Goal: Transaction & Acquisition: Purchase product/service

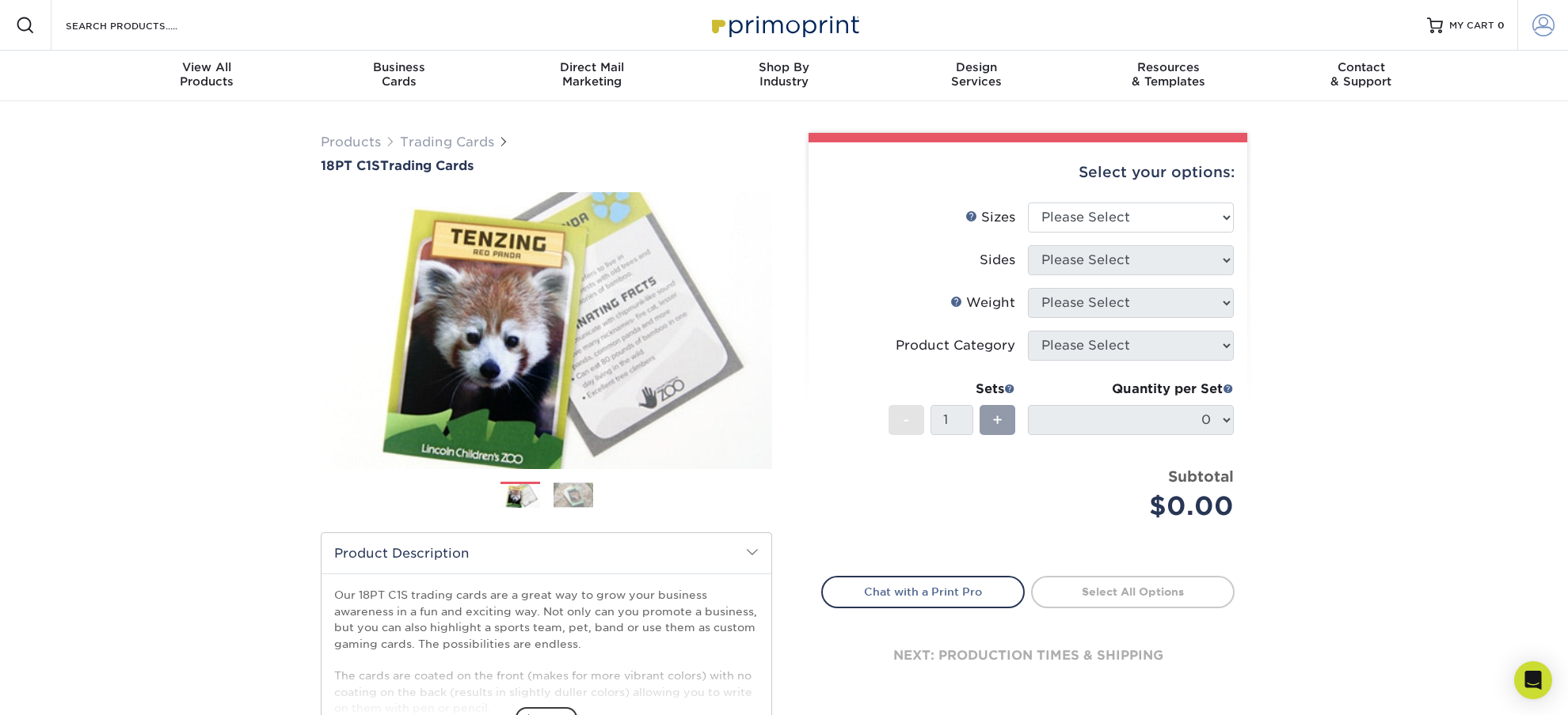
click at [1541, 33] on span at bounding box center [1543, 24] width 22 height 22
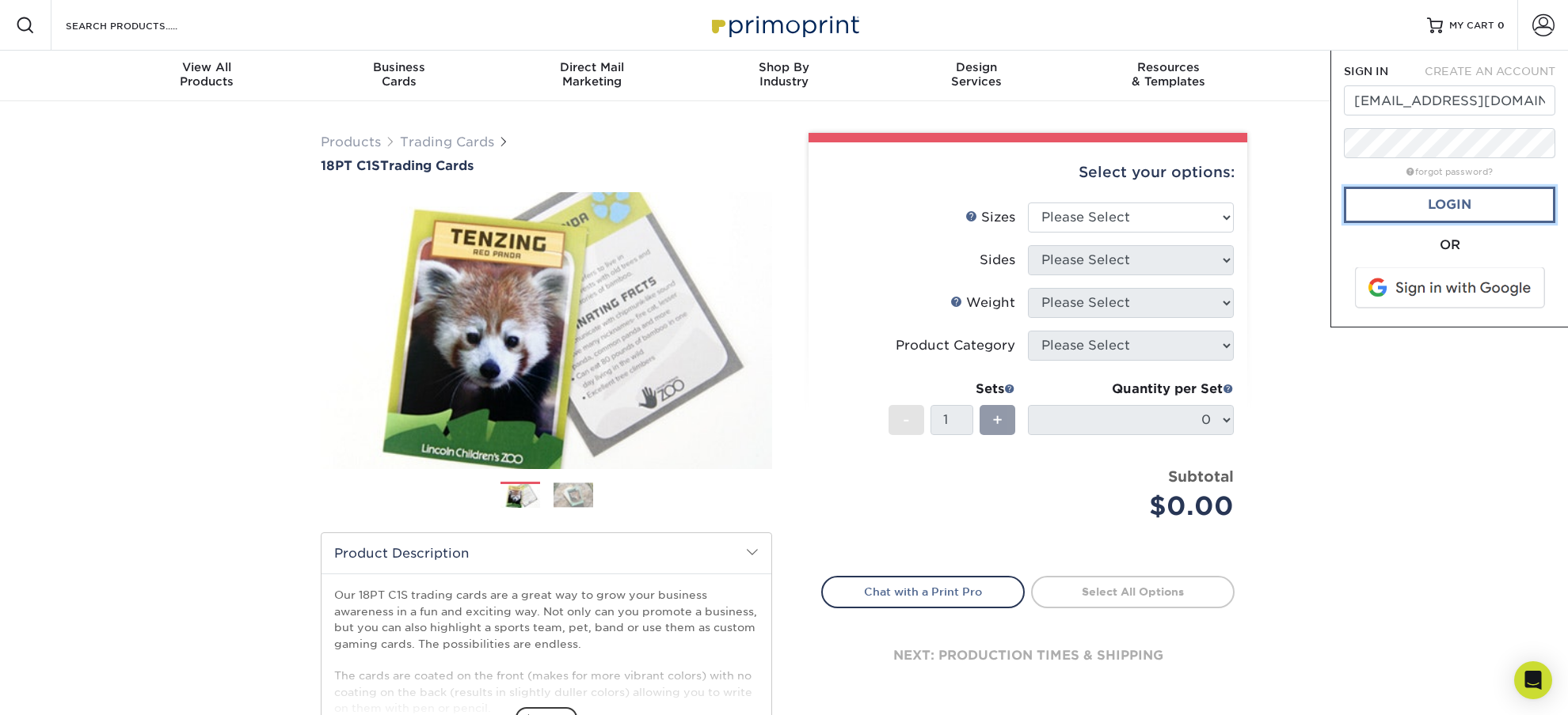
click at [1405, 211] on link "Login" at bounding box center [1449, 205] width 212 height 37
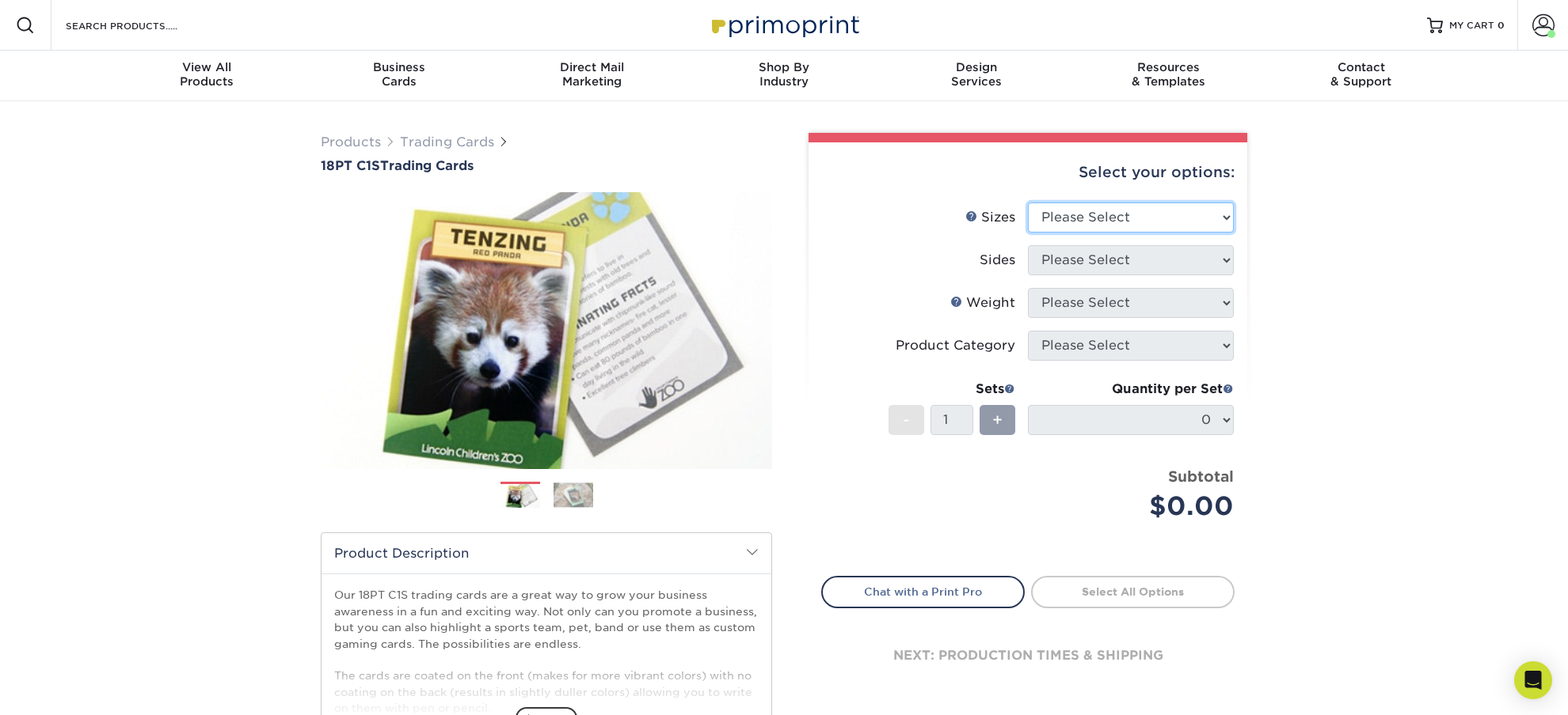
click at [1027, 202] on select "Please Select 2.5" x 3.5"" at bounding box center [1130, 217] width 206 height 30
select select "2.50x3.50"
click option "2.5" x 3.5"" at bounding box center [0, 0] width 0 height 0
click at [1027, 246] on select "Please Select Print Both Sides Print Front Only" at bounding box center [1130, 260] width 206 height 30
select select "13abbda7-1d64-4f25-8bb2-c179b224825d"
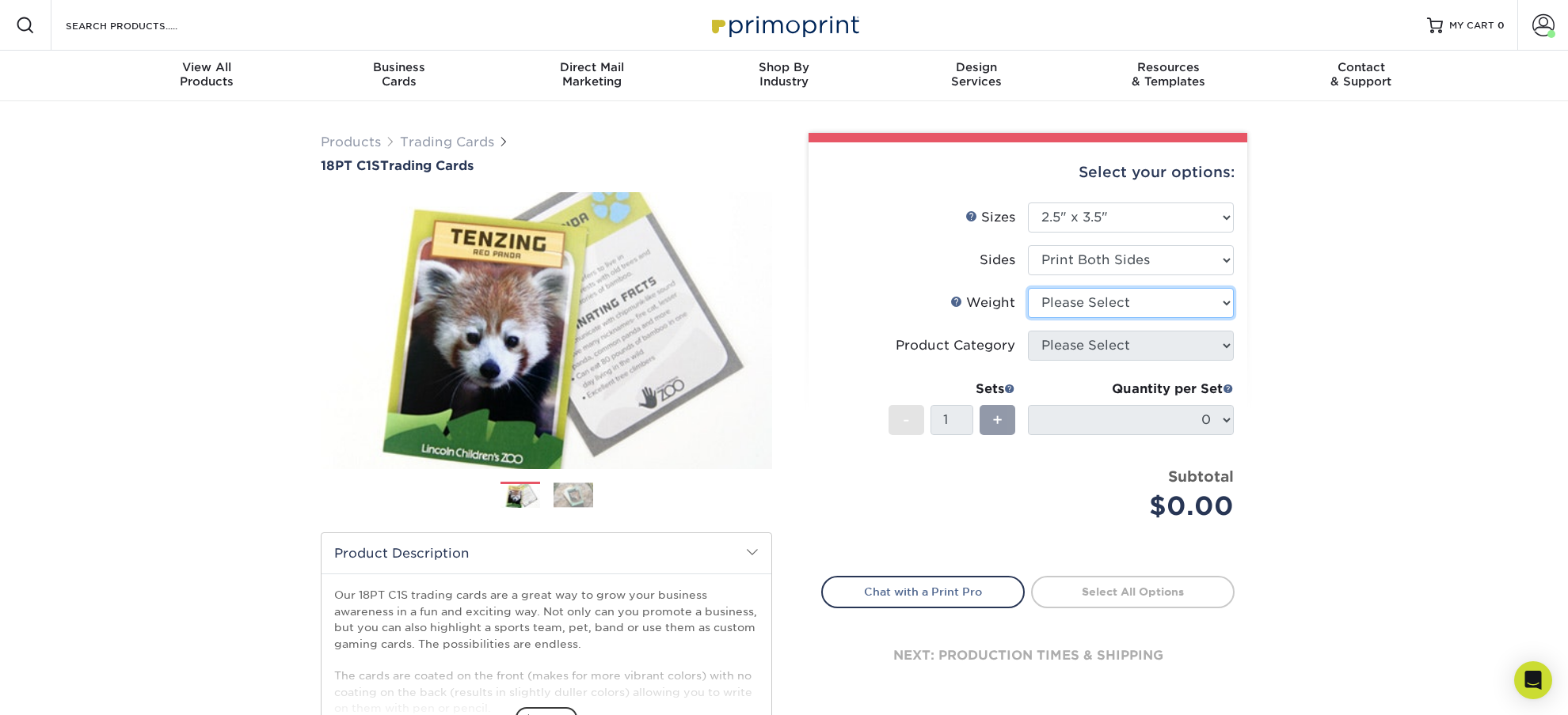
click at [1027, 288] on select "Please Select 18PT C1S" at bounding box center [1130, 303] width 206 height 30
select select "18PTC1S"
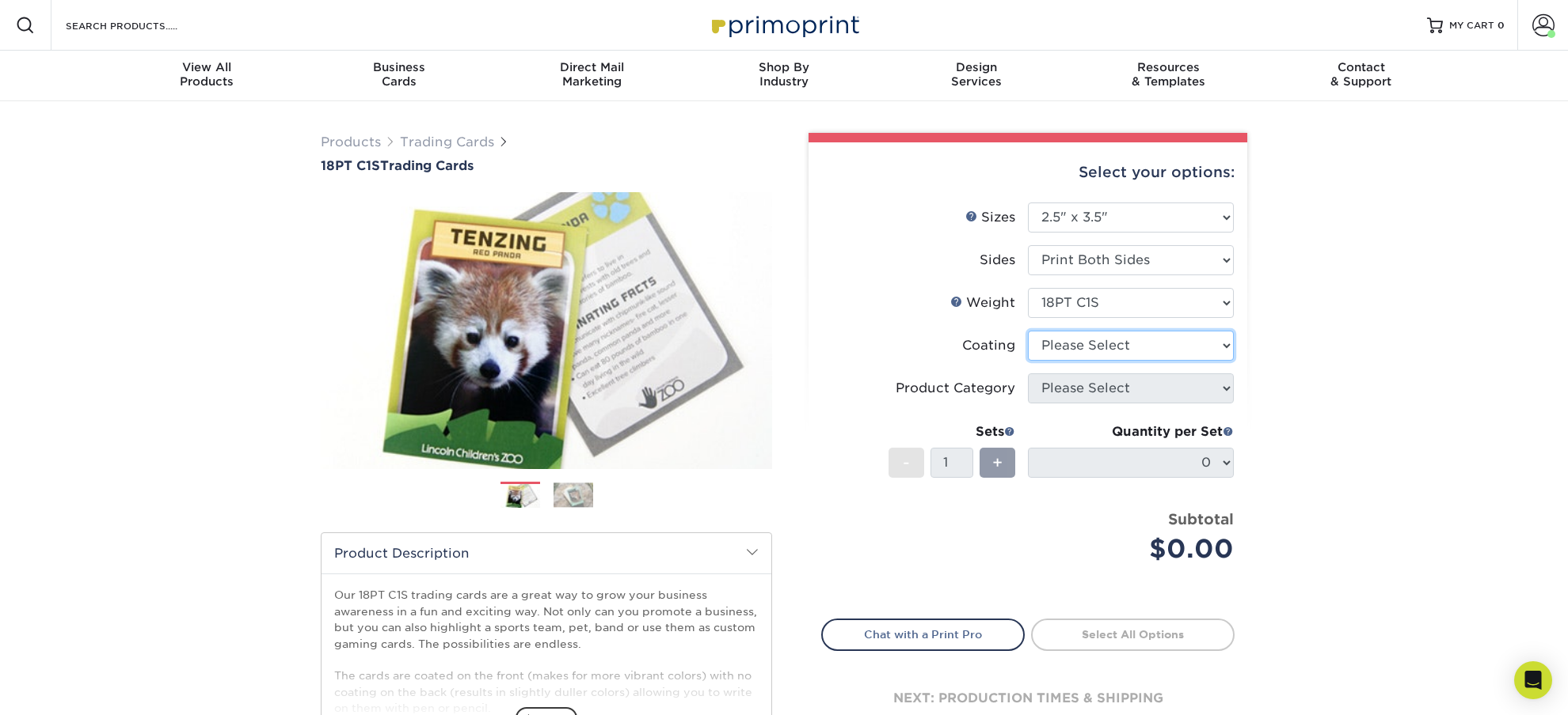
click at [1027, 331] on select at bounding box center [1130, 345] width 206 height 30
select select "3e7618de-abca-4bda-9f97-8b9129e913d8"
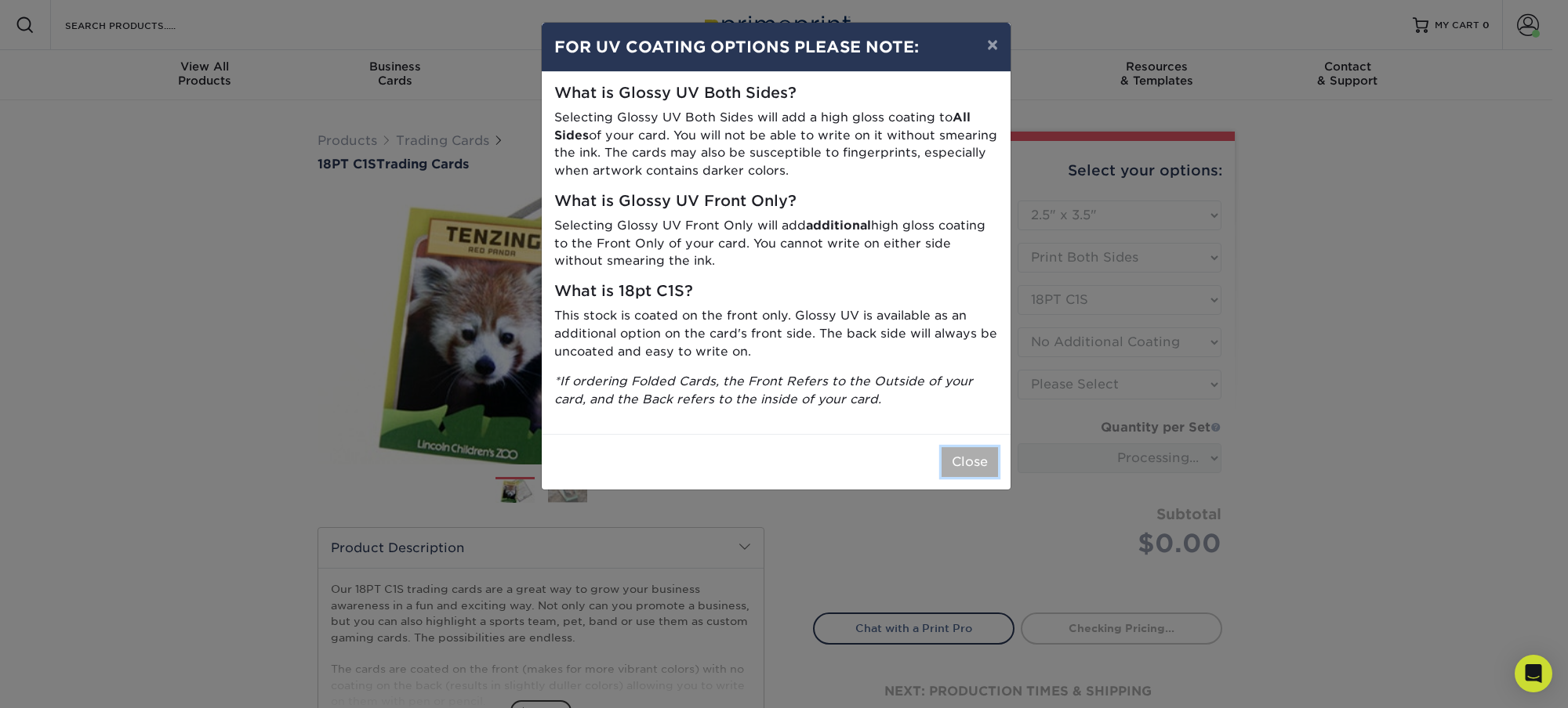
click at [961, 475] on button "Close" at bounding box center [970, 462] width 57 height 30
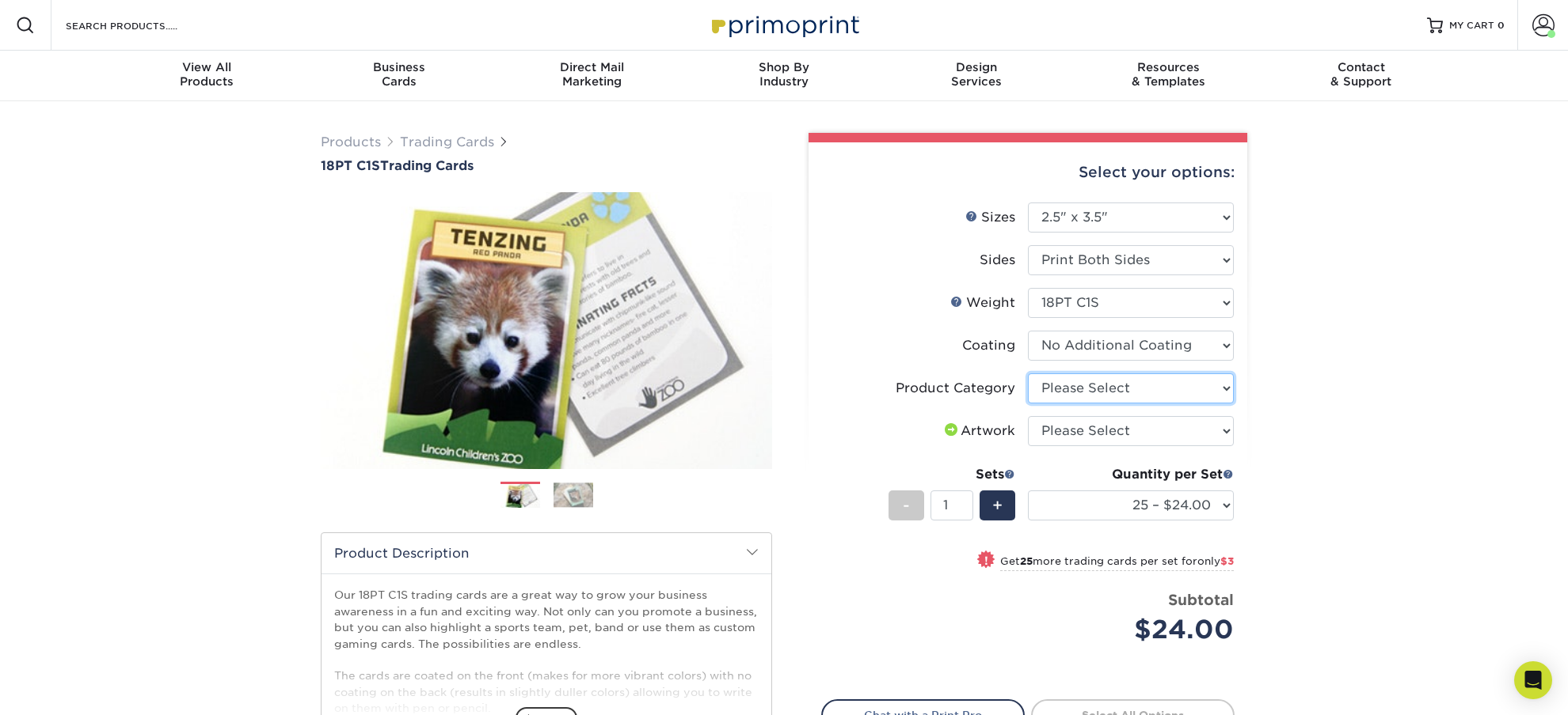
click at [1027, 374] on select "Please Select Trading Cards" at bounding box center [1130, 389] width 206 height 30
select select "c2f9bce9-36c2-409d-b101-c29d9d031e18"
click option "Trading Cards" at bounding box center [0, 0] width 0 height 0
click at [1027, 416] on select "Please Select I will upload files I need a design - $100" at bounding box center [1130, 431] width 206 height 30
select select "upload"
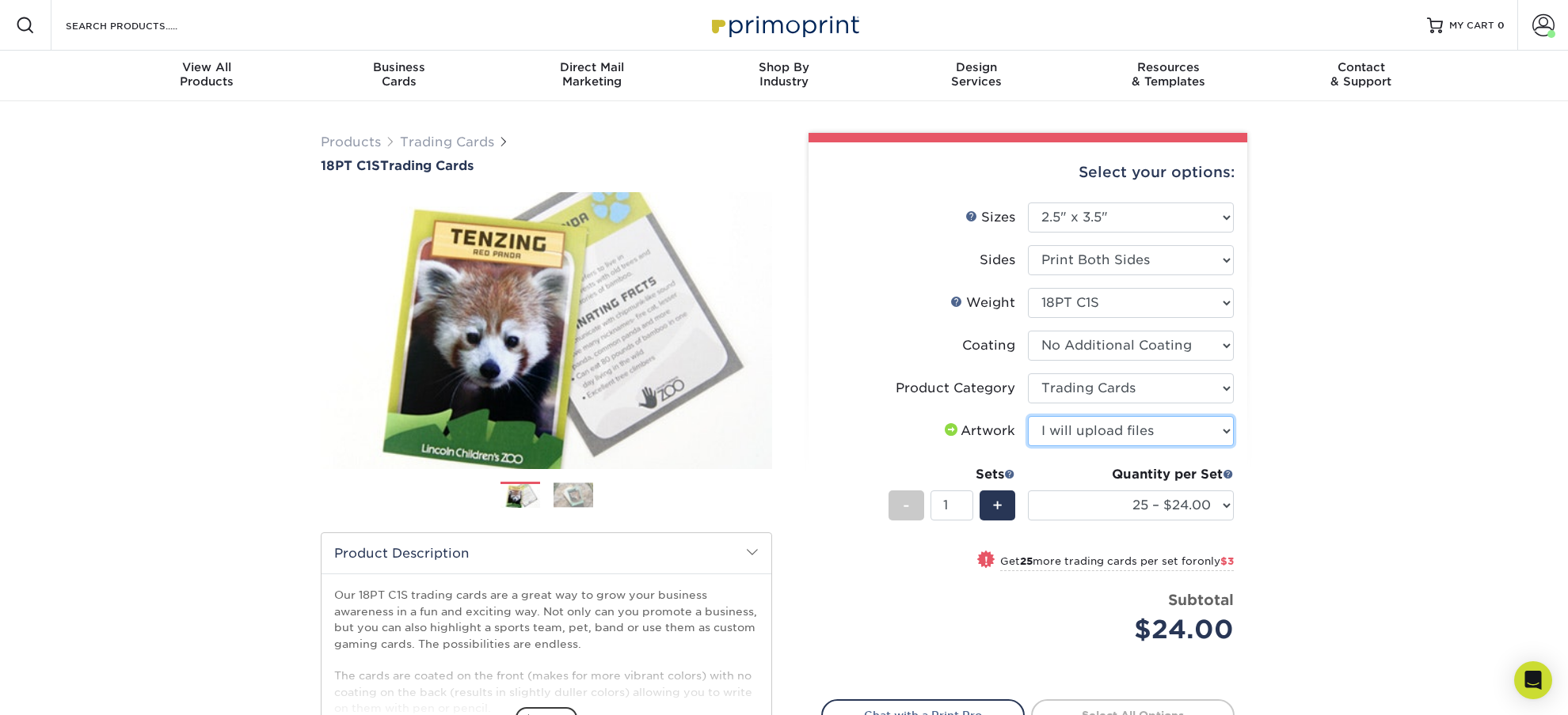
click option "I will upload files" at bounding box center [0, 0] width 0 height 0
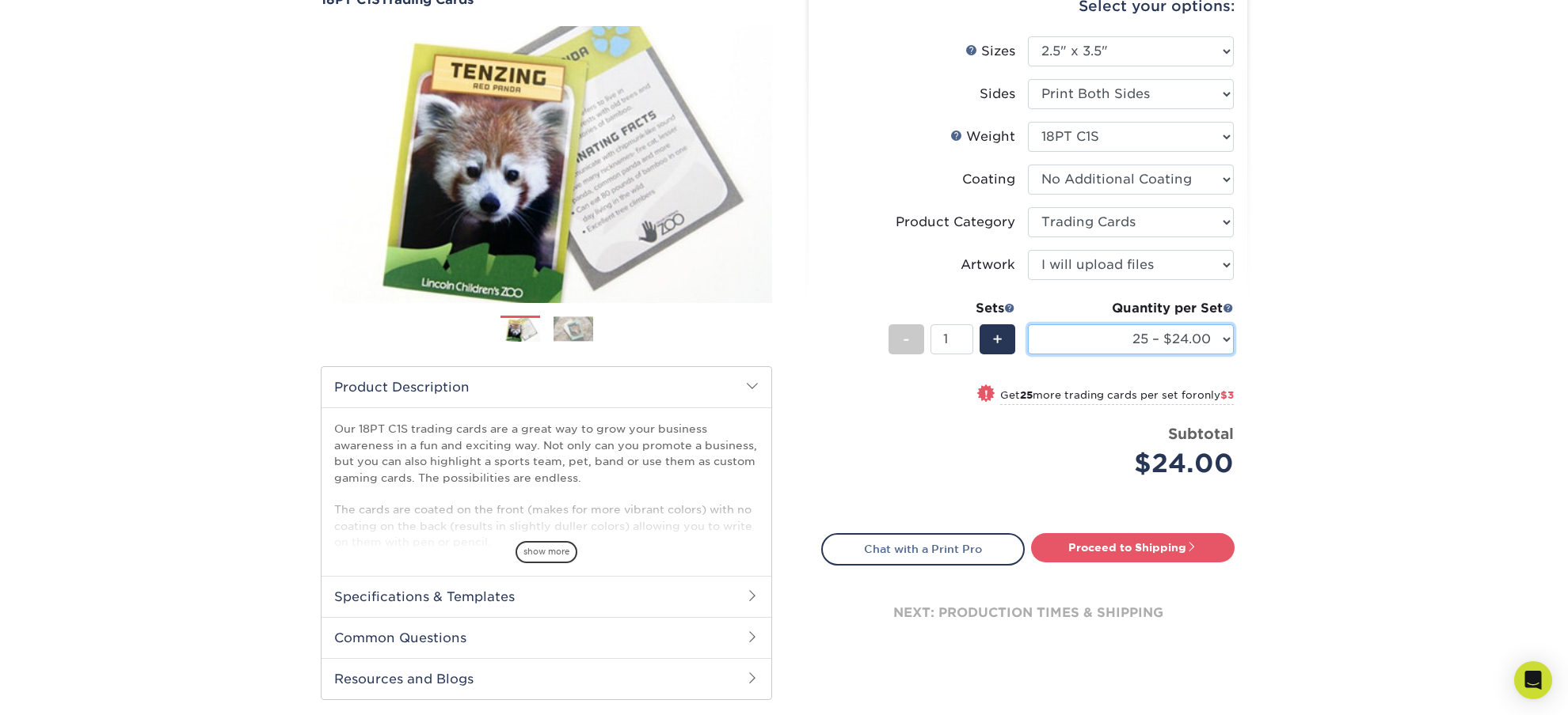
click at [1027, 324] on select "25 – $24.00 50 – $27.00 75 – $35.00 100 – $39.00 250 – $45.00 500 – $55.00 1000…" at bounding box center [1130, 339] width 206 height 30
select select "250 – $45.00"
click option "250 – $45.00" at bounding box center [0, 0] width 0 height 0
click at [1342, 406] on div "Products Trading Cards 18PT C1S Trading Cards Previous Next show more" at bounding box center [784, 349] width 1568 height 828
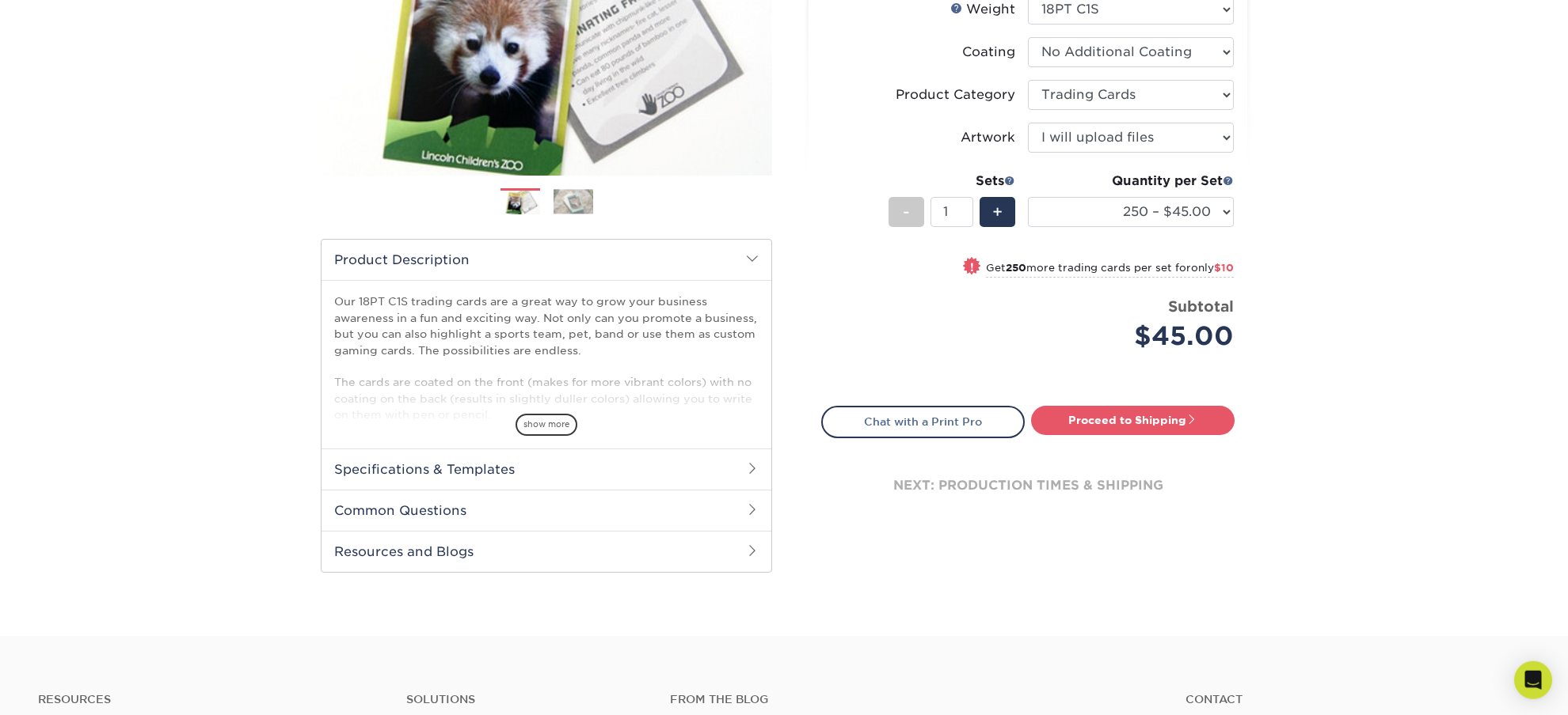
scroll to position [332, 0]
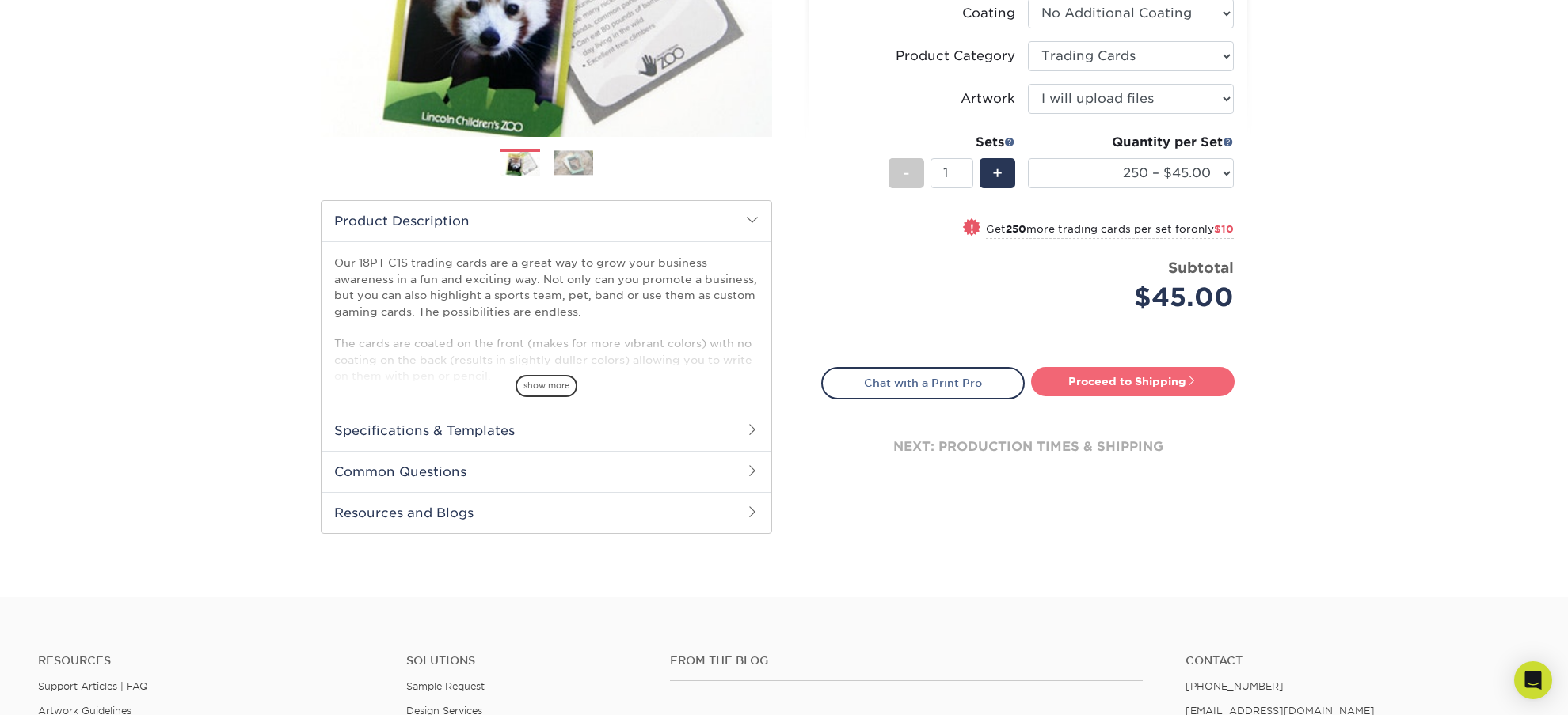
click at [1104, 380] on link "Proceed to Shipping" at bounding box center [1132, 381] width 203 height 29
type input "Set 1"
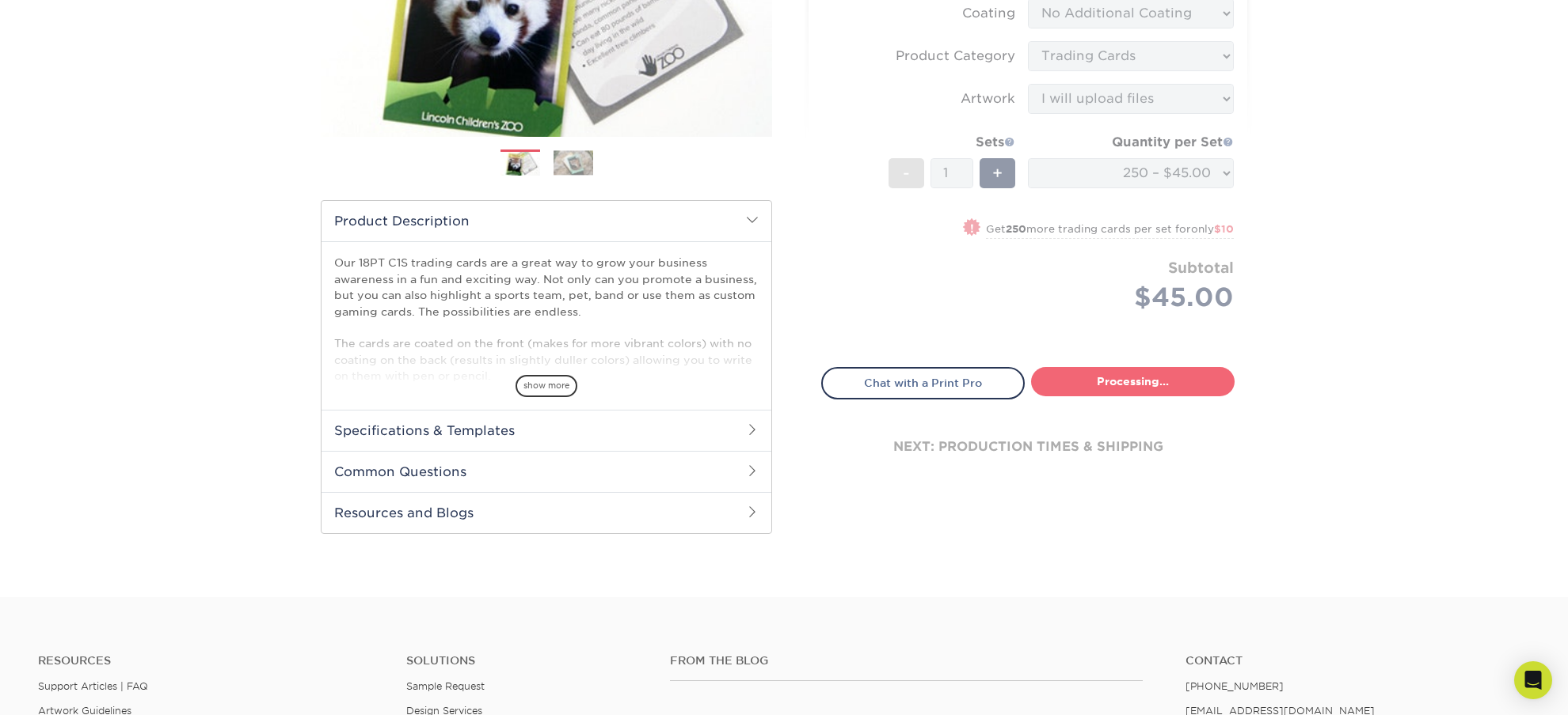
select select "7f12e85b-7342-427e-8446-6bc059917b9c"
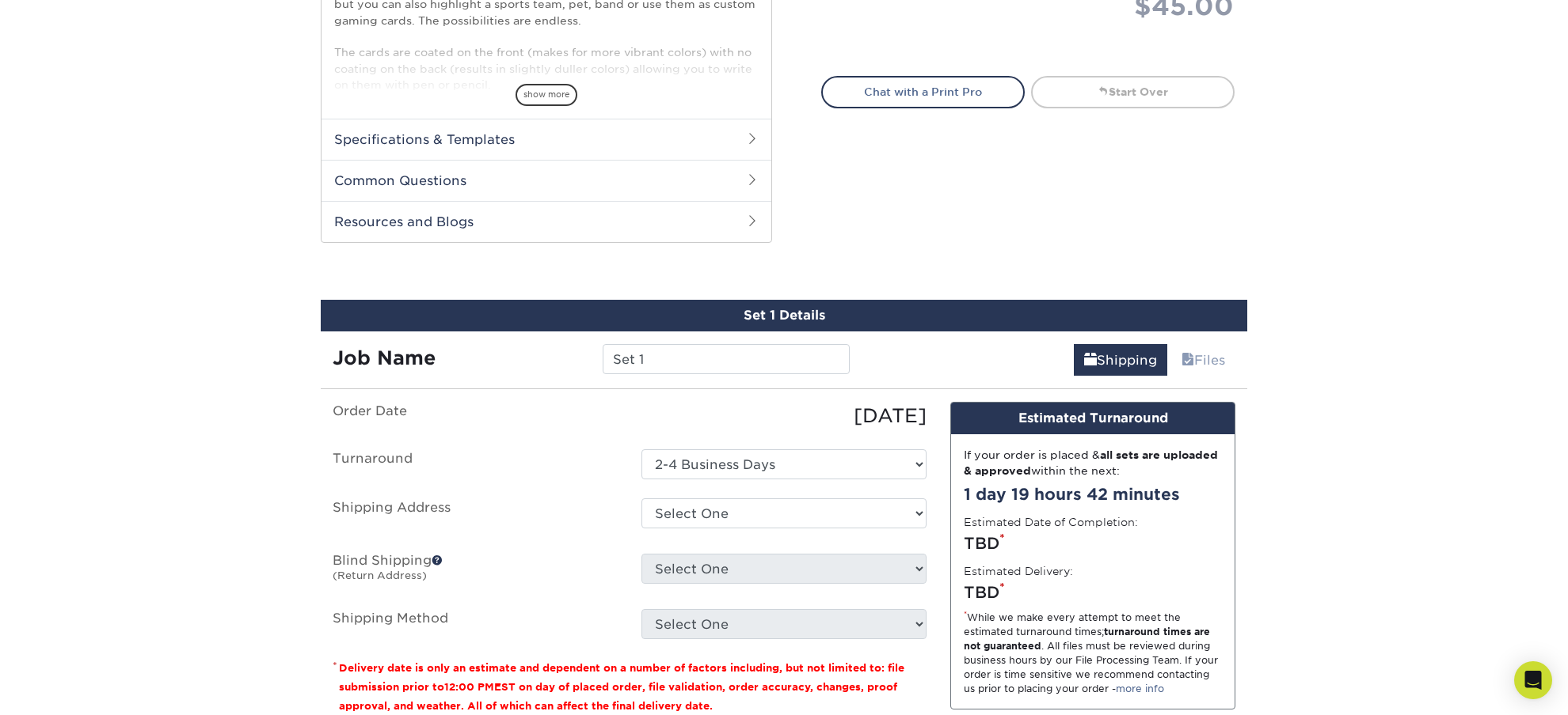
scroll to position [790, 0]
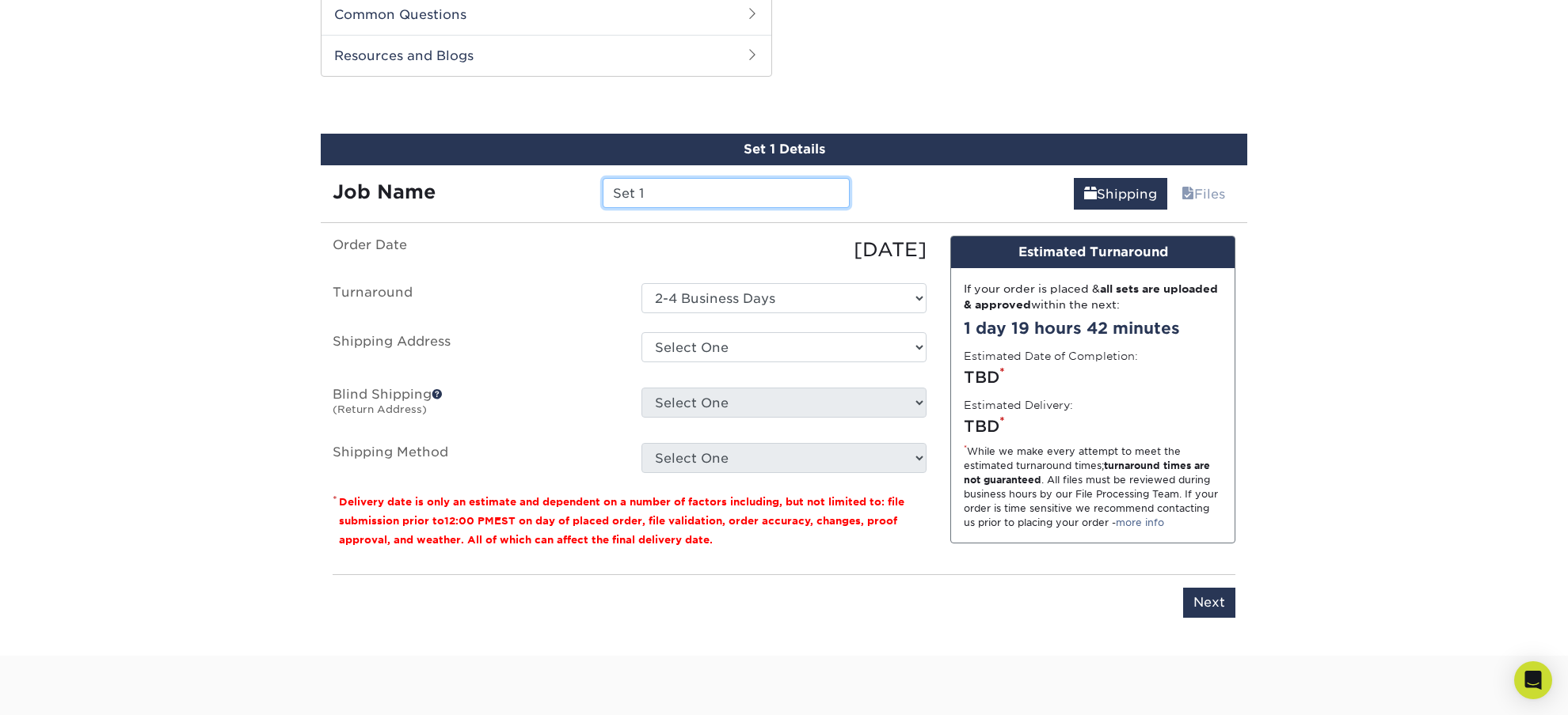
drag, startPoint x: 654, startPoint y: 194, endPoint x: 557, endPoint y: 189, distance: 97.1
click at [603, 189] on input "Set 1" at bounding box center [726, 193] width 247 height 30
paste input "PR Carew-Nettles"
type input "PR Carew-Nettles"
click at [641, 283] on select "Select One 2-4 Business Days" at bounding box center [783, 298] width 285 height 30
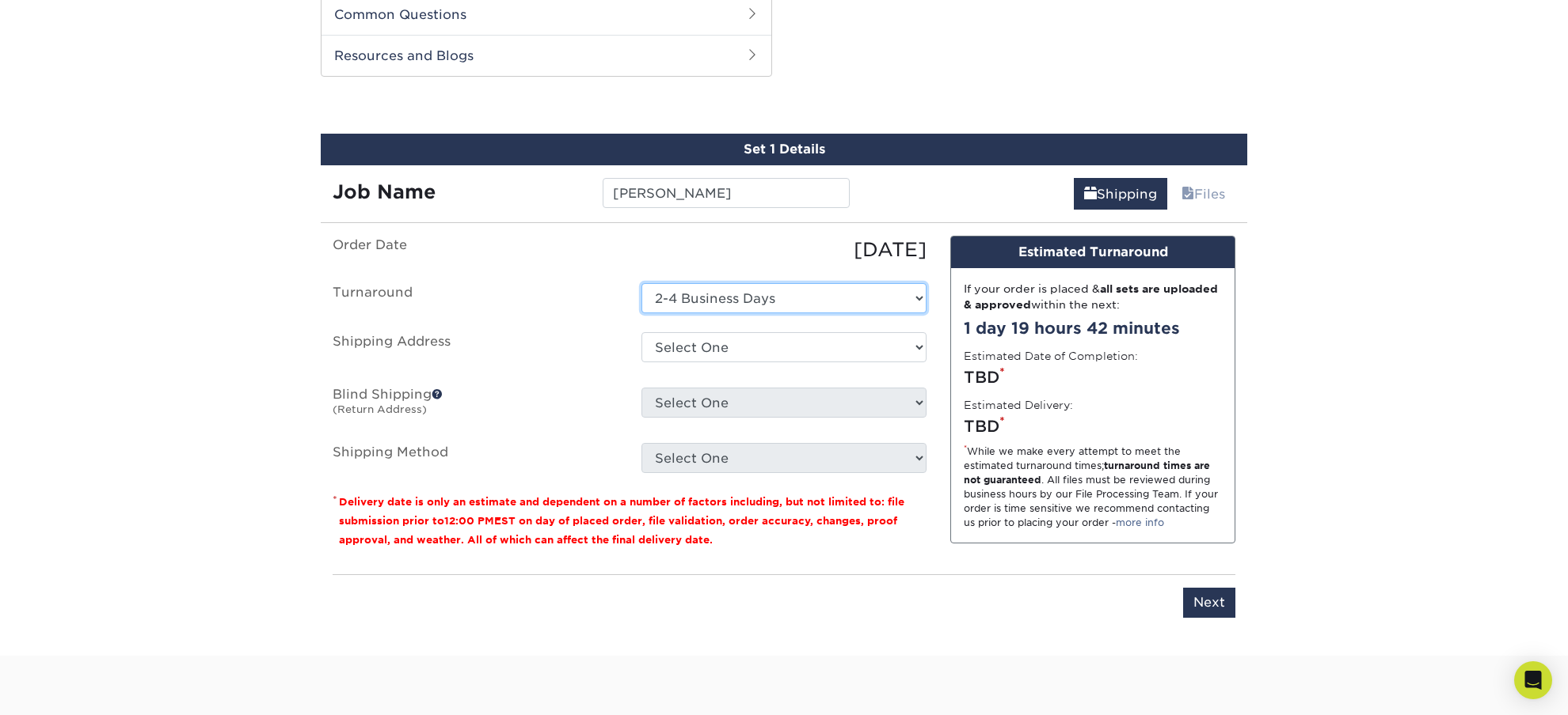
click at [768, 303] on select "Select One 2-4 Business Days" at bounding box center [783, 298] width 285 height 30
click at [641, 332] on select "Select One 43 LAKESIDE DR, HITCHCOCK, TX + Add New Address" at bounding box center [783, 347] width 285 height 30
select select "278312"
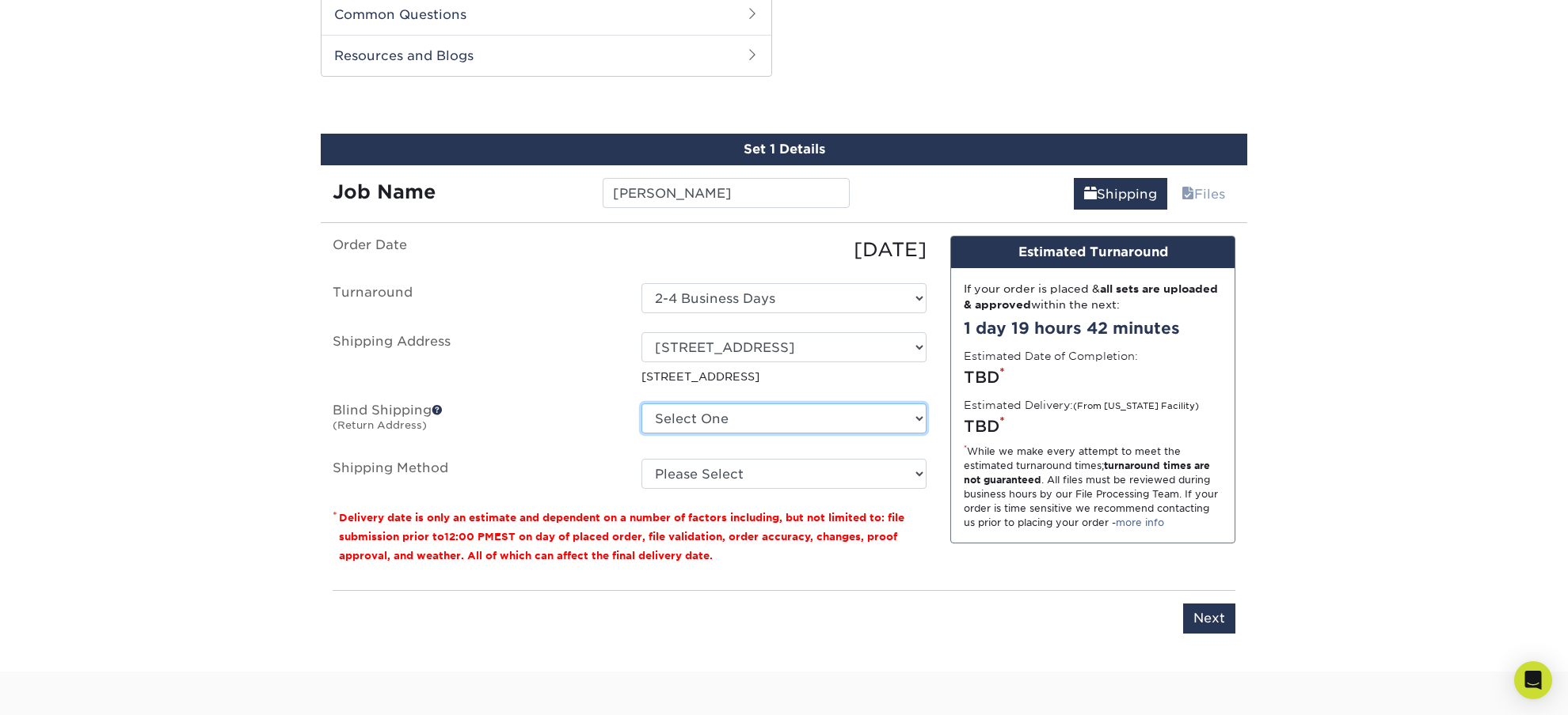
click at [641, 403] on select "Select One 43 LAKESIDE DR, HITCHCOCK, TX + Add New Address" at bounding box center [783, 418] width 285 height 30
click option "43 LAKESIDE DR, HITCHCOCK, TX" at bounding box center [0, 0] width 0 height 0
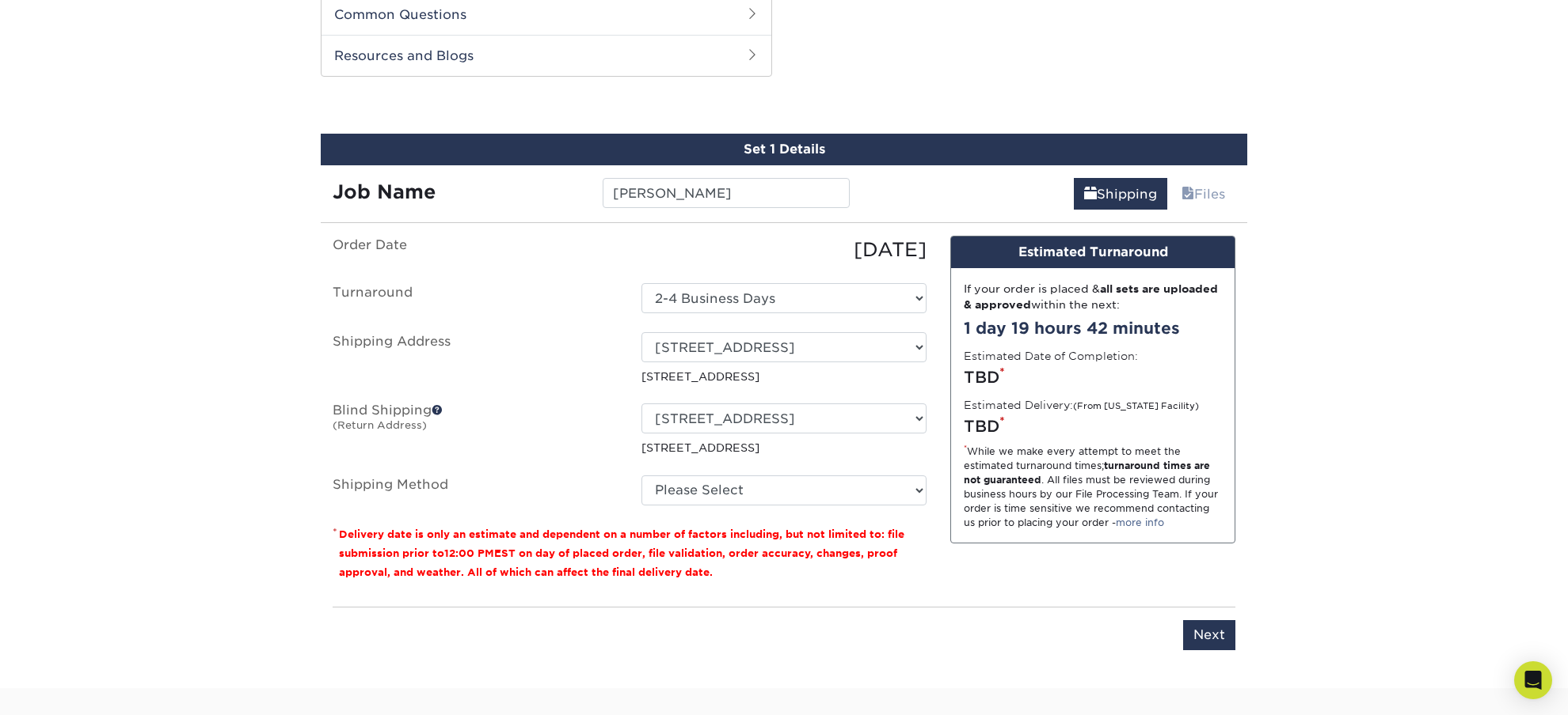
click at [543, 431] on label "Blind Shipping (Return Address)" at bounding box center [475, 429] width 309 height 52
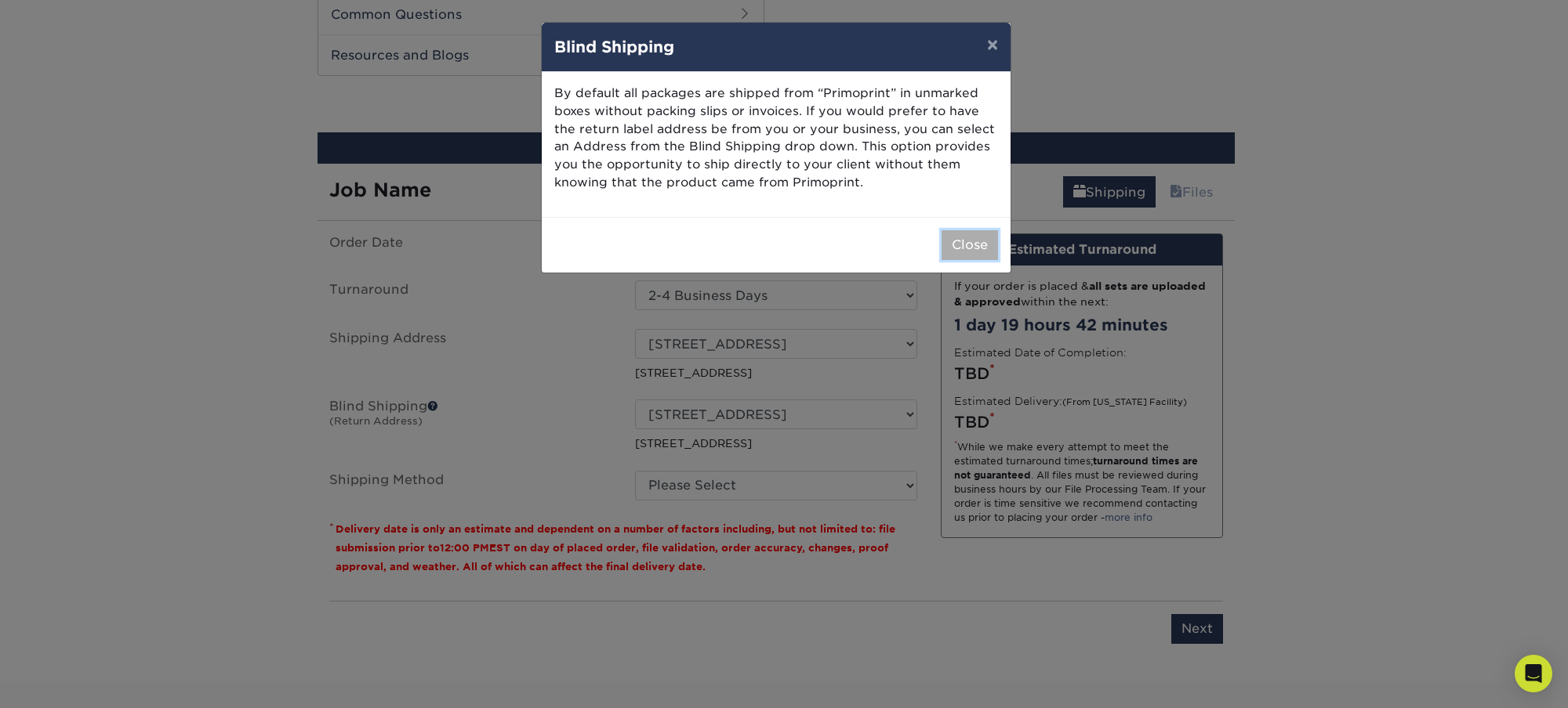
click at [945, 236] on button "Close" at bounding box center [970, 245] width 57 height 30
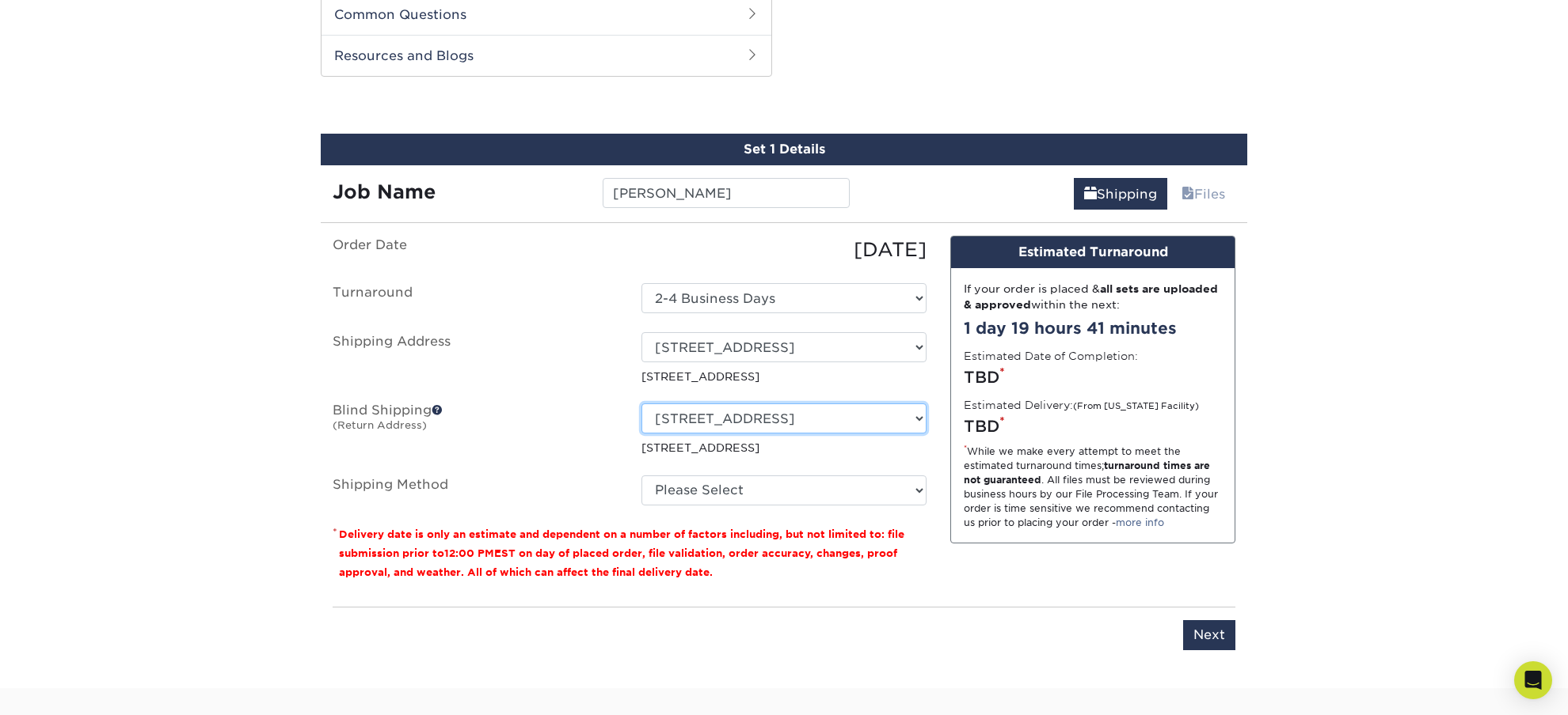
click at [641, 403] on select "Select One 43 LAKESIDE DR, HITCHCOCK, TX + Add New Address" at bounding box center [783, 418] width 285 height 30
select select "-1"
click option "Select One" at bounding box center [0, 0] width 0 height 0
click at [577, 428] on label "Blind Shipping (Return Address)" at bounding box center [475, 429] width 309 height 52
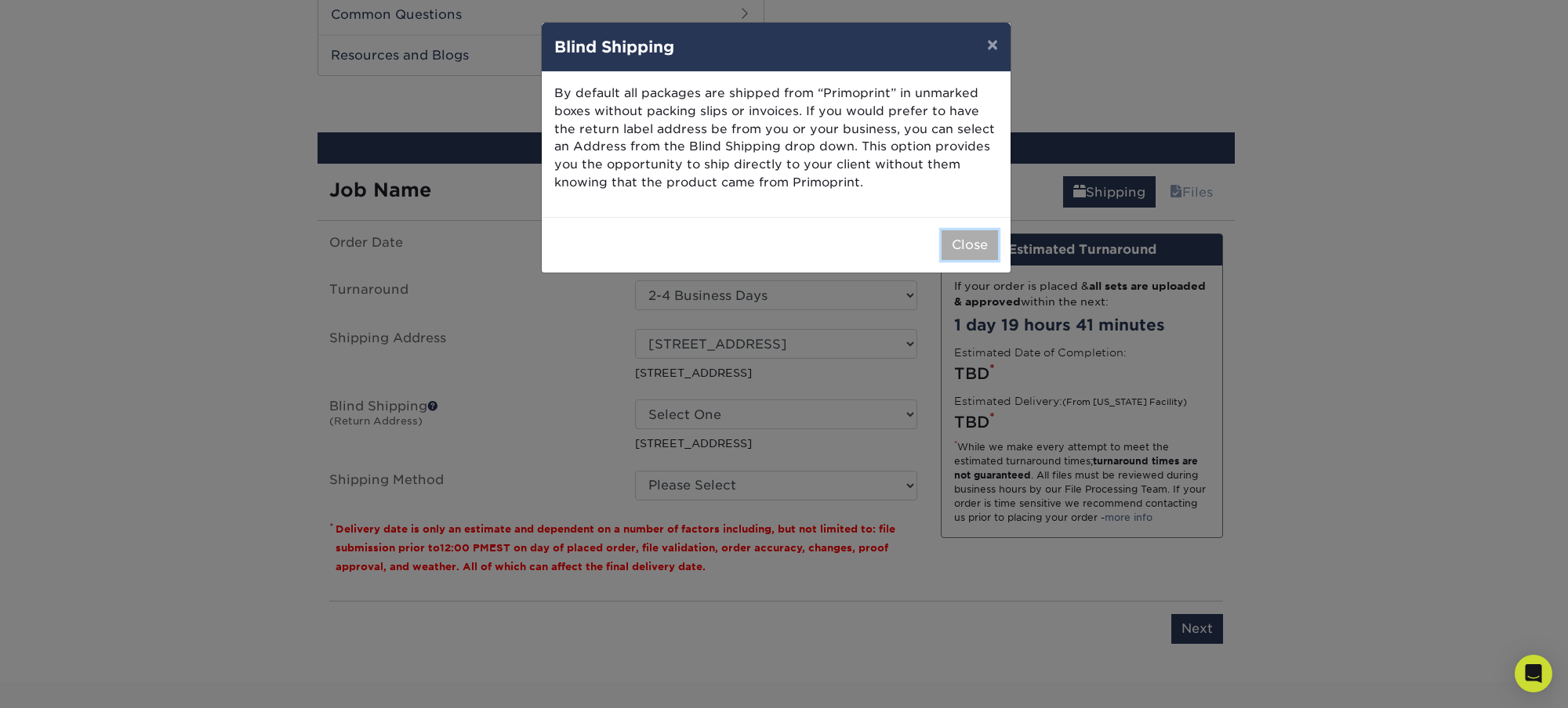
click at [948, 243] on button "Close" at bounding box center [970, 245] width 57 height 30
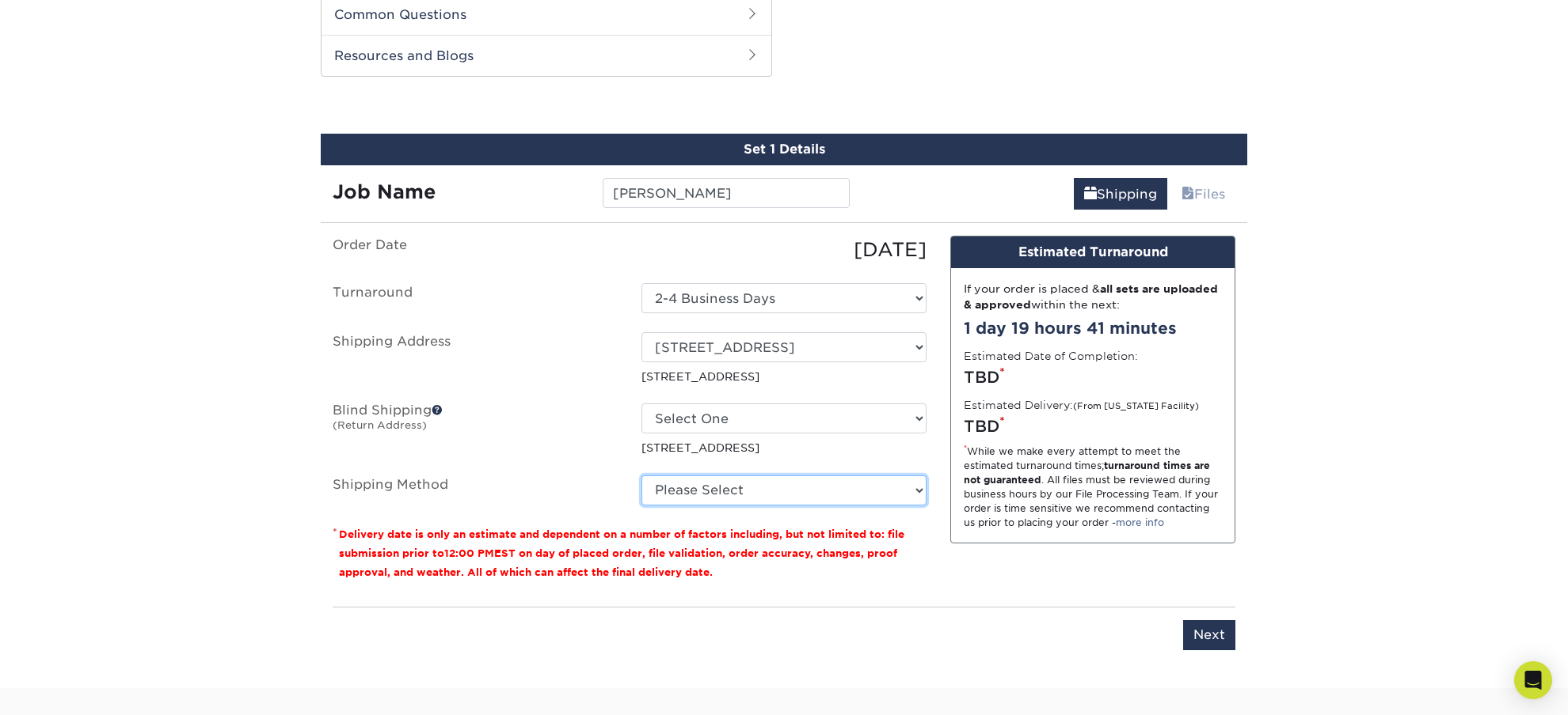
click at [641, 476] on select "Please Select Ground Shipping (+$34.71) 3 Day Shipping Service (+$39.00) 2 Day …" at bounding box center [783, 491] width 285 height 30
select select "03"
click option "Ground Shipping (+$34.71)" at bounding box center [0, 0] width 0 height 0
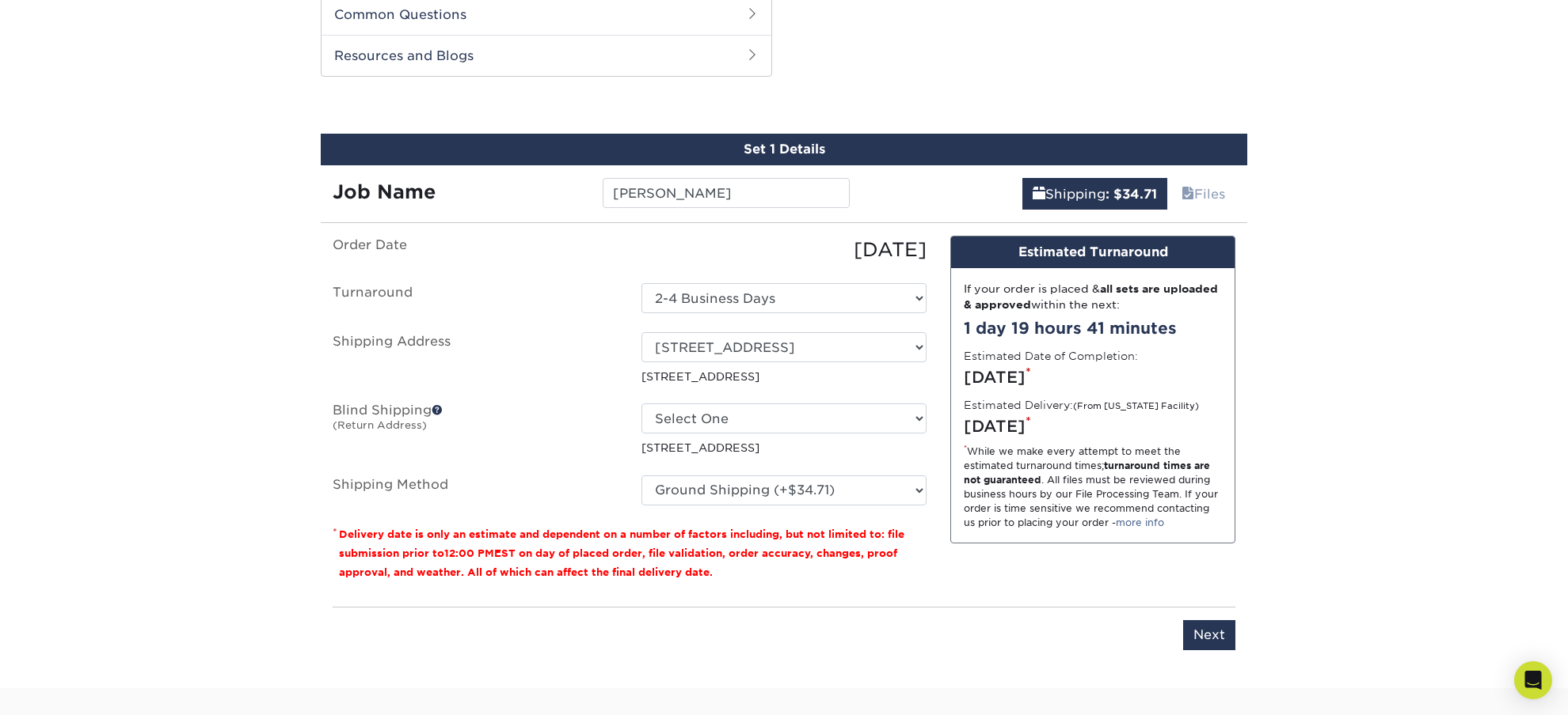
click at [558, 474] on ul "Order Date 09/06/2025 Turnaround Select One 2-4 Business Days Shipping Address …" at bounding box center [629, 371] width 594 height 270
click at [1204, 634] on input "Next" at bounding box center [1209, 635] width 52 height 30
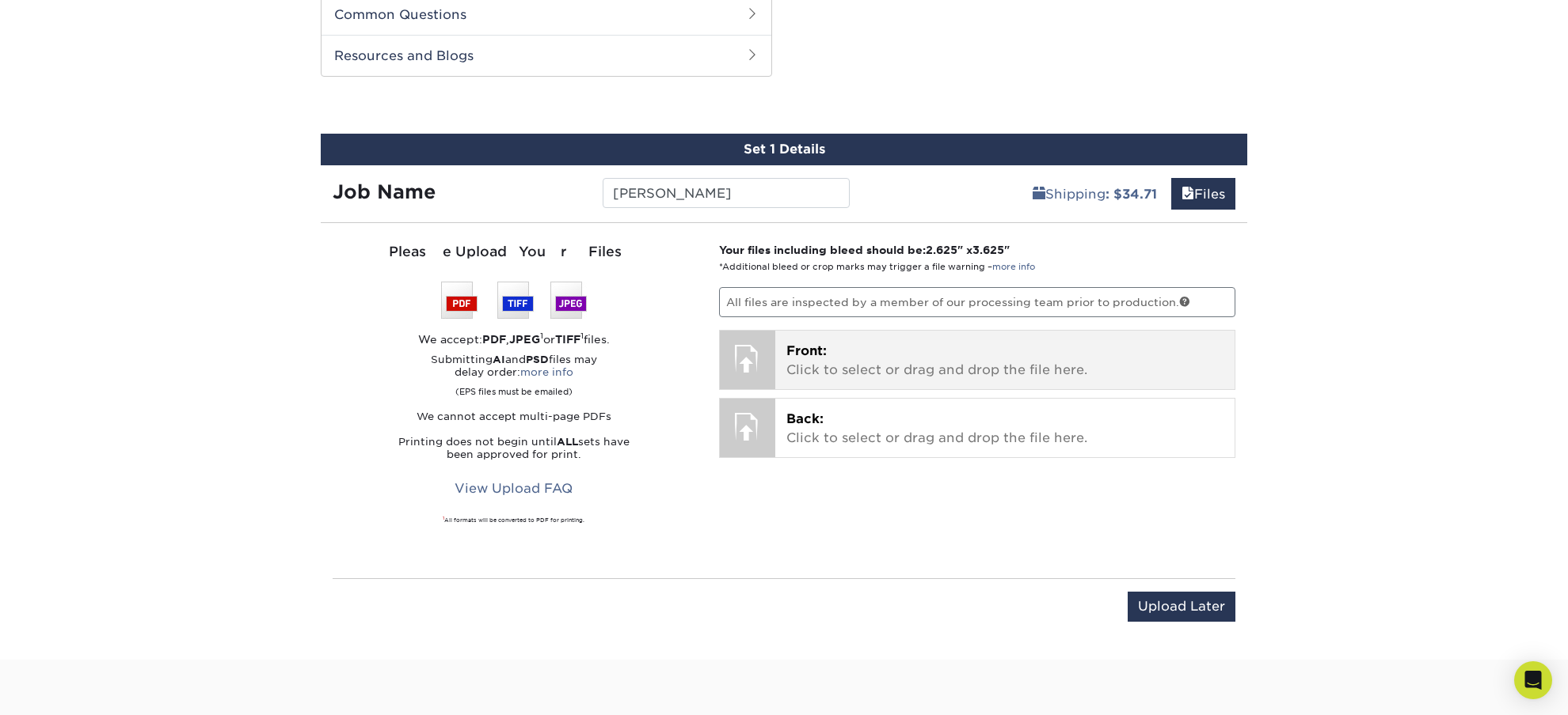
click at [813, 366] on p "Front: Click to select or drag and drop the file here." at bounding box center [1005, 361] width 438 height 38
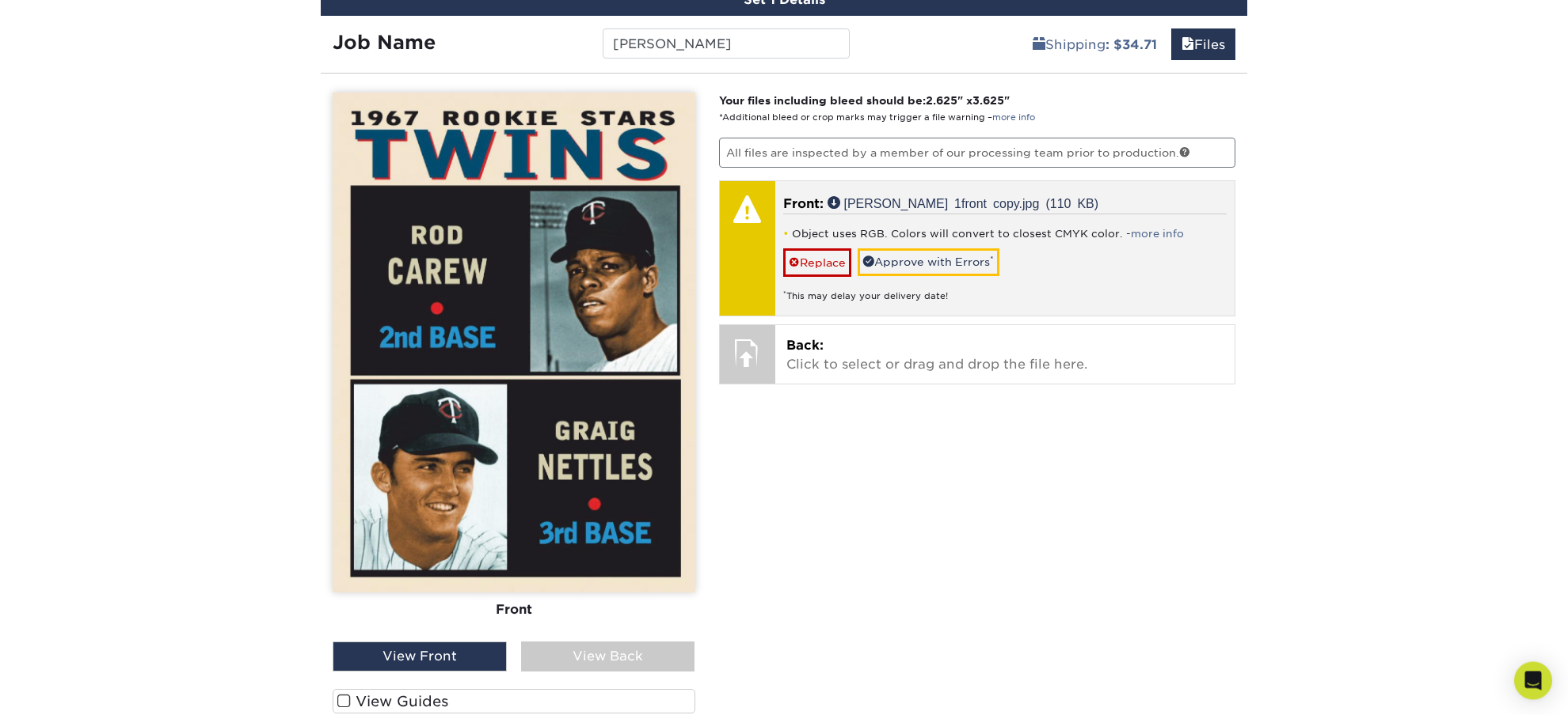
scroll to position [956, 0]
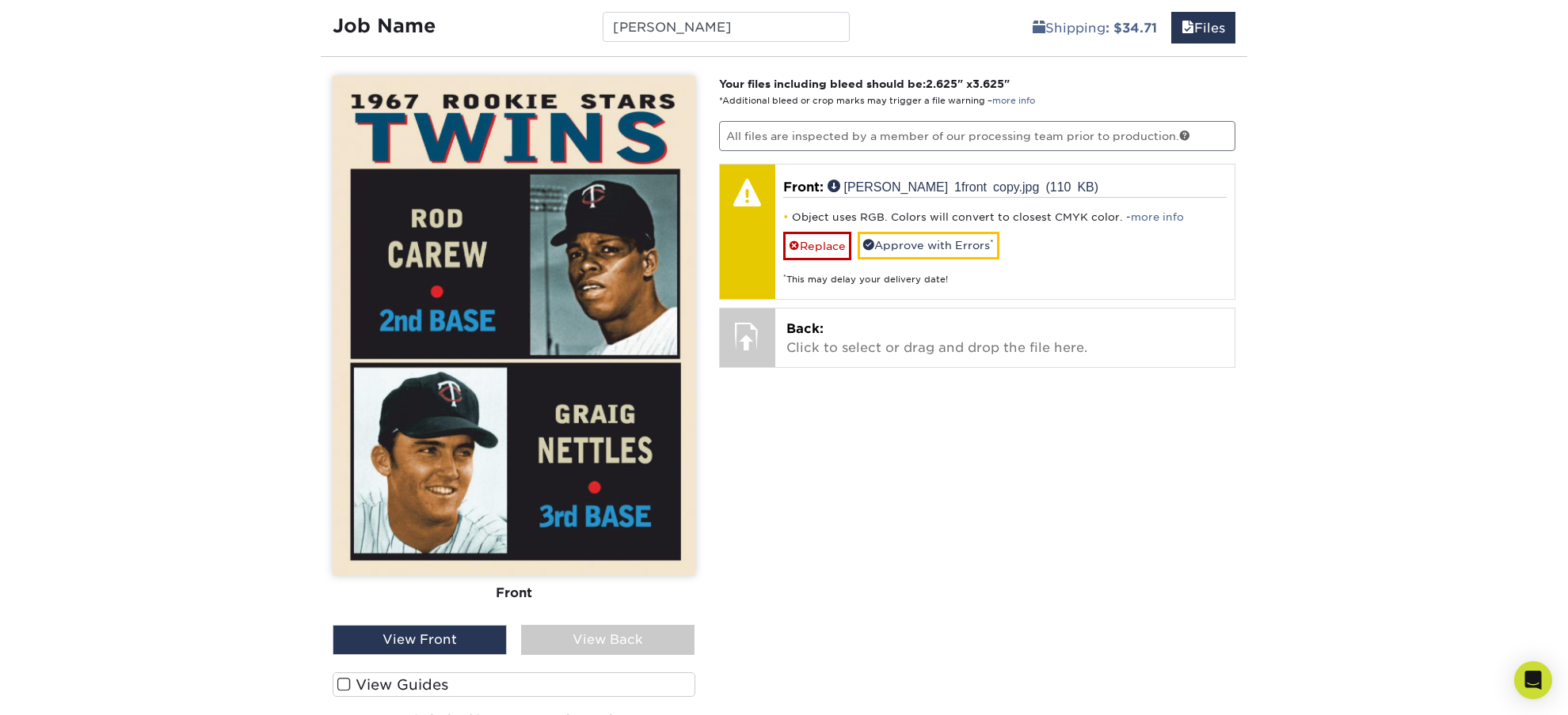
click at [343, 687] on span at bounding box center [344, 685] width 13 height 15
click at [0, 0] on input "View Guides" at bounding box center [0, 0] width 0 height 0
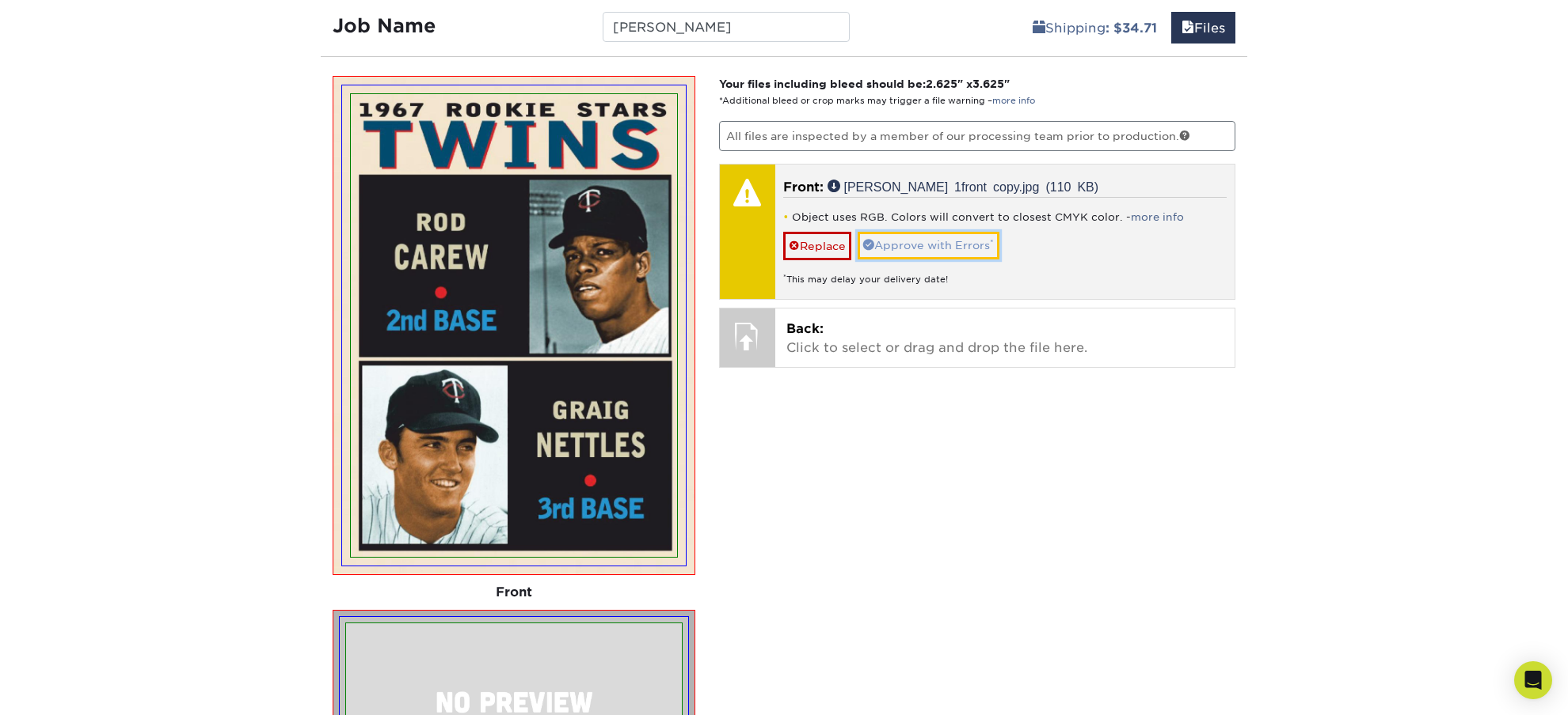
click at [956, 245] on link "Approve with Errors *" at bounding box center [929, 245] width 142 height 27
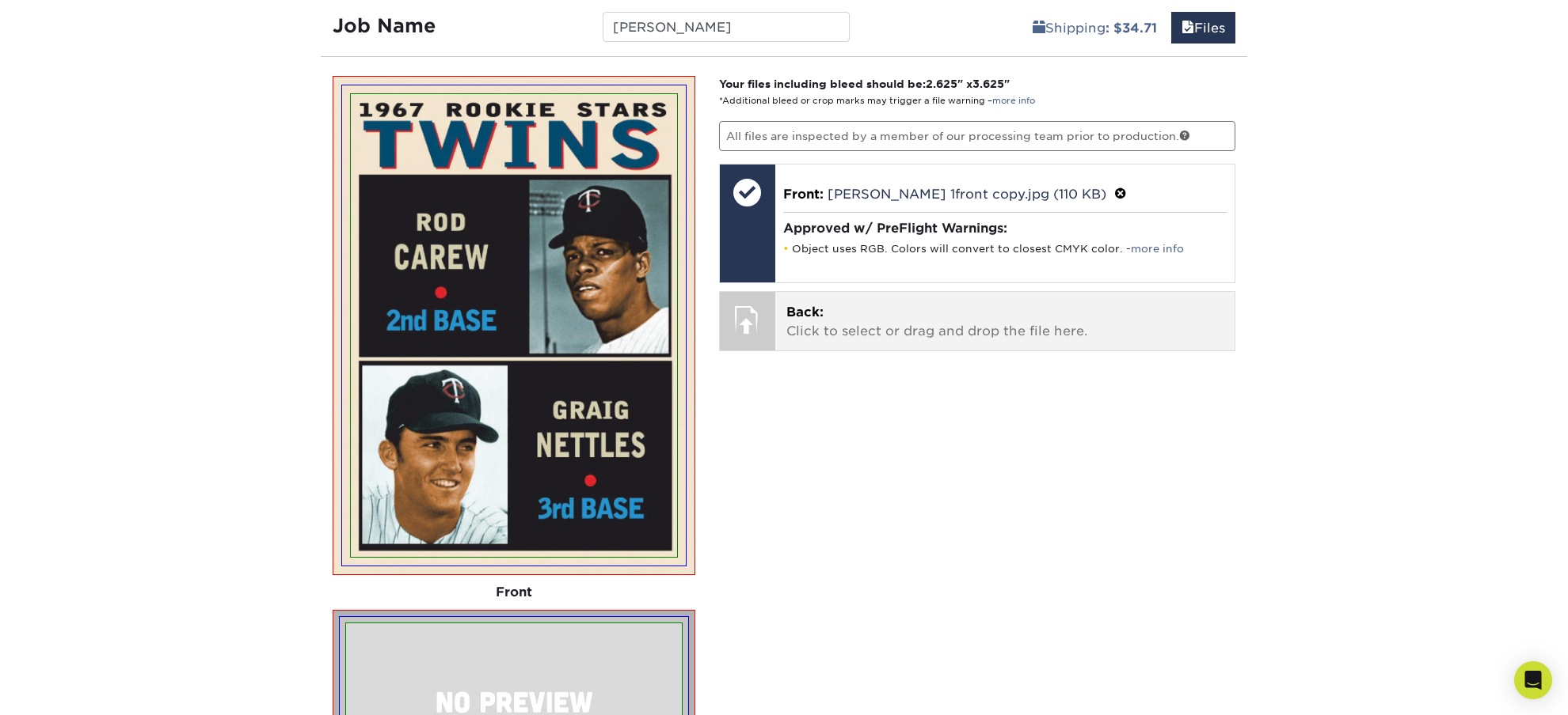
click at [905, 337] on p "Back: Click to select or drag and drop the file here." at bounding box center [1005, 322] width 438 height 38
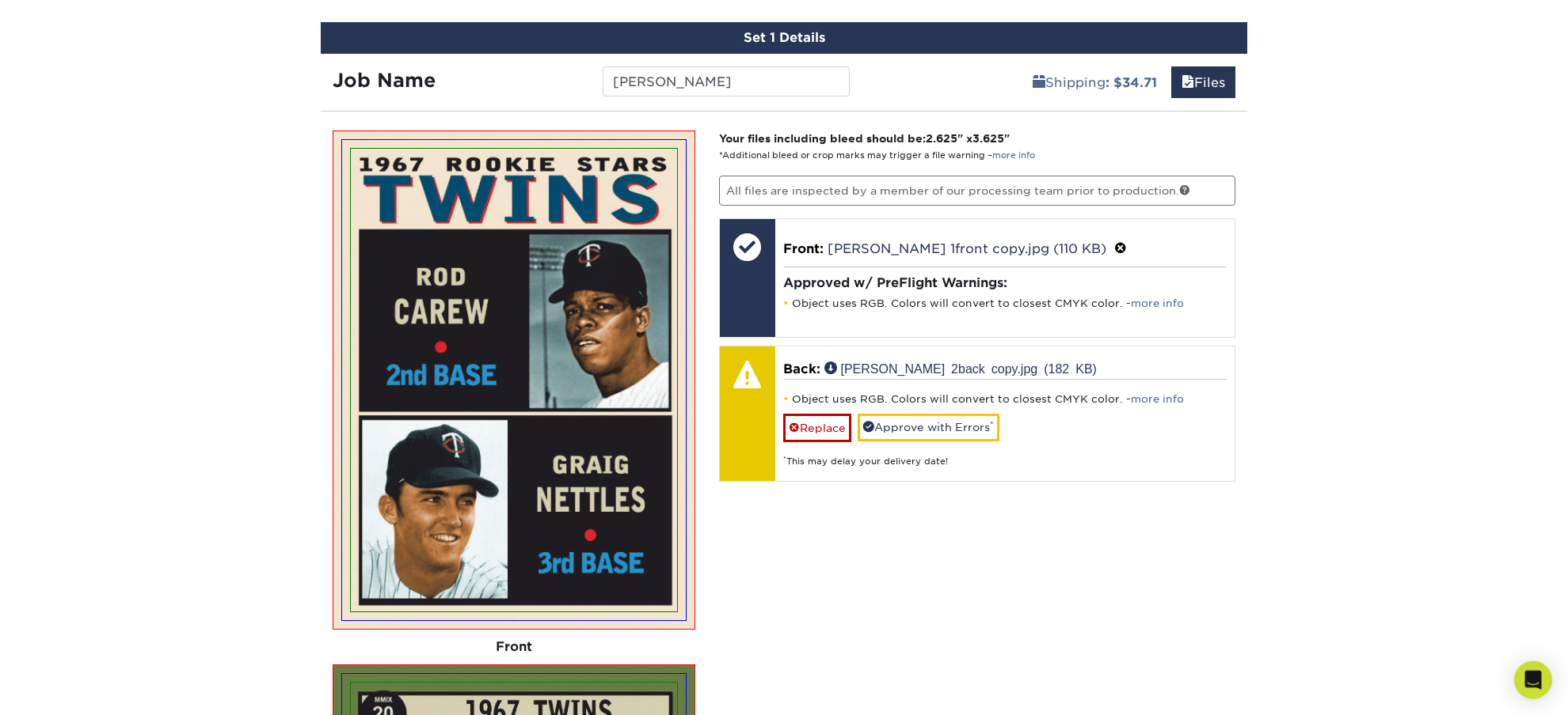
scroll to position [873, 0]
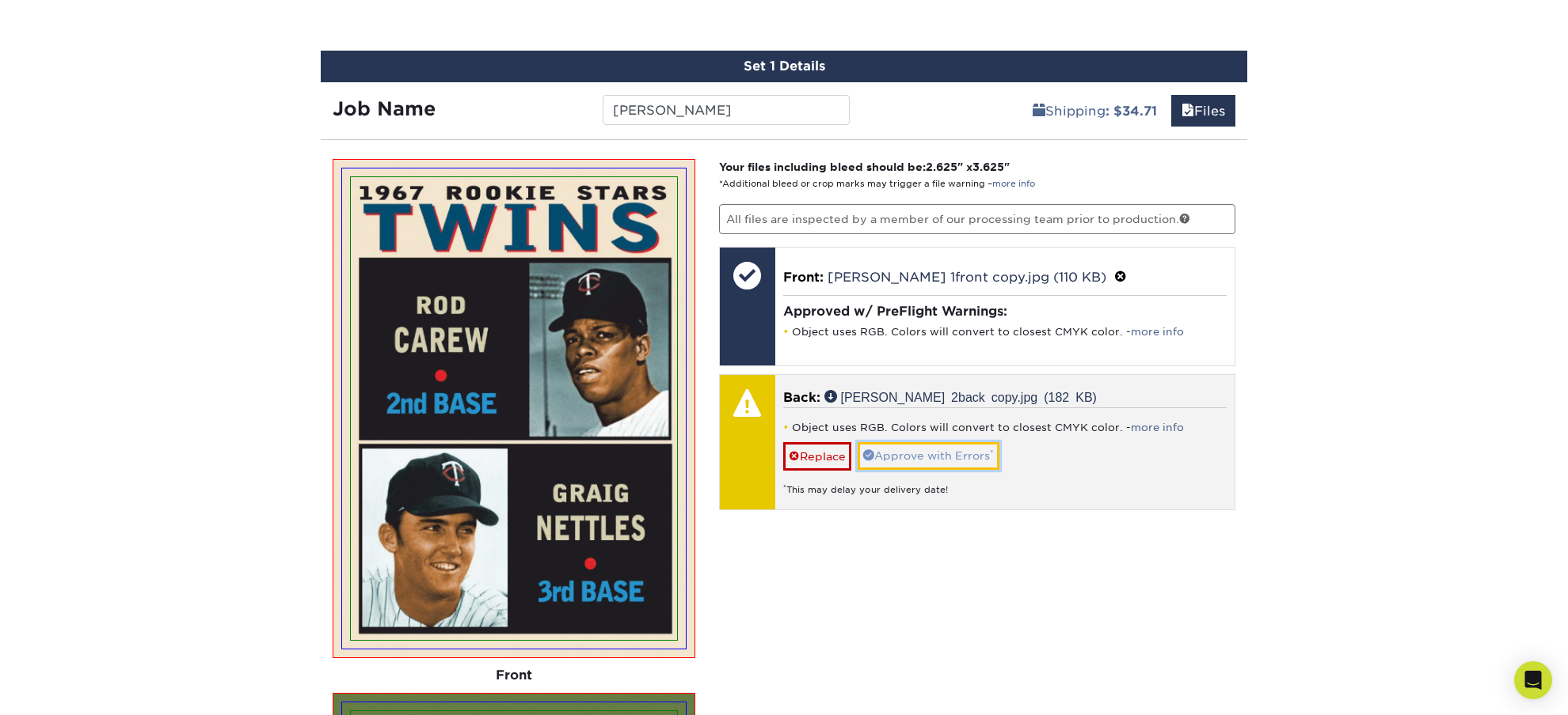
click at [929, 454] on link "Approve with Errors *" at bounding box center [929, 455] width 142 height 27
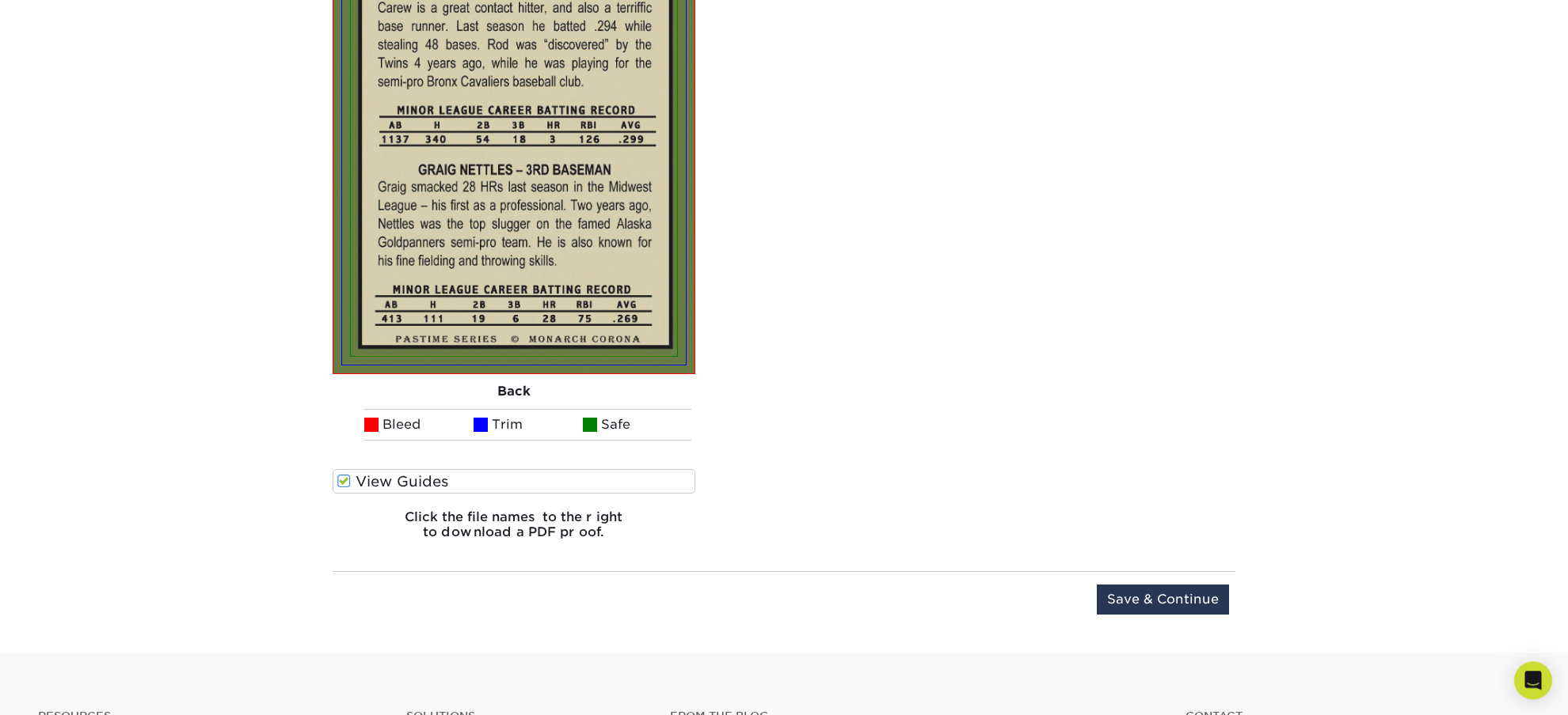
scroll to position [1745, 0]
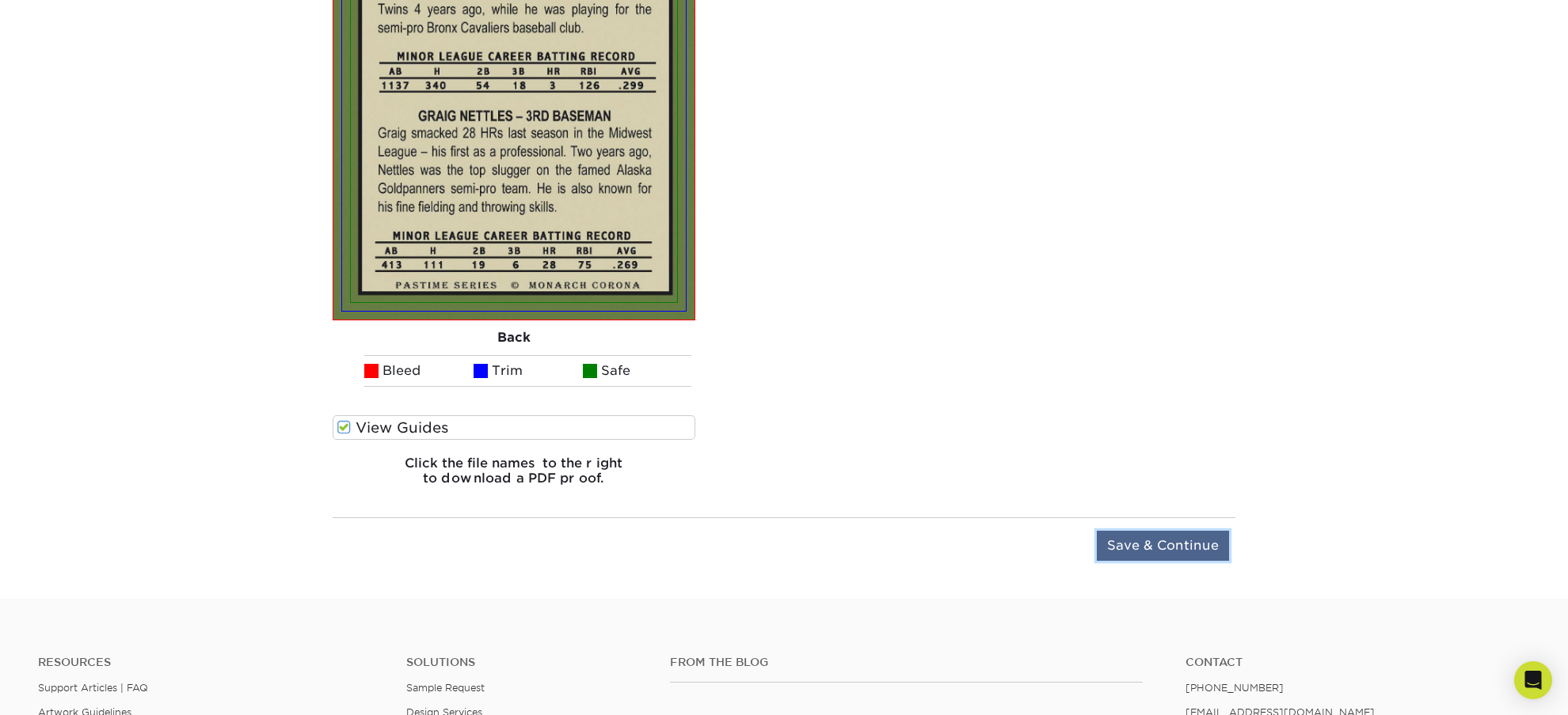
click at [1181, 549] on input "Save & Continue" at bounding box center [1163, 546] width 132 height 30
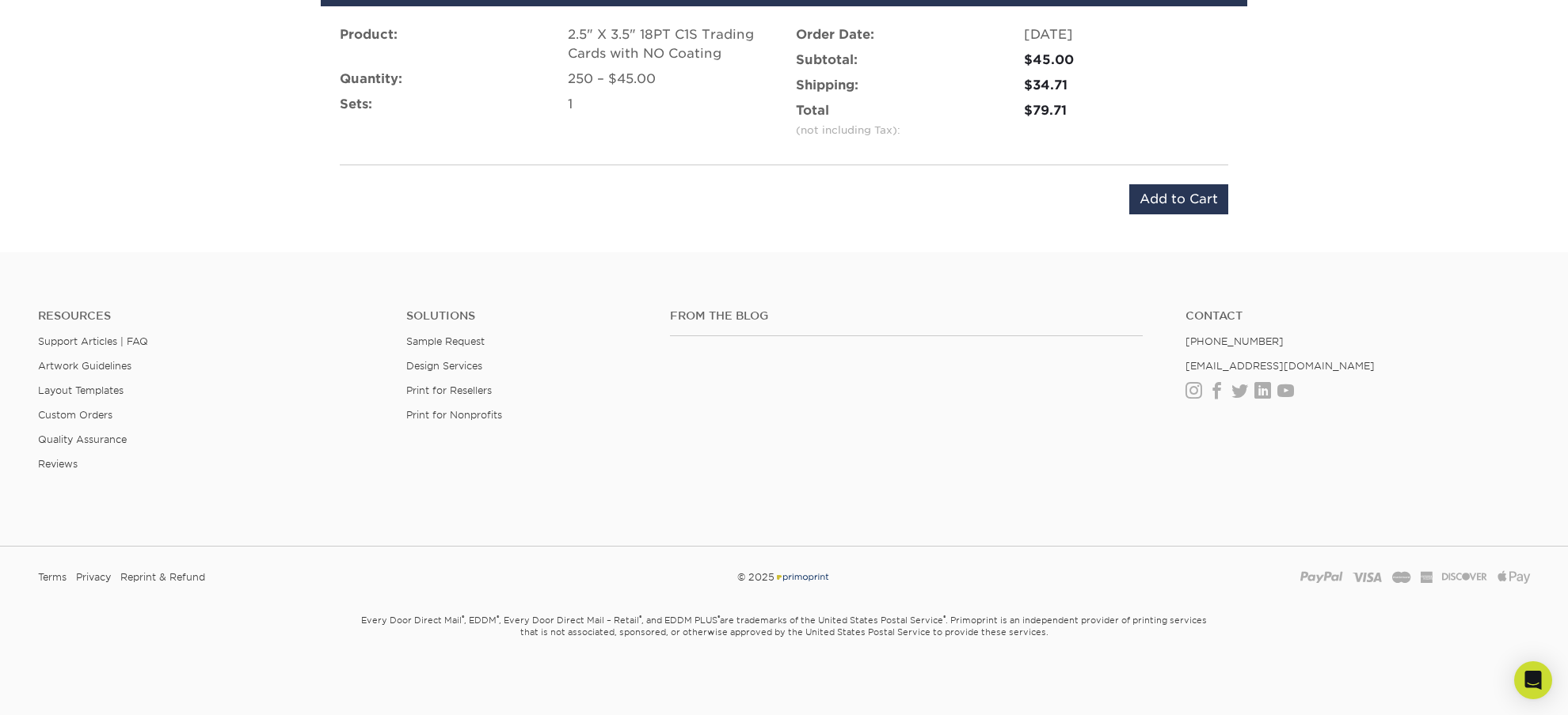
scroll to position [803, 0]
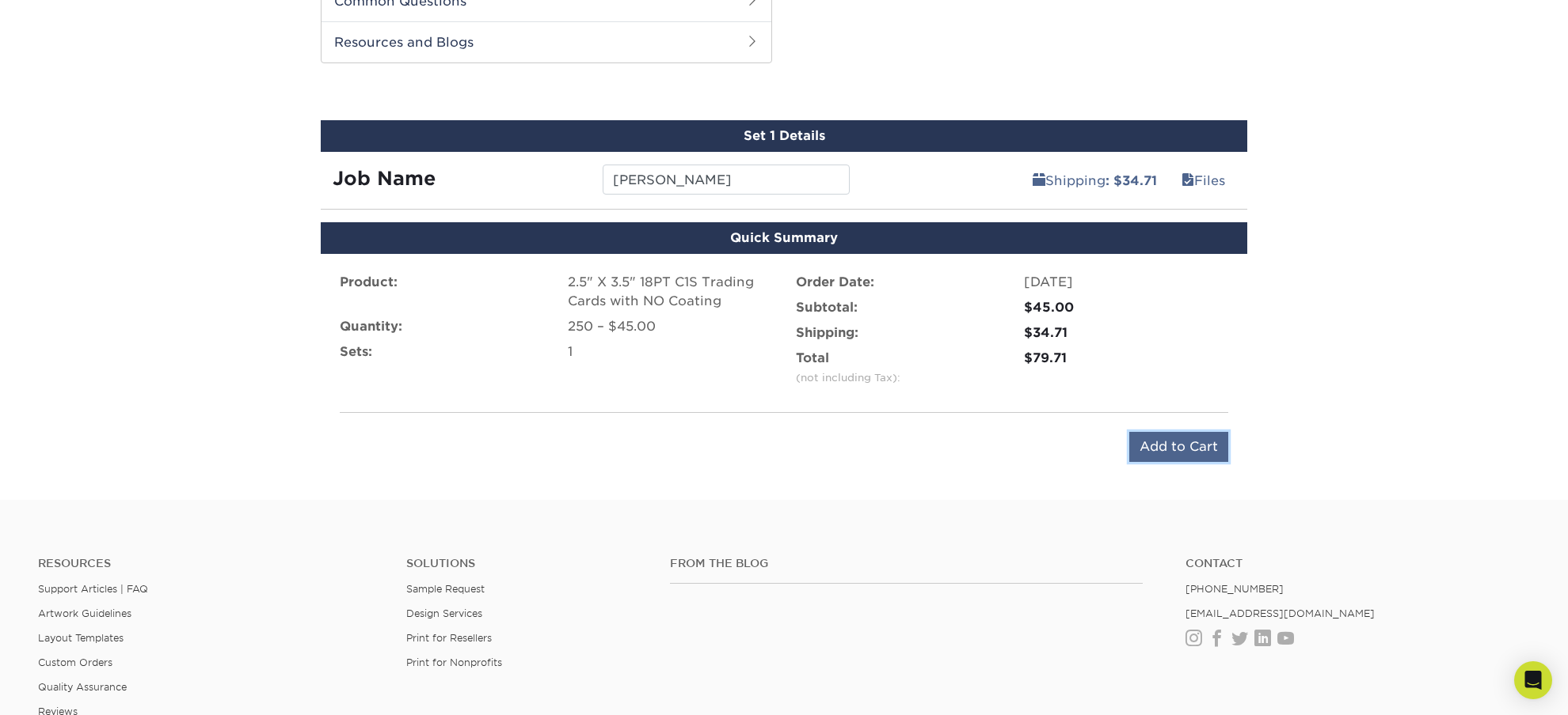
click at [1183, 451] on input "Add to Cart" at bounding box center [1178, 446] width 99 height 30
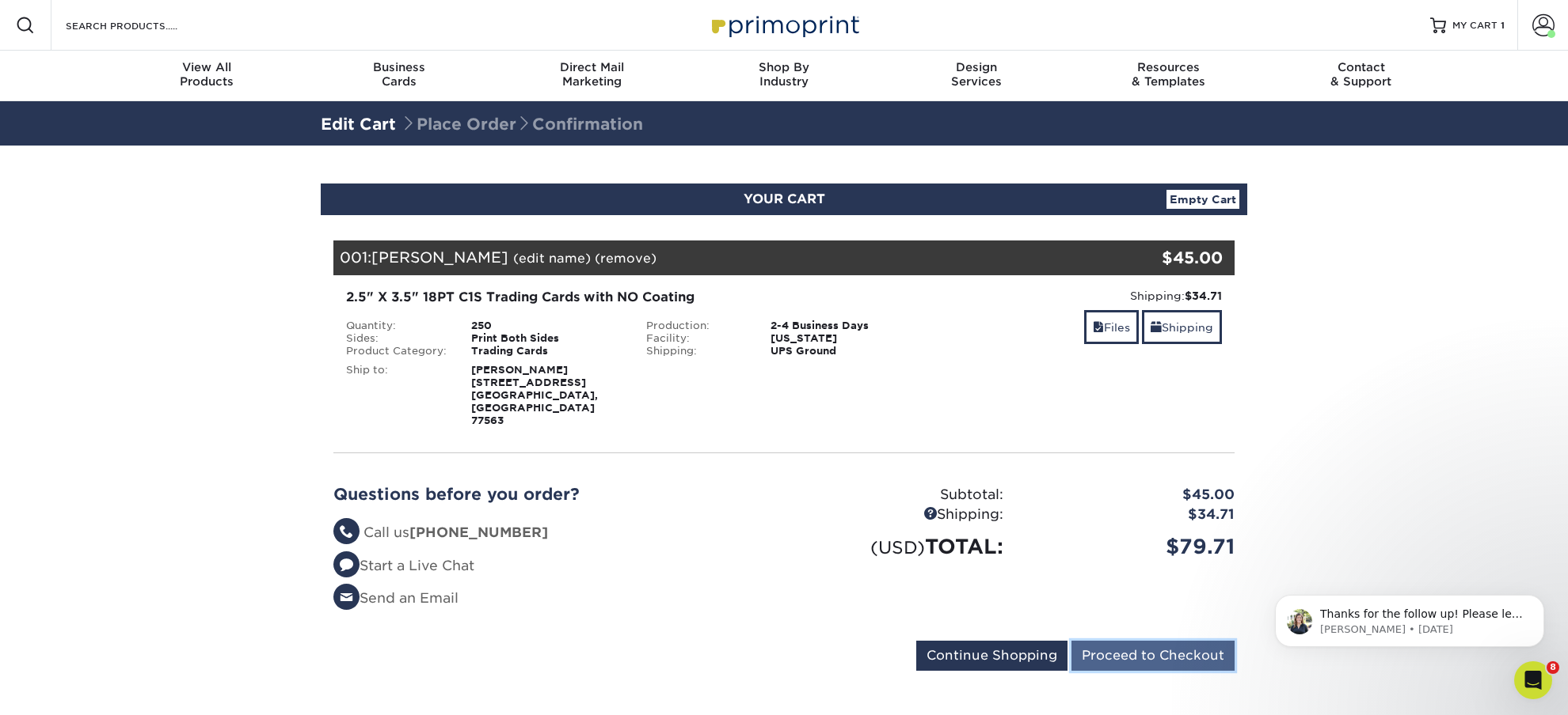
click at [1132, 641] on input "Proceed to Checkout" at bounding box center [1153, 655] width 163 height 30
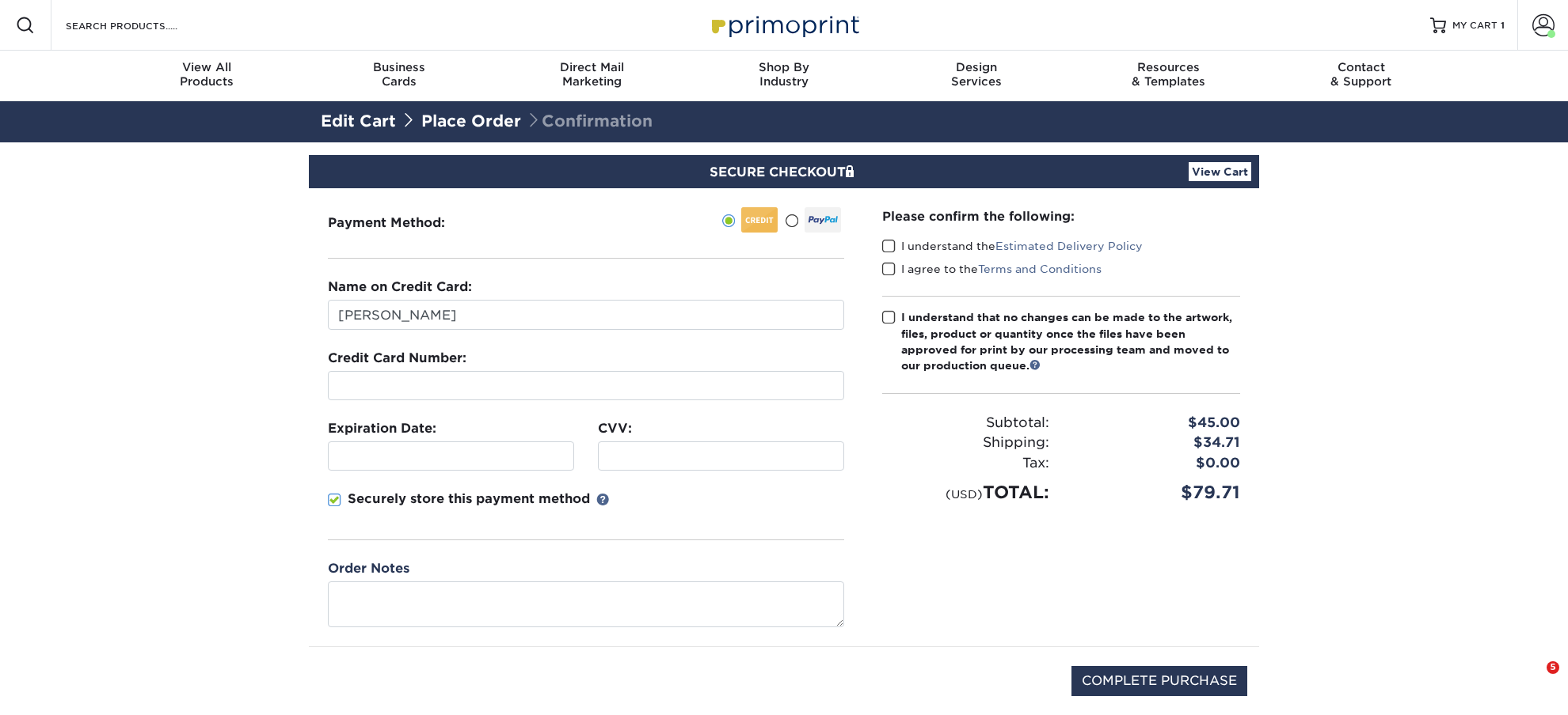
click at [791, 222] on span at bounding box center [791, 221] width 13 height 15
click at [0, 0] on input "radio" at bounding box center [0, 0] width 0 height 0
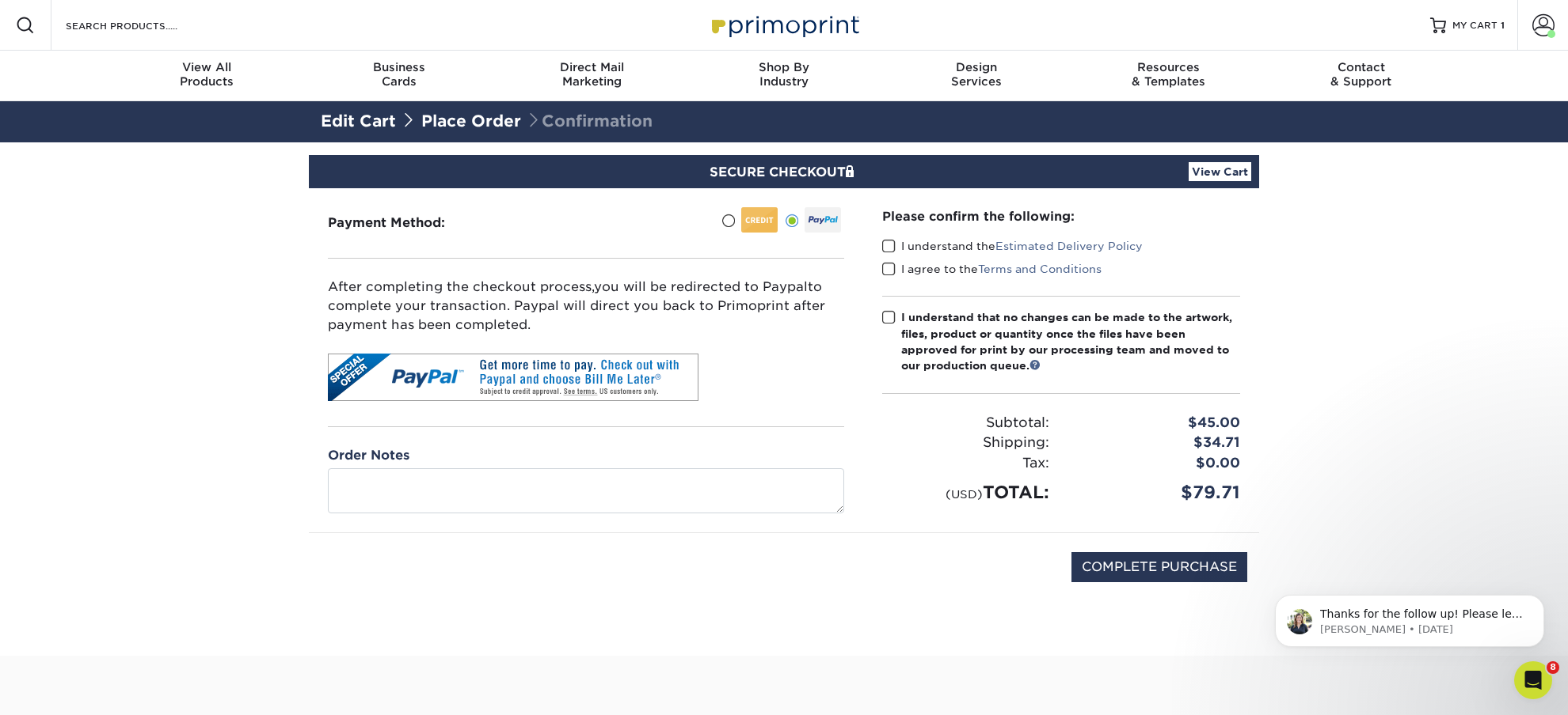
click at [890, 244] on span at bounding box center [889, 246] width 13 height 15
click at [0, 0] on input "I understand the Estimated Delivery Policy" at bounding box center [0, 0] width 0 height 0
click at [890, 273] on span at bounding box center [889, 269] width 13 height 15
click at [0, 0] on input "I agree to the Terms and Conditions" at bounding box center [0, 0] width 0 height 0
click at [888, 312] on span at bounding box center [889, 318] width 13 height 15
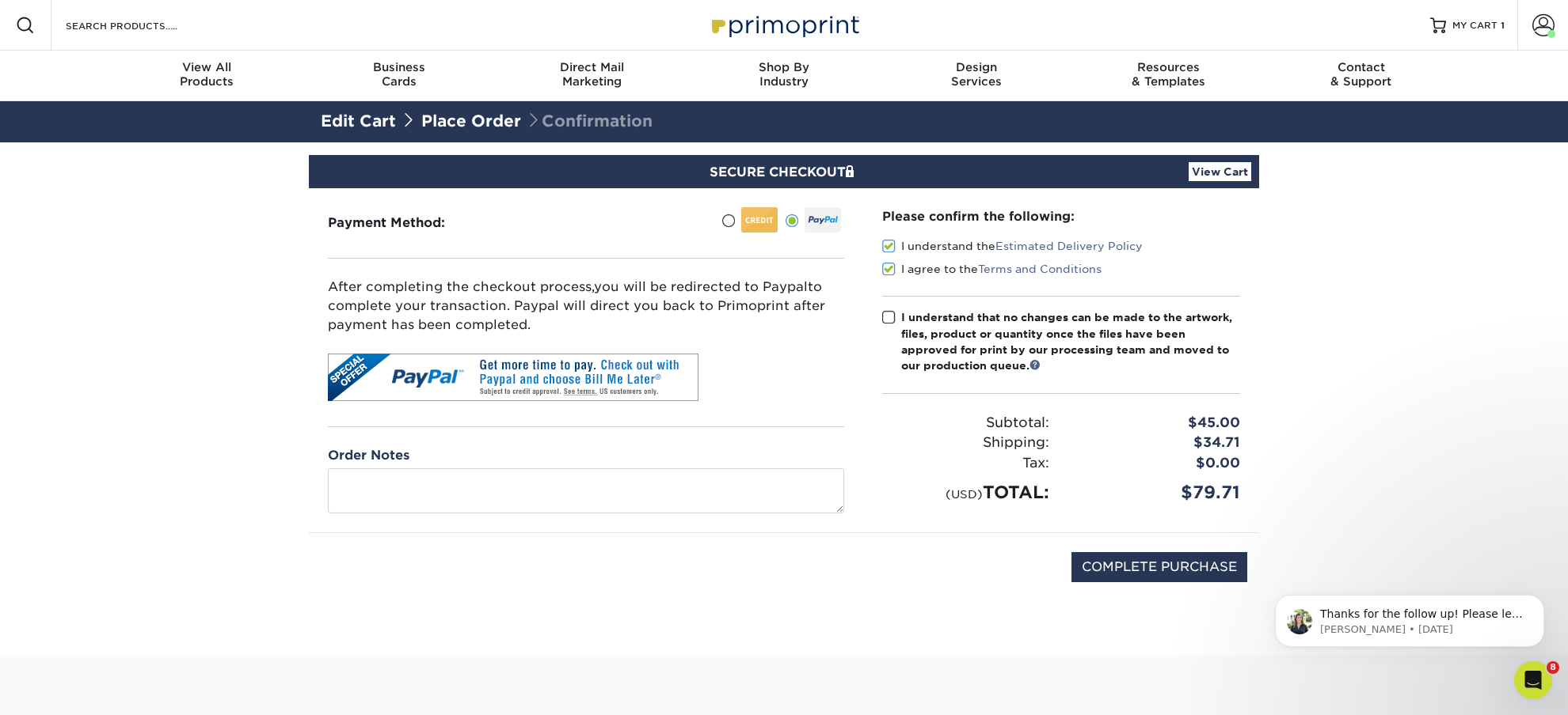
click at [0, 0] on input "I understand that no changes can be made to the artwork, files, product or quan…" at bounding box center [0, 0] width 0 height 0
click at [1145, 583] on input "COMPLETE PURCHASE" at bounding box center [1159, 567] width 176 height 30
type input "PROCESSING, PLEASE WAIT..."
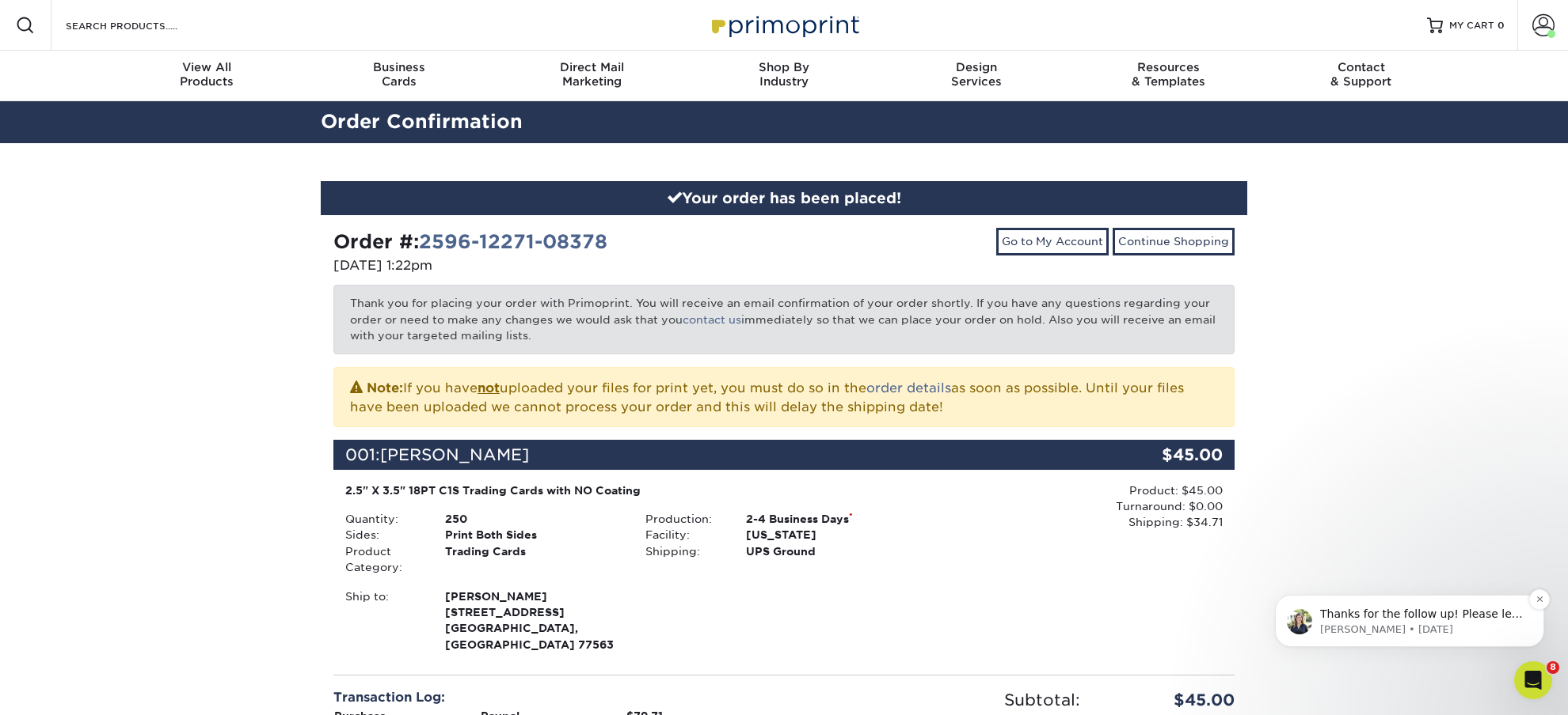
click at [1396, 621] on p "Thanks for the follow up! Please let us know if we can help you further or if y…" at bounding box center [1422, 615] width 204 height 16
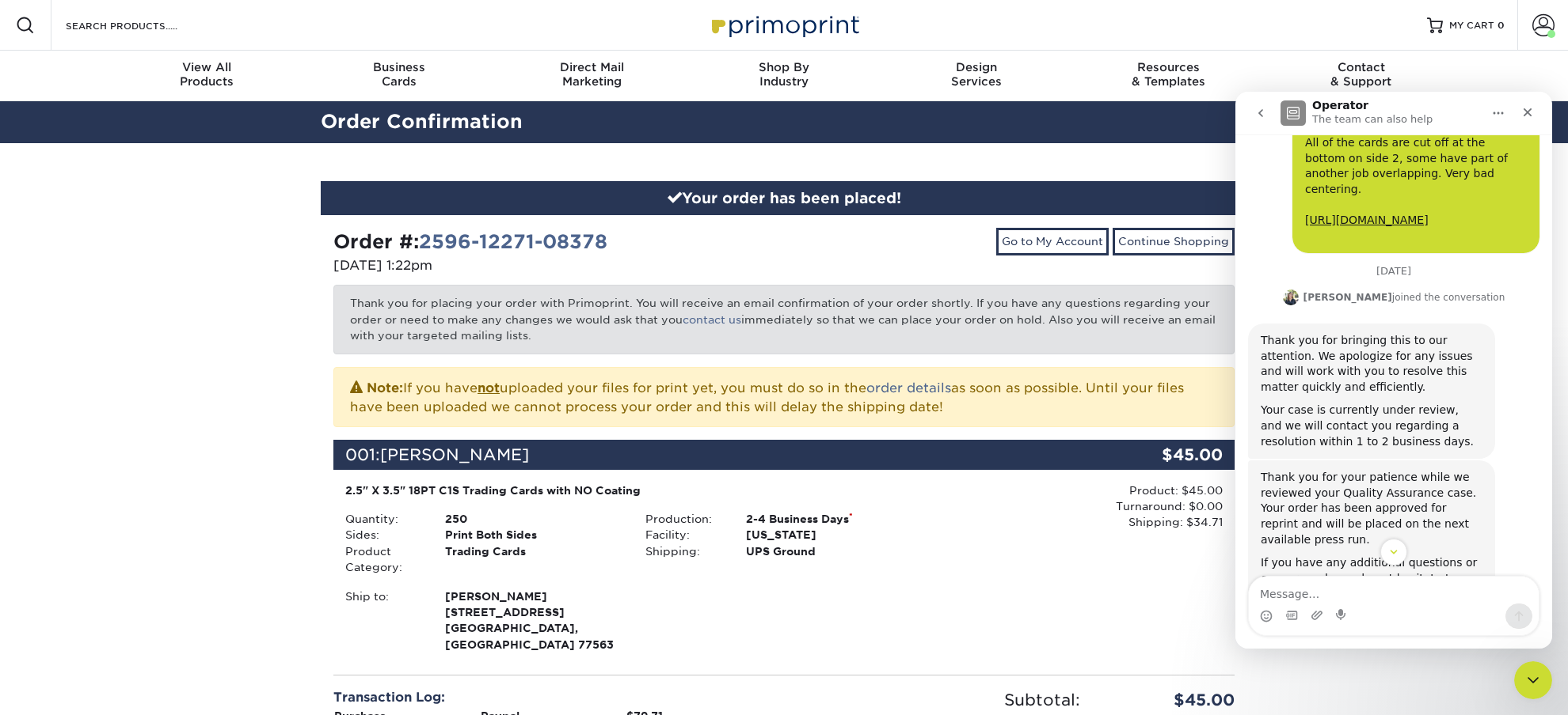
scroll to position [468, 0]
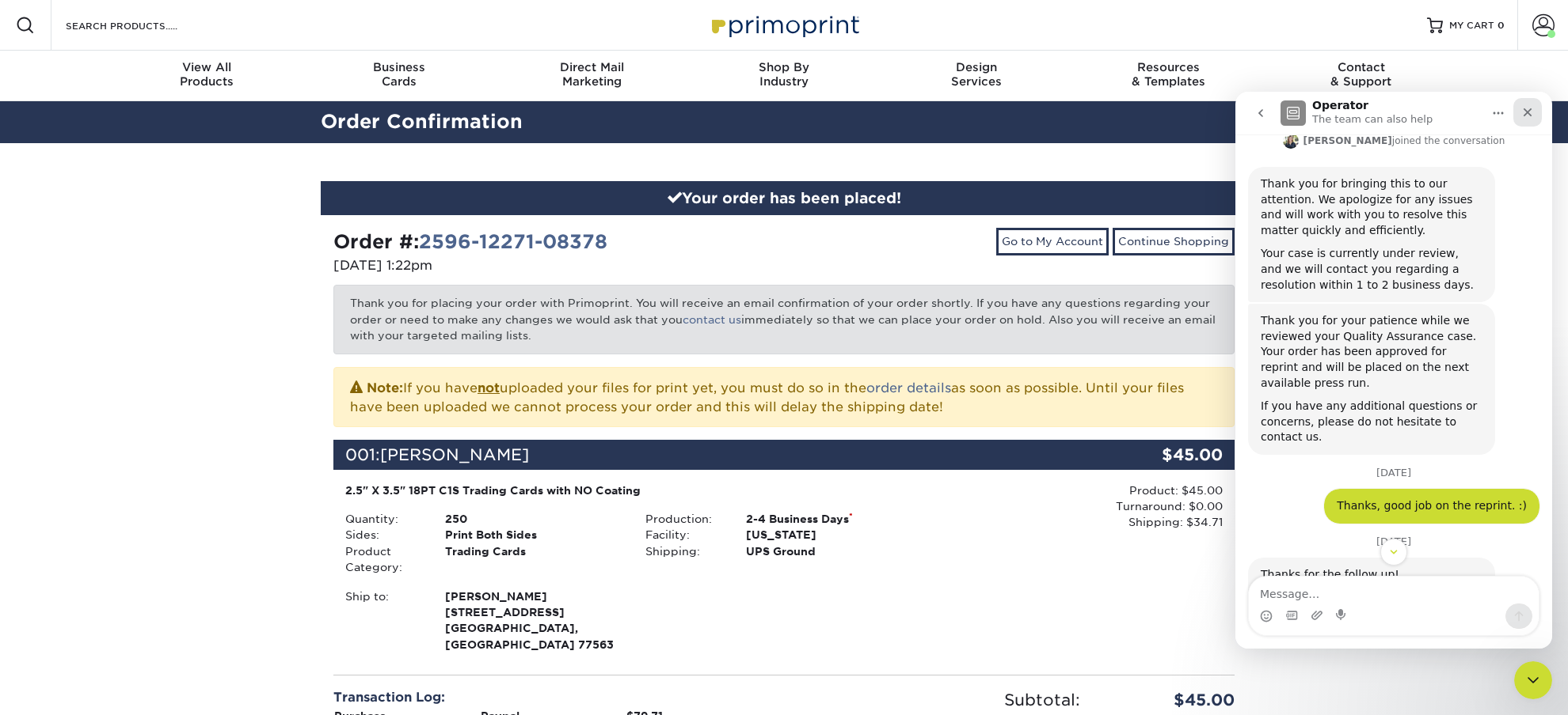
click at [1526, 115] on icon "Close" at bounding box center [1527, 113] width 13 height 13
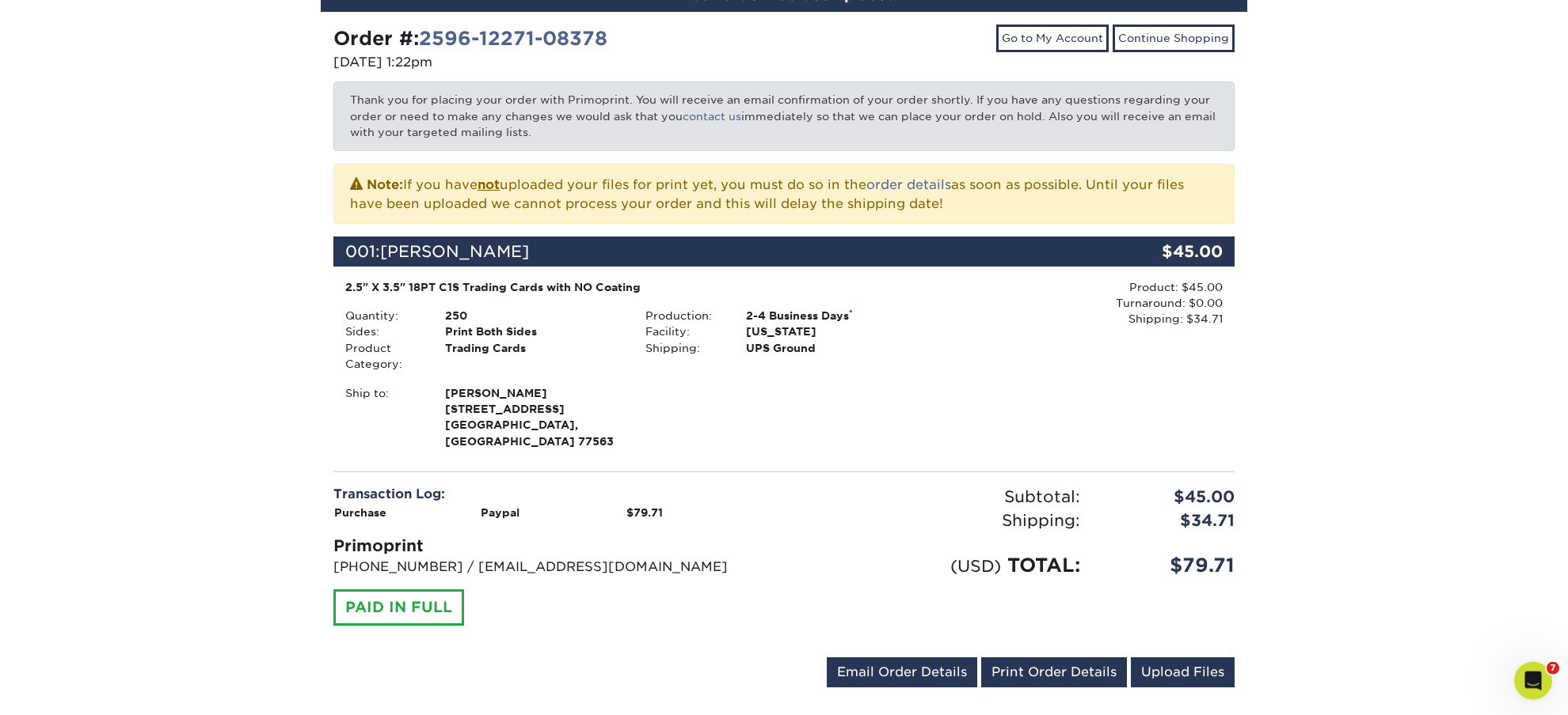
scroll to position [0, 0]
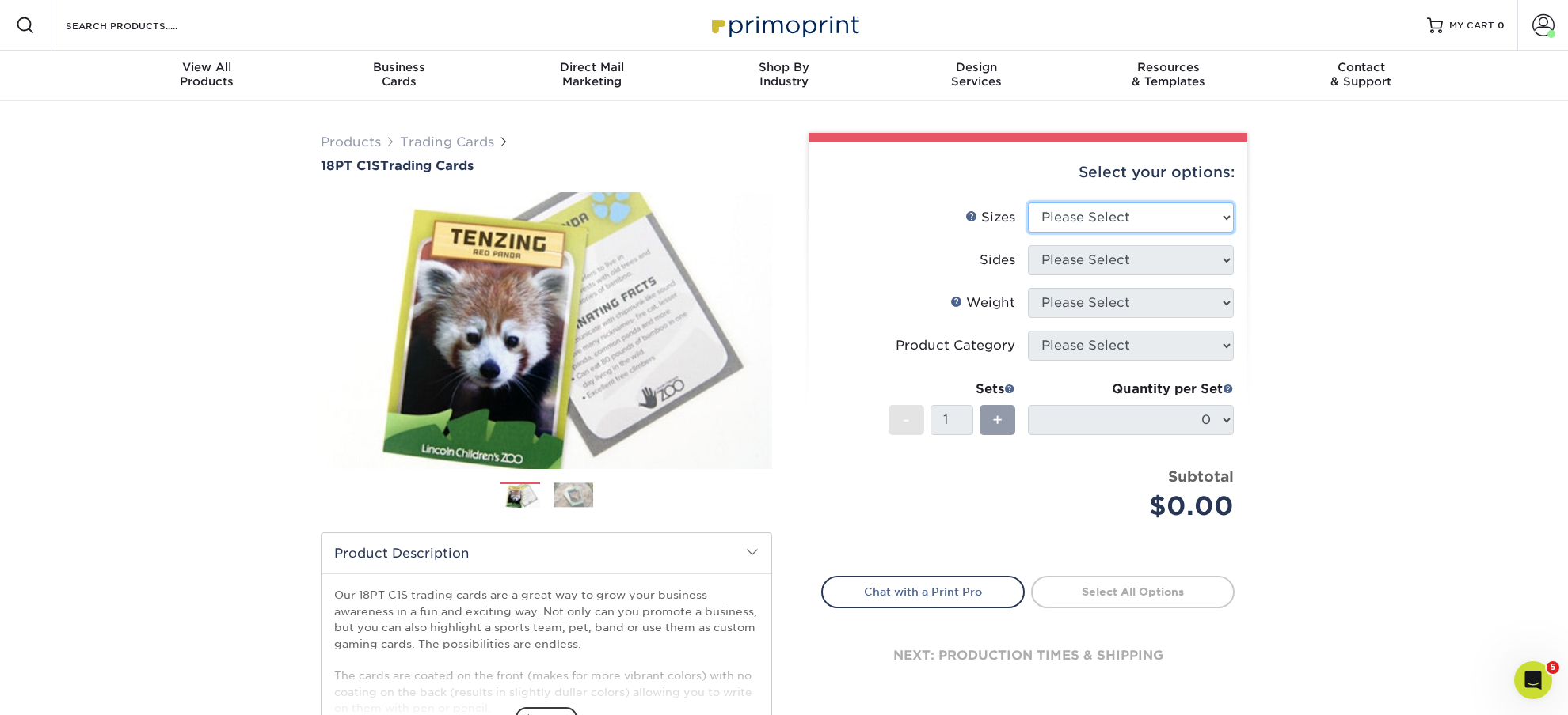
click at [1027, 202] on select "Please Select 2.5" x 3.5"" at bounding box center [1130, 217] width 206 height 30
select select "2.50x3.50"
click option "2.5" x 3.5"" at bounding box center [0, 0] width 0 height 0
click at [1027, 246] on select "Please Select Print Both Sides Print Front Only" at bounding box center [1130, 260] width 206 height 30
select select "13abbda7-1d64-4f25-8bb2-c179b224825d"
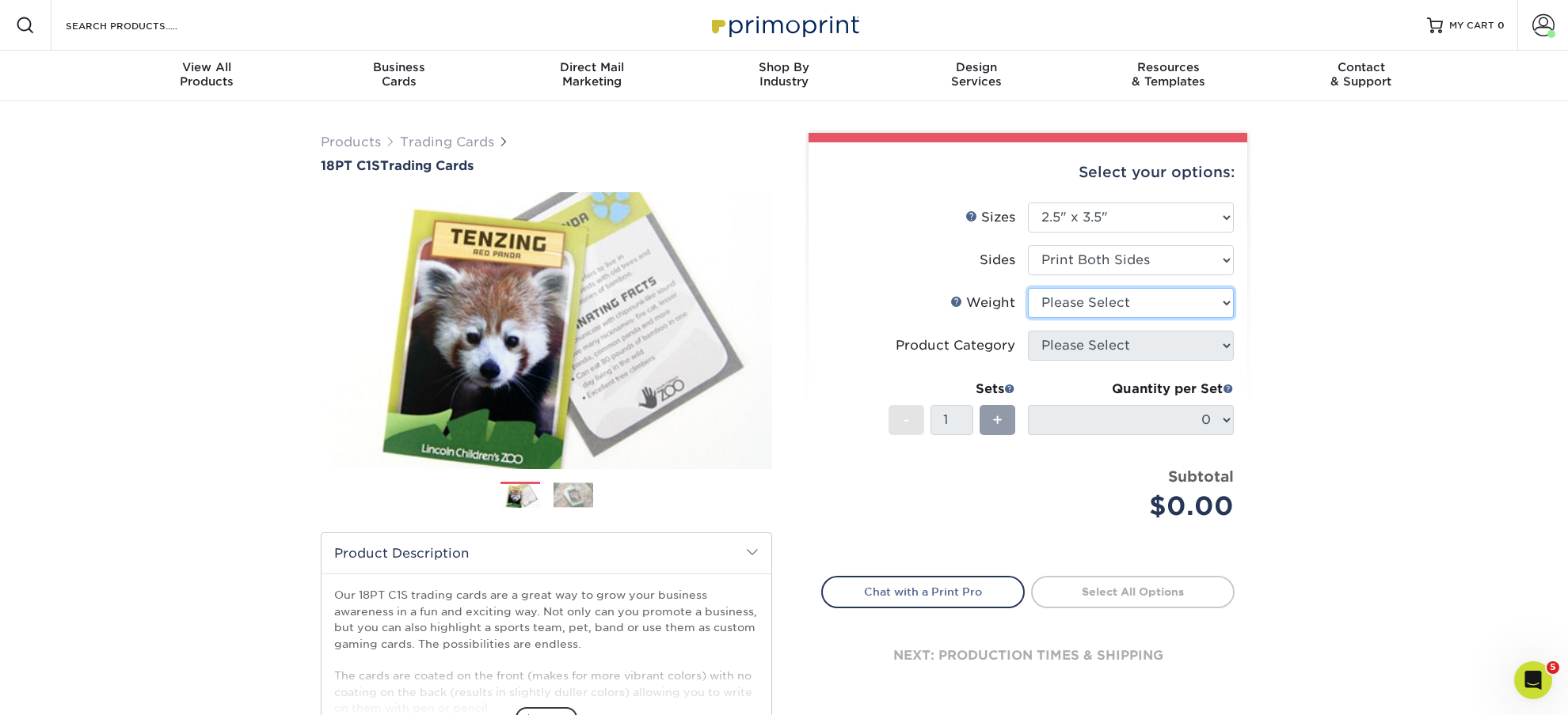
click at [1027, 288] on select "Please Select 18PT C1S" at bounding box center [1130, 303] width 206 height 30
select select "18PTC1S"
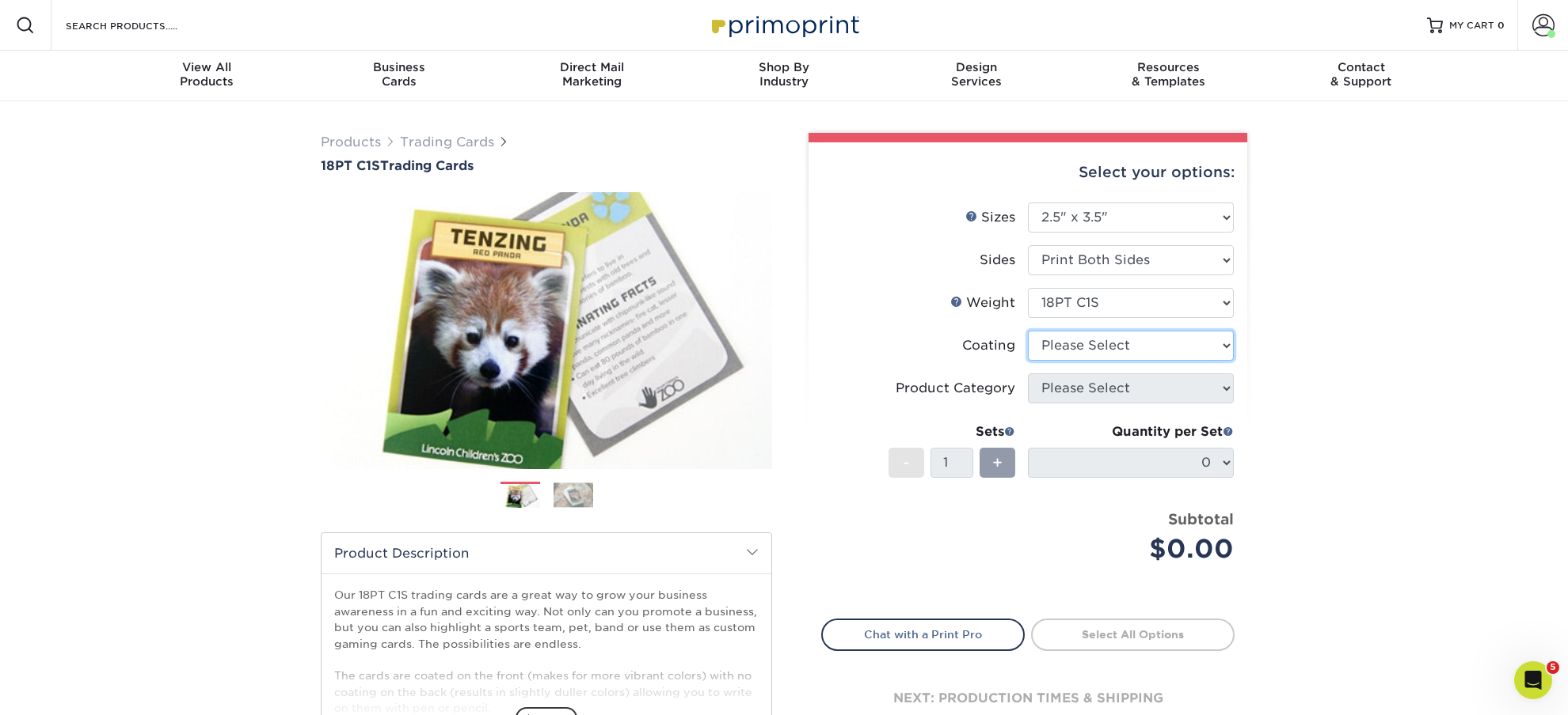
click at [1027, 331] on select at bounding box center [1130, 345] width 206 height 30
select select "3e7618de-abca-4bda-9f97-8b9129e913d8"
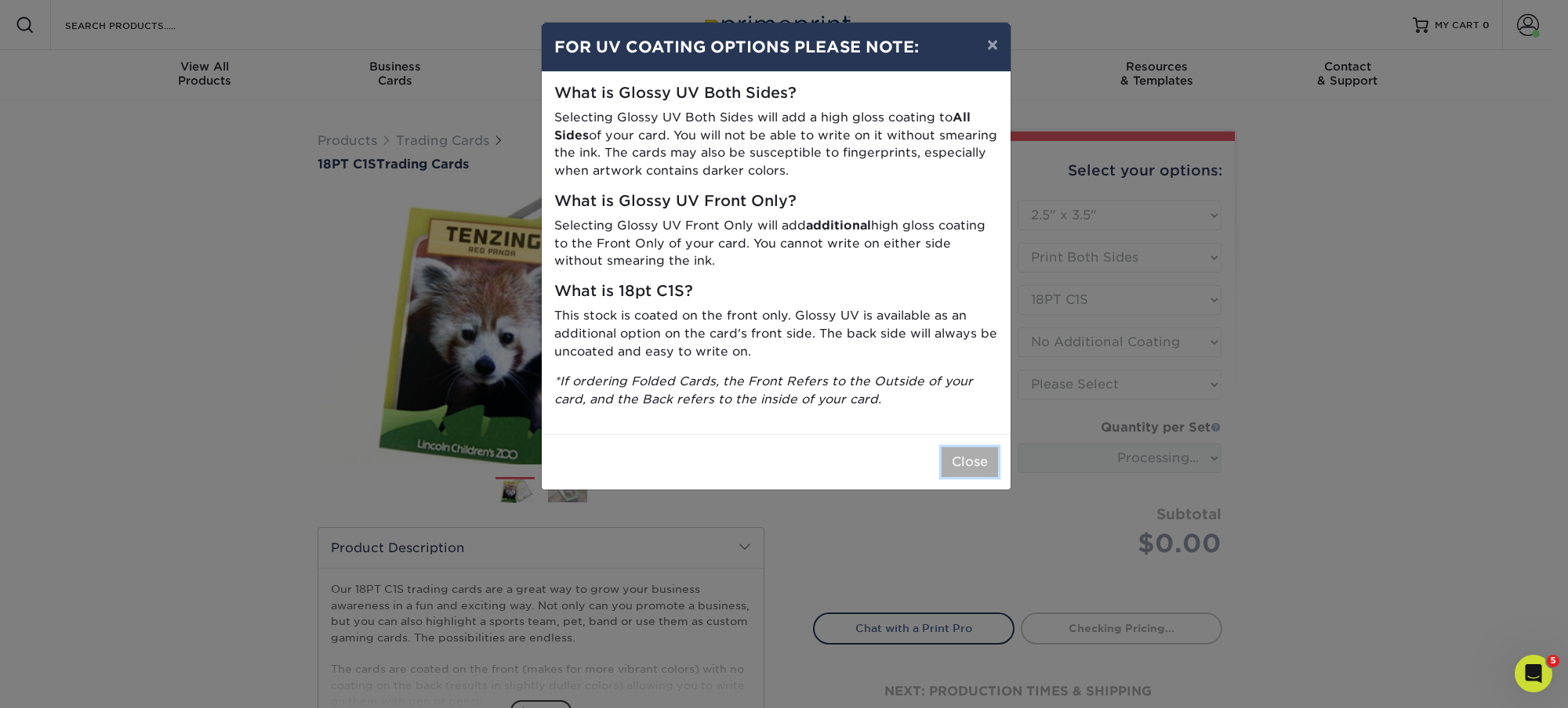
click at [956, 466] on button "Close" at bounding box center [970, 462] width 57 height 30
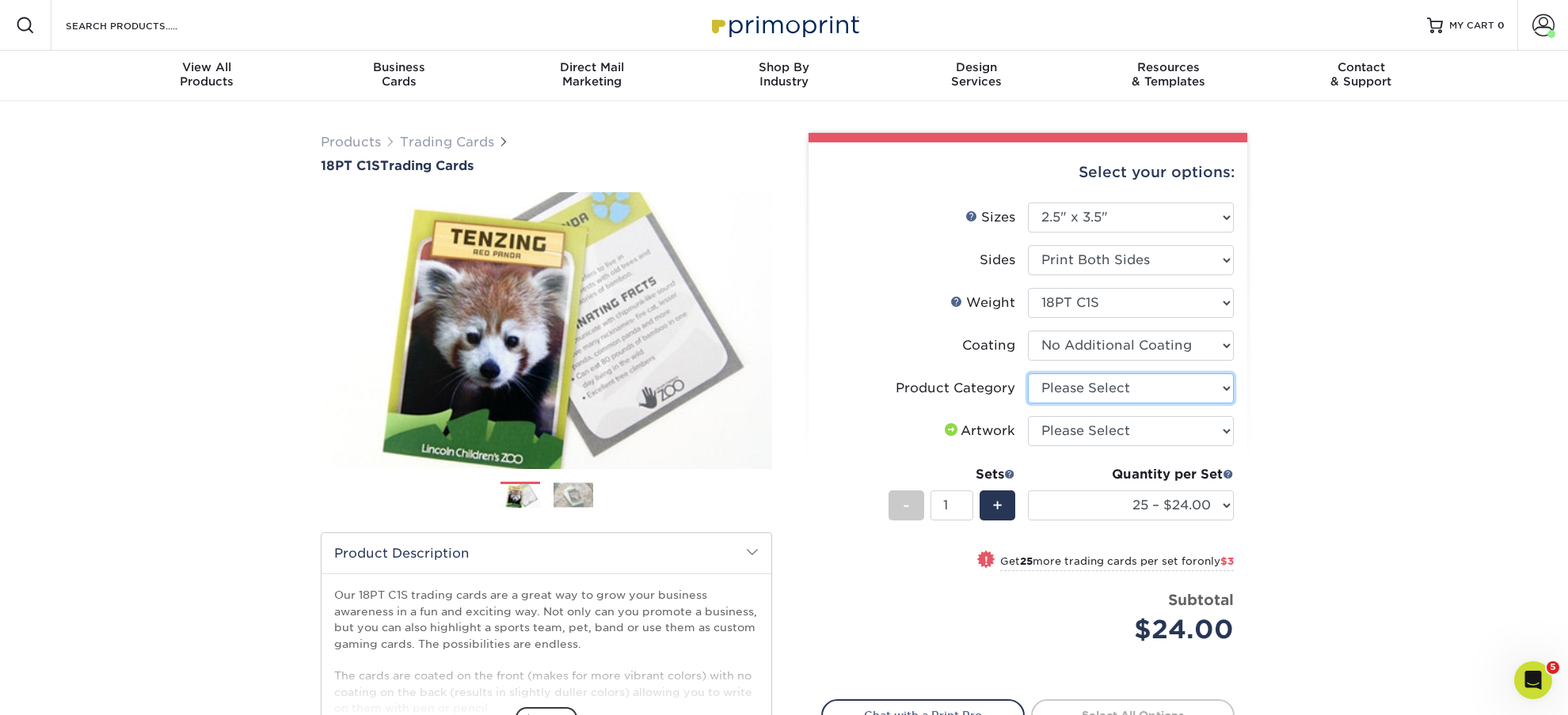
click at [1027, 374] on select "Please Select Trading Cards" at bounding box center [1130, 389] width 206 height 30
select select "c2f9bce9-36c2-409d-b101-c29d9d031e18"
click option "Trading Cards" at bounding box center [0, 0] width 0 height 0
click at [1027, 416] on select "Please Select I will upload files I need a design - $100" at bounding box center [1130, 431] width 206 height 30
select select "upload"
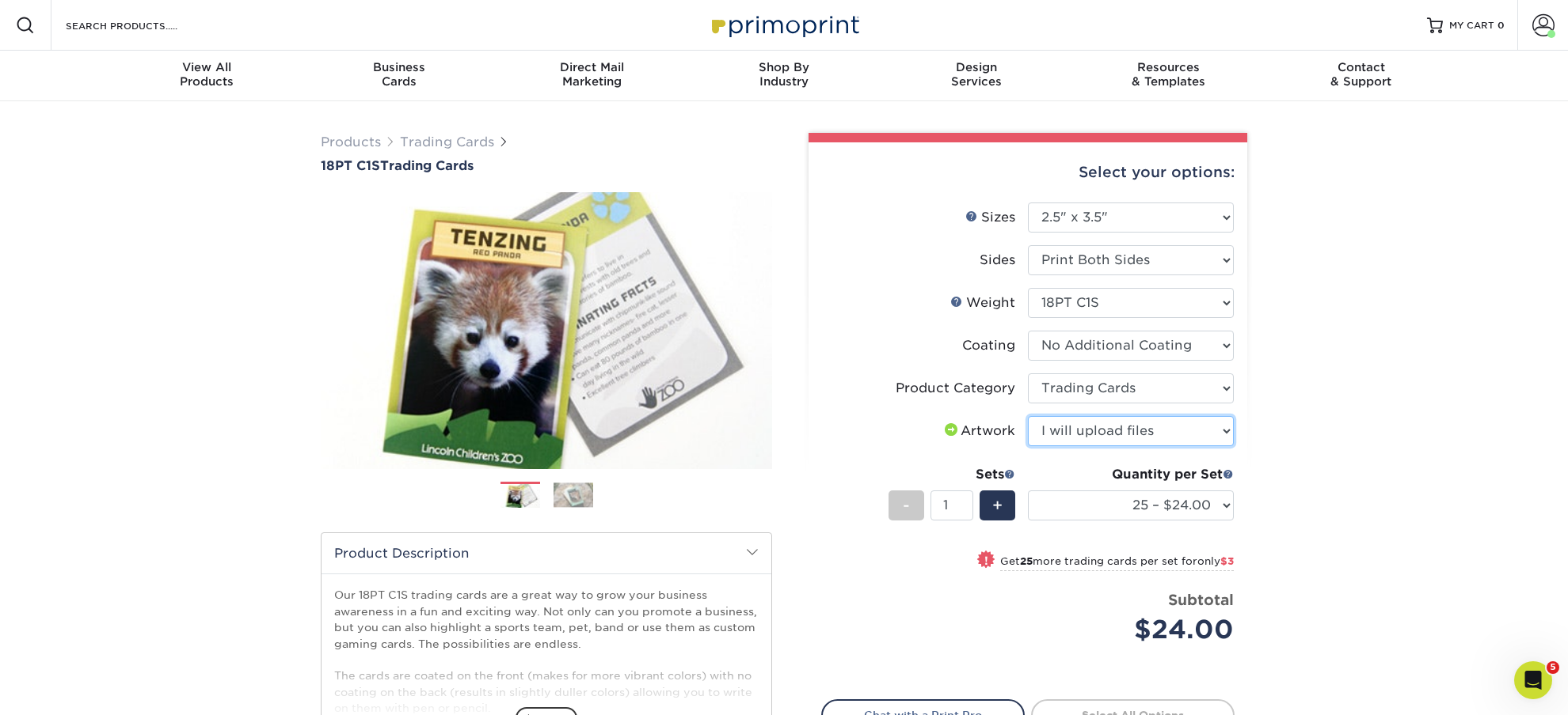
click option "I will upload files" at bounding box center [0, 0] width 0 height 0
click at [1027, 491] on select "25 – $24.00 50 – $27.00 75 – $35.00 100 – $39.00 250 – $45.00 500 – $55.00 1000…" at bounding box center [1130, 505] width 206 height 30
select select "250 – $45.00"
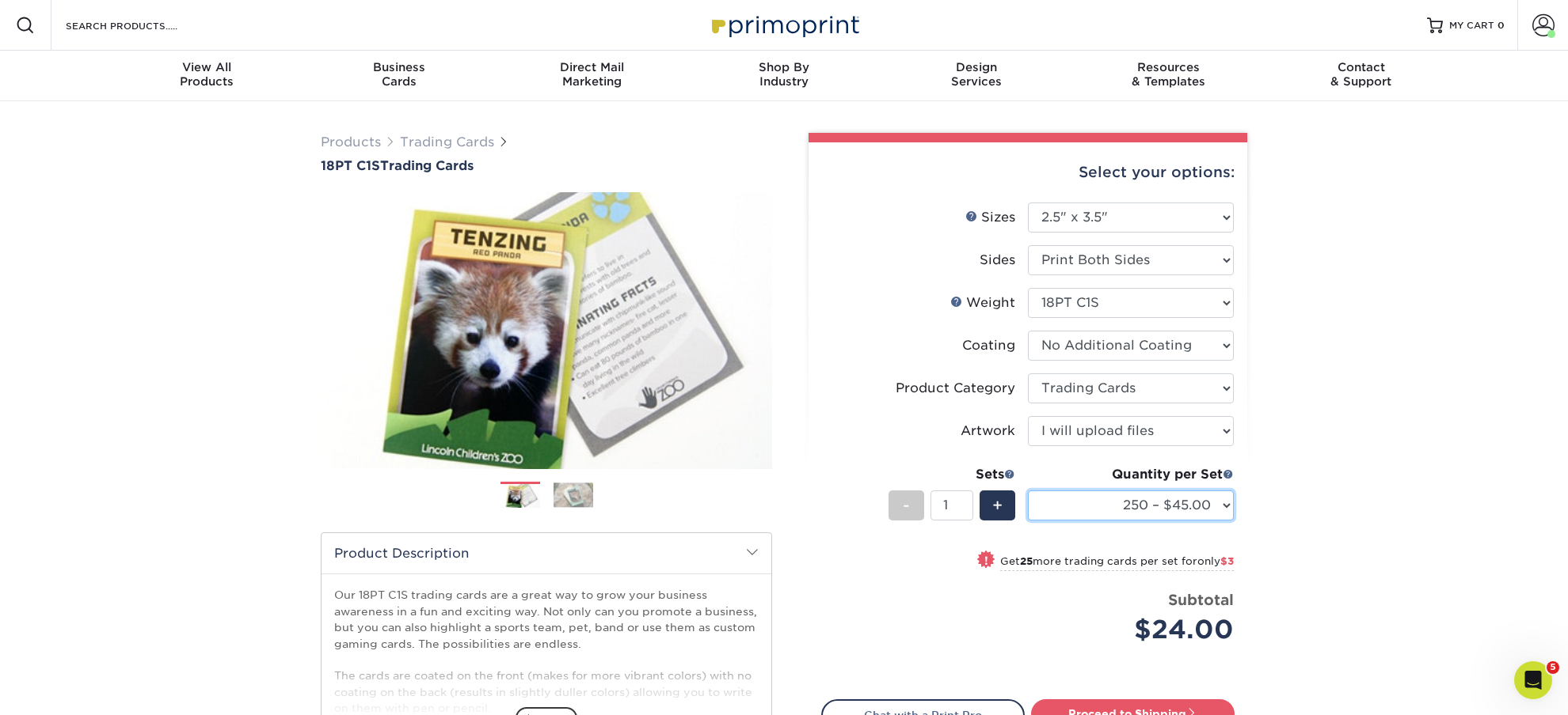
click option "250 – $45.00" at bounding box center [0, 0] width 0 height 0
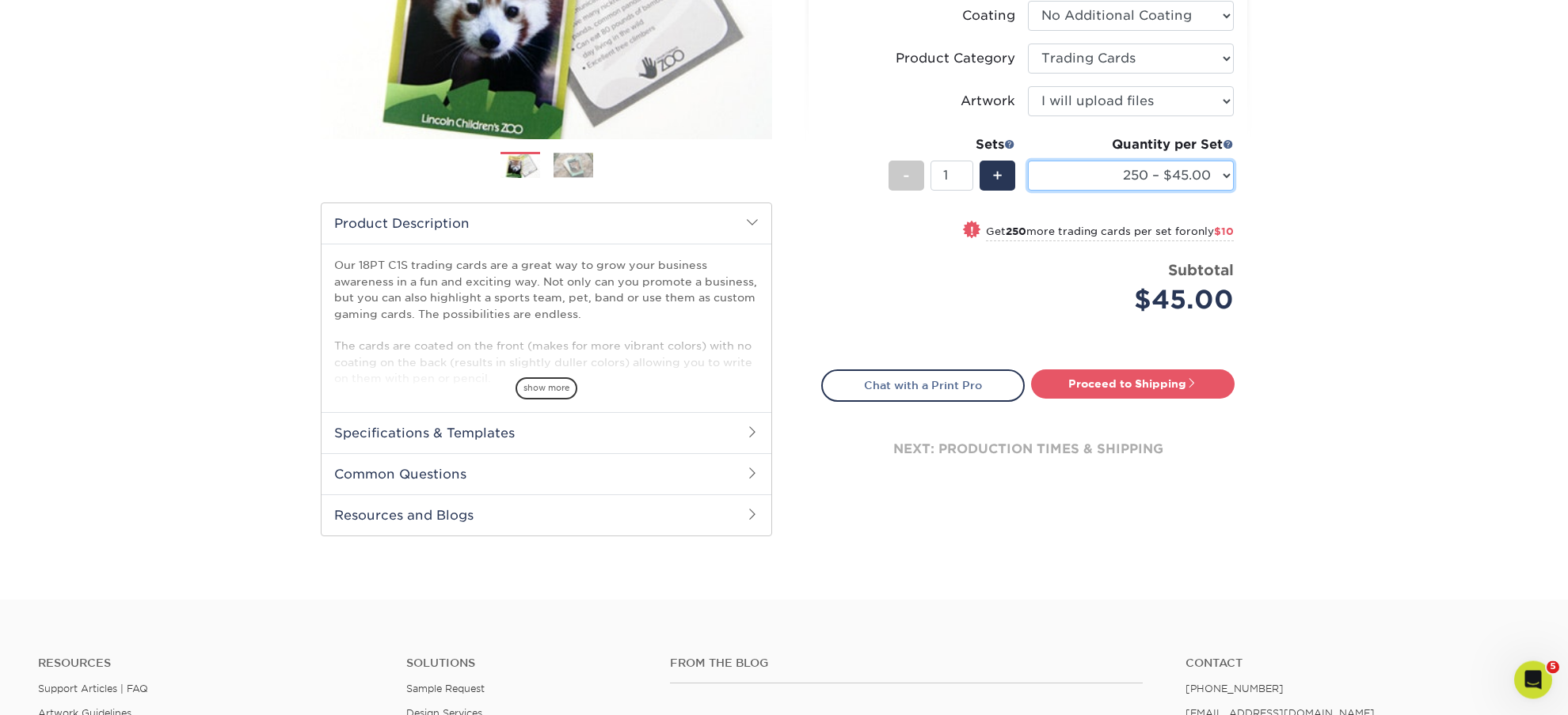
scroll to position [332, 0]
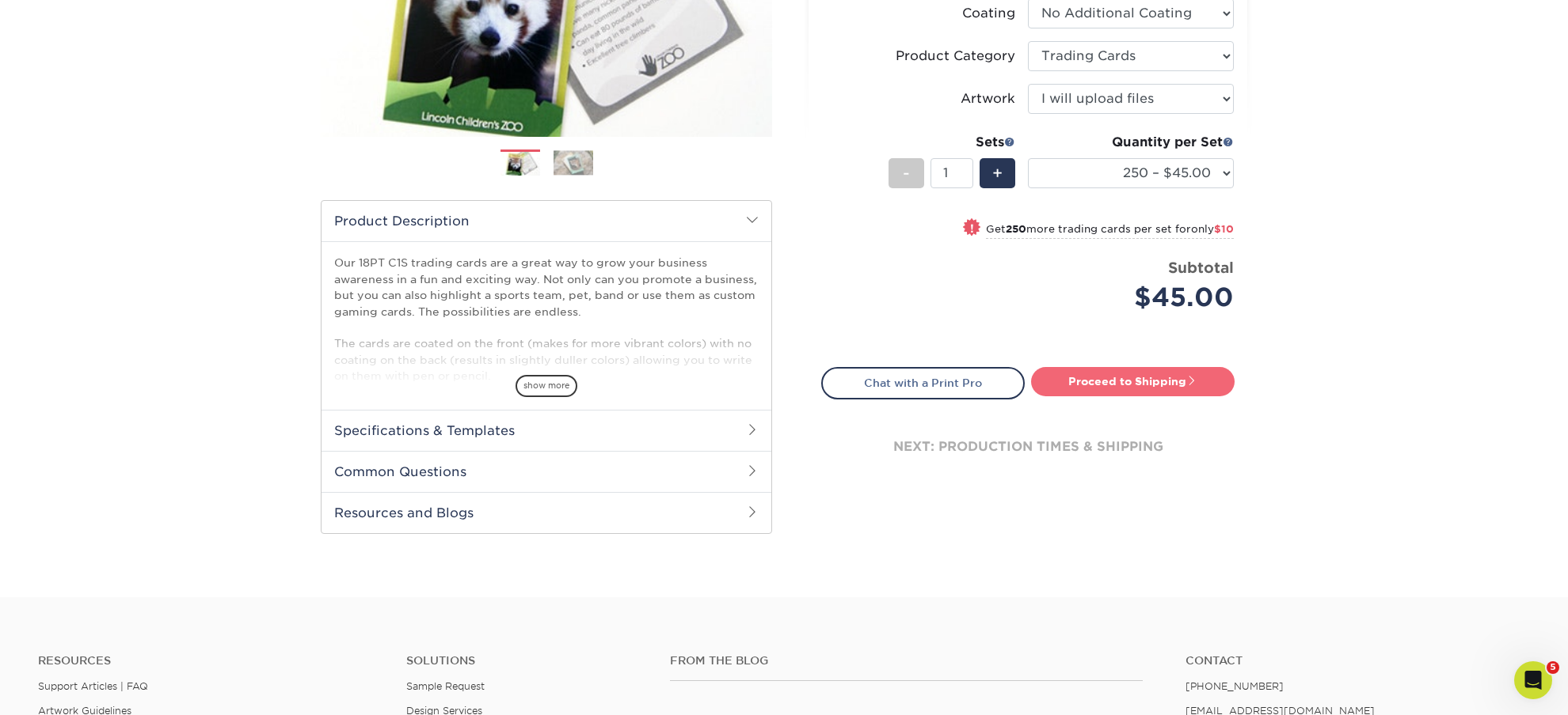
click at [1123, 380] on link "Proceed to Shipping" at bounding box center [1132, 381] width 203 height 29
type input "Set 1"
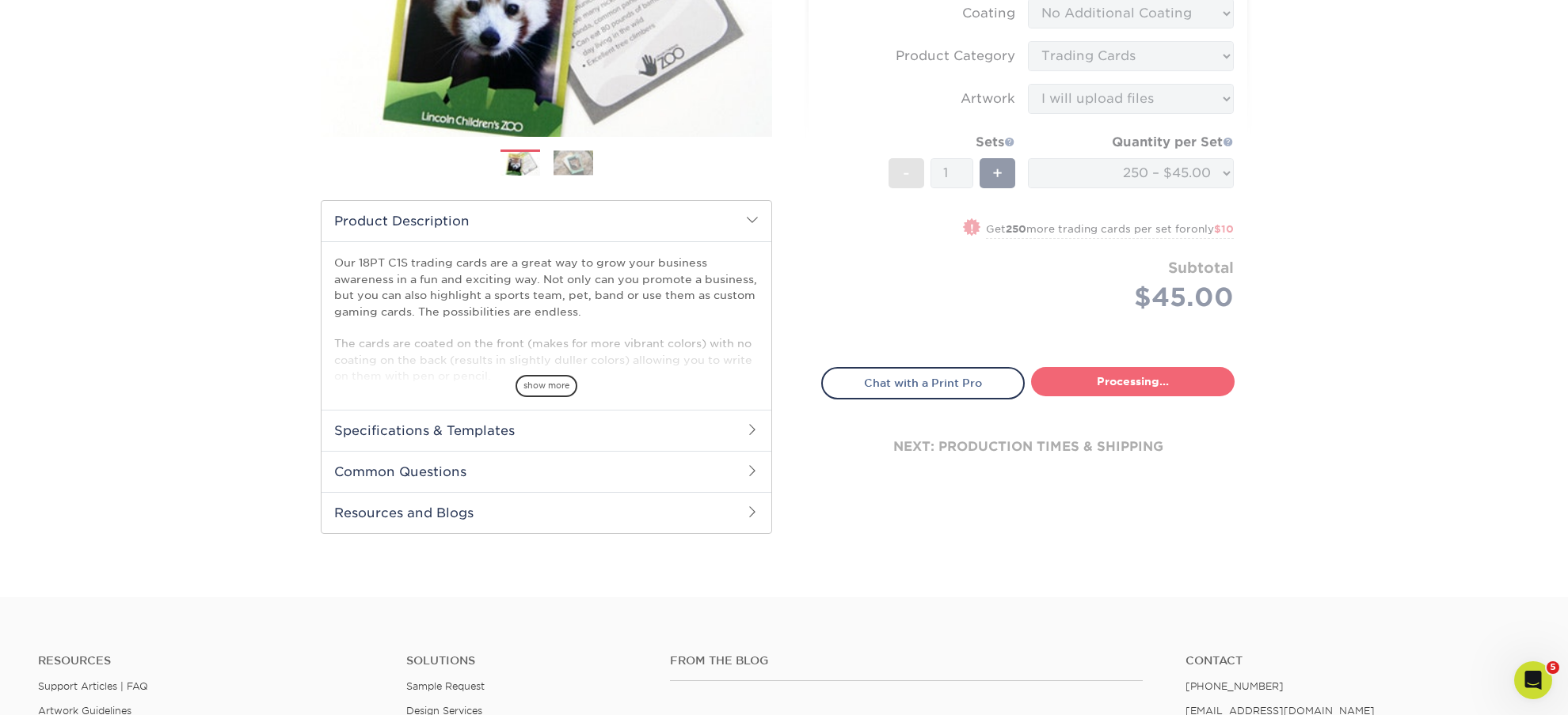
select select "7f12e85b-7342-427e-8446-6bc059917b9c"
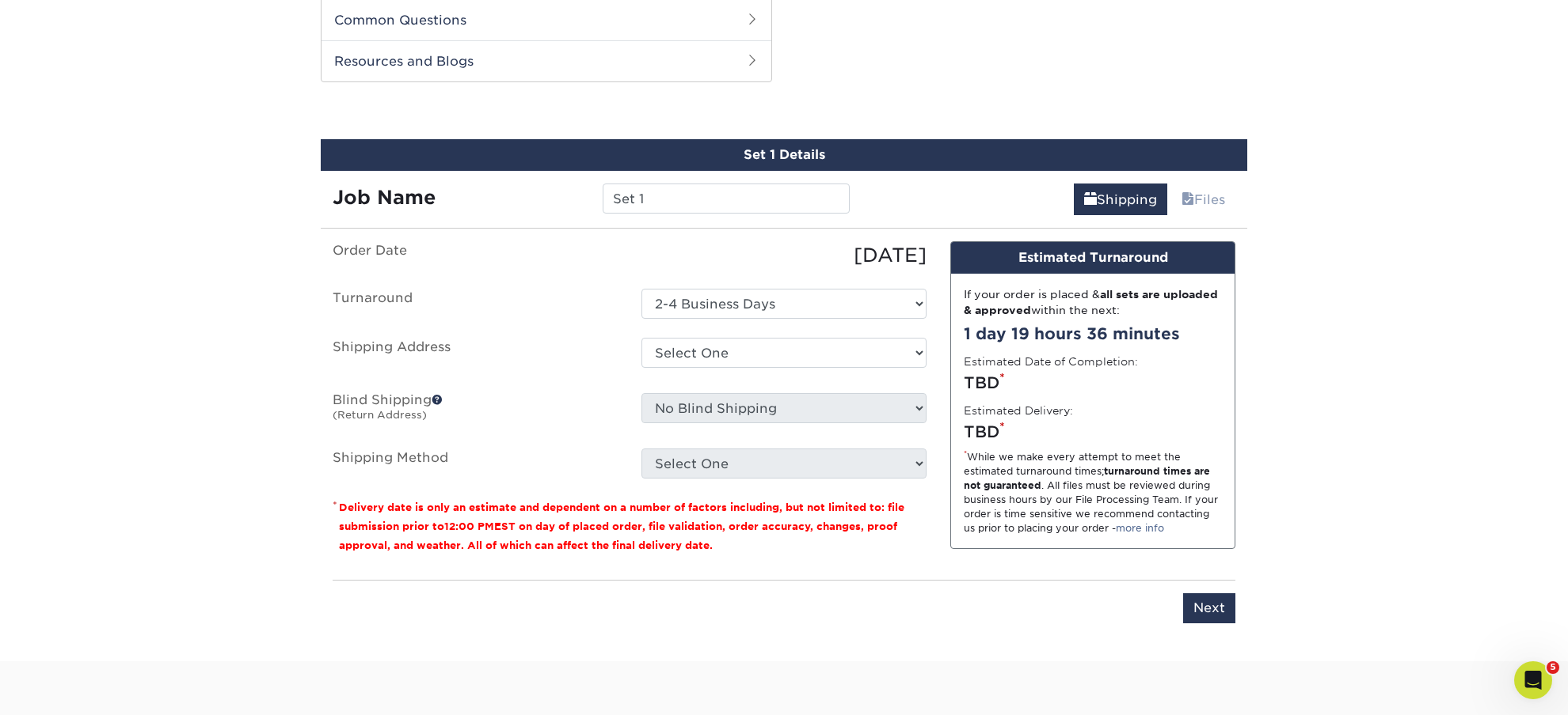
scroll to position [789, 0]
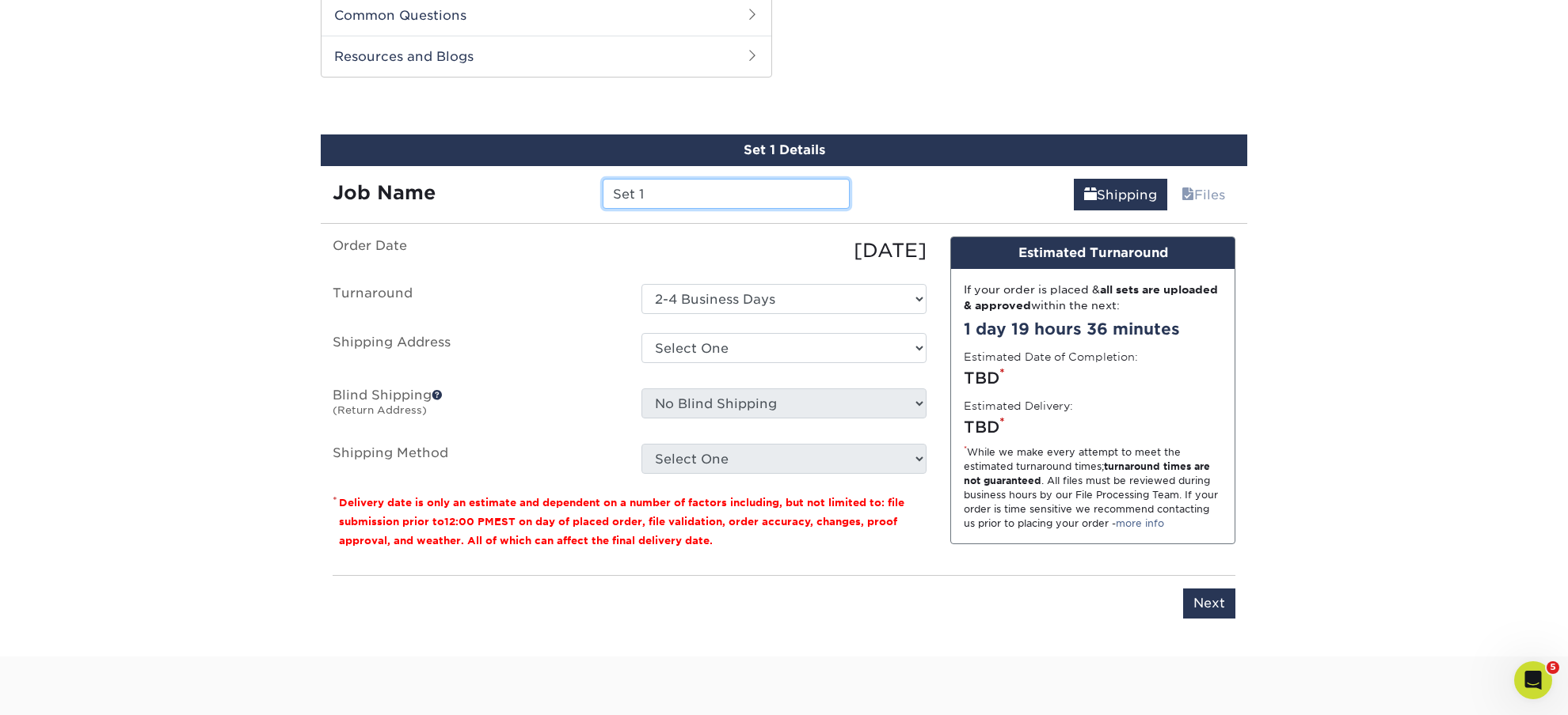
drag, startPoint x: 674, startPoint y: 197, endPoint x: 483, endPoint y: 197, distance: 191.0
click at [603, 197] on input "Set 1" at bounding box center [726, 193] width 247 height 30
paste input "PR Wynn-Staub"
type input "[PERSON_NAME]"
click at [641, 333] on select "Select One 1up + Add New Address" at bounding box center [783, 348] width 285 height 30
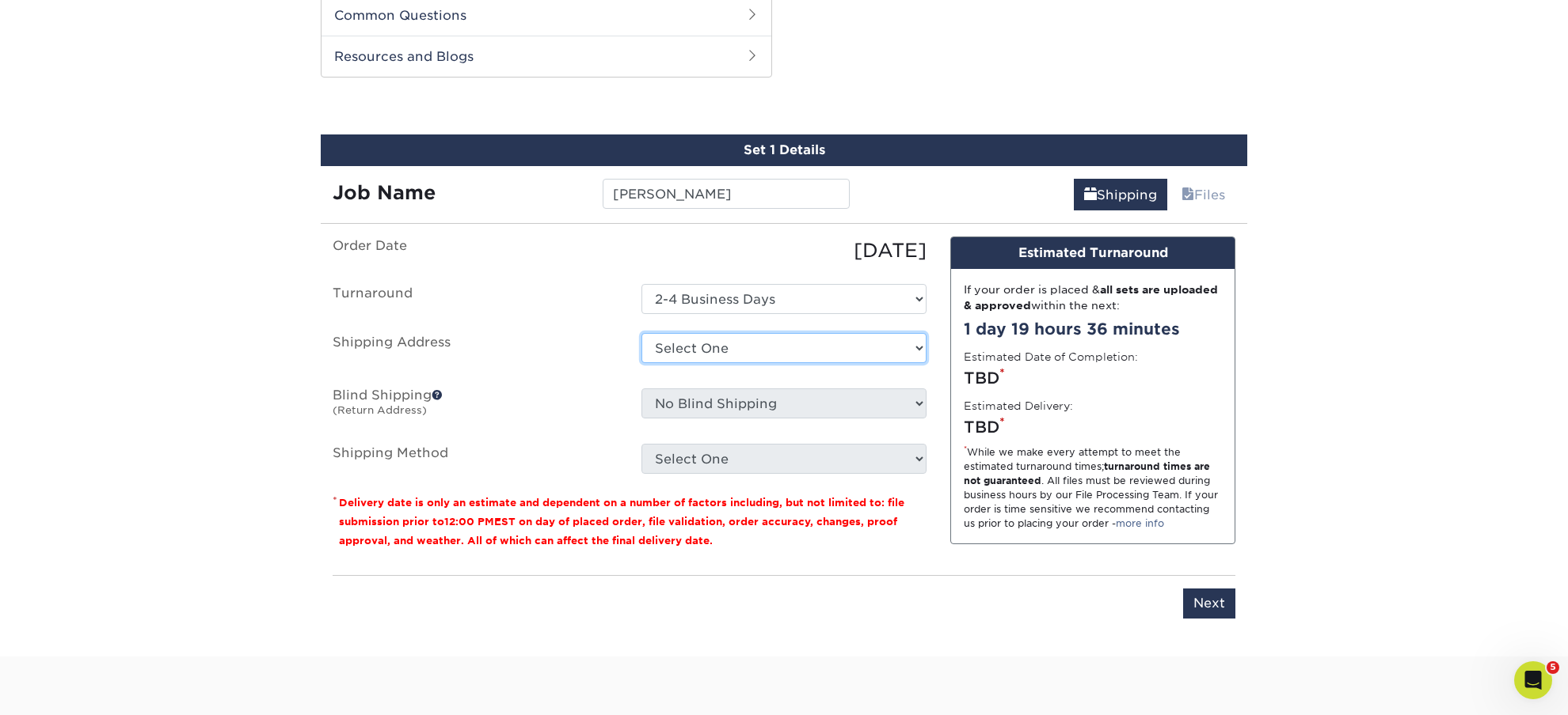
select select "278312"
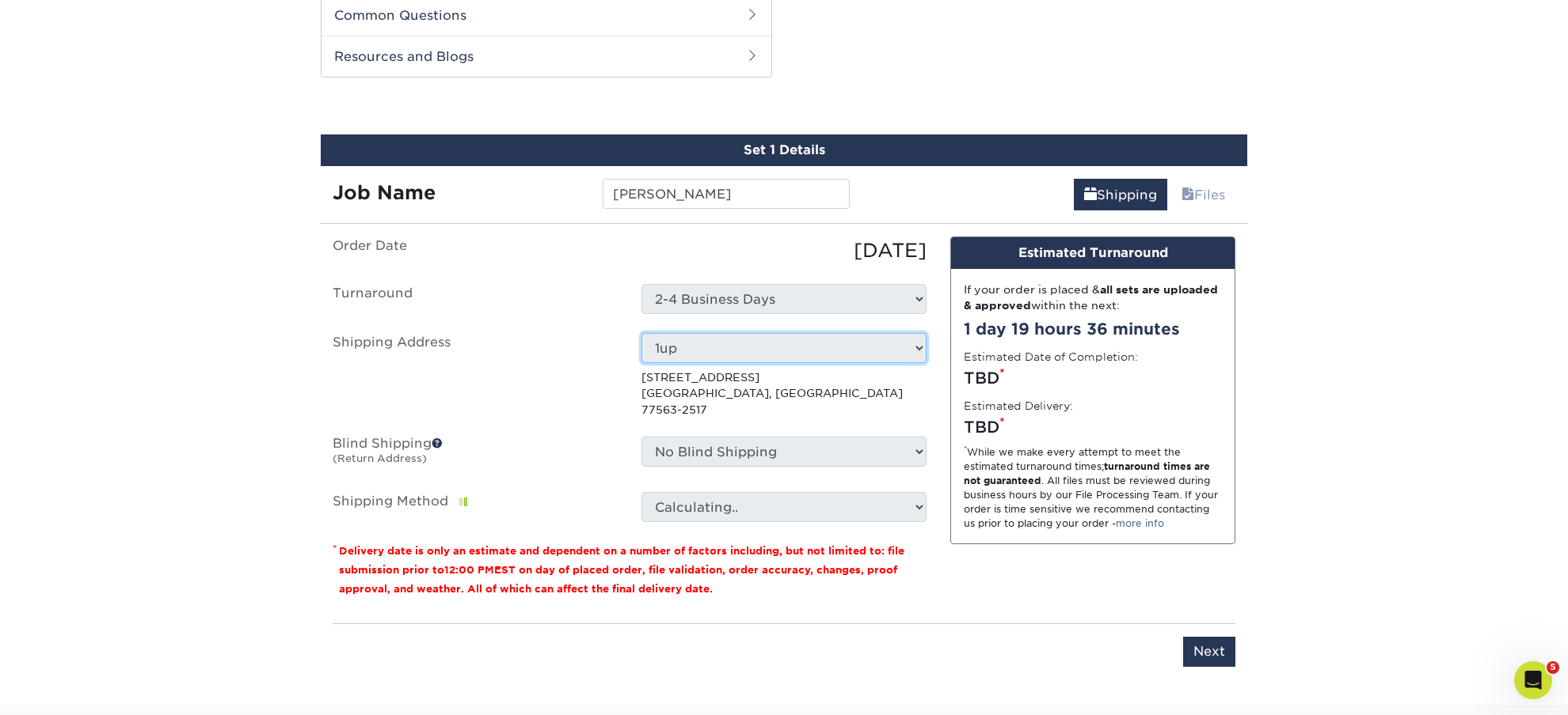
click at [542, 353] on label "Shipping Address" at bounding box center [475, 375] width 309 height 85
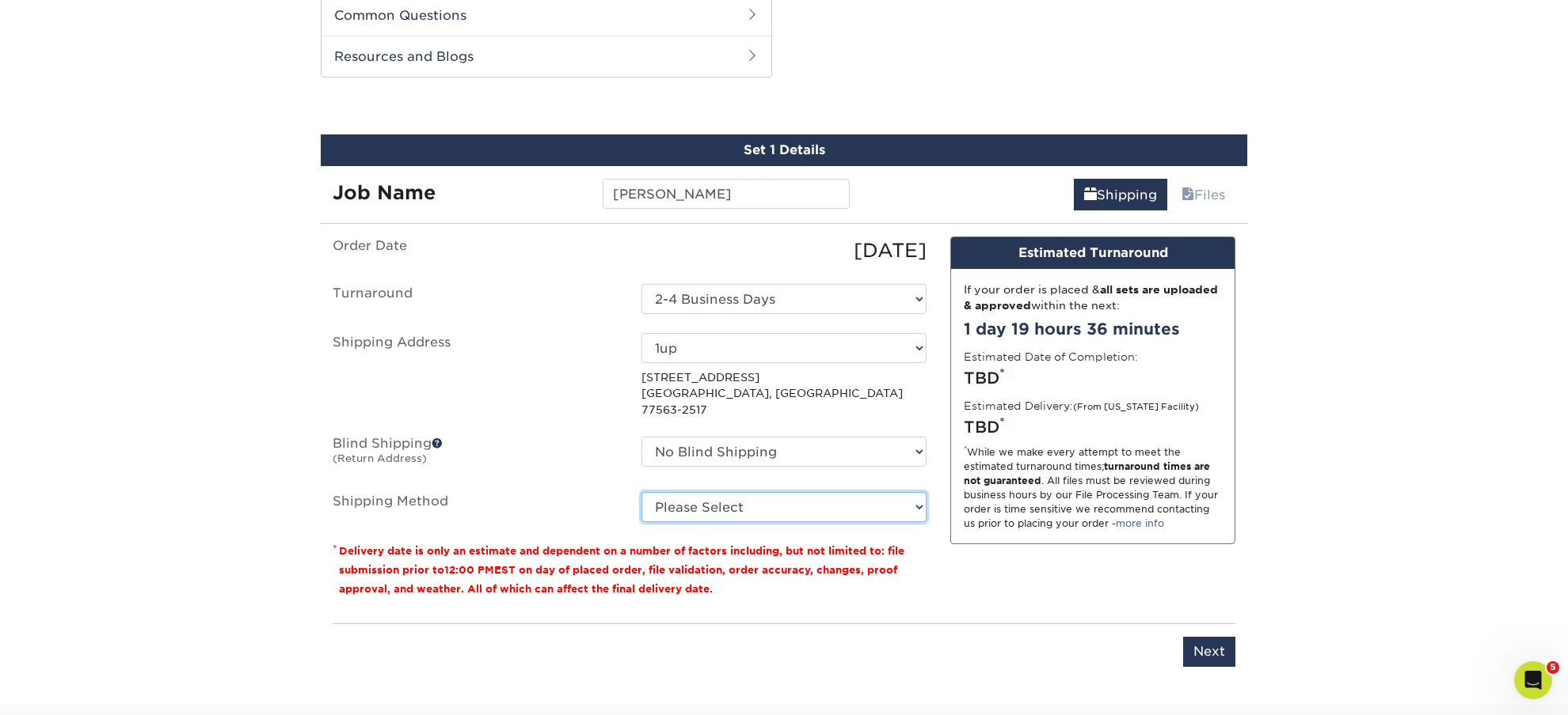
click at [641, 492] on select "Please Select Ground Shipping (+$34.71) 3 Day Shipping Service (+$39.00) 2 Day …" at bounding box center [783, 507] width 285 height 30
select select "03"
click option "Ground Shipping (+$34.71)" at bounding box center [0, 0] width 0 height 0
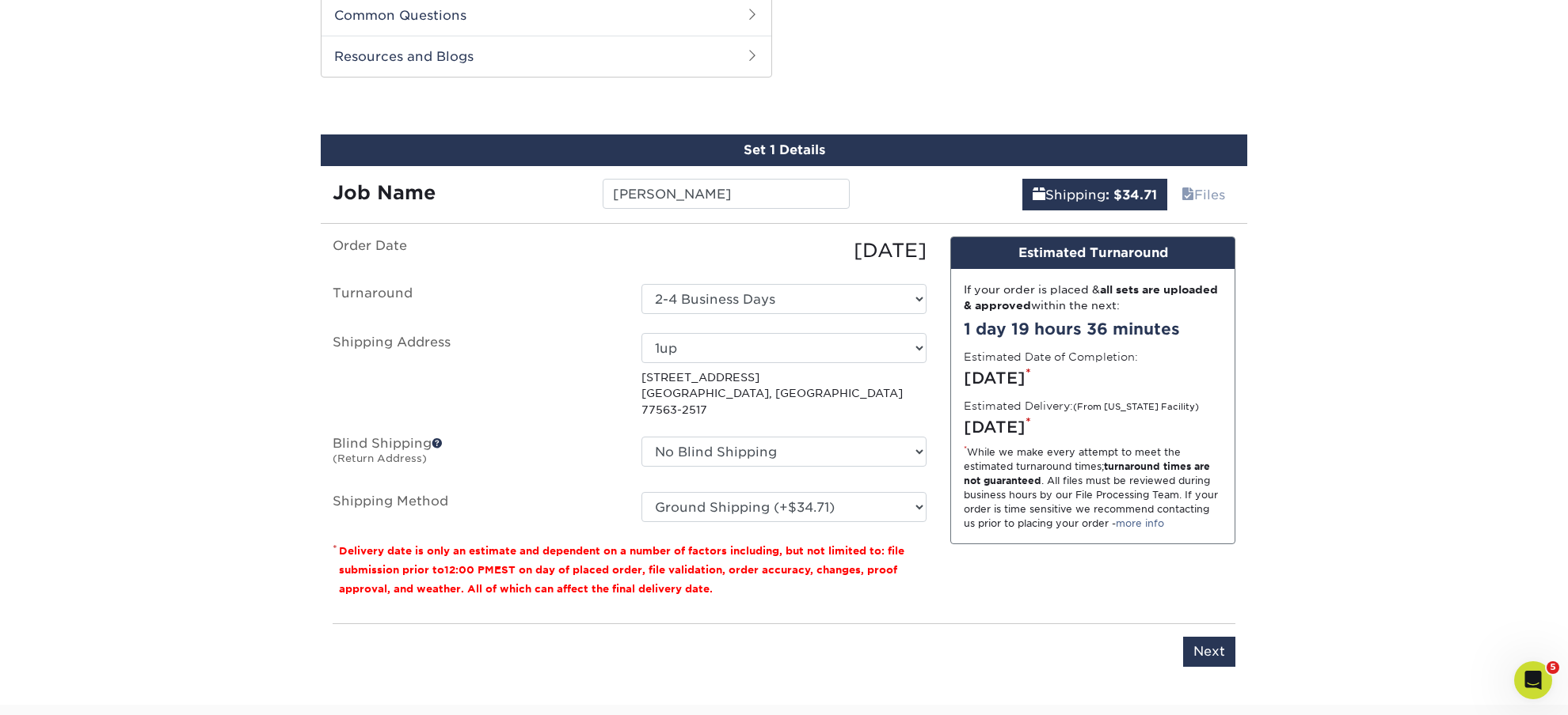
click at [574, 492] on label "Shipping Method" at bounding box center [475, 507] width 309 height 30
click at [1212, 640] on input "Next" at bounding box center [1209, 651] width 52 height 30
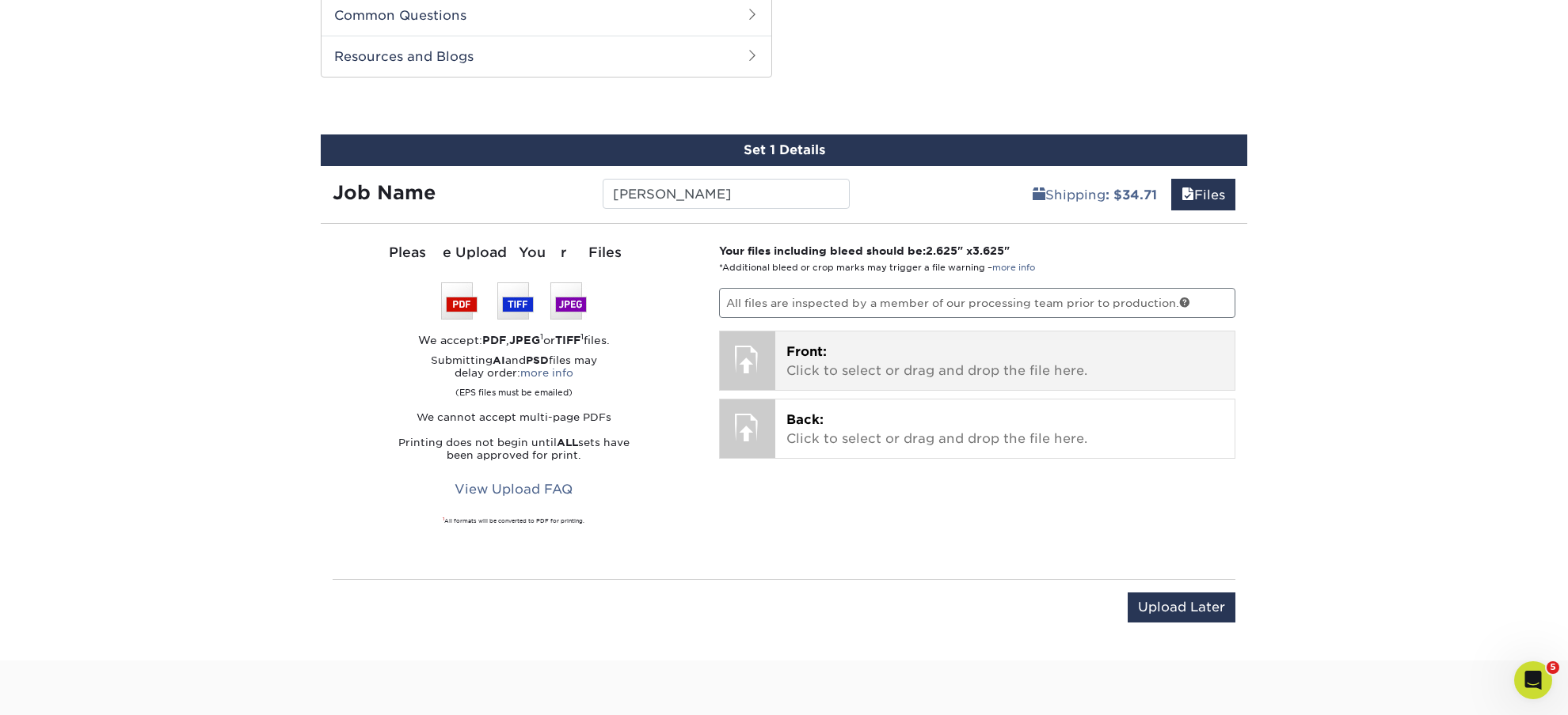
click at [868, 375] on p "Front: Click to select or drag and drop the file here." at bounding box center [1005, 362] width 438 height 38
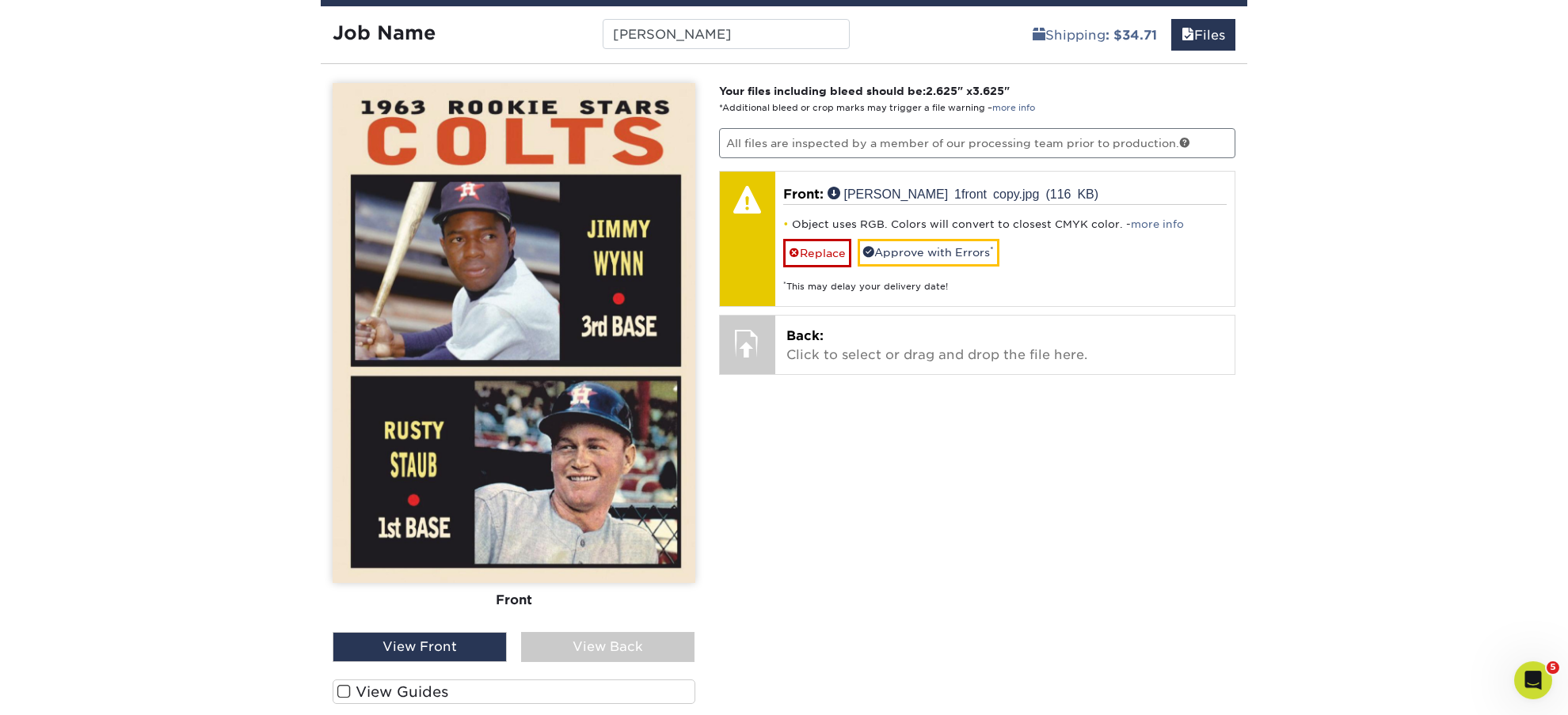
scroll to position [955, 0]
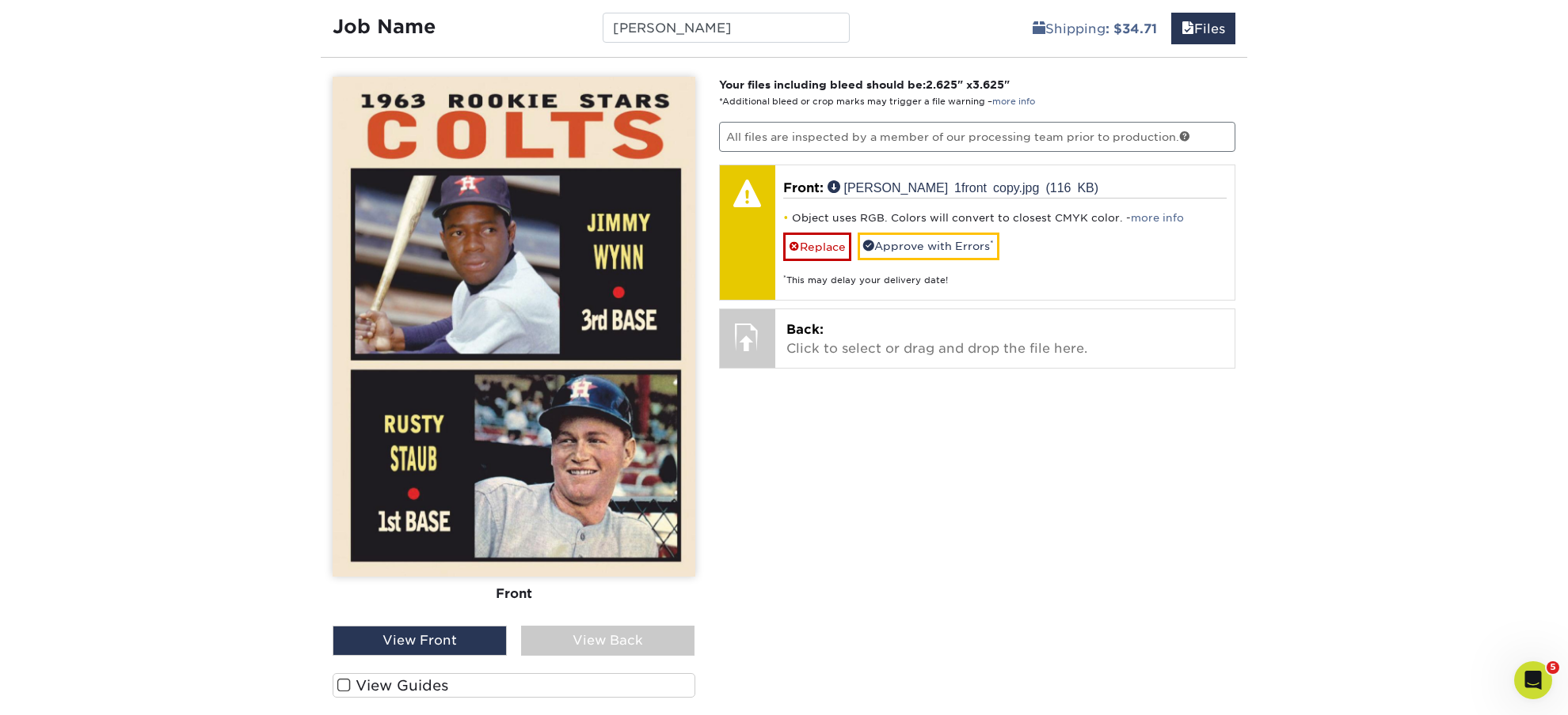
click at [344, 684] on span at bounding box center [344, 686] width 13 height 15
click at [0, 0] on input "View Guides" at bounding box center [0, 0] width 0 height 0
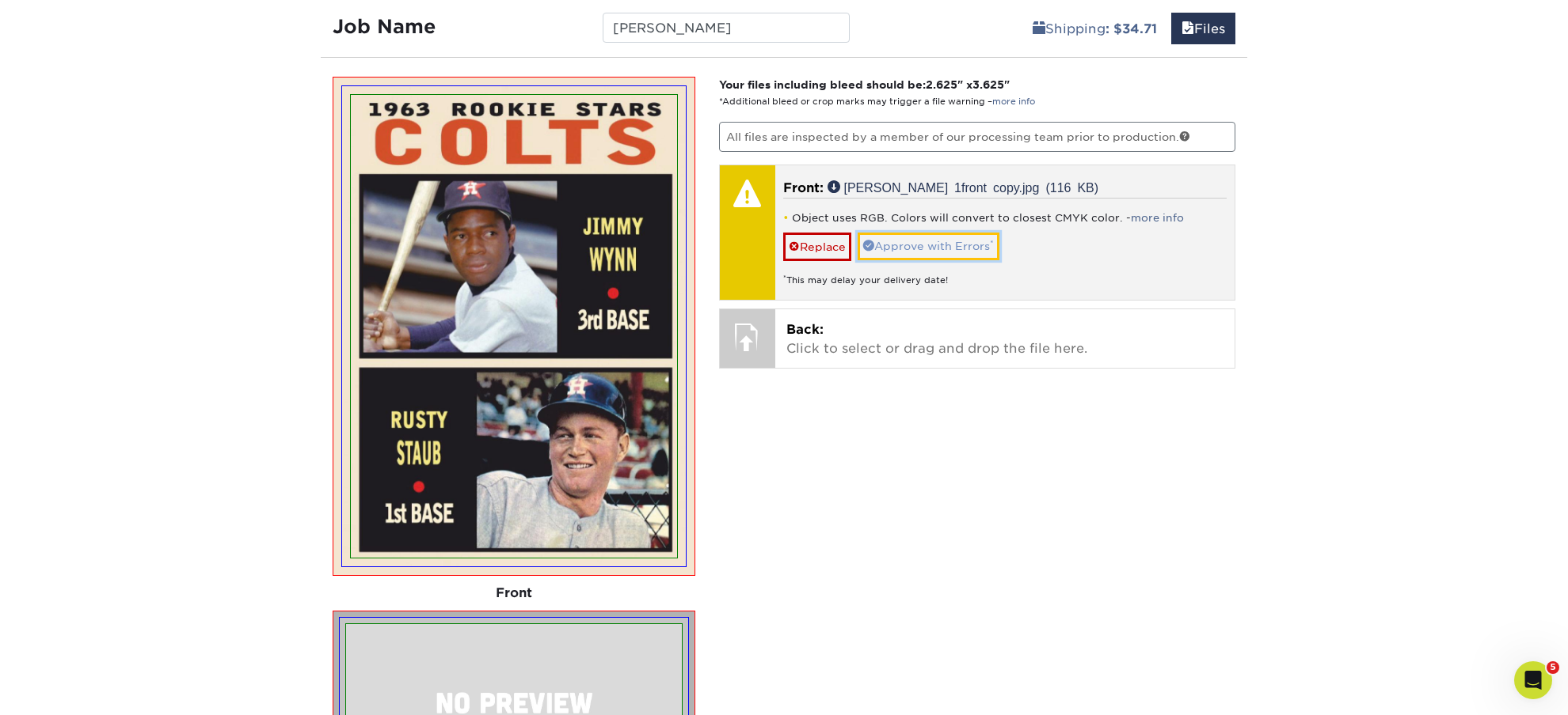
click at [937, 251] on link "Approve with Errors *" at bounding box center [929, 246] width 142 height 27
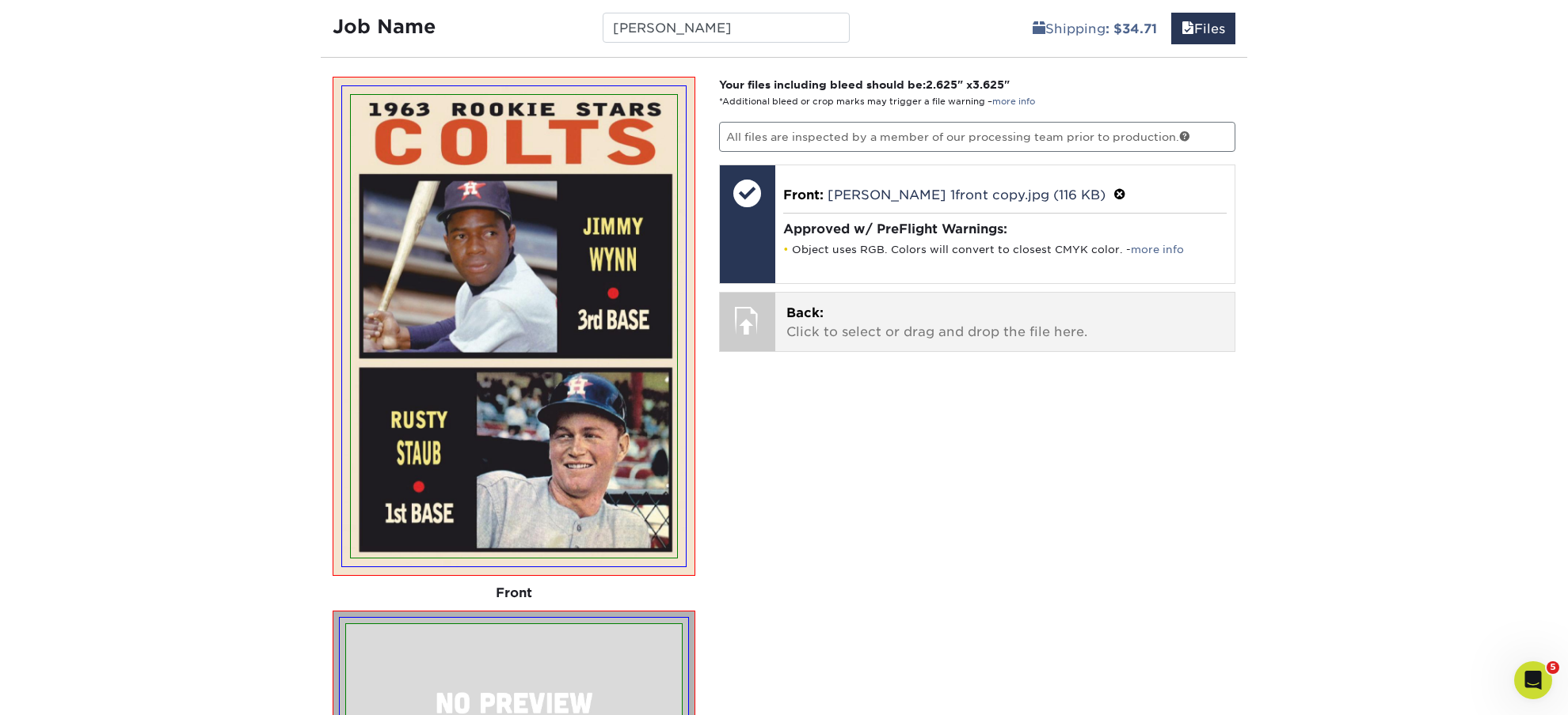
click at [830, 317] on p "Back: Click to select or drag and drop the file here." at bounding box center [1005, 322] width 438 height 38
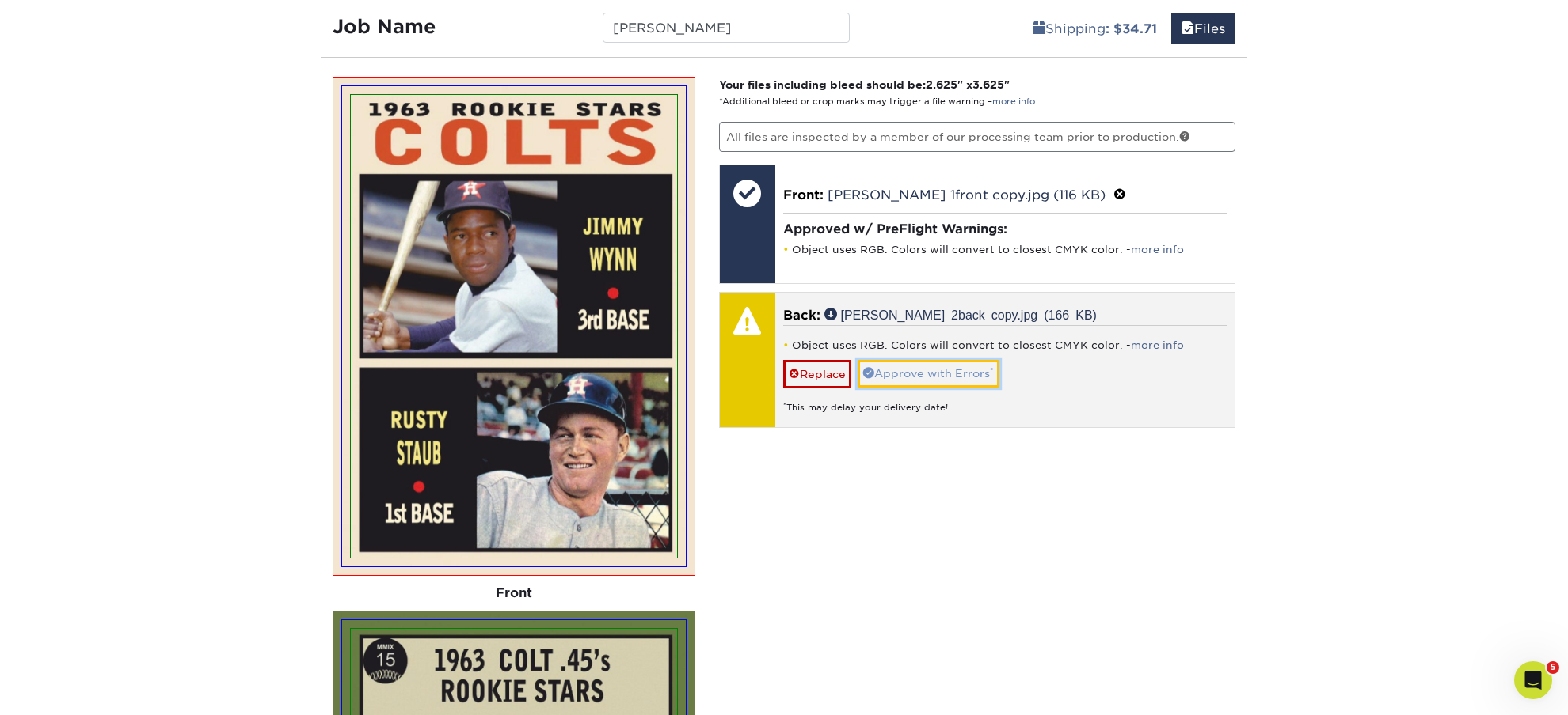
click at [910, 380] on link "Approve with Errors *" at bounding box center [929, 373] width 142 height 27
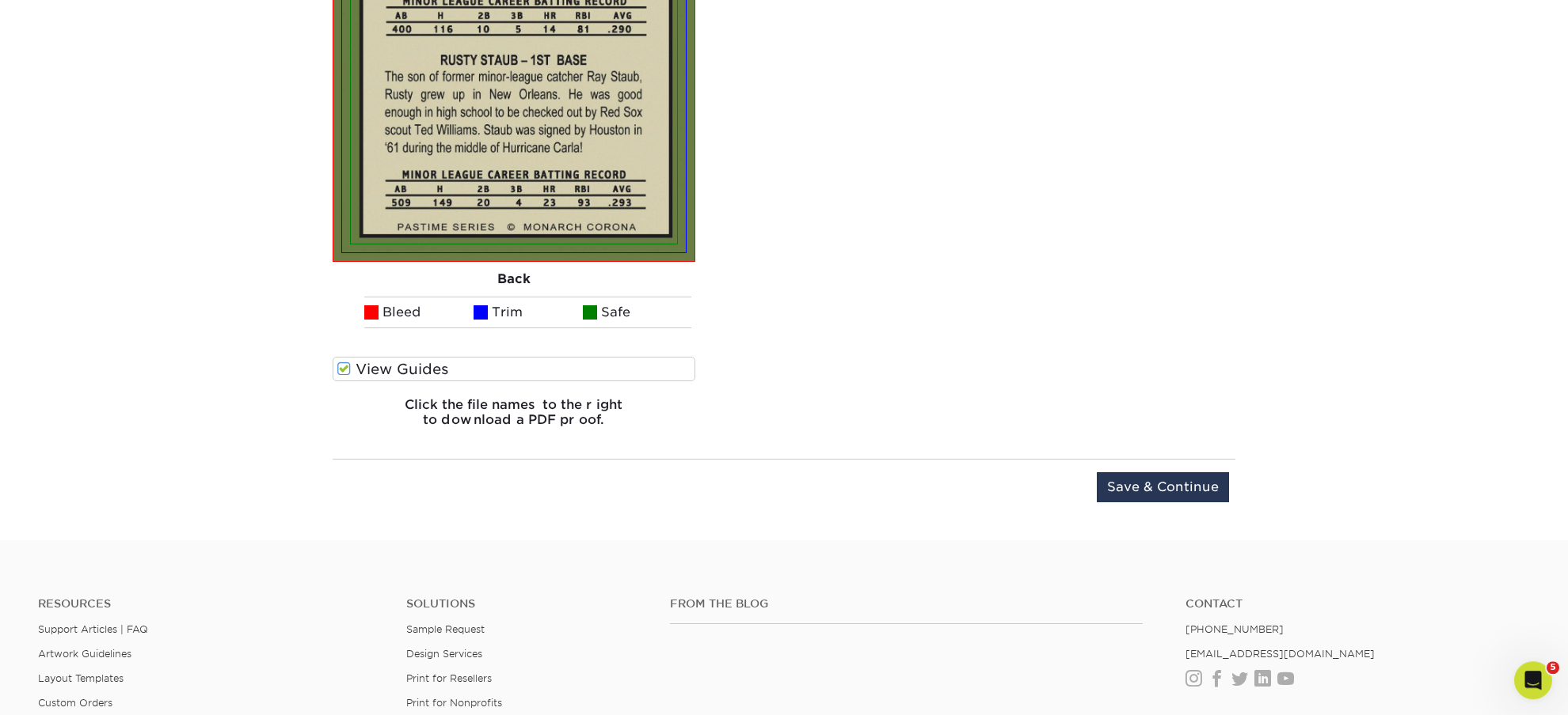
scroll to position [1869, 0]
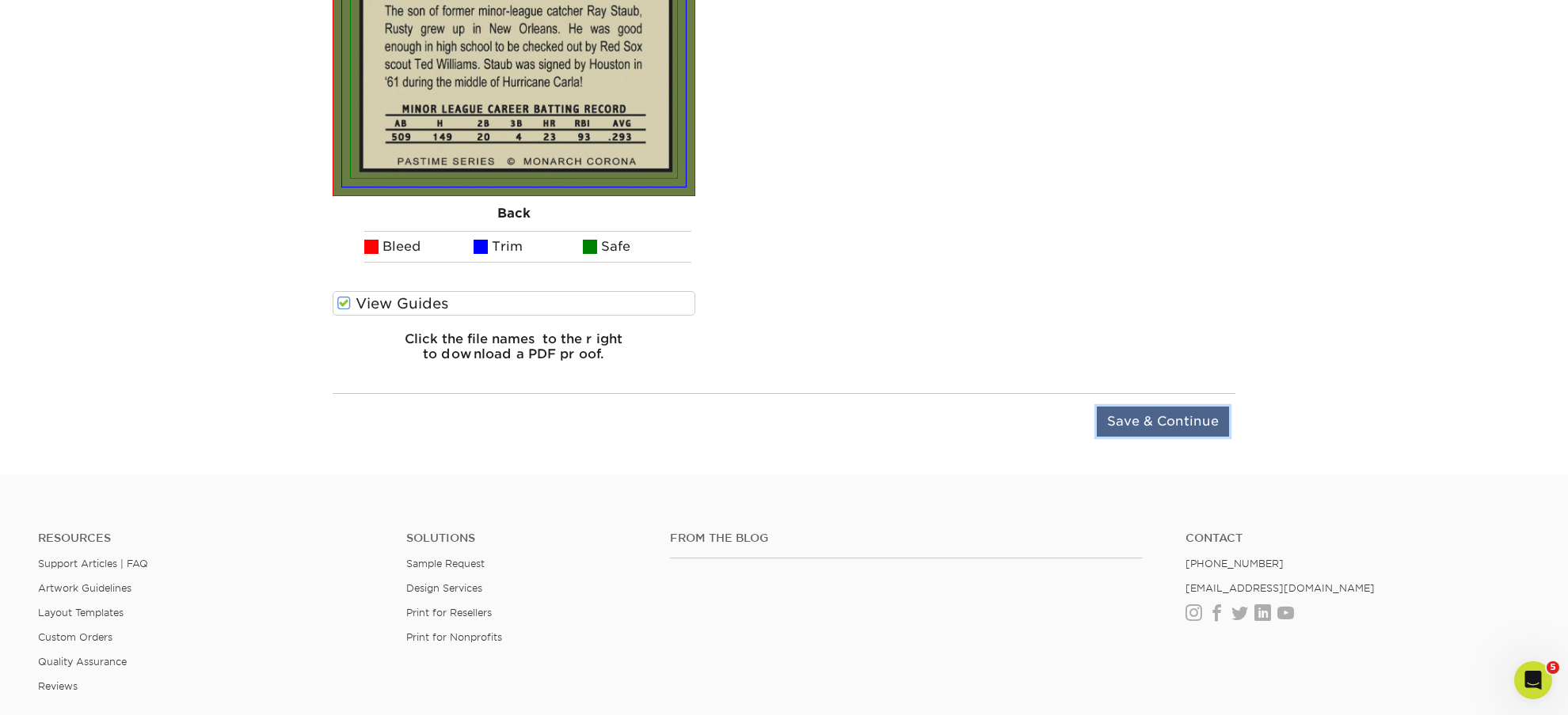
click at [1153, 416] on input "Save & Continue" at bounding box center [1163, 421] width 132 height 30
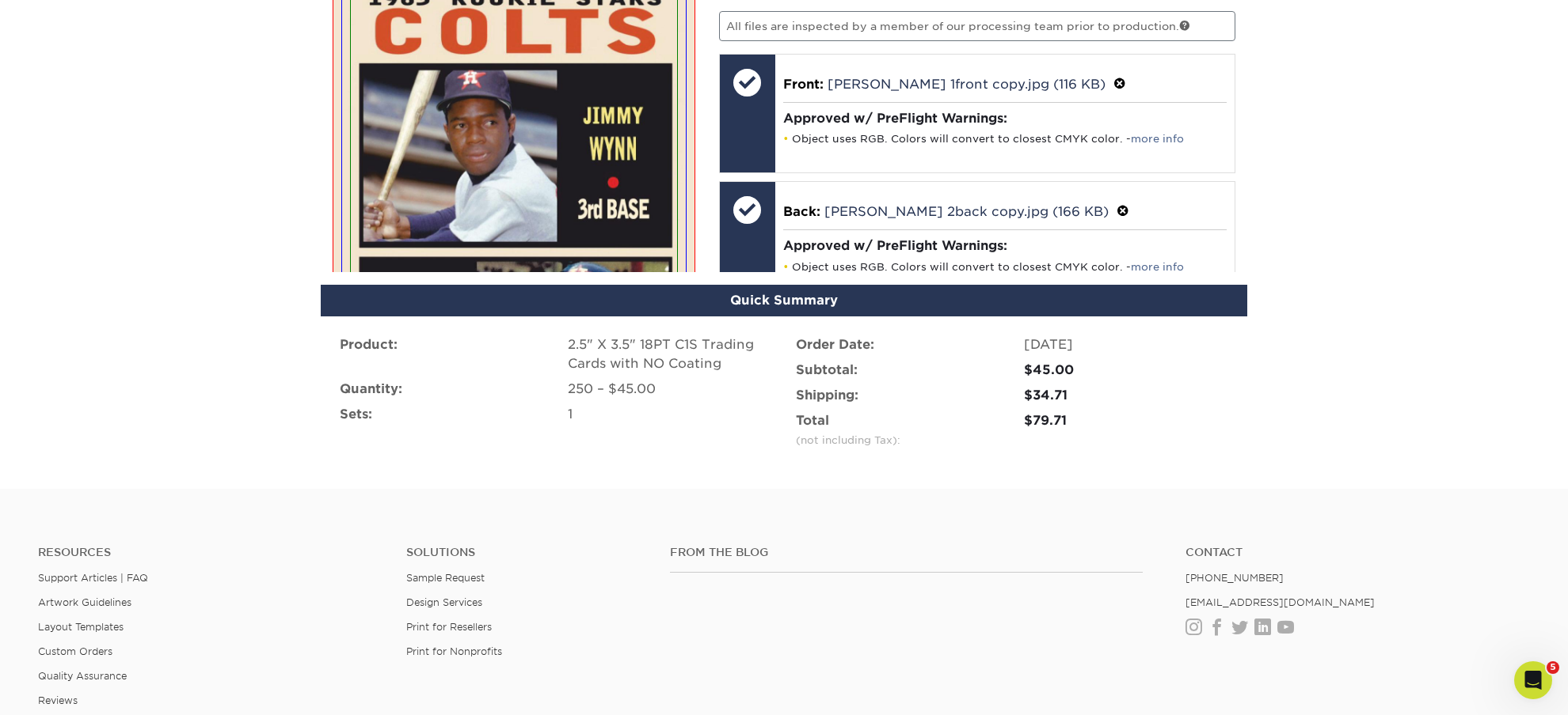
scroll to position [1052, 0]
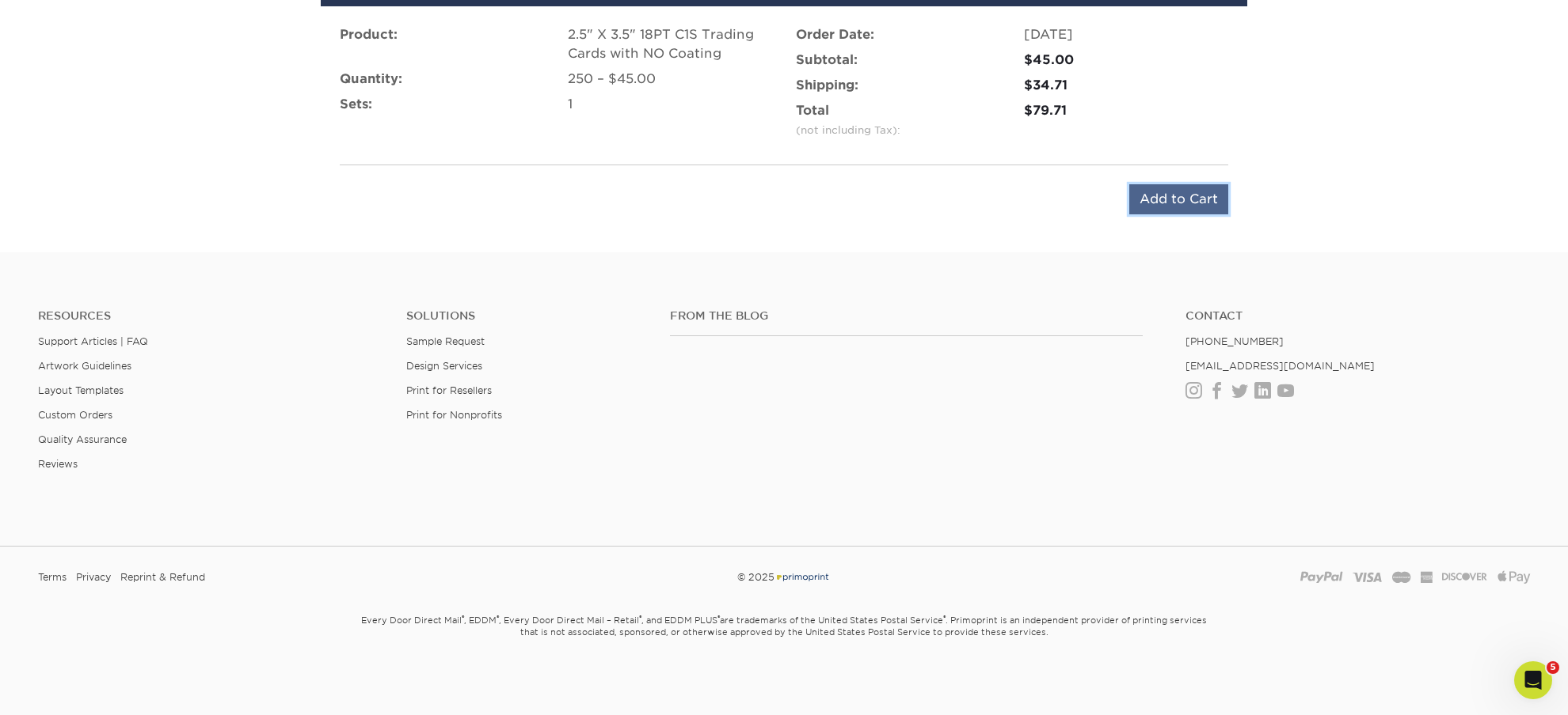
click at [1176, 194] on input "Add to Cart" at bounding box center [1178, 199] width 99 height 30
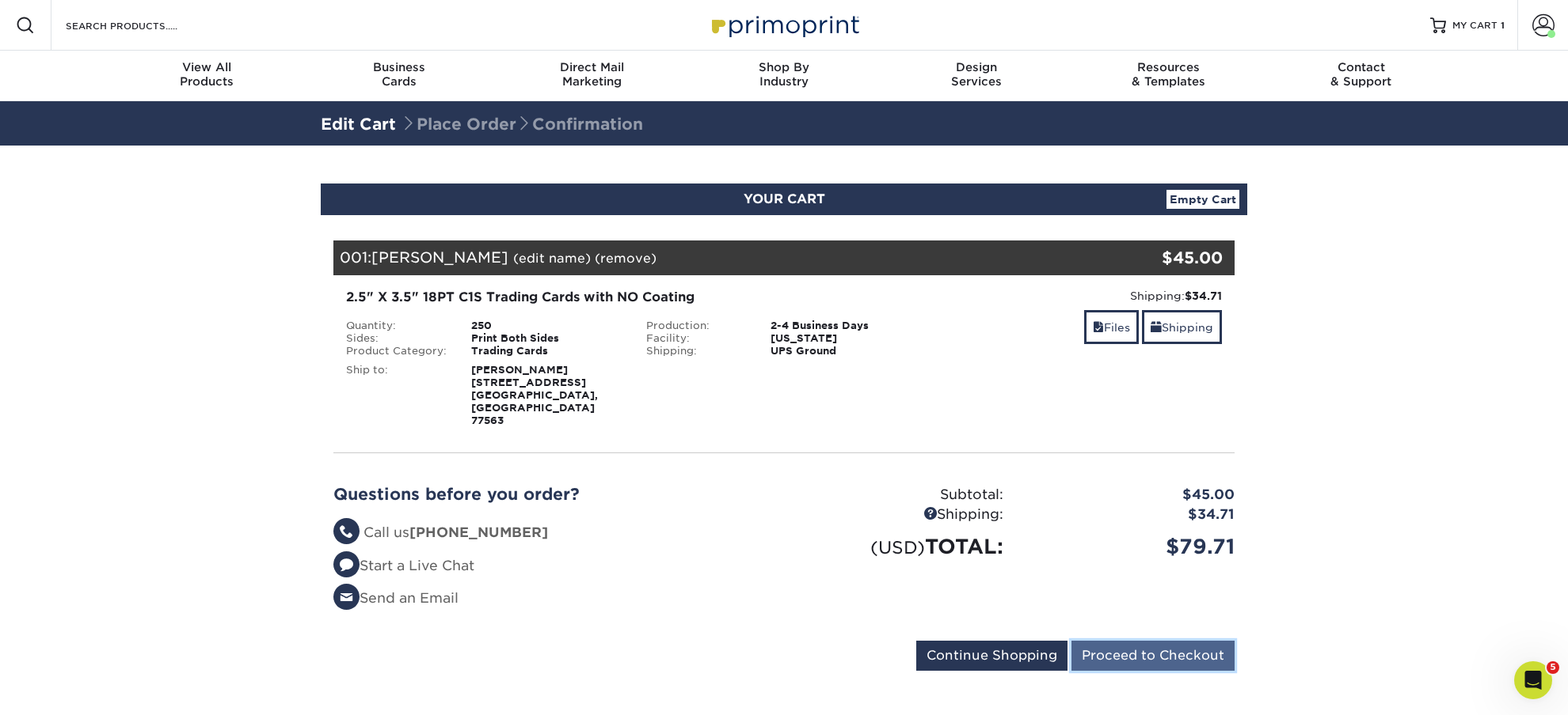
click at [1135, 641] on input "Proceed to Checkout" at bounding box center [1153, 655] width 163 height 30
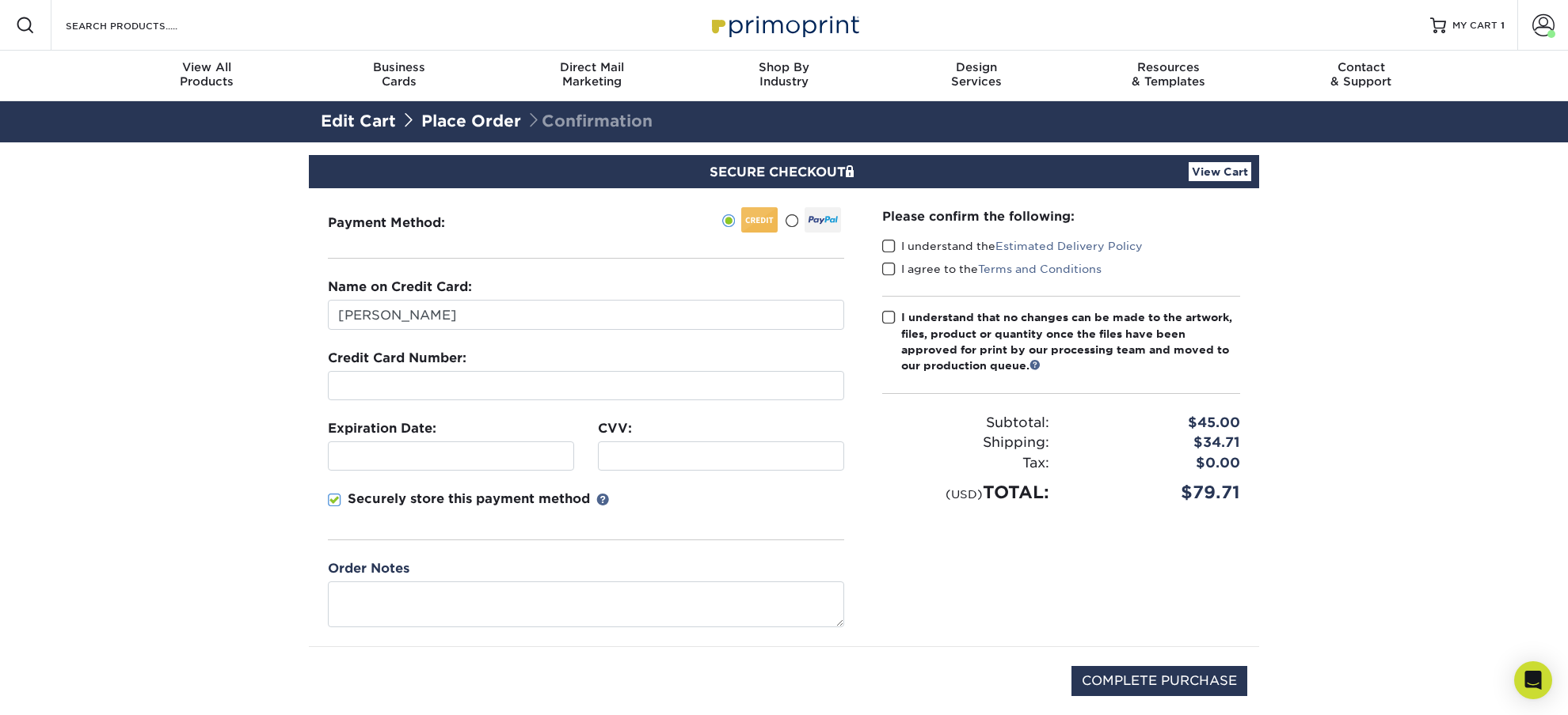
click at [795, 220] on span at bounding box center [791, 221] width 13 height 15
click at [0, 0] on input "radio" at bounding box center [0, 0] width 0 height 0
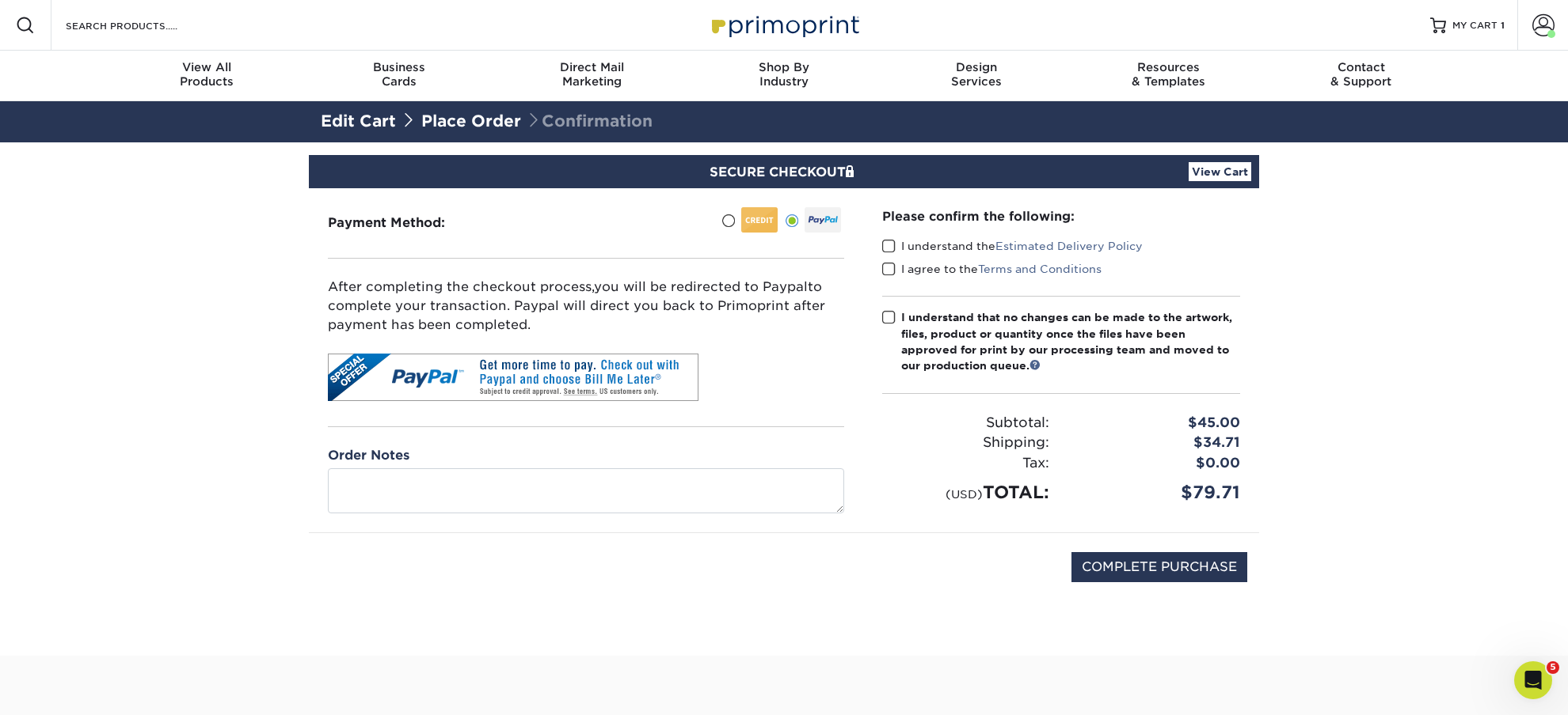
click at [885, 252] on span at bounding box center [889, 246] width 13 height 15
click at [0, 0] on input "I understand the Estimated Delivery Policy" at bounding box center [0, 0] width 0 height 0
click at [890, 264] on span at bounding box center [889, 269] width 13 height 15
click at [0, 0] on input "I agree to the Terms and Conditions" at bounding box center [0, 0] width 0 height 0
click at [889, 319] on span at bounding box center [889, 318] width 13 height 15
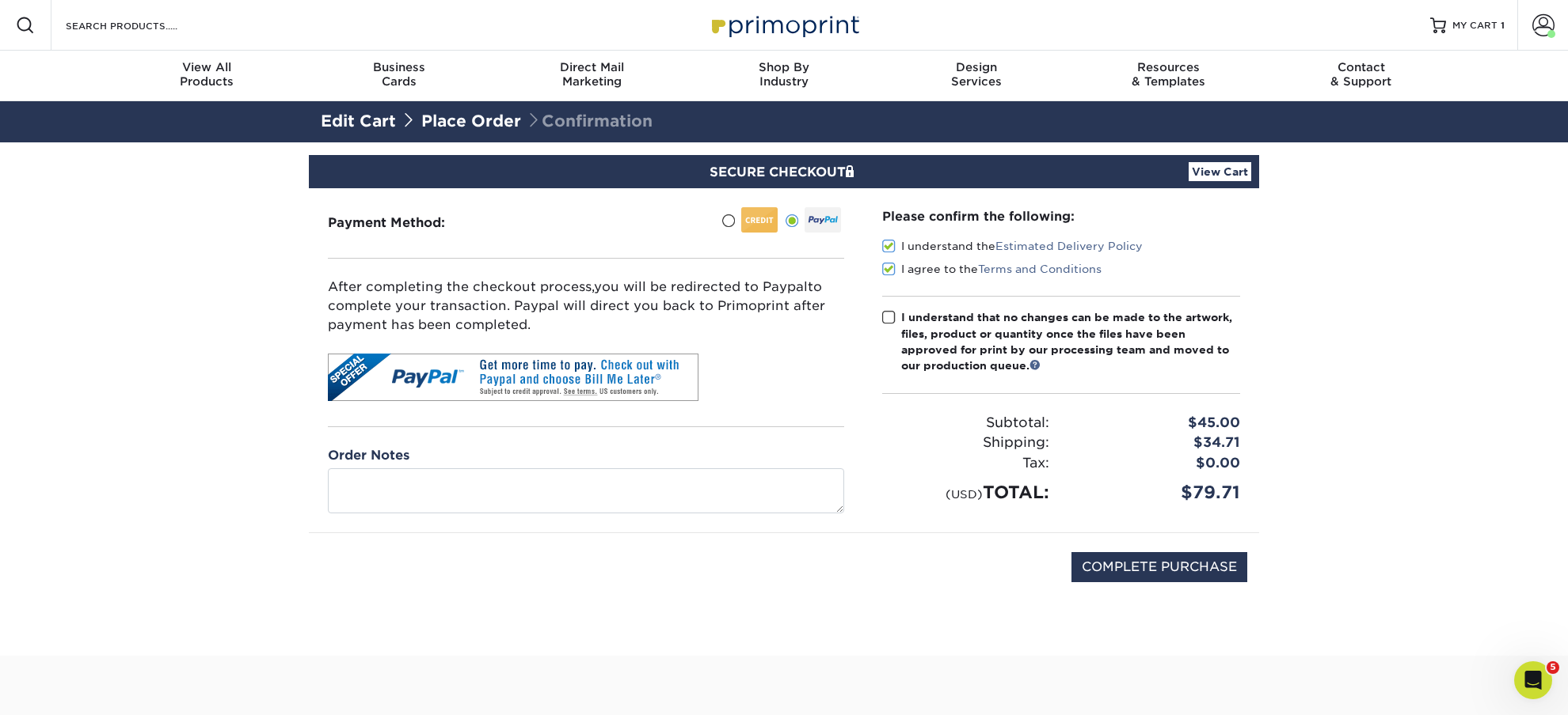
click at [0, 0] on input "I understand that no changes can be made to the artwork, files, product or quan…" at bounding box center [0, 0] width 0 height 0
click at [1129, 581] on input "COMPLETE PURCHASE" at bounding box center [1159, 567] width 176 height 30
type input "PROCESSING, PLEASE WAIT..."
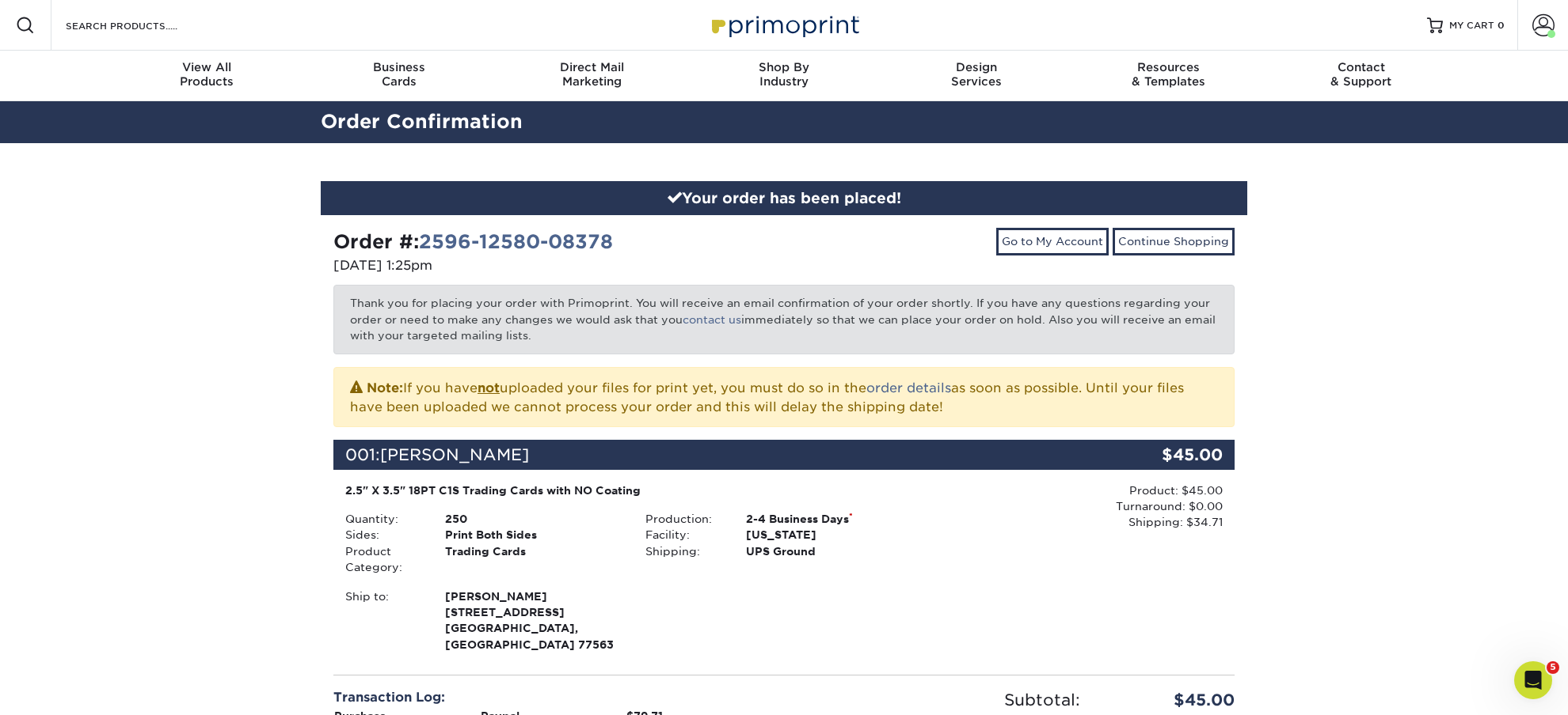
click at [109, 388] on div "Your order has been placed! Order #: 2596-12580-08378 09/06/2025 1:25pm Go to M…" at bounding box center [784, 545] width 1568 height 805
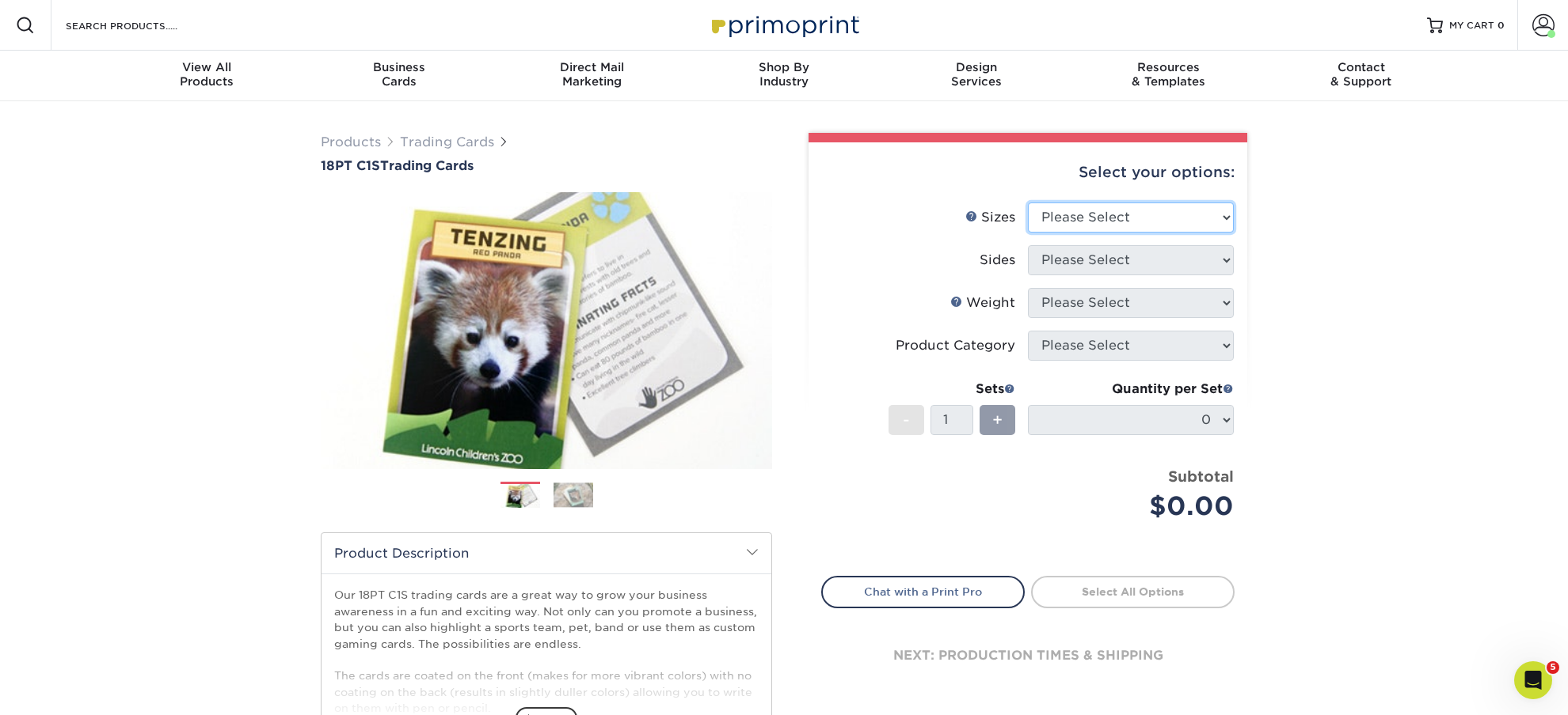
click at [1027, 202] on select "Please Select 2.5" x 3.5"" at bounding box center [1130, 217] width 206 height 30
select select "2.50x3.50"
click option "2.5" x 3.5"" at bounding box center [0, 0] width 0 height 0
click at [1027, 246] on select "Please Select Print Both Sides Print Front Only" at bounding box center [1130, 260] width 206 height 30
select select "13abbda7-1d64-4f25-8bb2-c179b224825d"
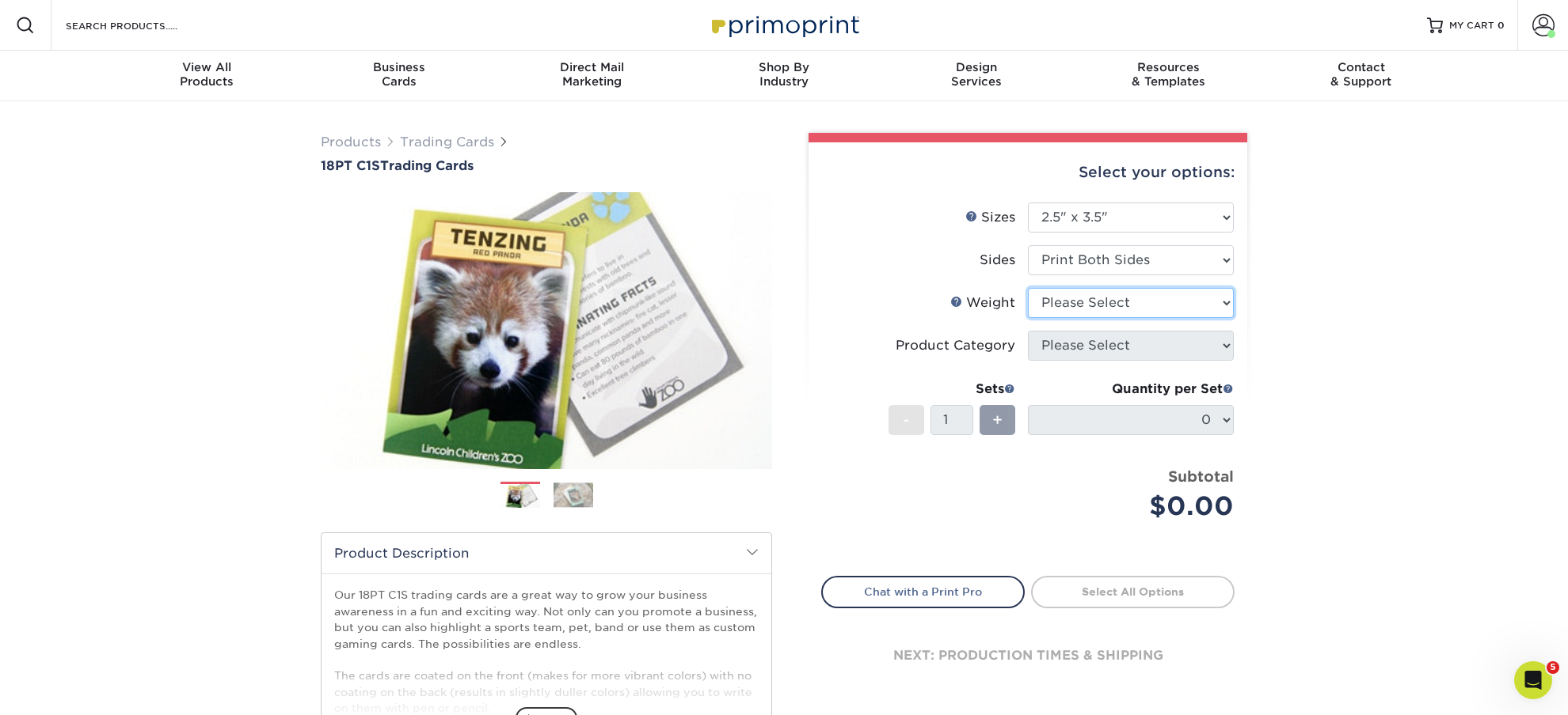
click at [1027, 288] on select "Please Select 18PT C1S" at bounding box center [1130, 303] width 206 height 30
select select "18PTC1S"
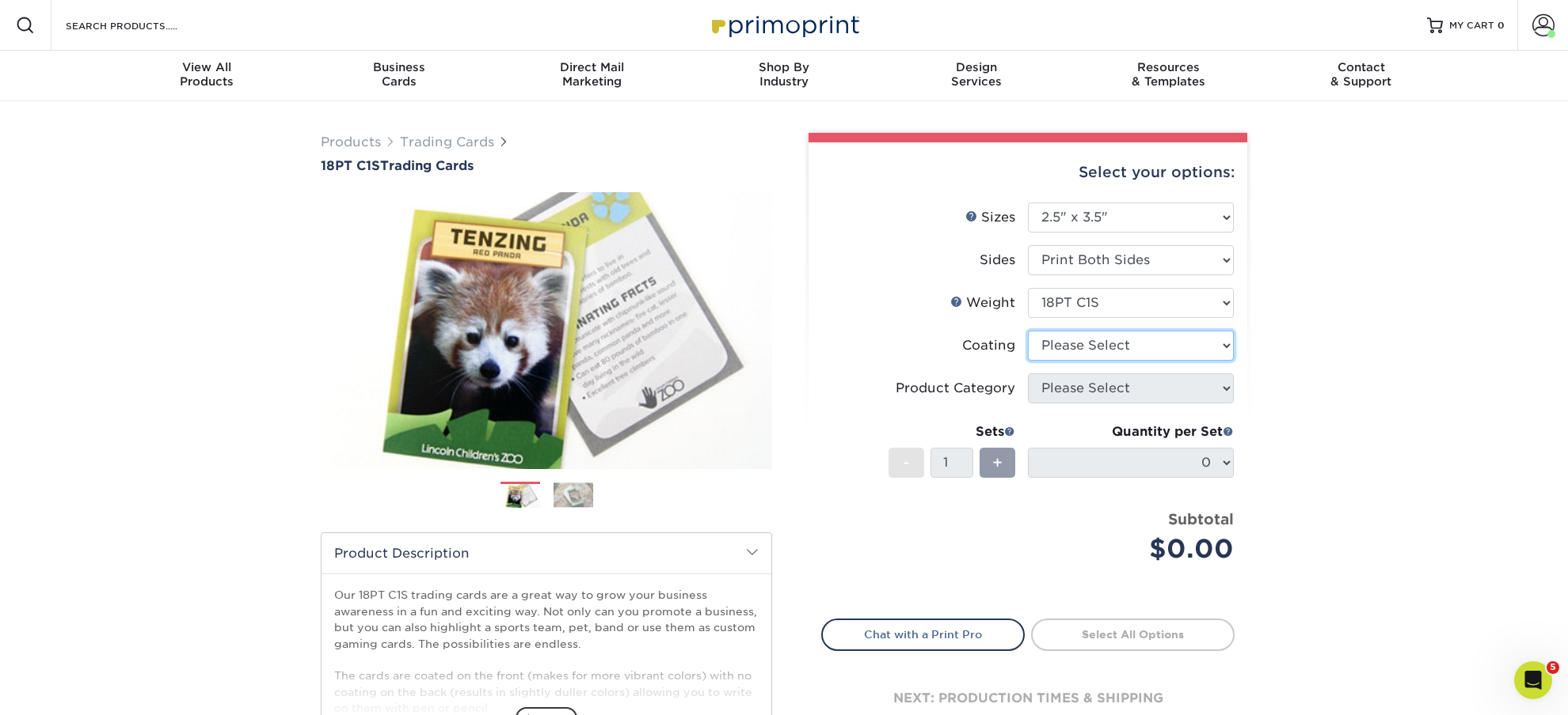
click at [1027, 331] on select at bounding box center [1130, 345] width 206 height 30
select select "3e7618de-abca-4bda-9f97-8b9129e913d8"
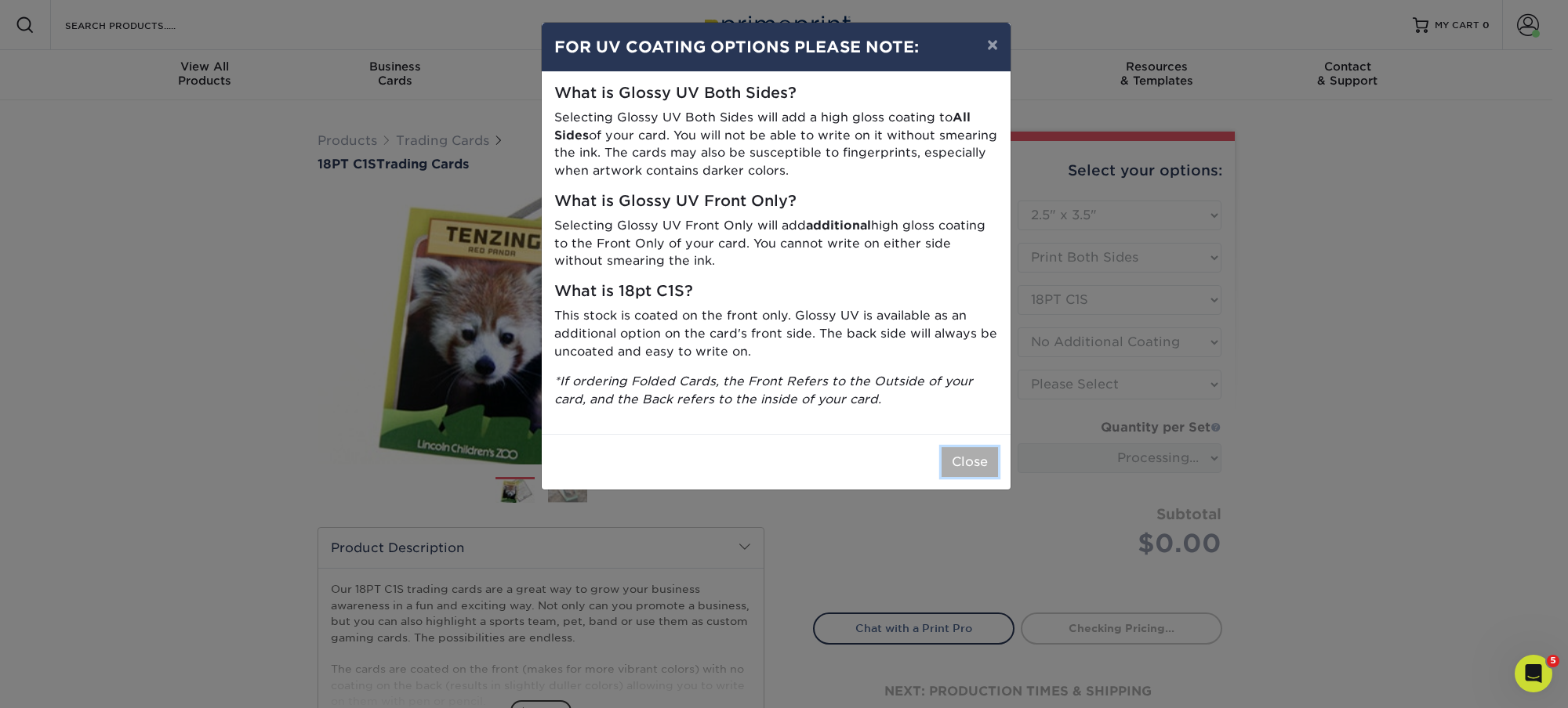
click at [976, 458] on button "Close" at bounding box center [970, 462] width 57 height 30
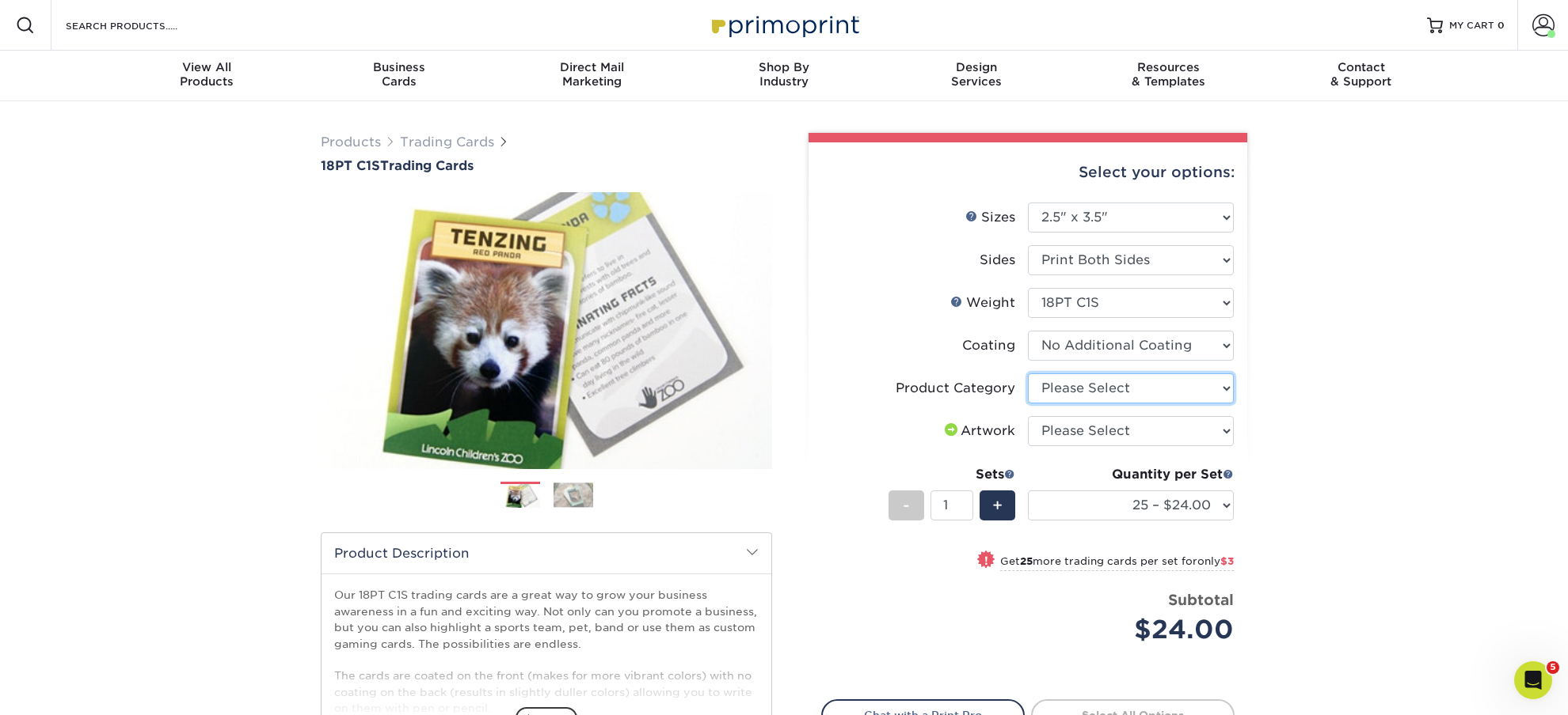
click at [1027, 374] on select "Please Select Trading Cards" at bounding box center [1130, 389] width 206 height 30
select select "c2f9bce9-36c2-409d-b101-c29d9d031e18"
click option "Trading Cards" at bounding box center [0, 0] width 0 height 0
click at [1027, 416] on select "Please Select I will upload files I need a design - $100" at bounding box center [1130, 431] width 206 height 30
select select "upload"
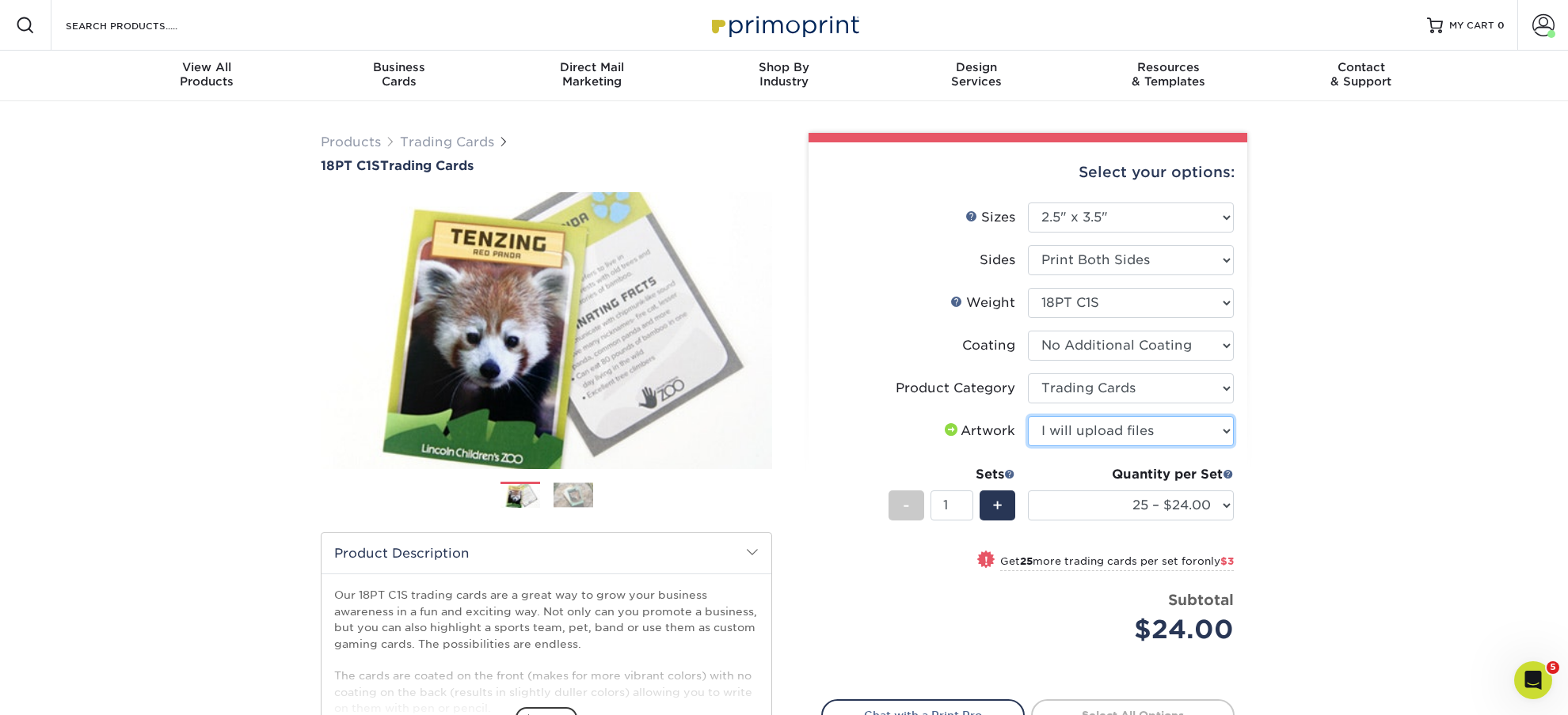
click option "I will upload files" at bounding box center [0, 0] width 0 height 0
click at [1027, 491] on select "25 – $24.00 50 – $27.00 75 – $35.00 100 – $39.00 250 – $45.00 500 – $55.00 1000…" at bounding box center [1130, 505] width 206 height 30
select select "250 – $45.00"
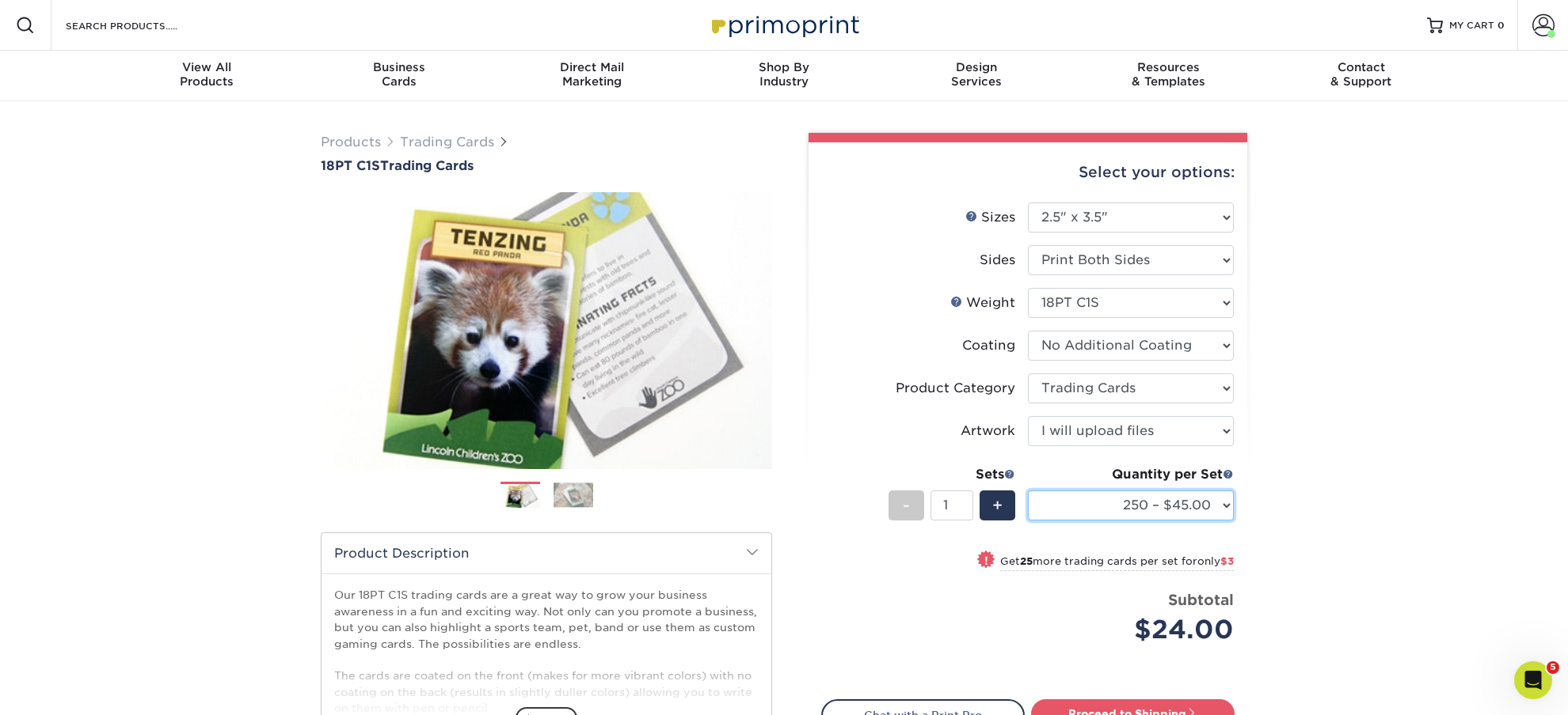
click option "250 – $45.00" at bounding box center [0, 0] width 0 height 0
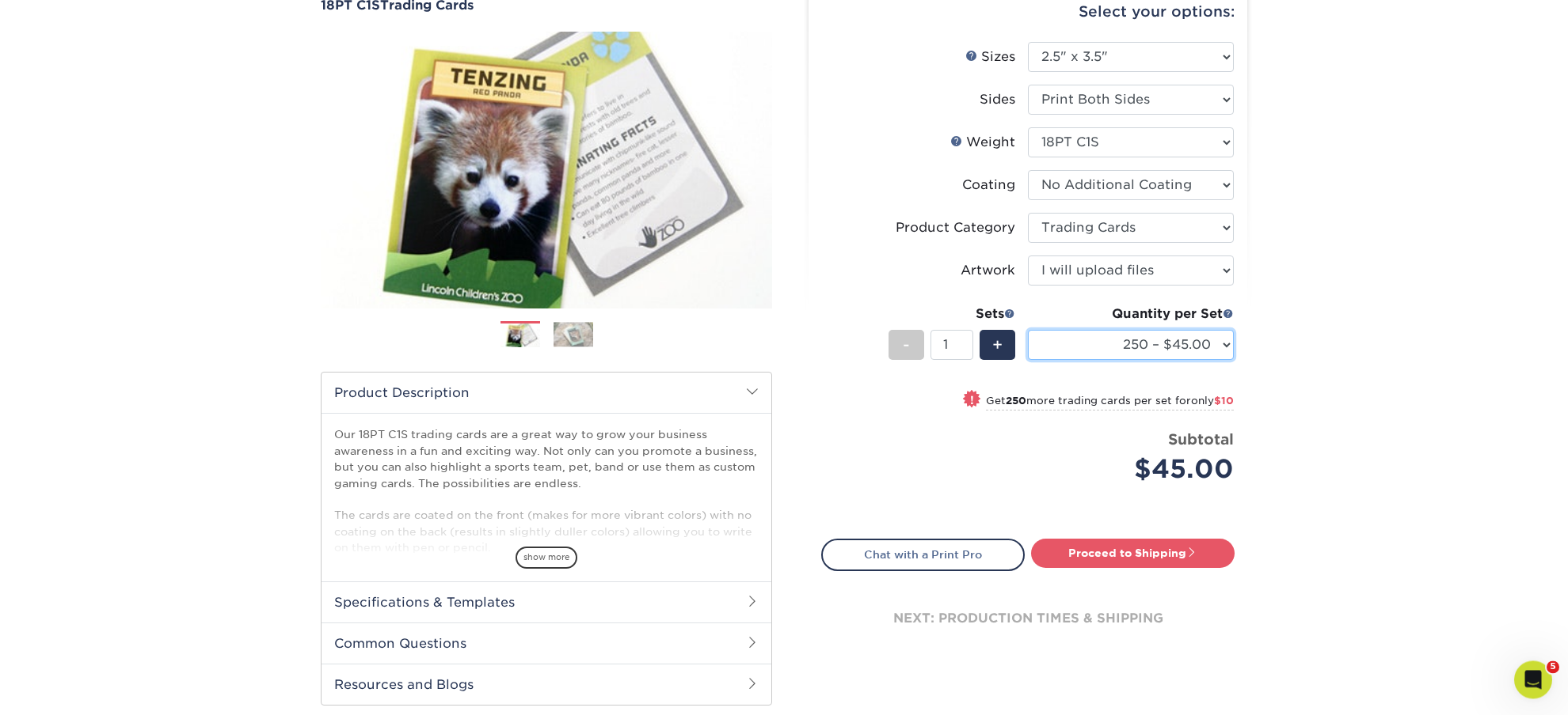
scroll to position [167, 0]
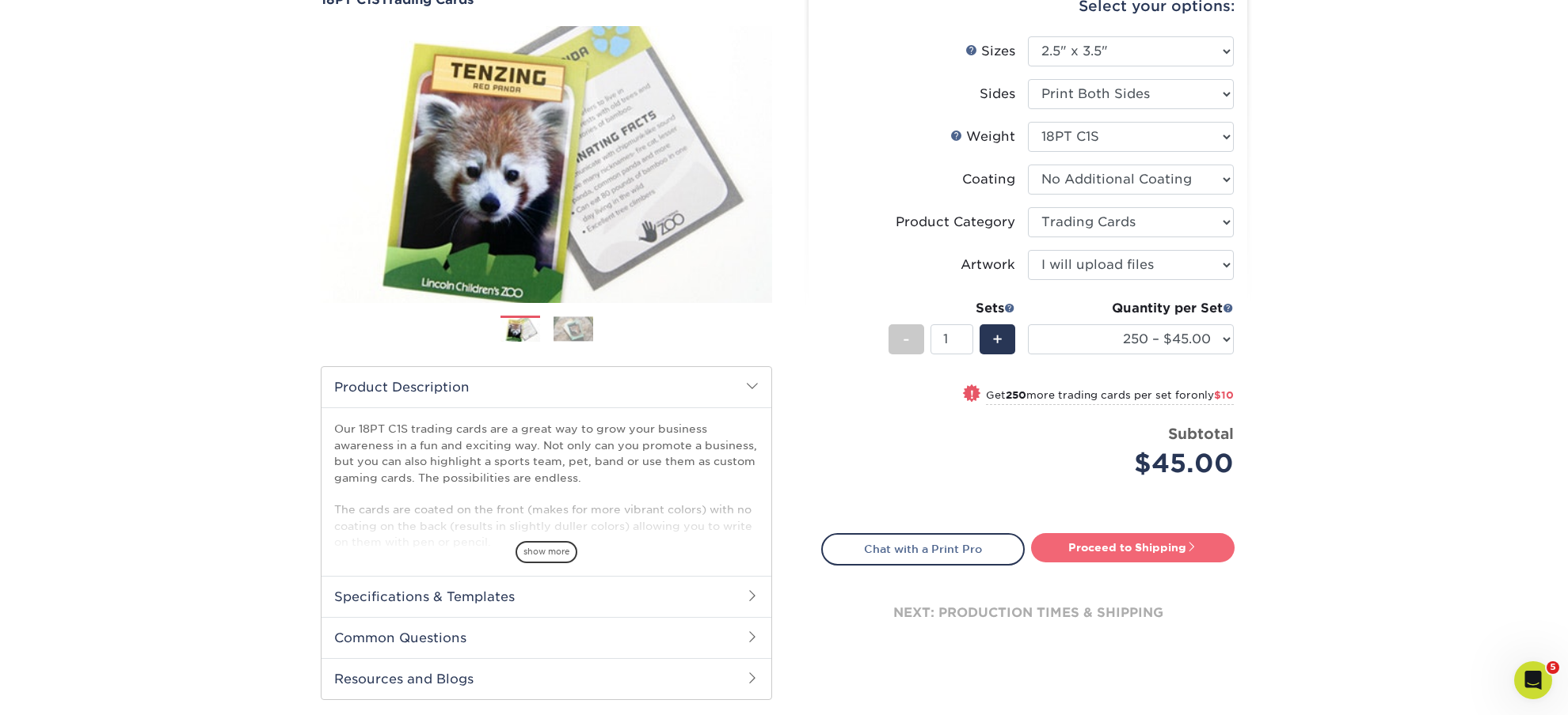
click at [1117, 543] on link "Proceed to Shipping" at bounding box center [1132, 547] width 203 height 29
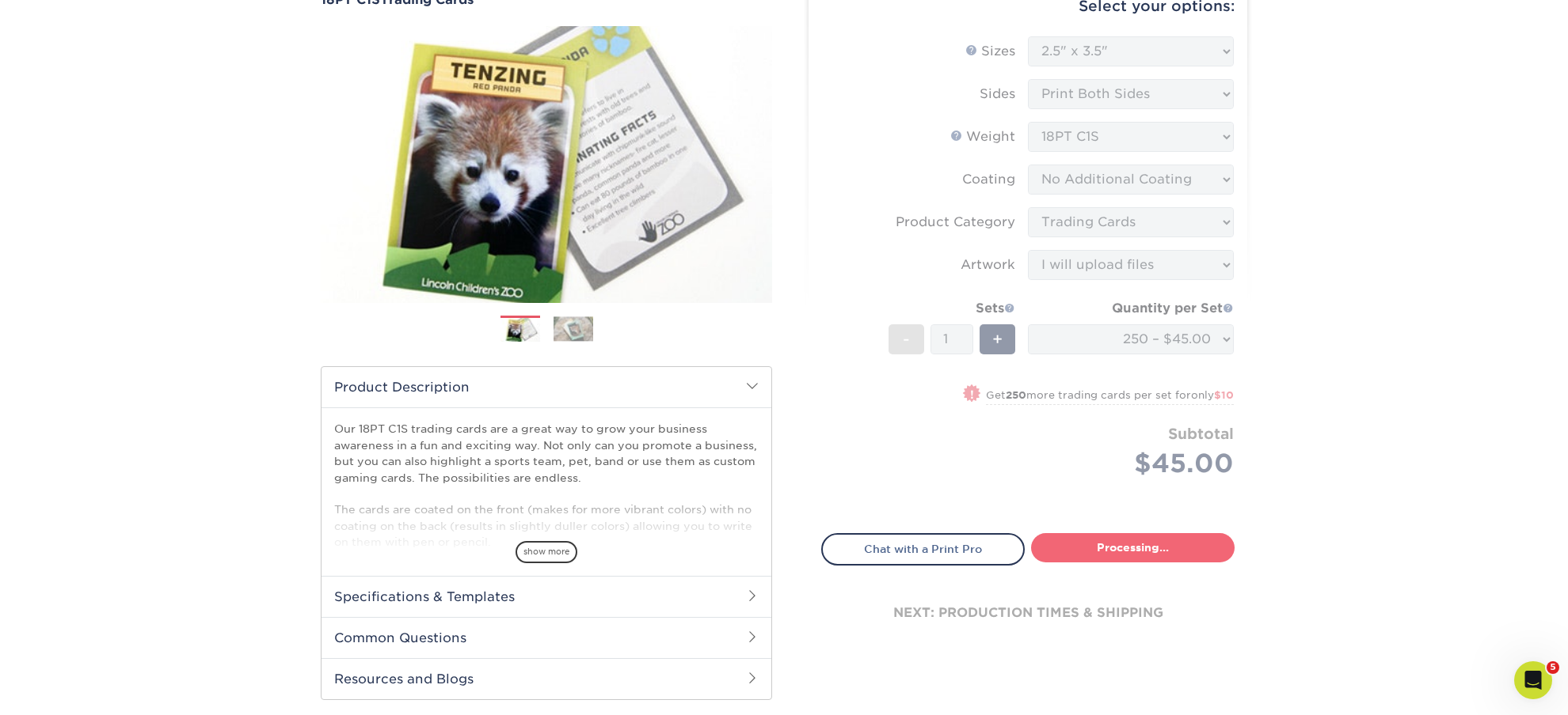
type input "Set 1"
select select "7f12e85b-7342-427e-8446-6bc059917b9c"
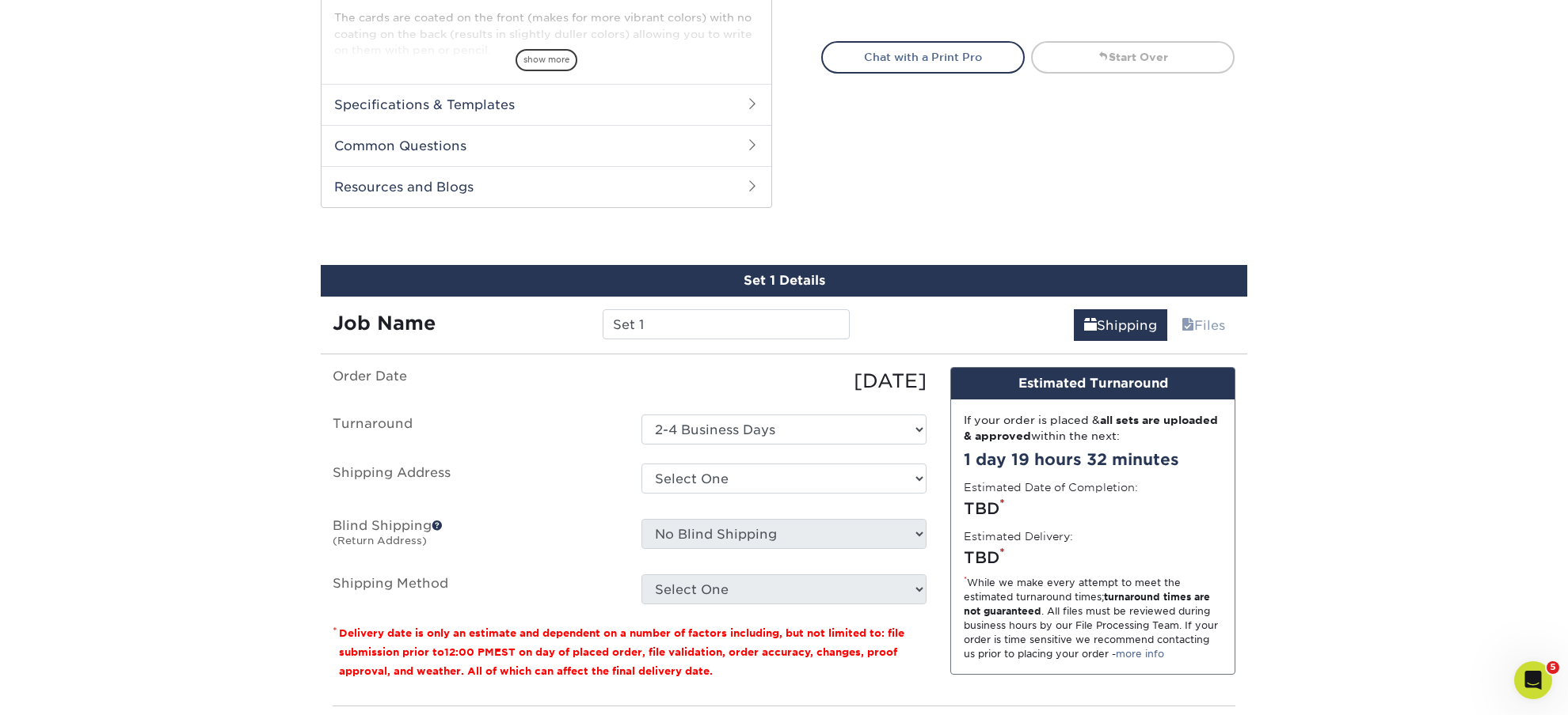
scroll to position [789, 0]
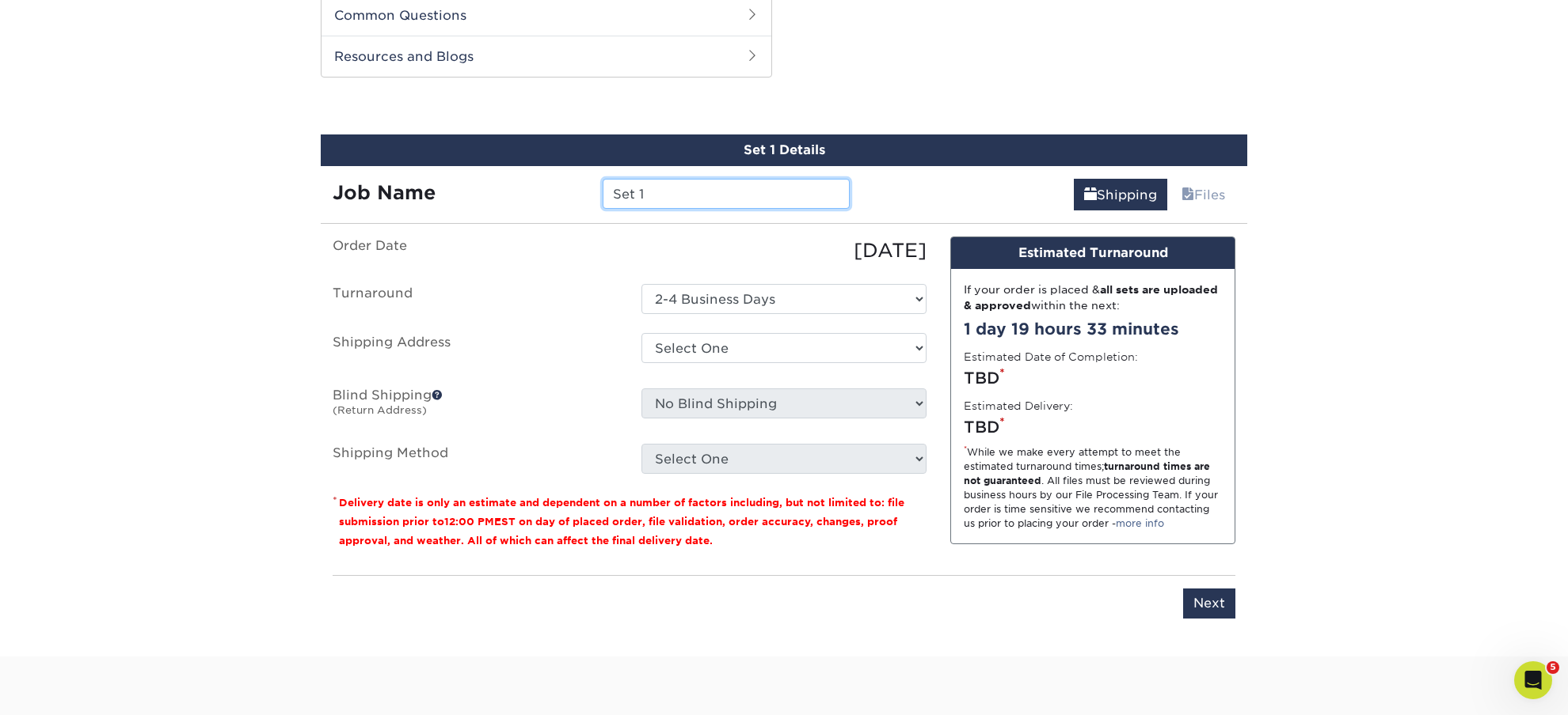
drag, startPoint x: 662, startPoint y: 191, endPoint x: 537, endPoint y: 191, distance: 125.0
click at [603, 191] on input "Set 1" at bounding box center [726, 193] width 247 height 30
paste input "FBT Landry"
type input "FBT Landry"
click at [546, 278] on ul "Order Date 09/06/2025 Turnaround Select One 2-4 Business Days Shipping Address …" at bounding box center [629, 355] width 594 height 238
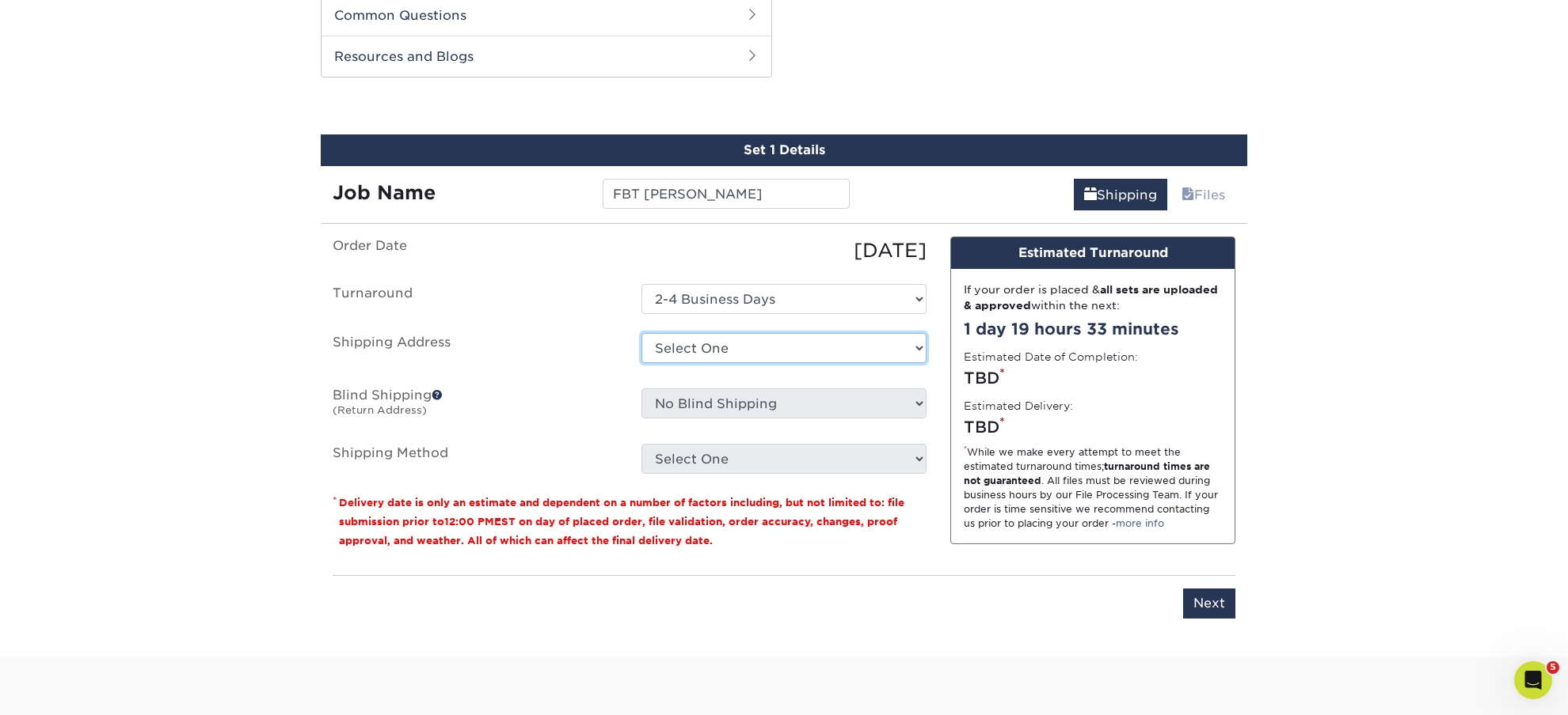
click at [641, 333] on select "Select One 1up + Add New Address" at bounding box center [783, 348] width 285 height 30
select select "278312"
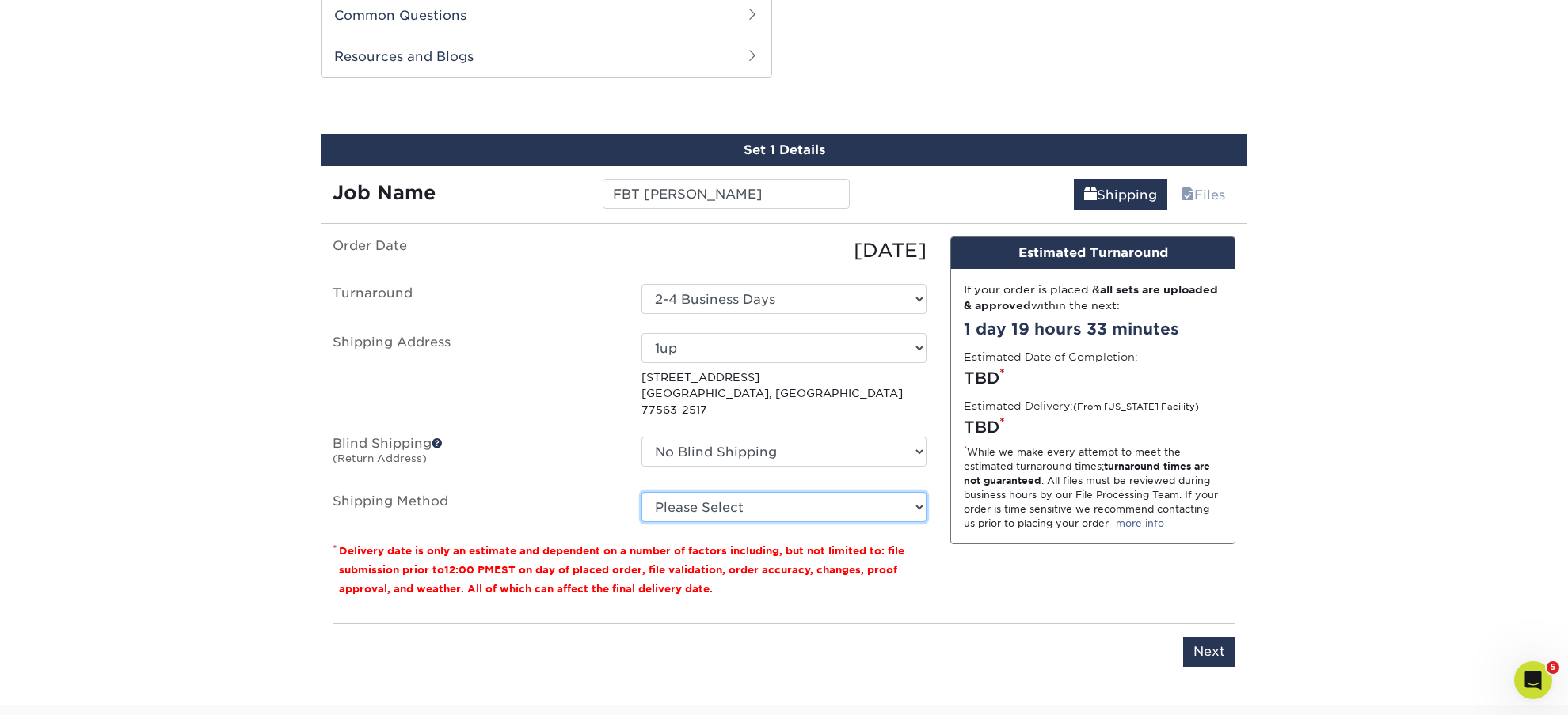
click at [641, 492] on select "Please Select Ground Shipping (+$34.71) 3 Day Shipping Service (+$39.00) 2 Day …" at bounding box center [783, 507] width 285 height 30
select select "03"
click option "Ground Shipping (+$34.71)" at bounding box center [0, 0] width 0 height 0
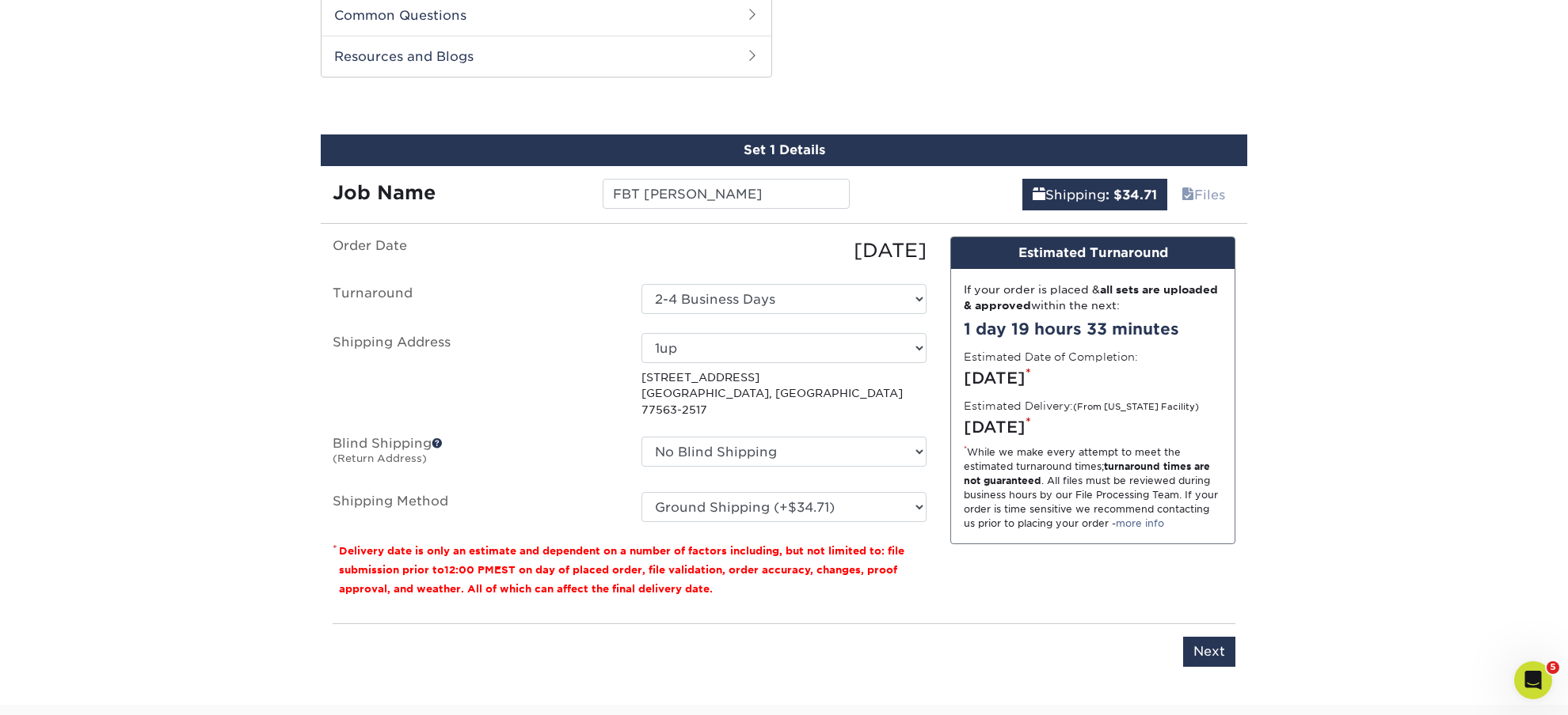
click at [956, 684] on div "Products Trading Cards 18PT C1S Trading Cards Previous Next show more" at bounding box center [784, 9] width 1568 height 1392
click at [1212, 639] on input "Next" at bounding box center [1209, 651] width 52 height 30
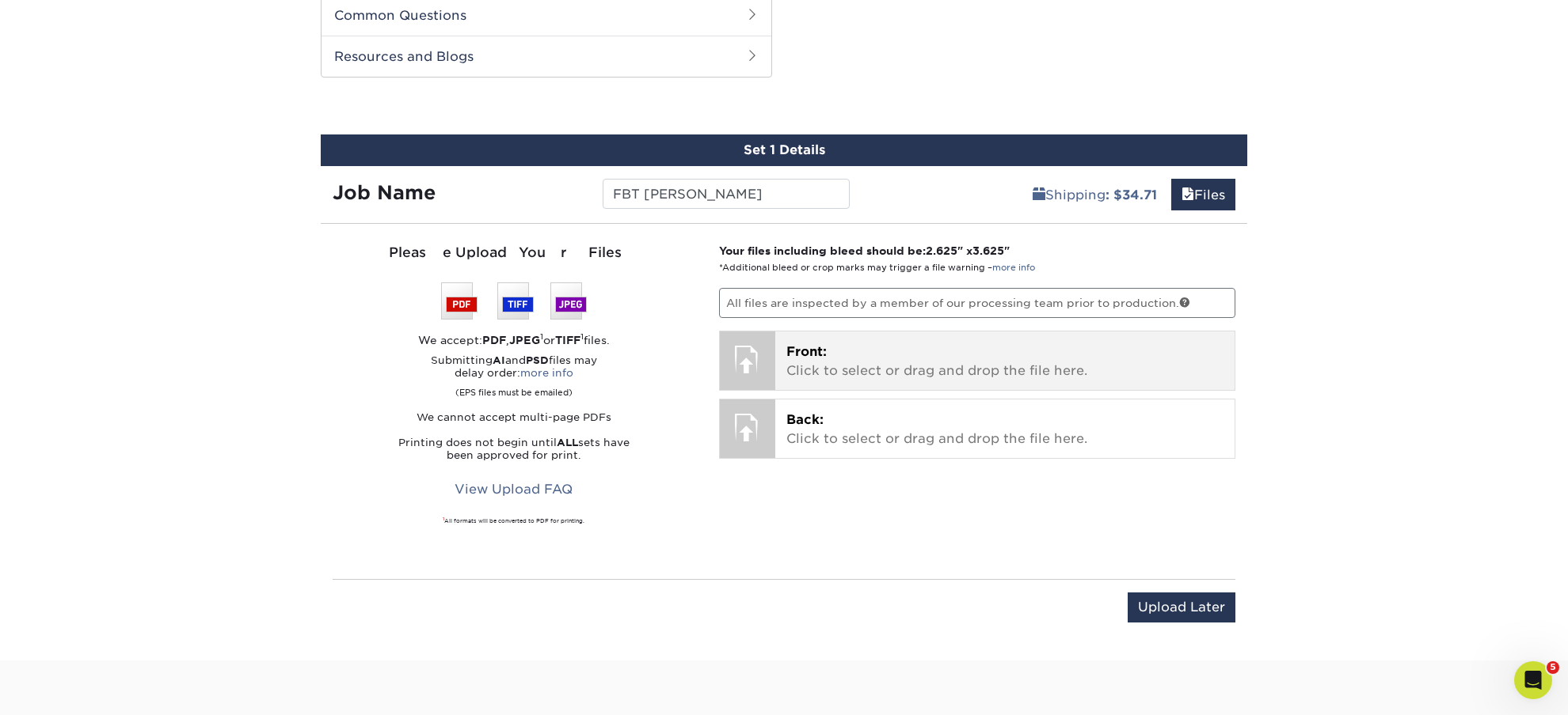
click at [806, 356] on span "Front:" at bounding box center [806, 352] width 40 height 15
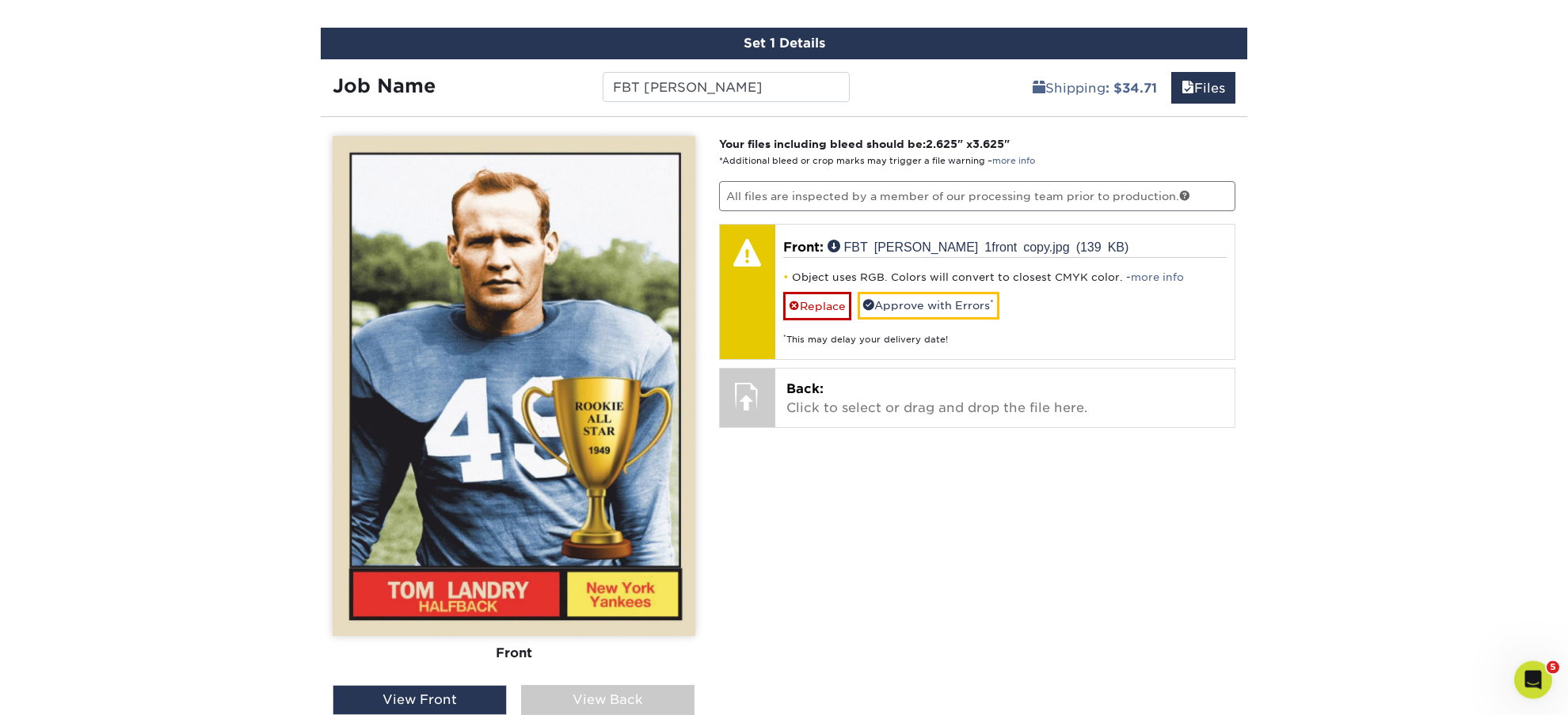
scroll to position [955, 0]
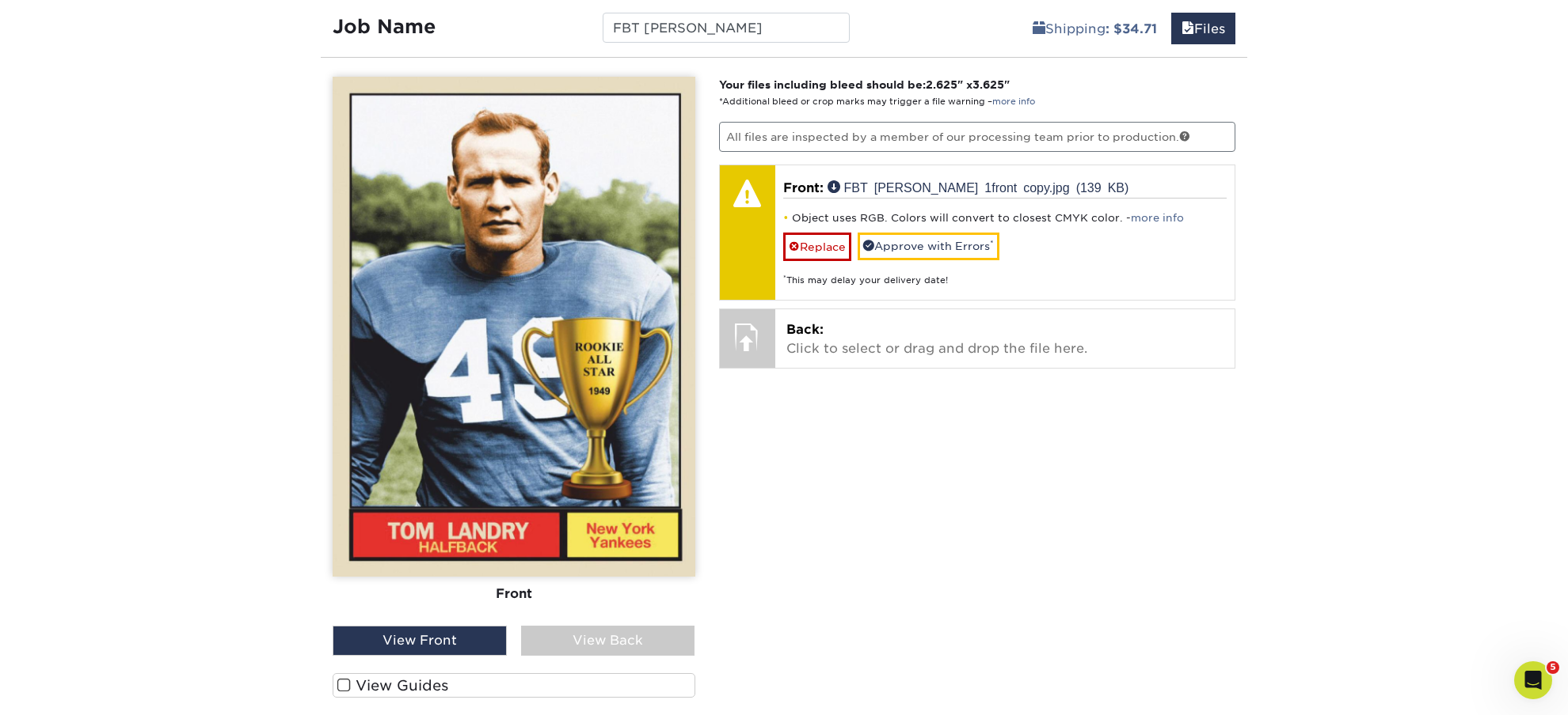
click at [344, 687] on span at bounding box center [344, 686] width 13 height 15
click at [0, 0] on input "View Guides" at bounding box center [0, 0] width 0 height 0
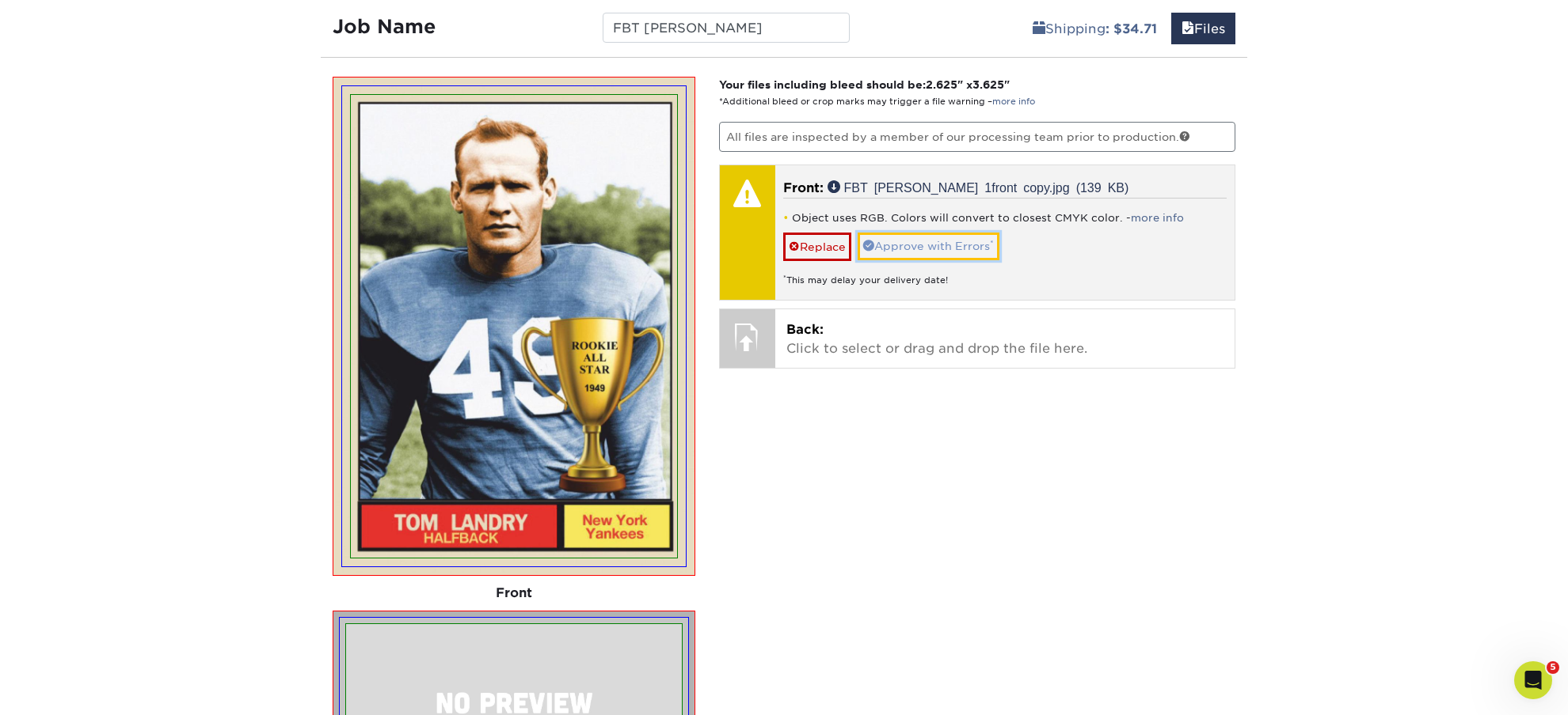
click at [946, 247] on link "Approve with Errors *" at bounding box center [929, 246] width 142 height 27
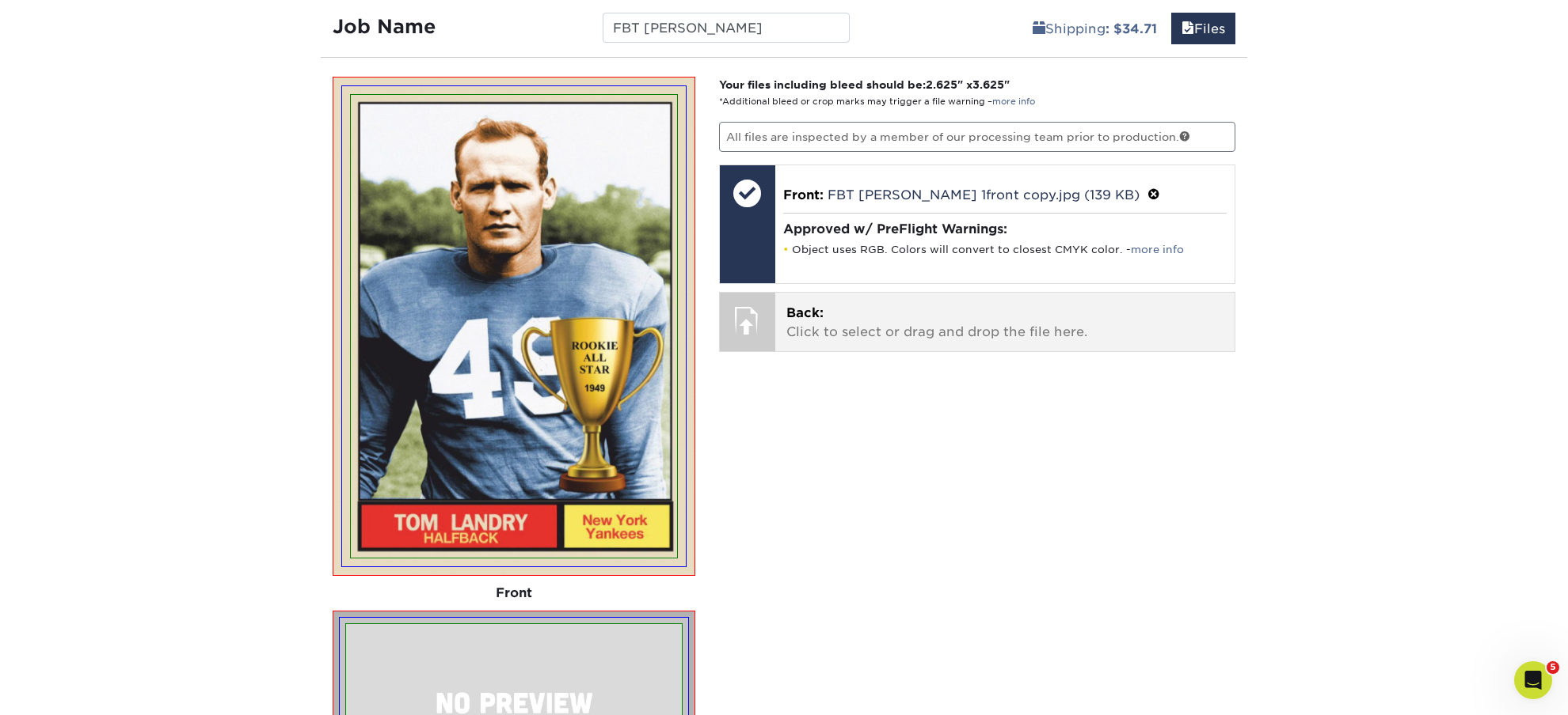
click at [862, 332] on p "Back: Click to select or drag and drop the file here." at bounding box center [1005, 322] width 438 height 38
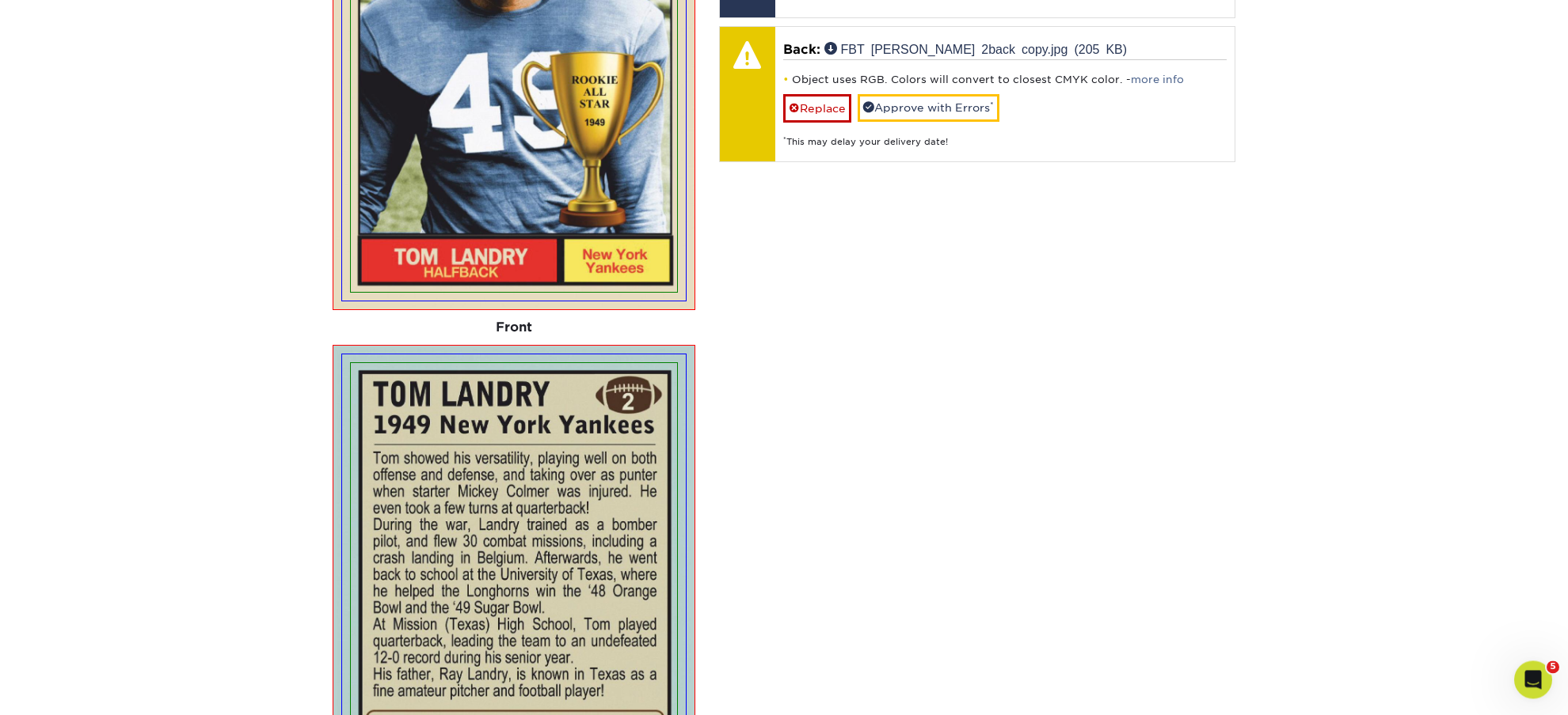
scroll to position [1121, 0]
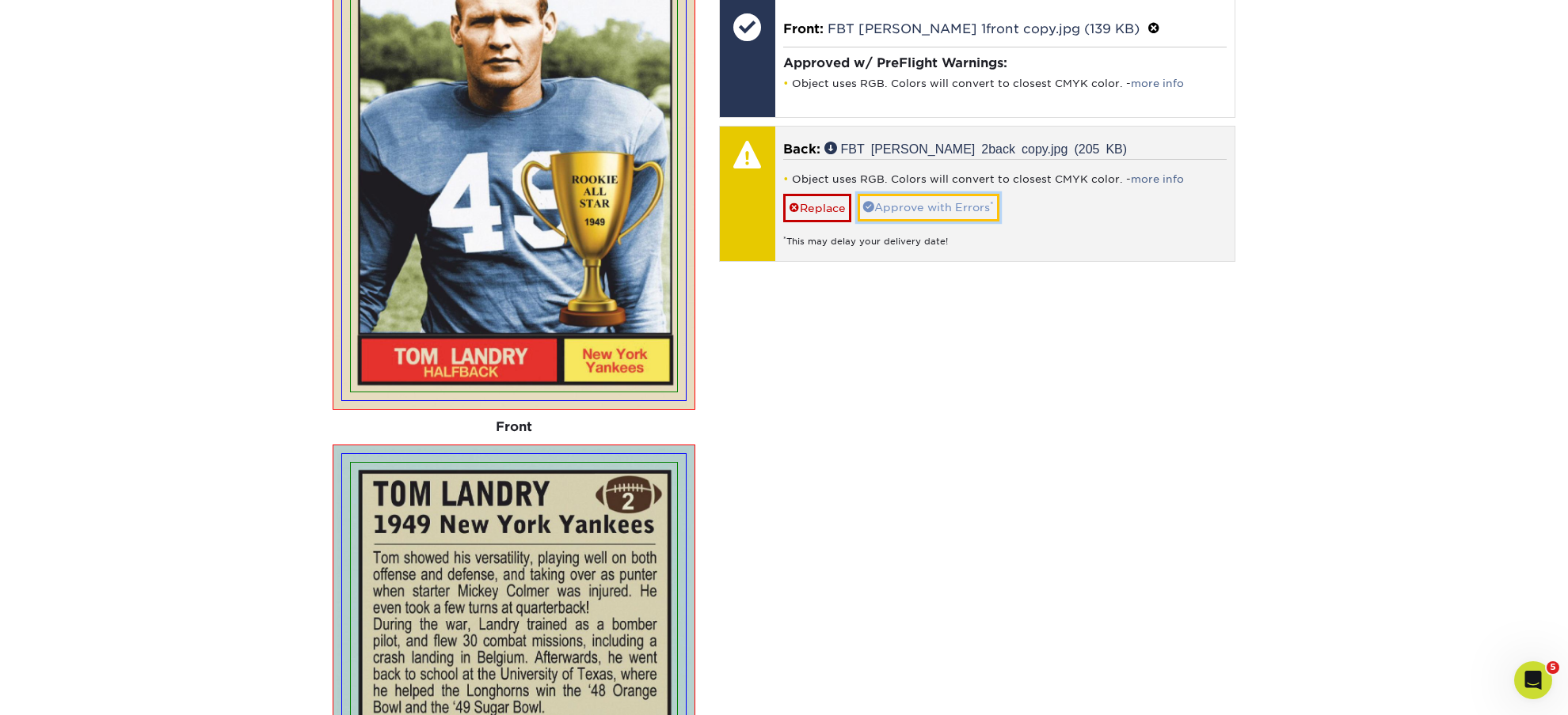
click at [897, 211] on link "Approve with Errors *" at bounding box center [929, 207] width 142 height 27
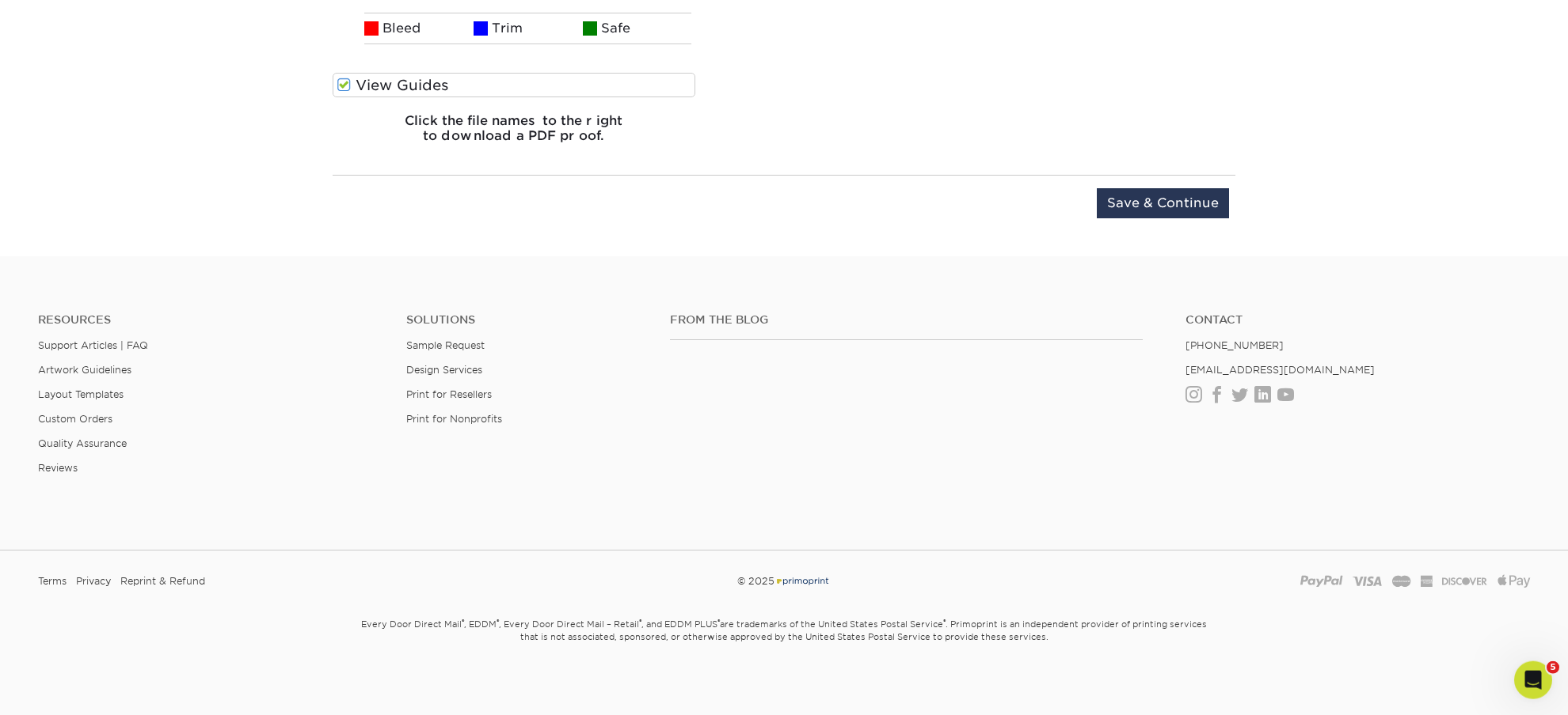
scroll to position [2094, 0]
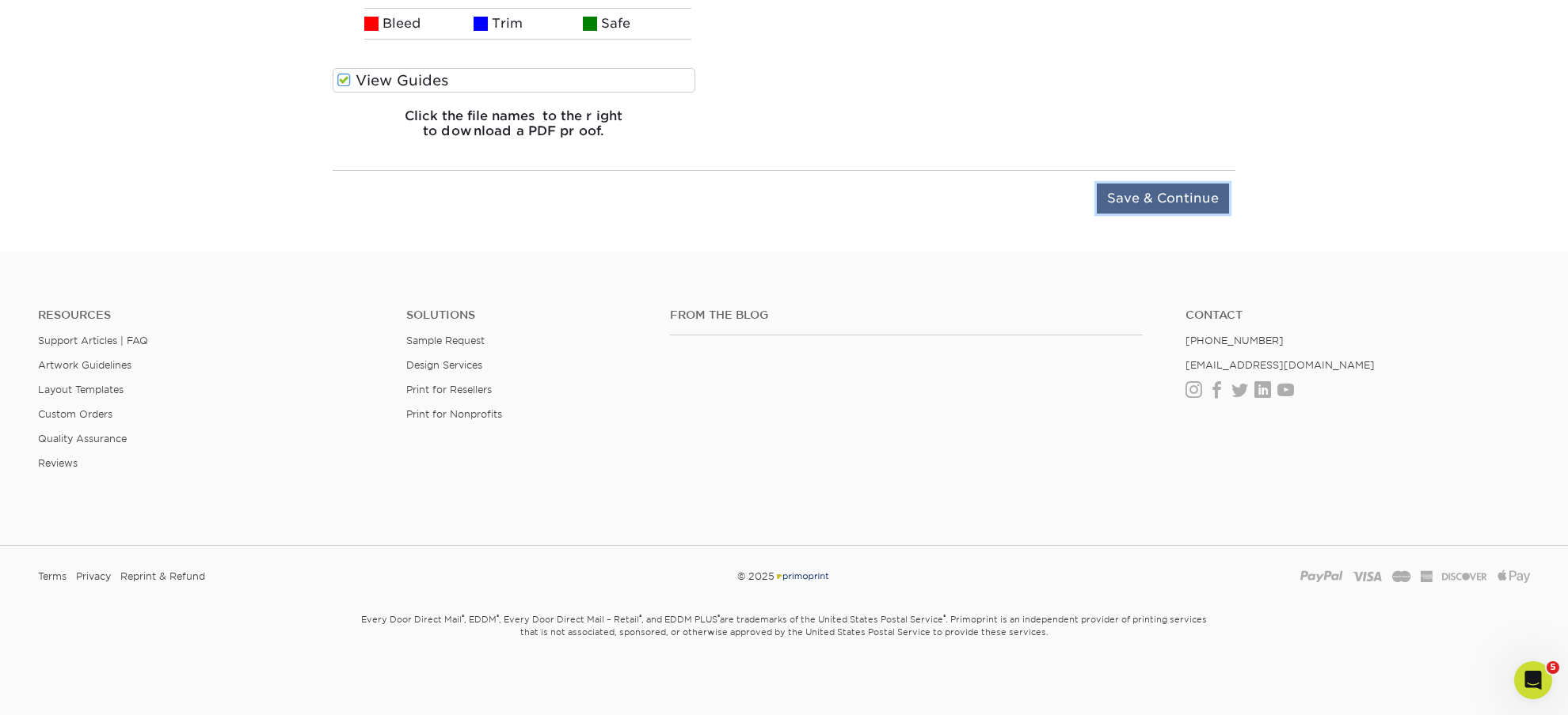
click at [1125, 196] on input "Save & Continue" at bounding box center [1163, 198] width 132 height 30
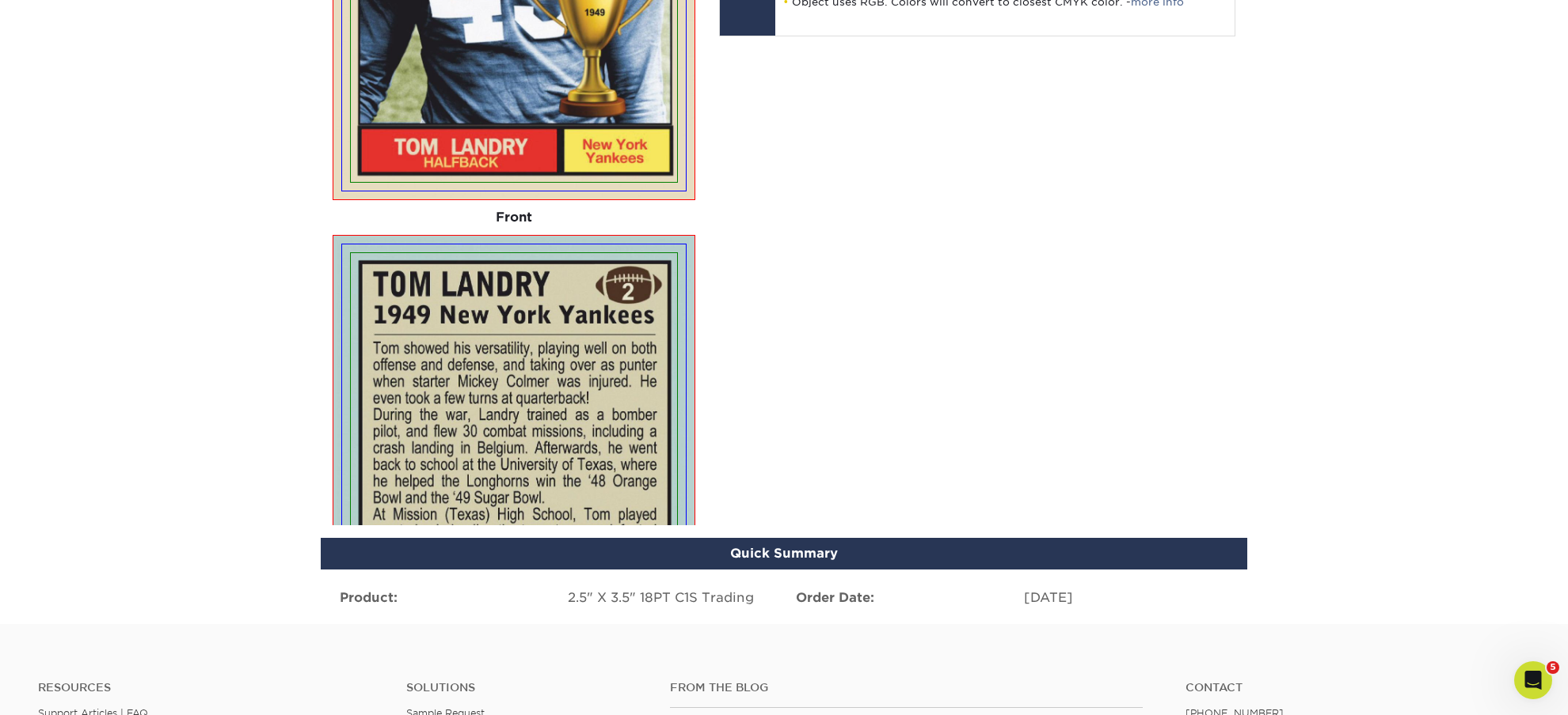
scroll to position [1052, 0]
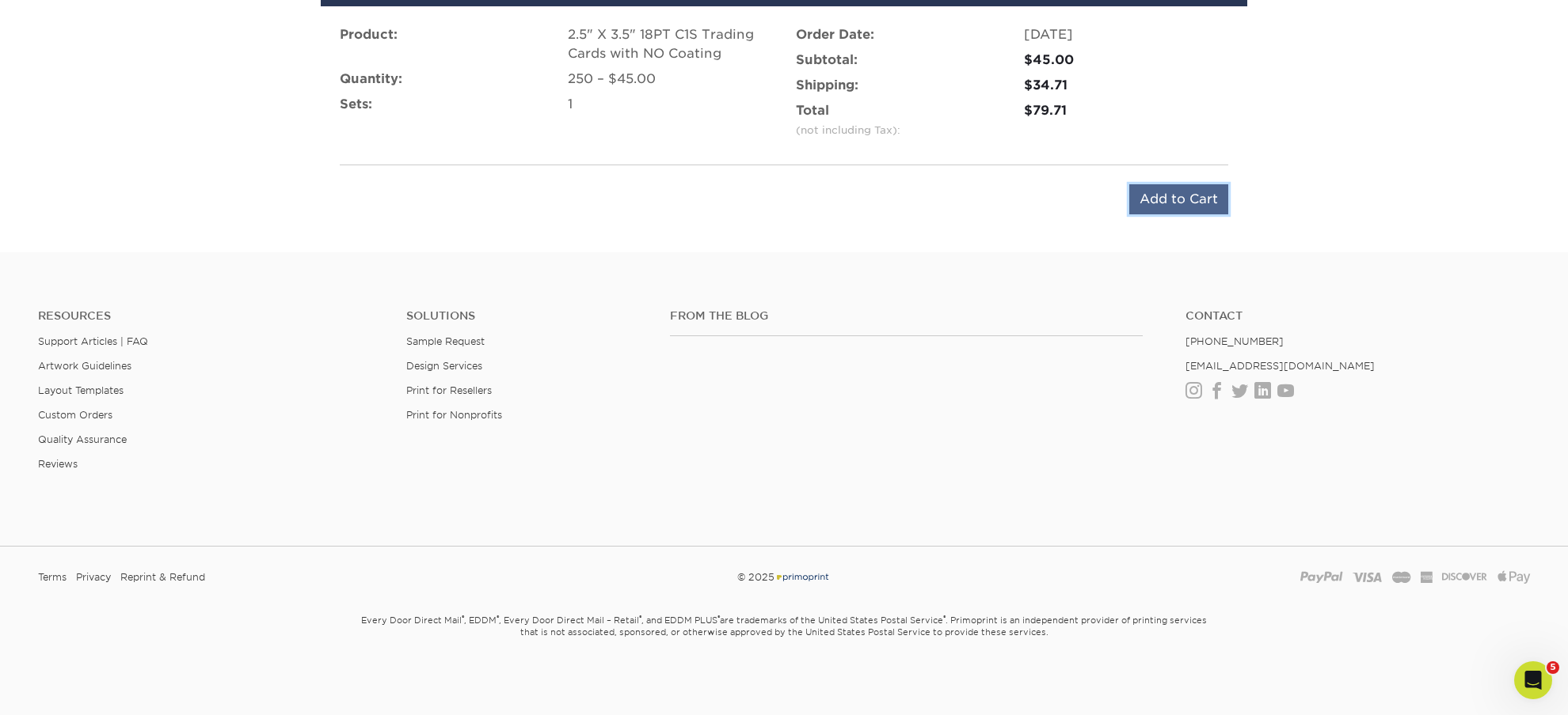
click at [1153, 187] on input "Add to Cart" at bounding box center [1178, 199] width 99 height 30
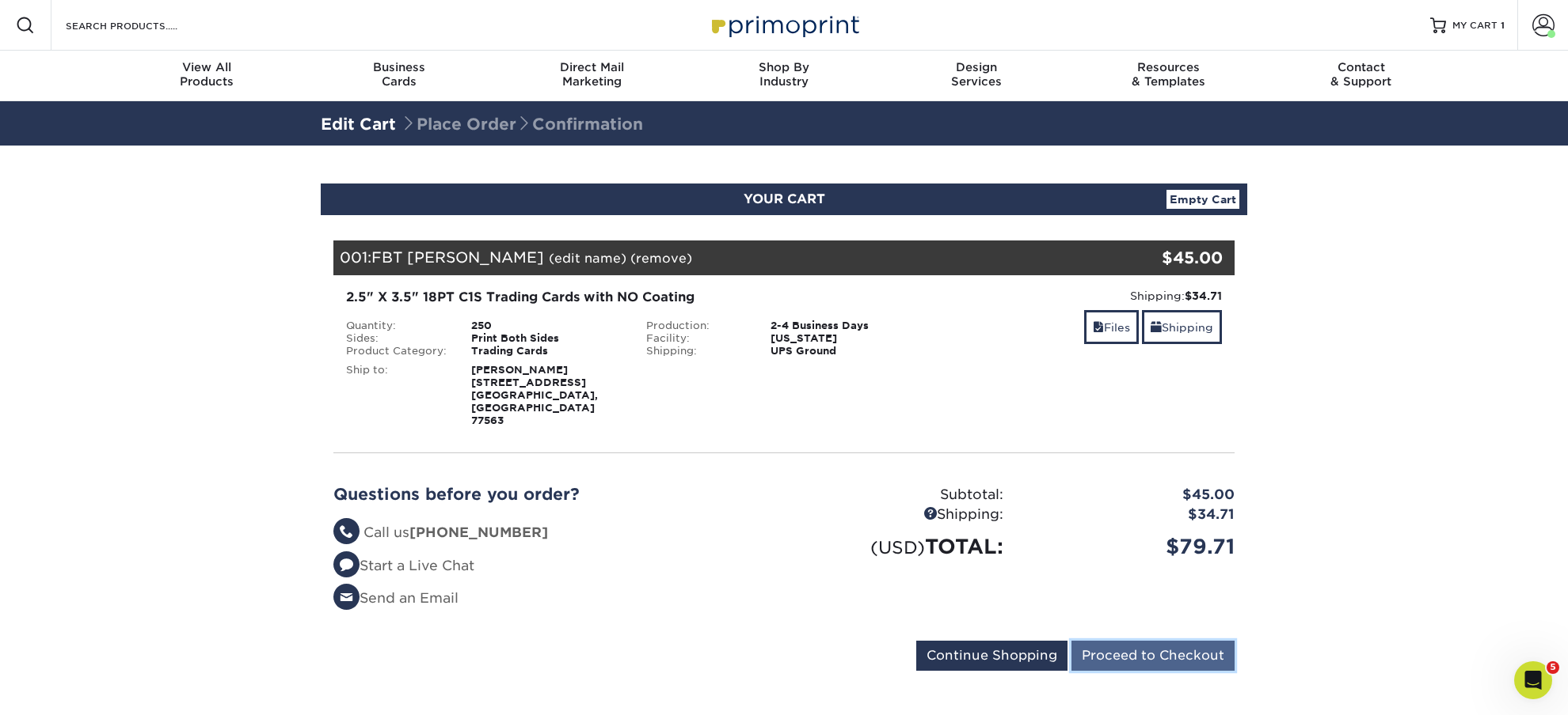
click at [1151, 641] on input "Proceed to Checkout" at bounding box center [1153, 655] width 163 height 30
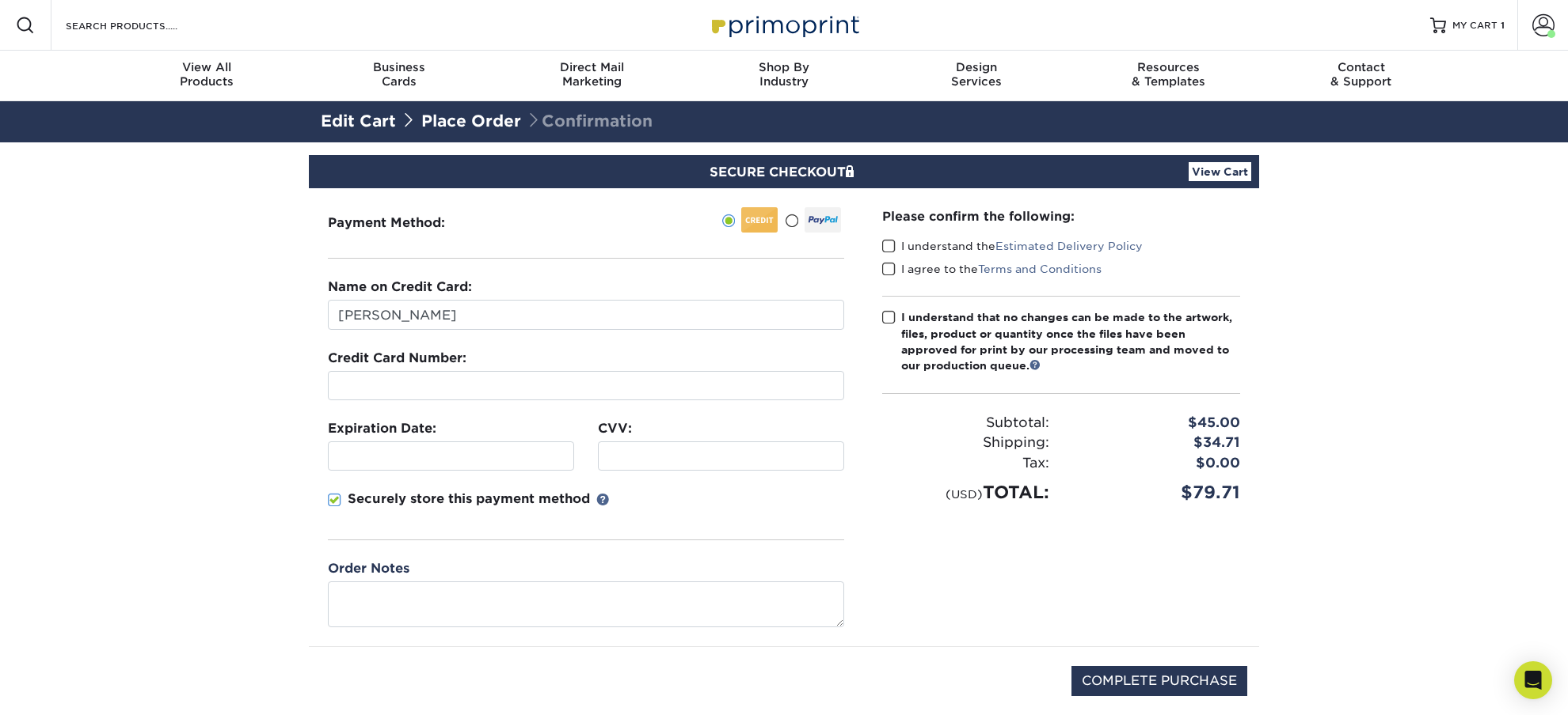
click at [792, 224] on span at bounding box center [791, 221] width 13 height 15
click at [0, 0] on input "radio" at bounding box center [0, 0] width 0 height 0
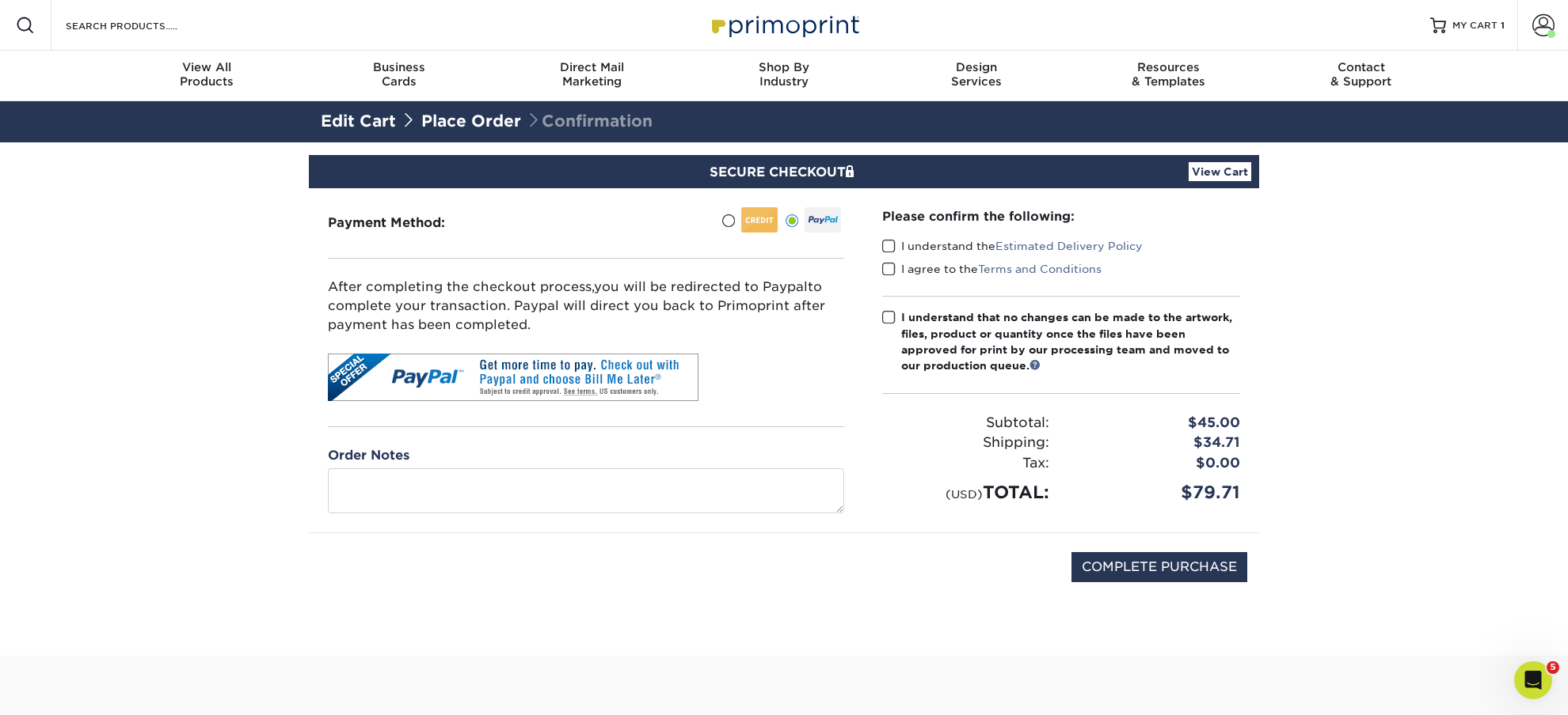
click at [886, 246] on span at bounding box center [889, 246] width 13 height 15
click at [0, 0] on input "I understand the Estimated Delivery Policy" at bounding box center [0, 0] width 0 height 0
click at [887, 272] on span at bounding box center [889, 269] width 13 height 15
click at [0, 0] on input "I agree to the Terms and Conditions" at bounding box center [0, 0] width 0 height 0
click at [888, 321] on span at bounding box center [889, 318] width 13 height 15
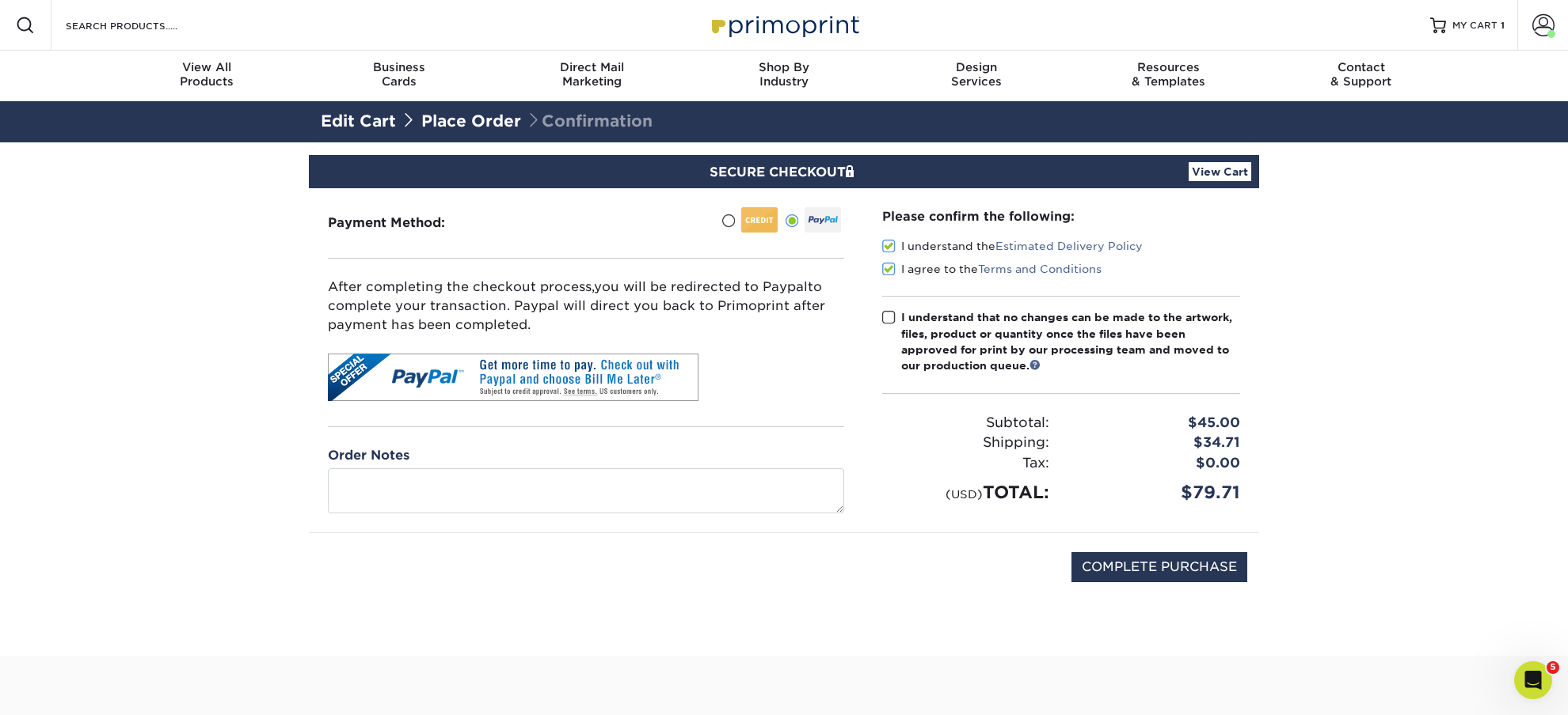
click at [0, 0] on input "I understand that no changes can be made to the artwork, files, product or quan…" at bounding box center [0, 0] width 0 height 0
click at [1133, 580] on input "COMPLETE PURCHASE" at bounding box center [1159, 567] width 176 height 30
type input "PROCESSING, PLEASE WAIT..."
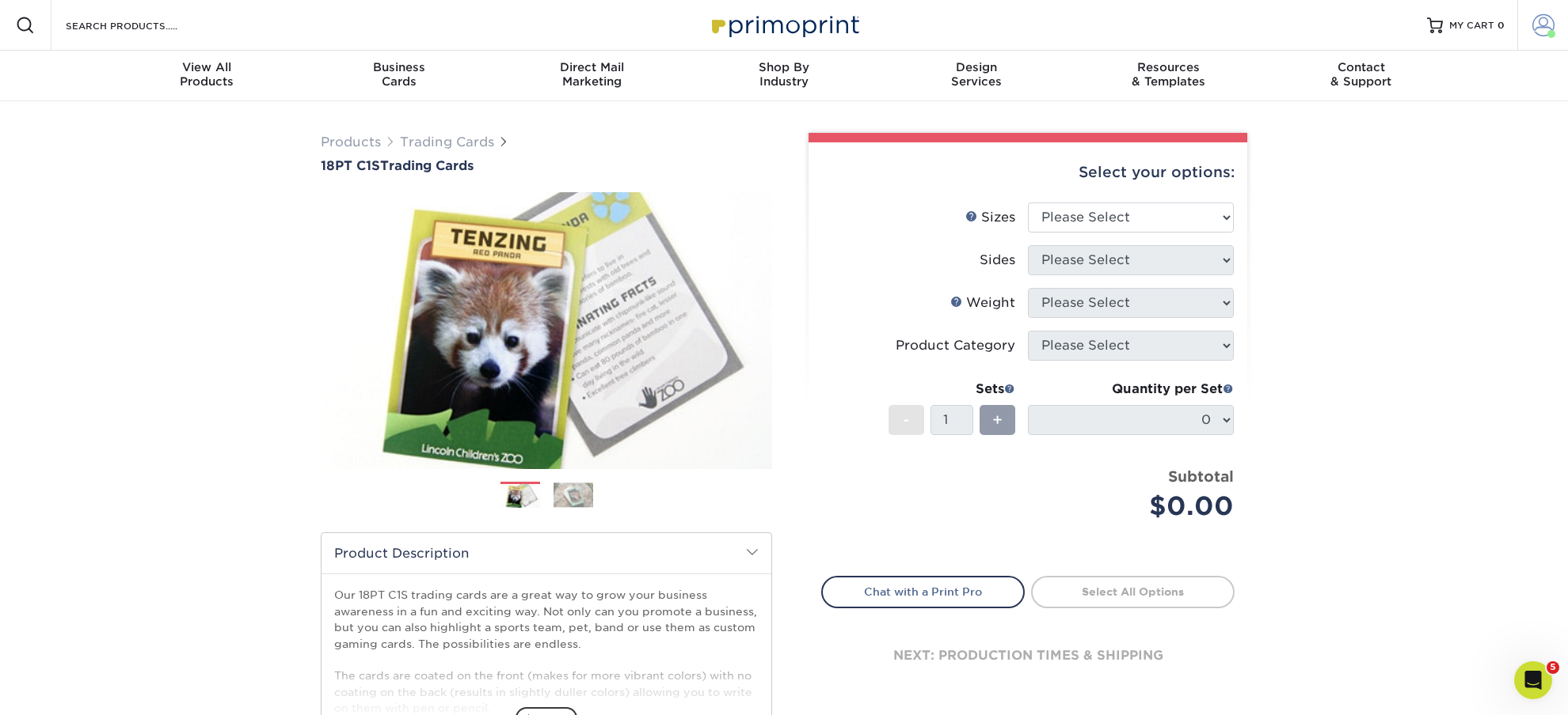
click at [1537, 28] on span at bounding box center [1543, 24] width 22 height 22
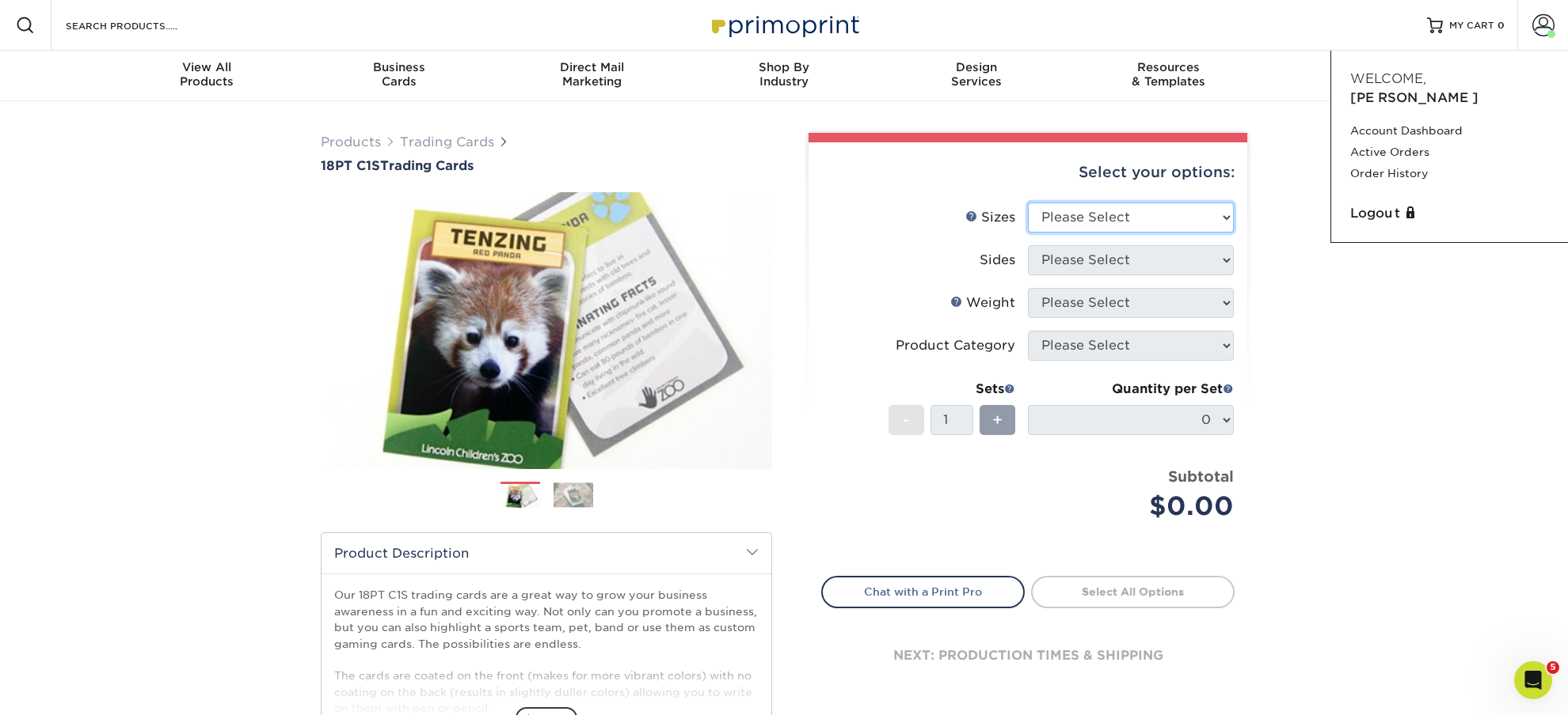
click at [1027, 202] on select "Please Select 2.5" x 3.5"" at bounding box center [1130, 217] width 206 height 30
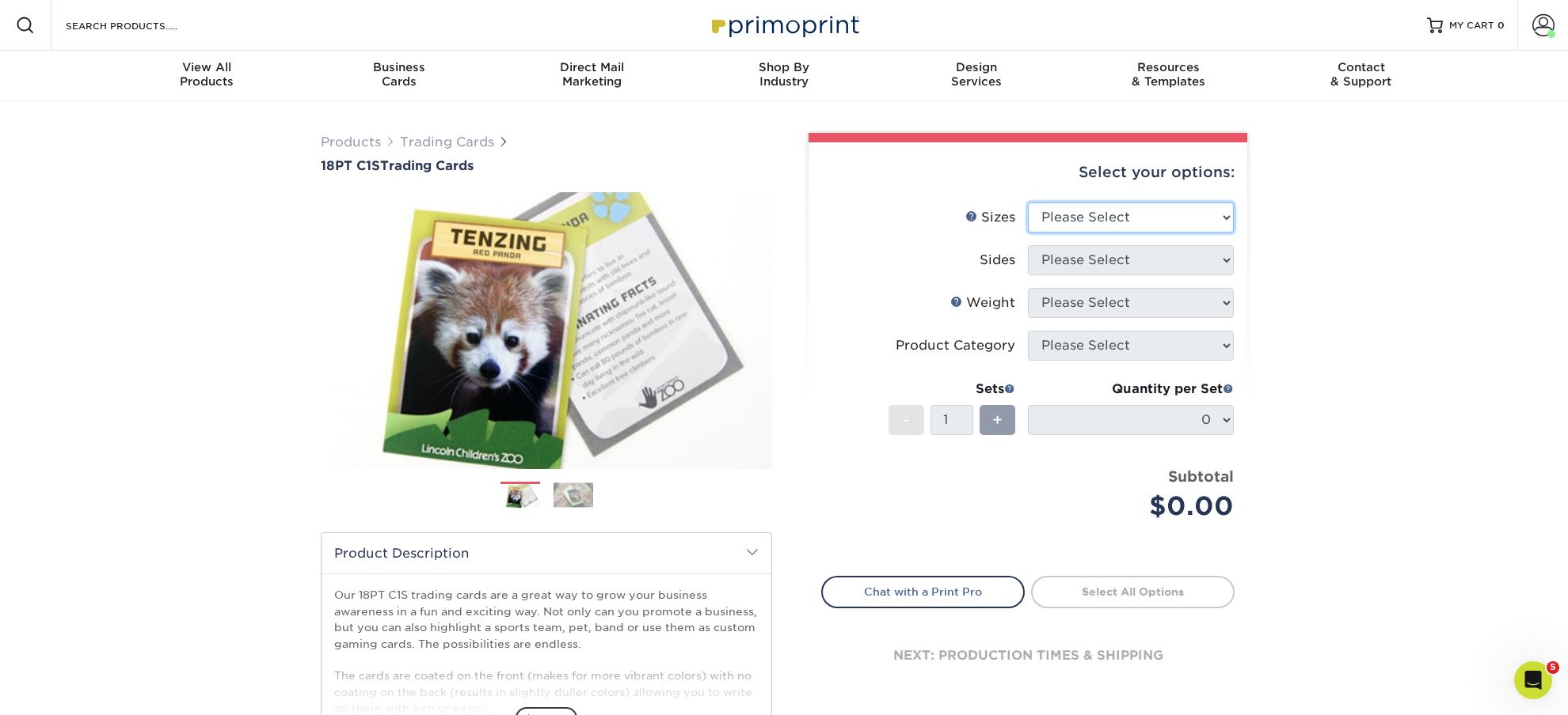
select select "2.50x3.50"
click option "2.5" x 3.5"" at bounding box center [0, 0] width 0 height 0
click at [1027, 246] on select "Please Select Print Both Sides Print Front Only" at bounding box center [1130, 260] width 206 height 30
select select "13abbda7-1d64-4f25-8bb2-c179b224825d"
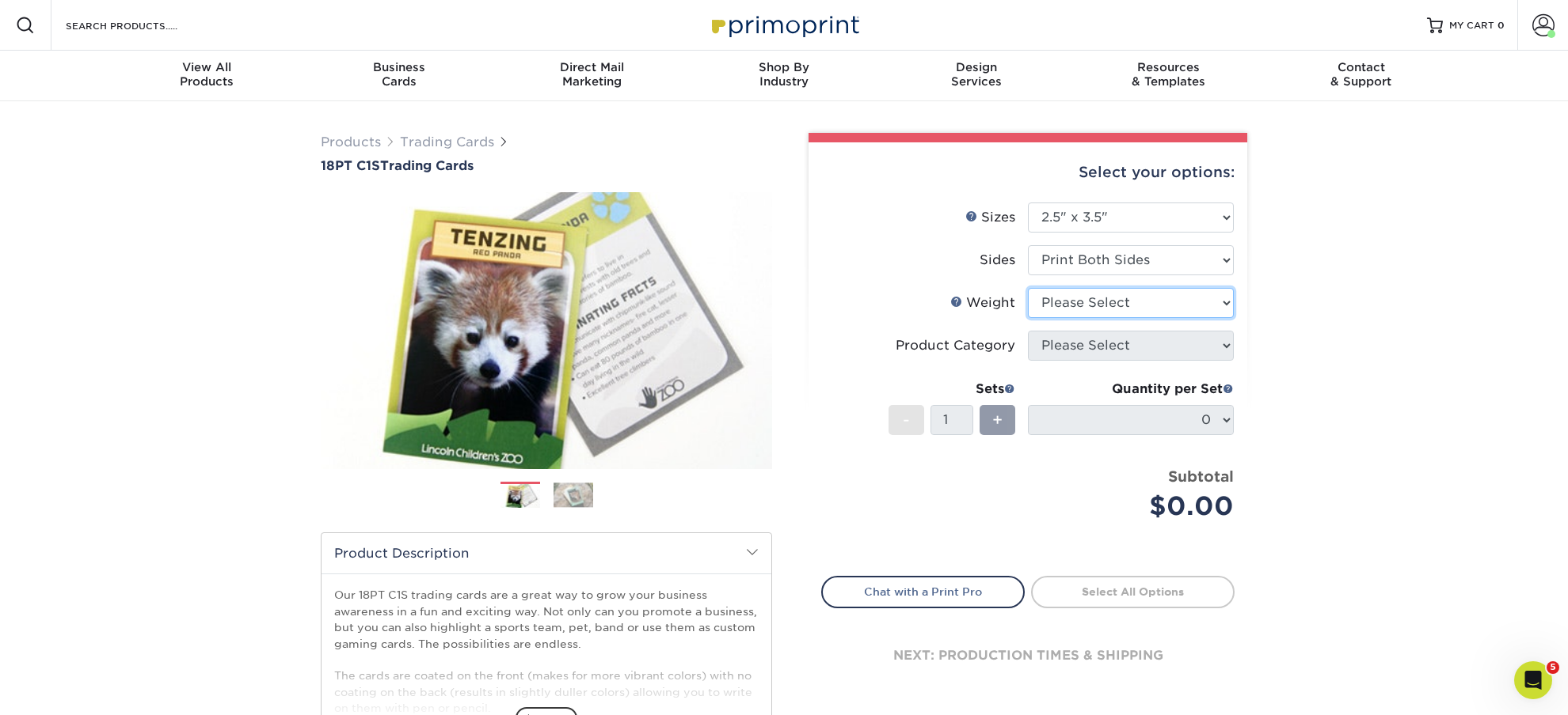
click at [1027, 288] on select "Please Select 18PT C1S" at bounding box center [1130, 303] width 206 height 30
select select "18PTC1S"
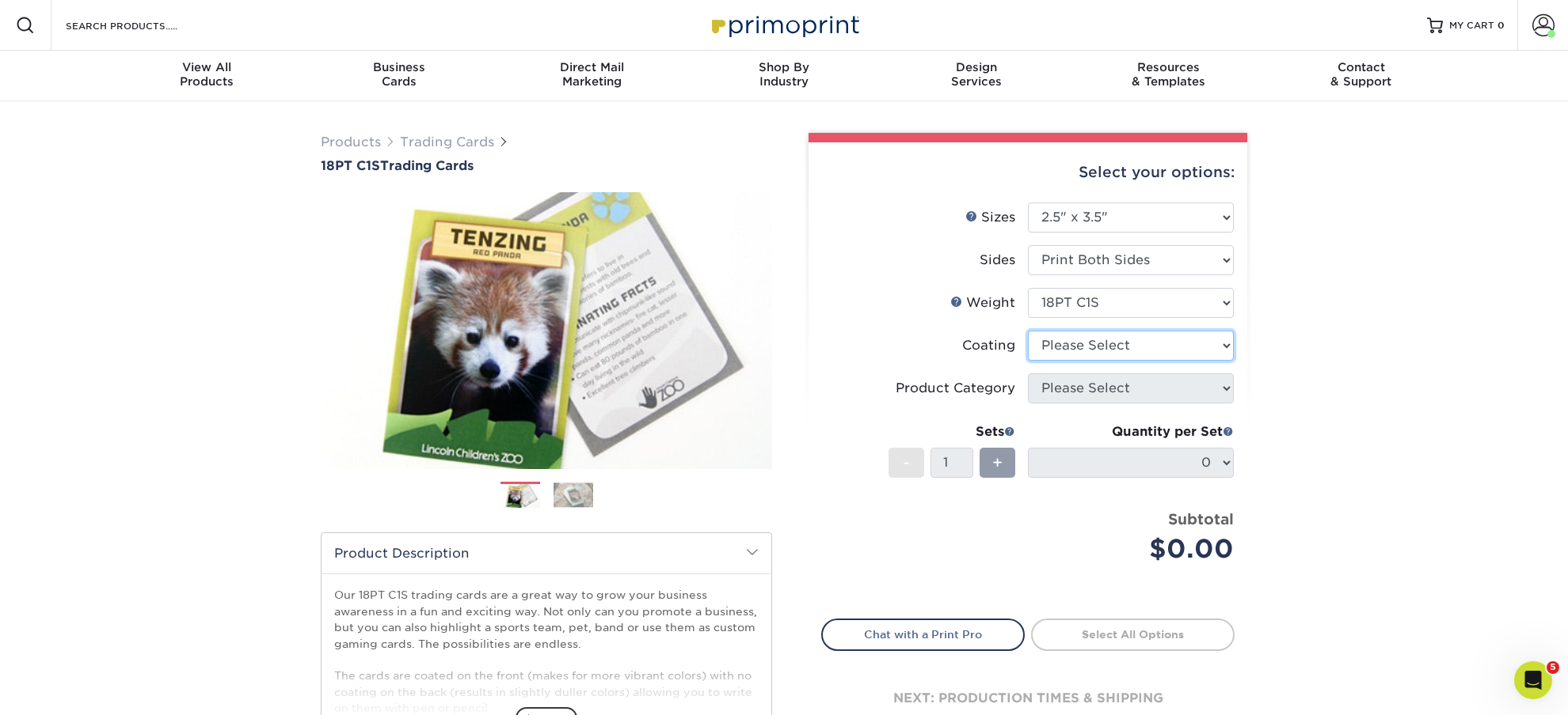
click at [1027, 331] on select at bounding box center [1130, 345] width 206 height 30
select select "3e7618de-abca-4bda-9f97-8b9129e913d8"
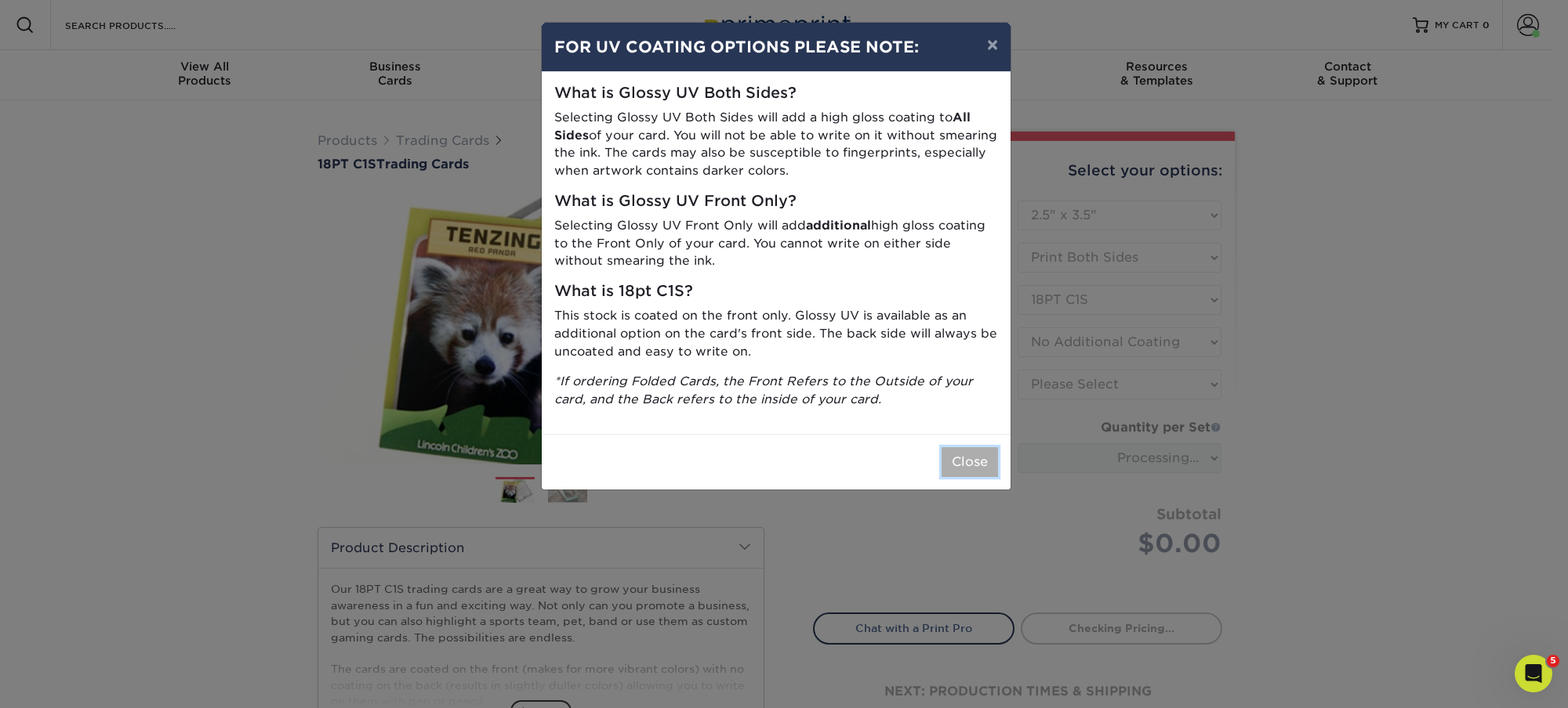
click at [949, 457] on button "Close" at bounding box center [970, 462] width 57 height 30
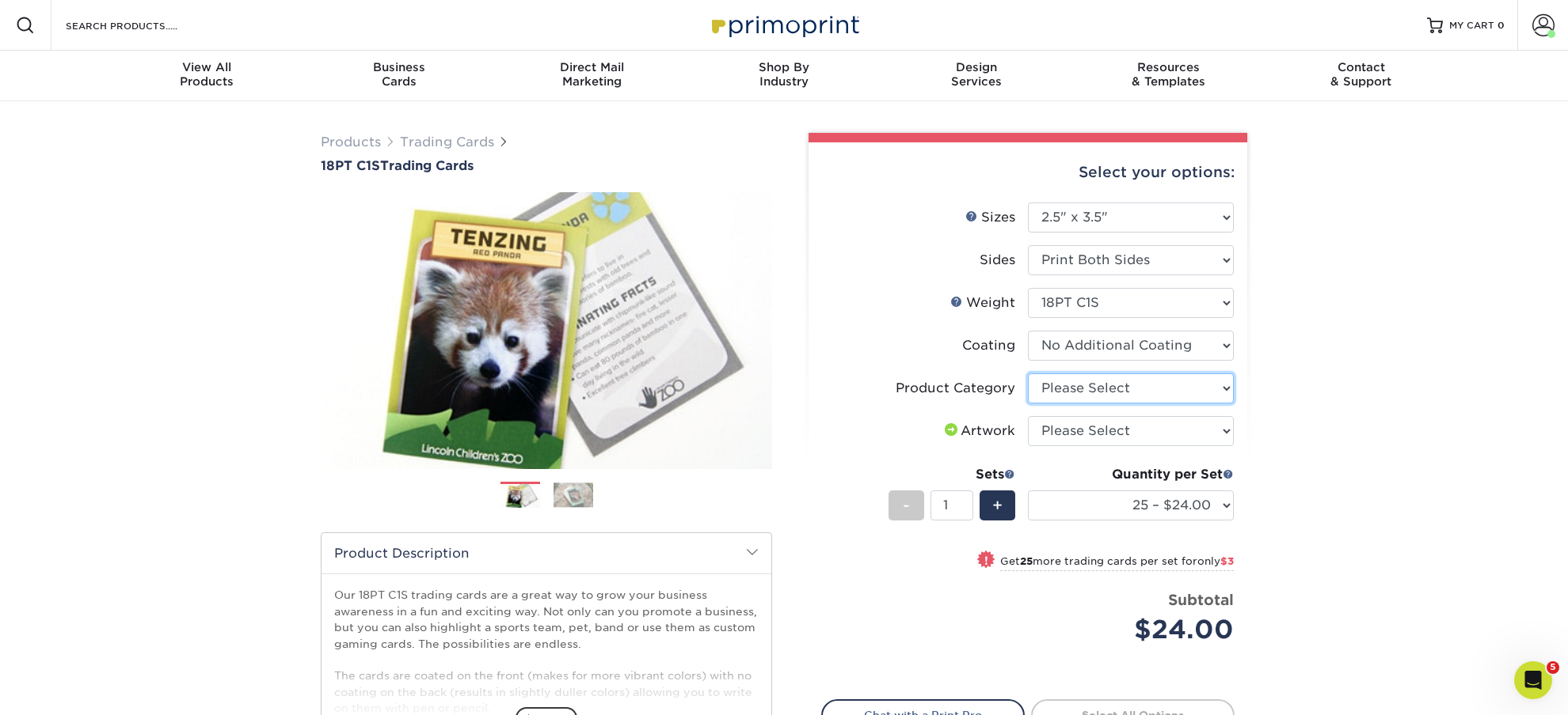
click at [1027, 374] on select "Please Select Trading Cards" at bounding box center [1130, 389] width 206 height 30
select select "c2f9bce9-36c2-409d-b101-c29d9d031e18"
click option "Trading Cards" at bounding box center [0, 0] width 0 height 0
click at [1027, 416] on select "Please Select I will upload files I need a design - $100" at bounding box center [1130, 431] width 206 height 30
select select "upload"
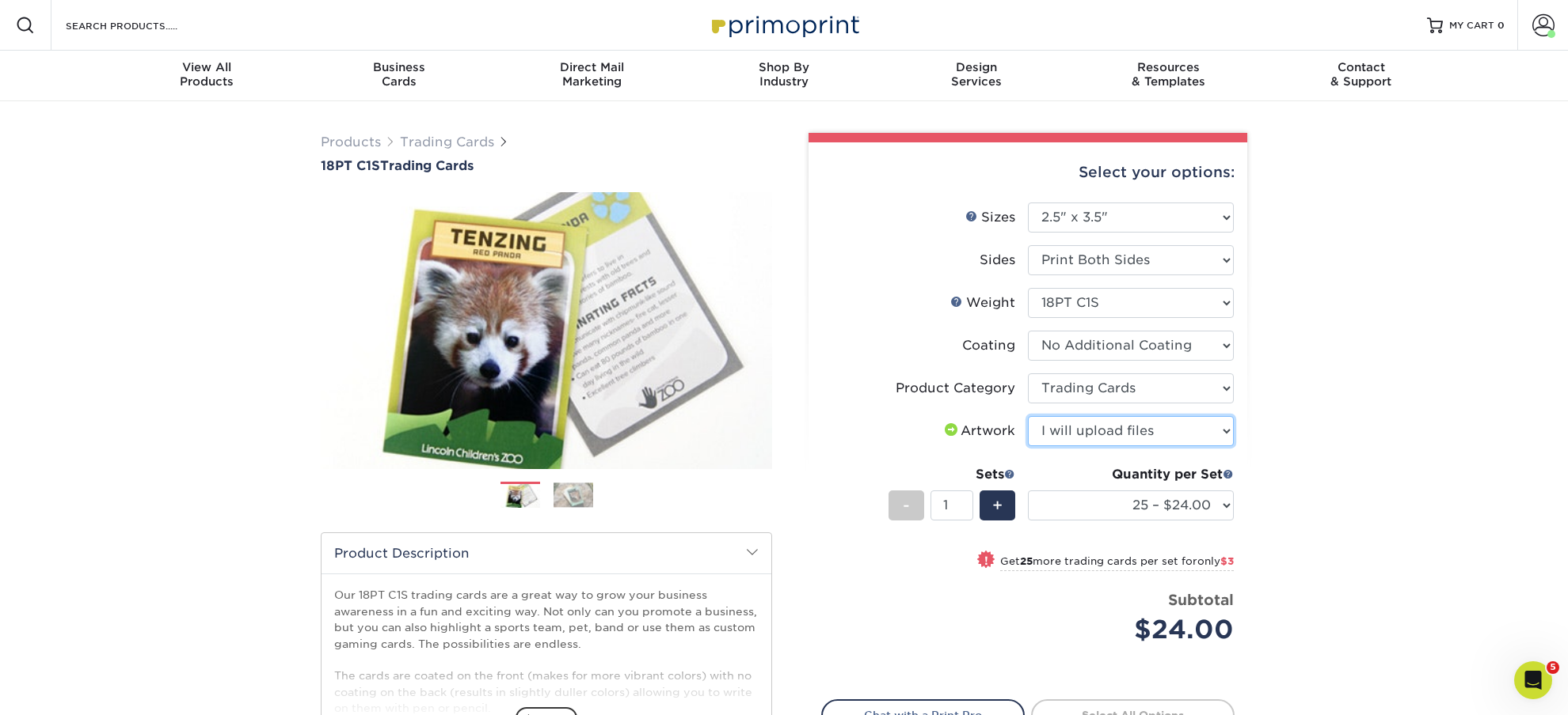
click option "I will upload files" at bounding box center [0, 0] width 0 height 0
click at [1027, 491] on select "25 – $24.00 50 – $27.00 75 – $35.00 100 – $39.00 250 – $45.00 500 – $55.00 1000…" at bounding box center [1130, 505] width 206 height 30
select select "250 – $45.00"
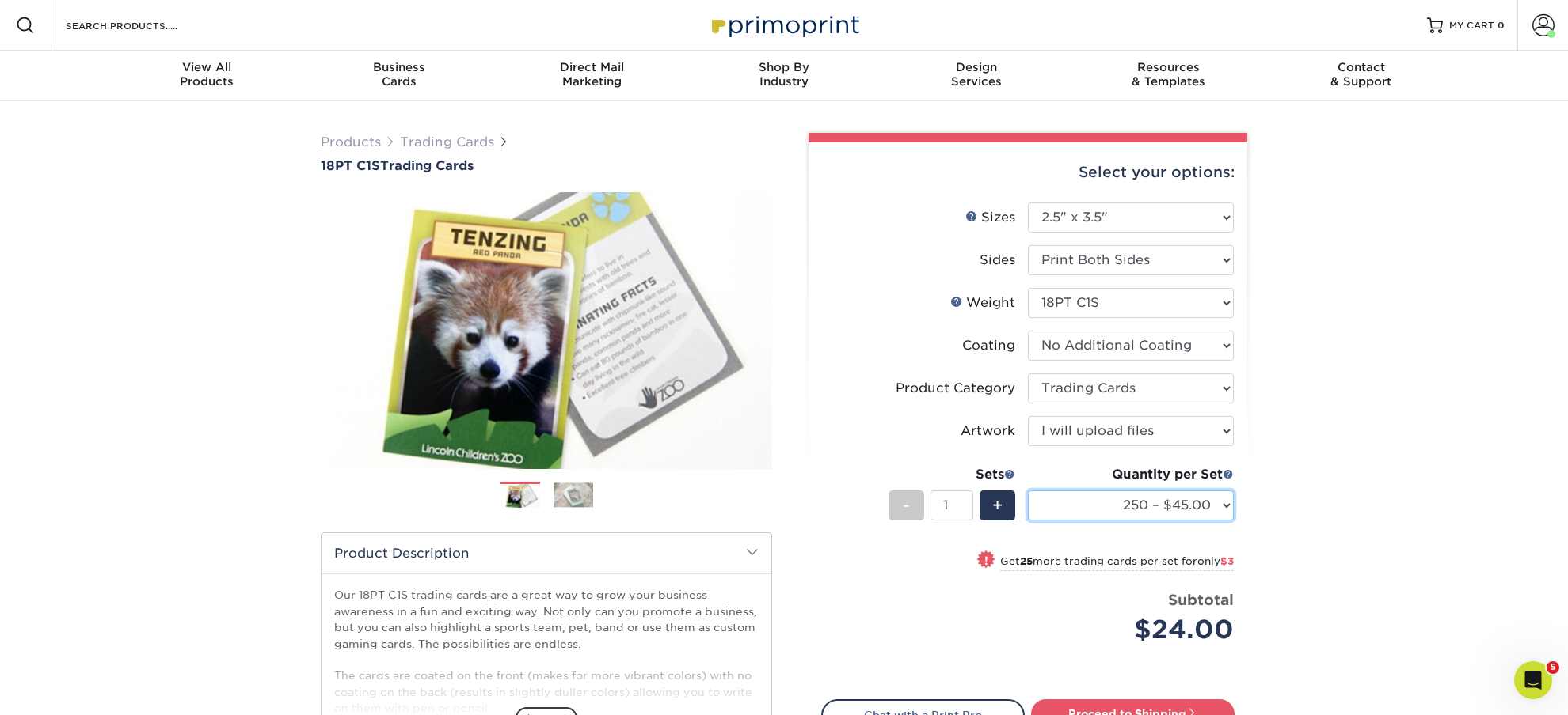
click option "250 – $45.00" at bounding box center [0, 0] width 0 height 0
click at [1421, 521] on div "Products Trading Cards 18PT C1S Trading Cards Previous Next show more" at bounding box center [784, 515] width 1568 height 828
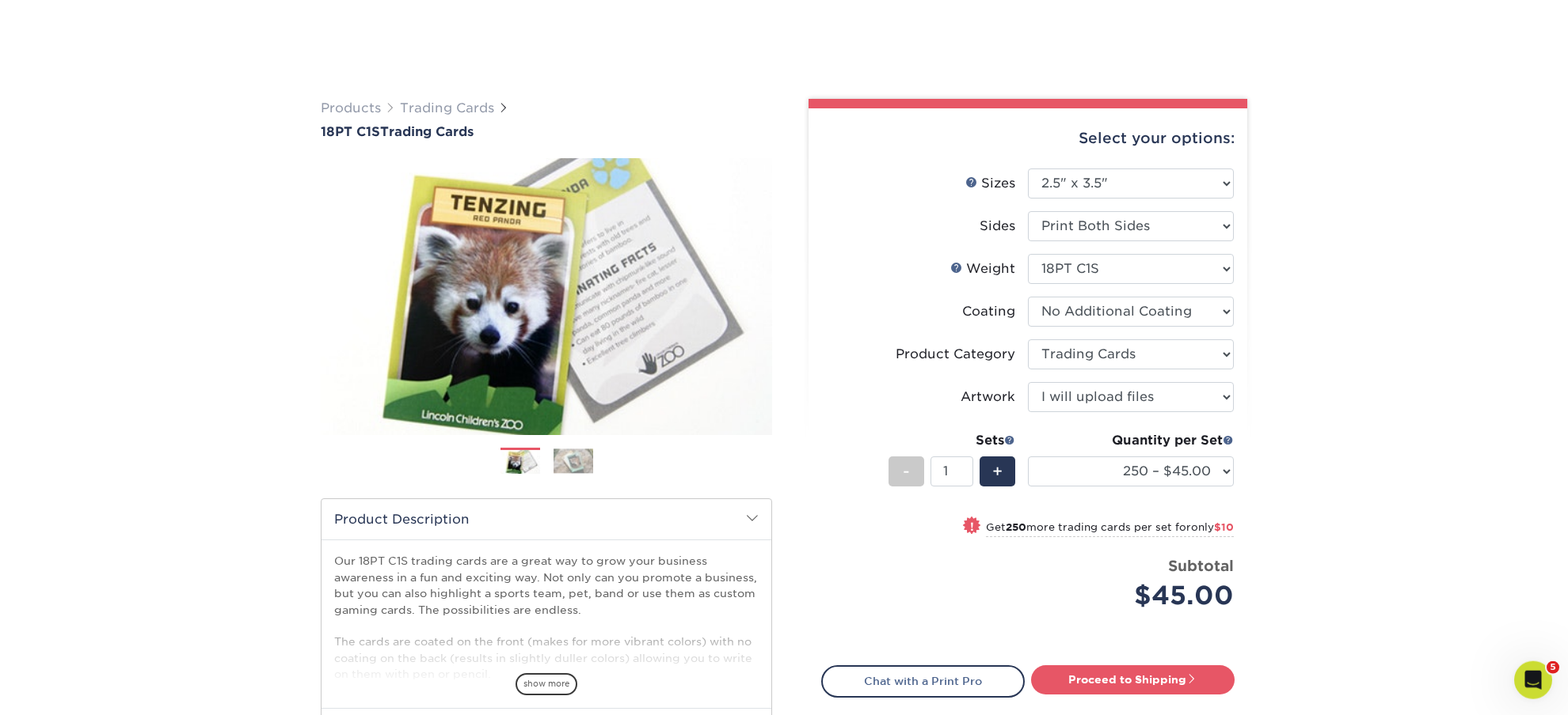
scroll to position [83, 0]
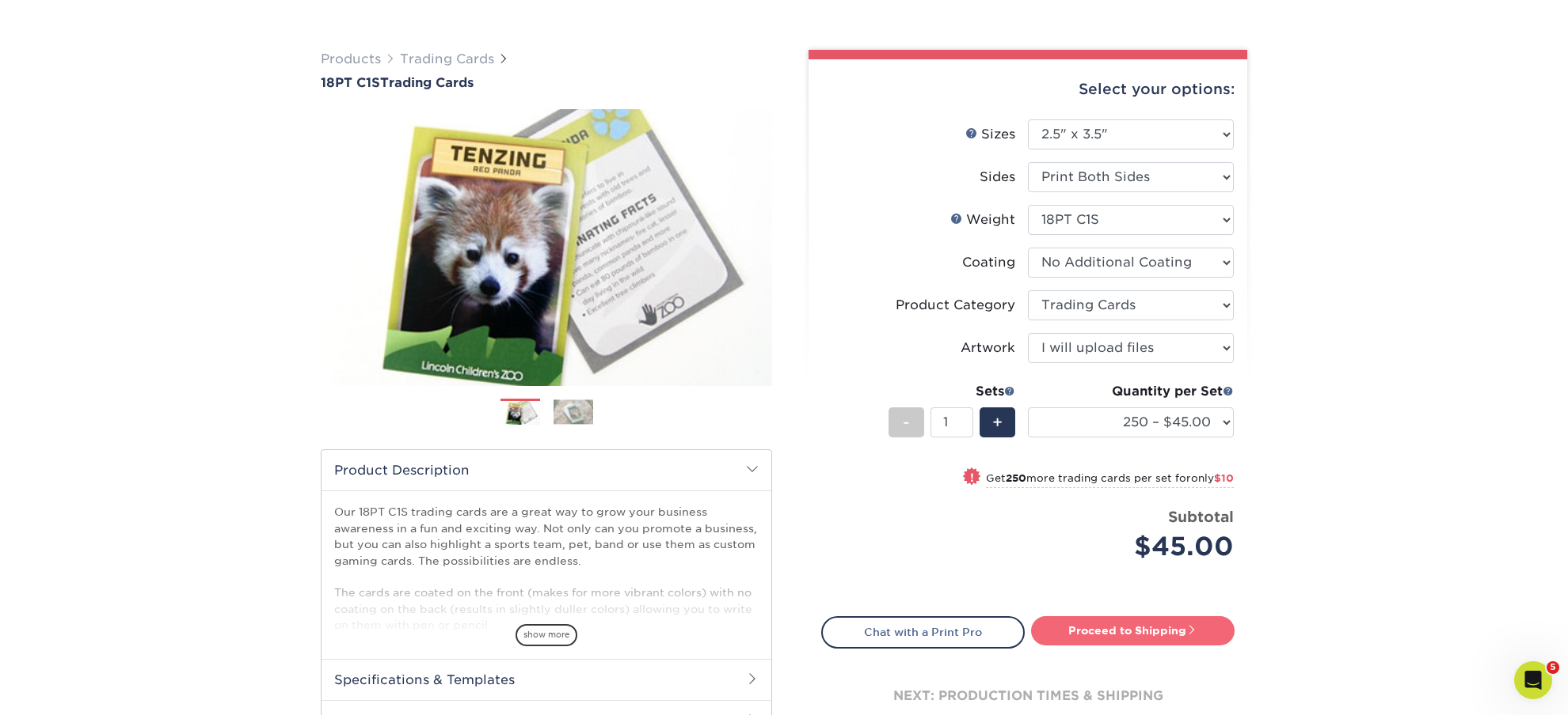
click at [1138, 630] on link "Proceed to Shipping" at bounding box center [1132, 630] width 203 height 29
type input "Set 1"
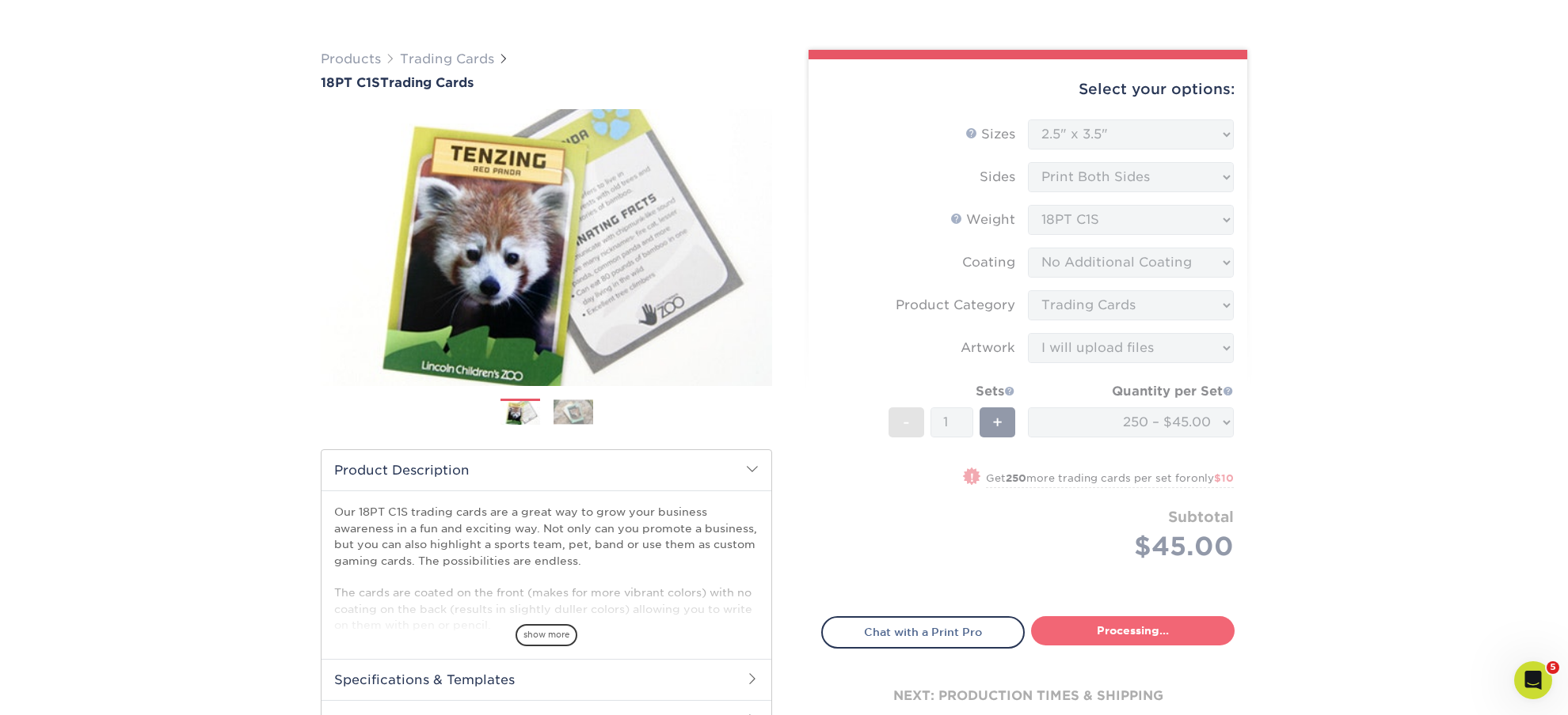
select select "7f12e85b-7342-427e-8446-6bc059917b9c"
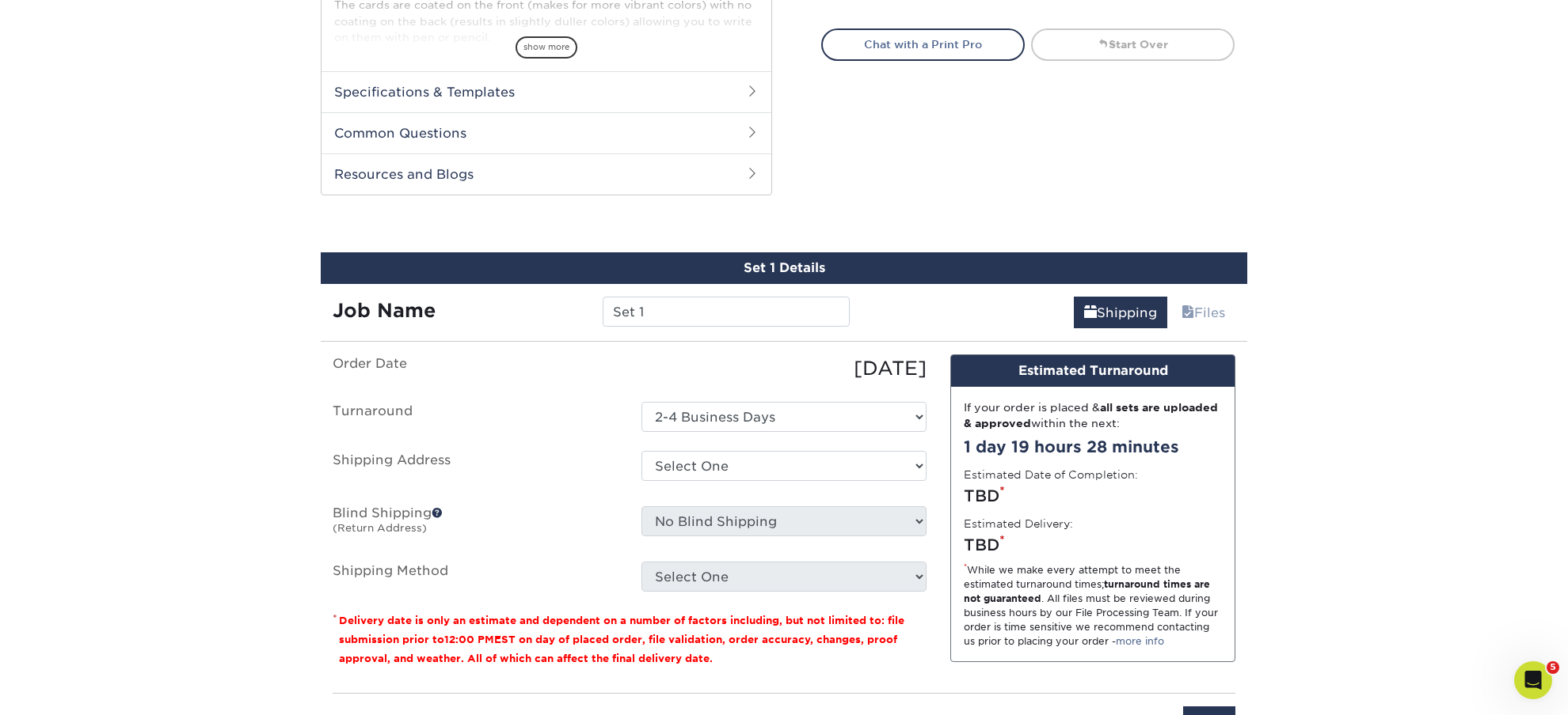
scroll to position [790, 0]
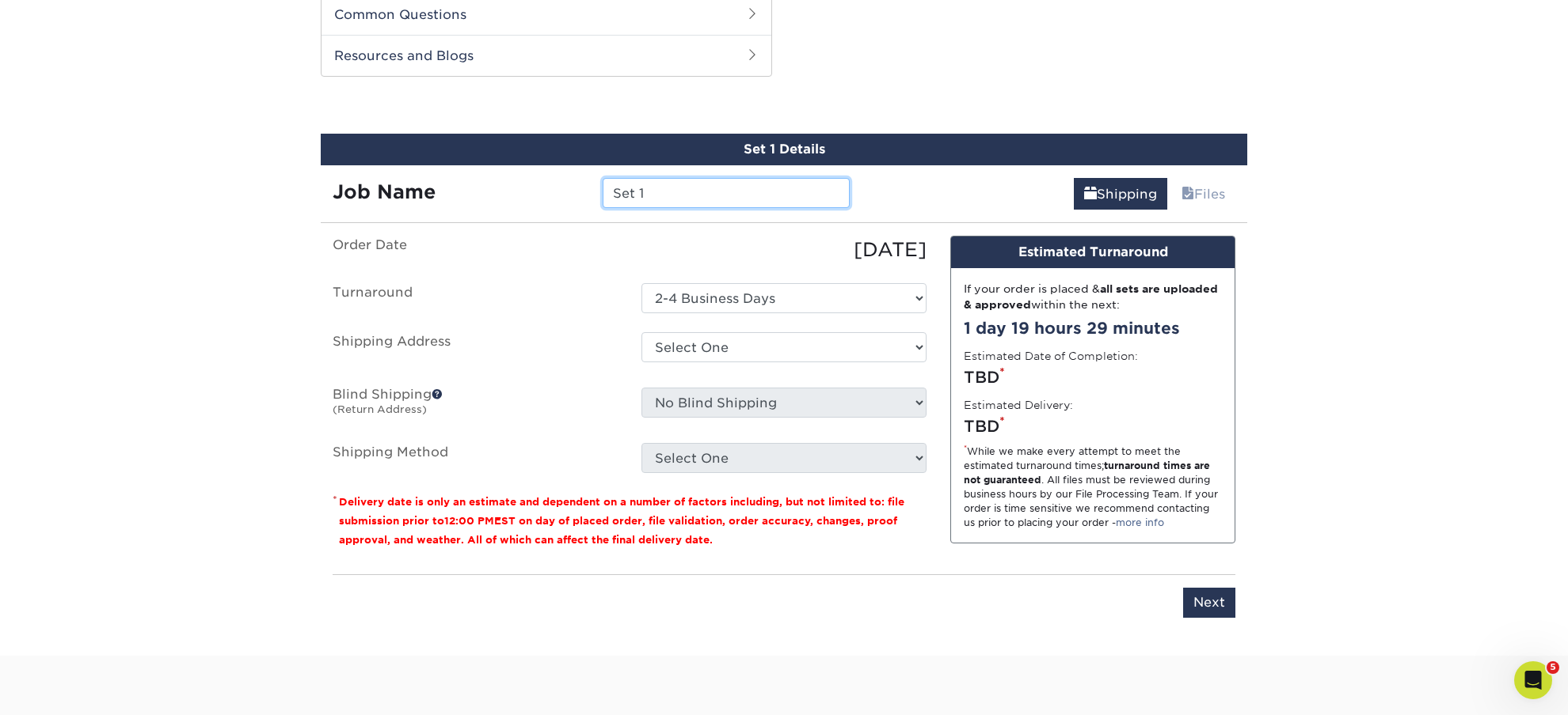
drag, startPoint x: 656, startPoint y: 198, endPoint x: 559, endPoint y: 197, distance: 97.0
click at [603, 197] on input "Set 1" at bounding box center [726, 193] width 247 height 30
paste input "ELITE Graham"
type input "ELITE Graham"
click at [546, 300] on label "Turnaround" at bounding box center [475, 298] width 309 height 30
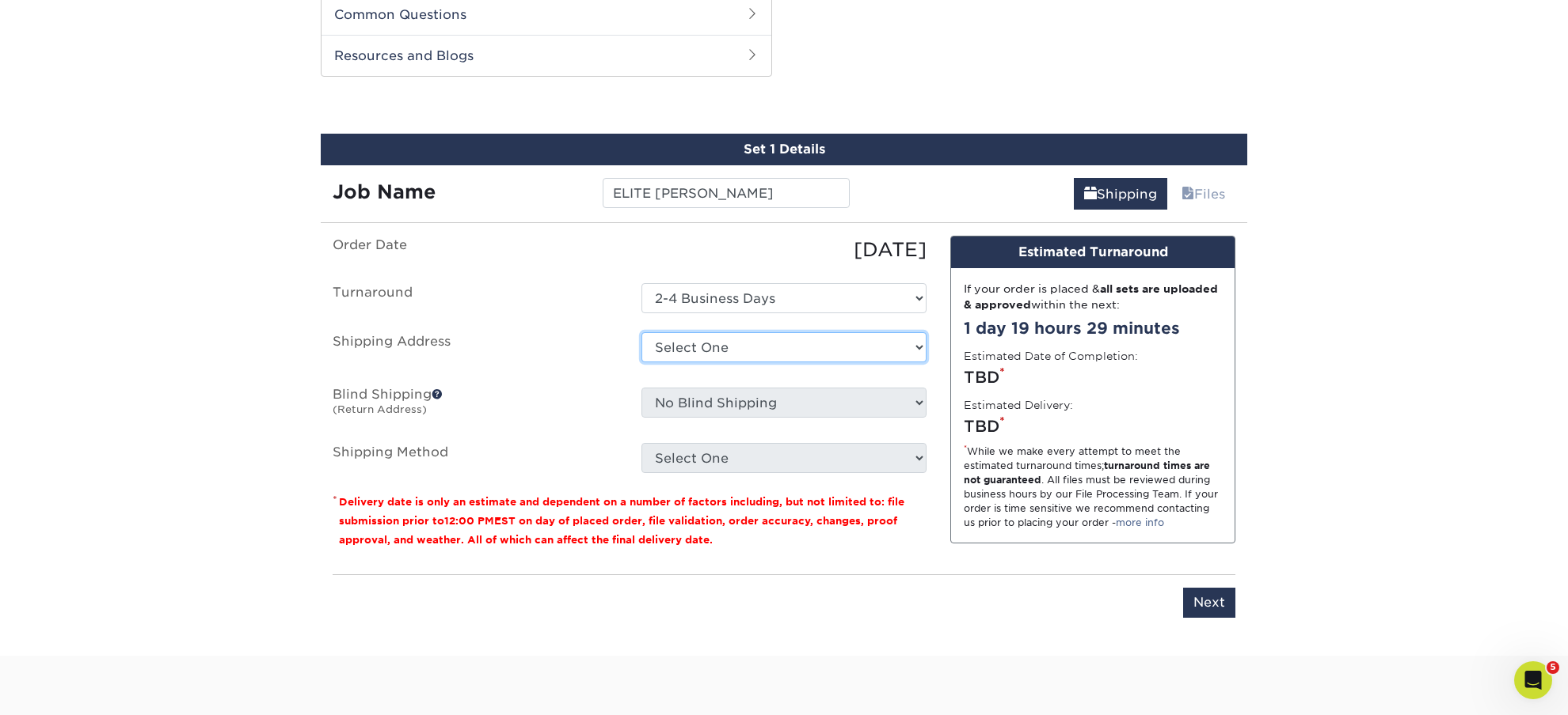
click at [641, 332] on select "Select One 1up + Add New Address" at bounding box center [783, 347] width 285 height 30
select select "278312"
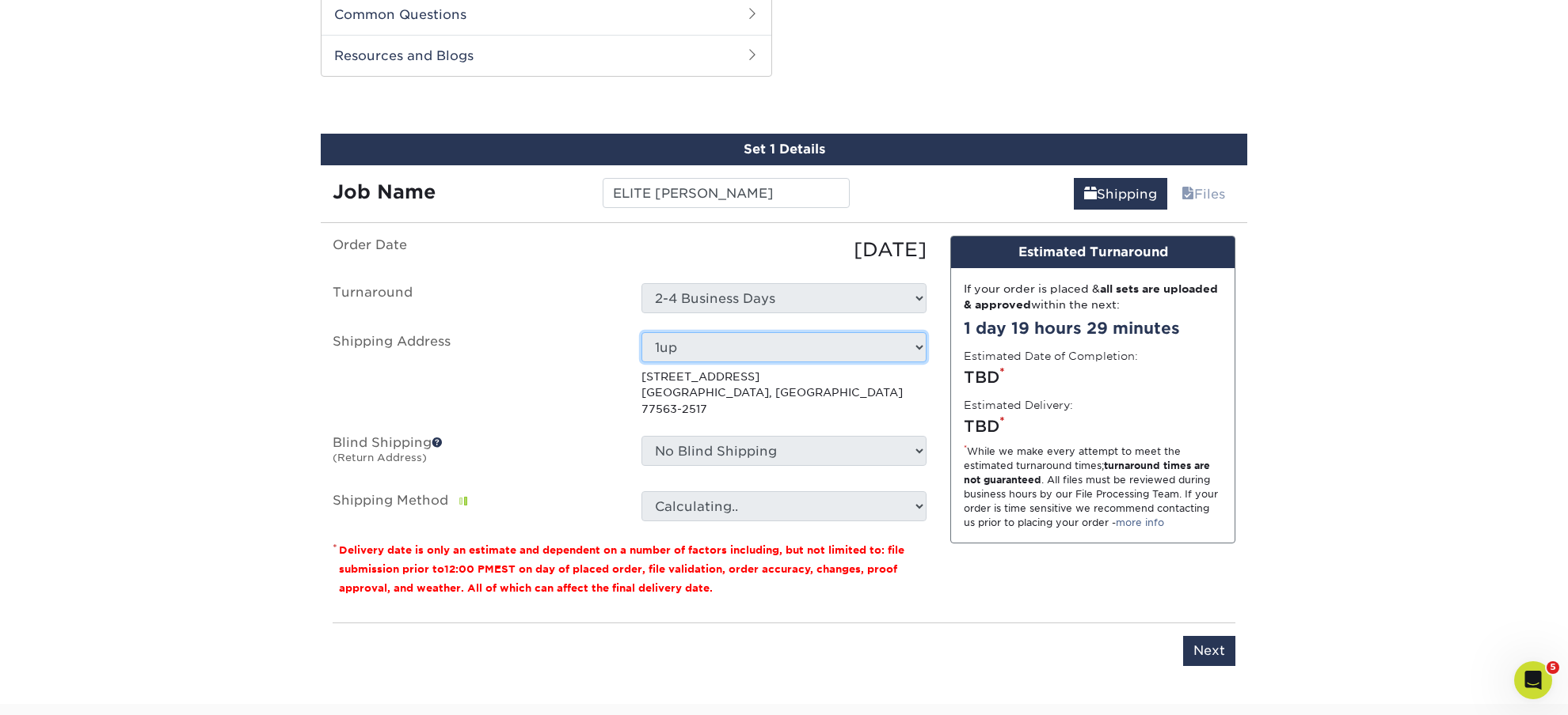
click at [577, 402] on ul "Order Date 09/06/2025 Turnaround Select One 2-4 Business Days Shipping Address …" at bounding box center [629, 379] width 594 height 286
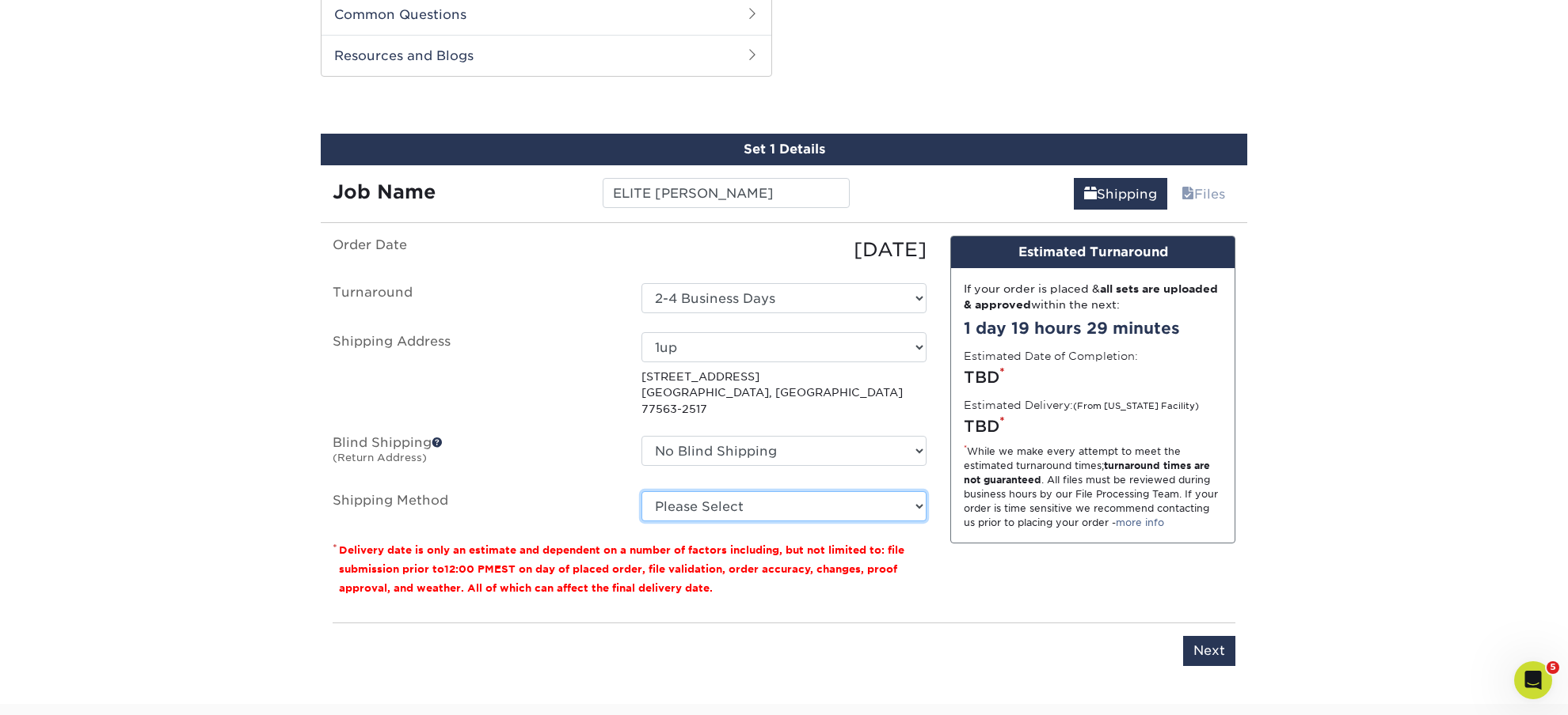
click at [641, 491] on select "Please Select Ground Shipping (+$34.71) 3 Day Shipping Service (+$39.00) 2 Day …" at bounding box center [783, 506] width 285 height 30
select select "03"
click option "Ground Shipping (+$34.71)" at bounding box center [0, 0] width 0 height 0
click at [534, 473] on ul "Order Date 09/06/2025 Turnaround Select One 2-4 Business Days Shipping Address …" at bounding box center [629, 379] width 594 height 286
click at [1215, 636] on input "Next" at bounding box center [1209, 651] width 52 height 30
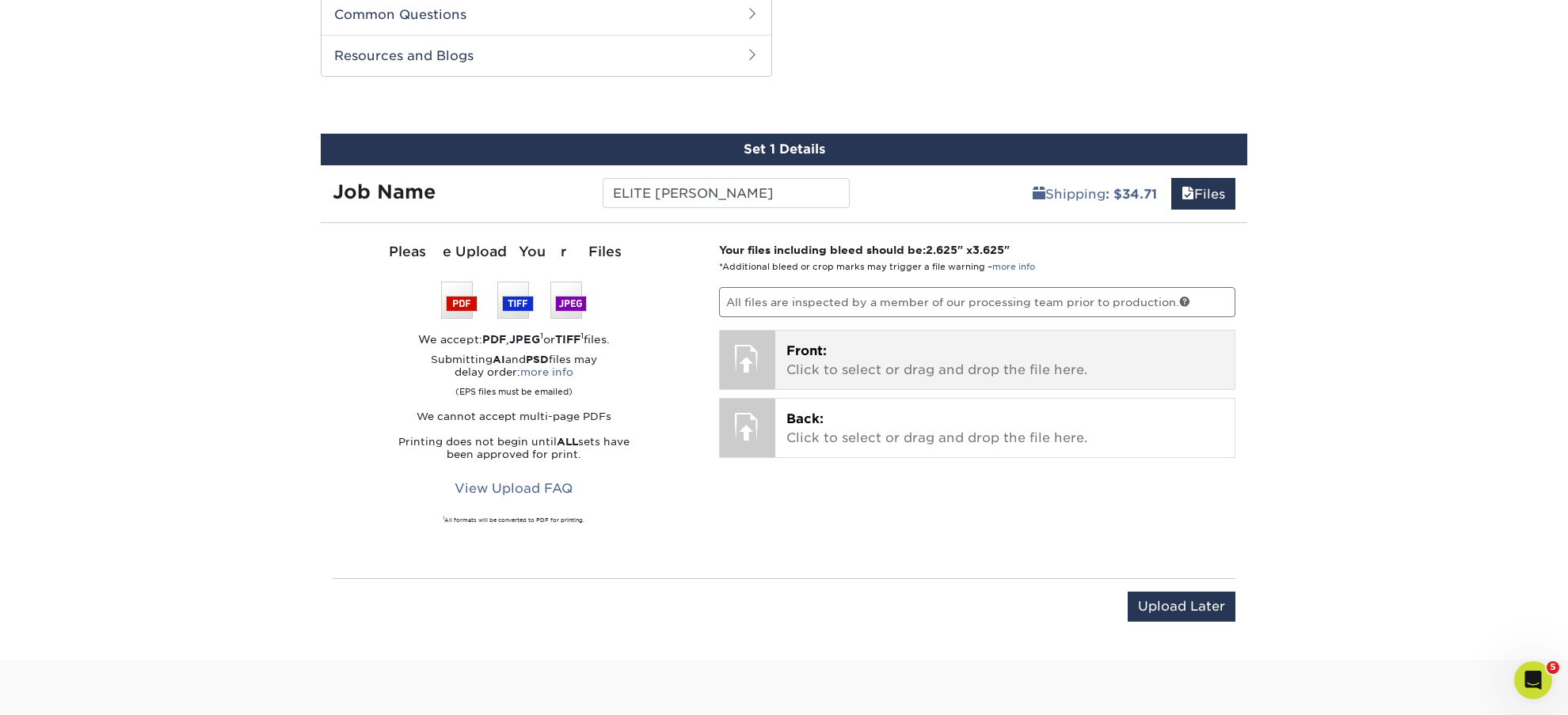
click at [804, 358] on span "Front:" at bounding box center [806, 351] width 40 height 15
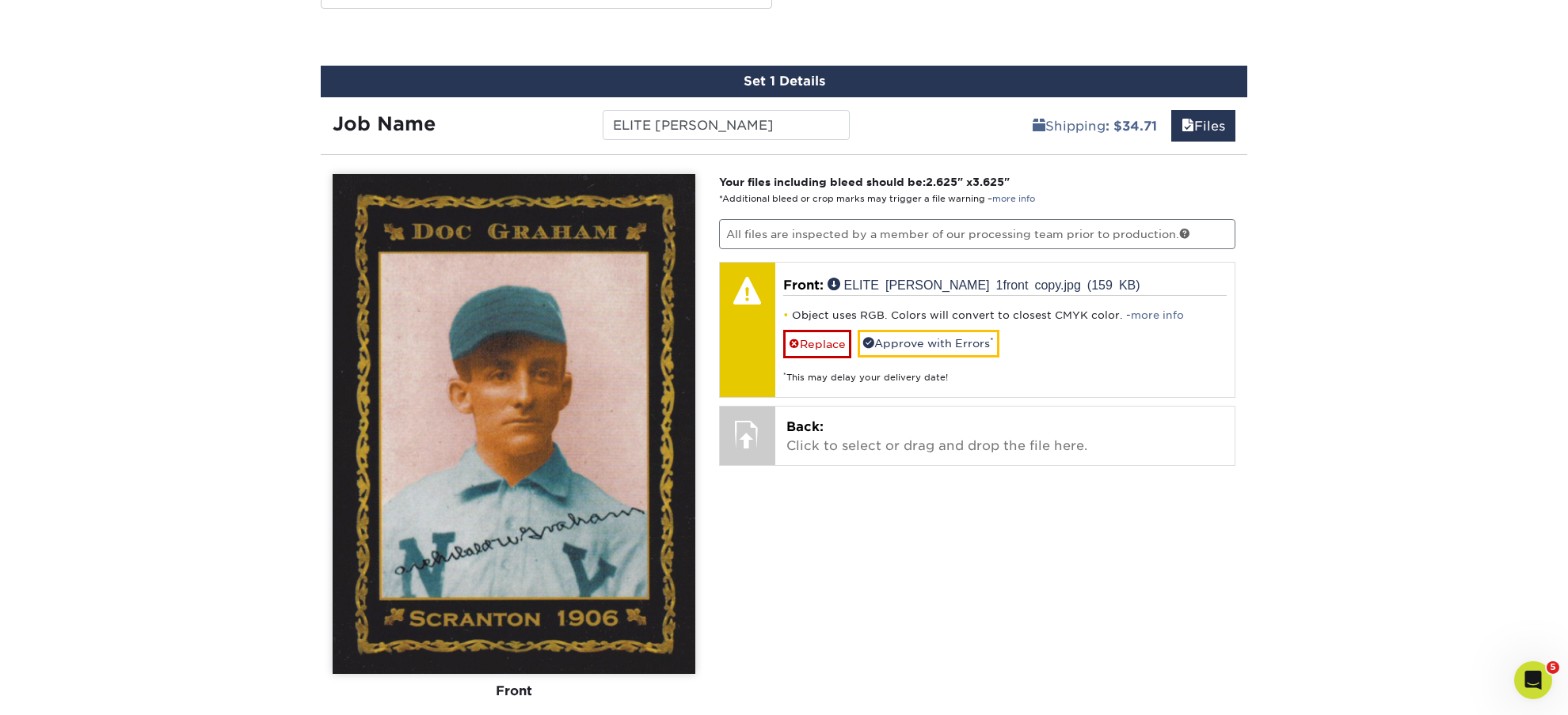
scroll to position [956, 0]
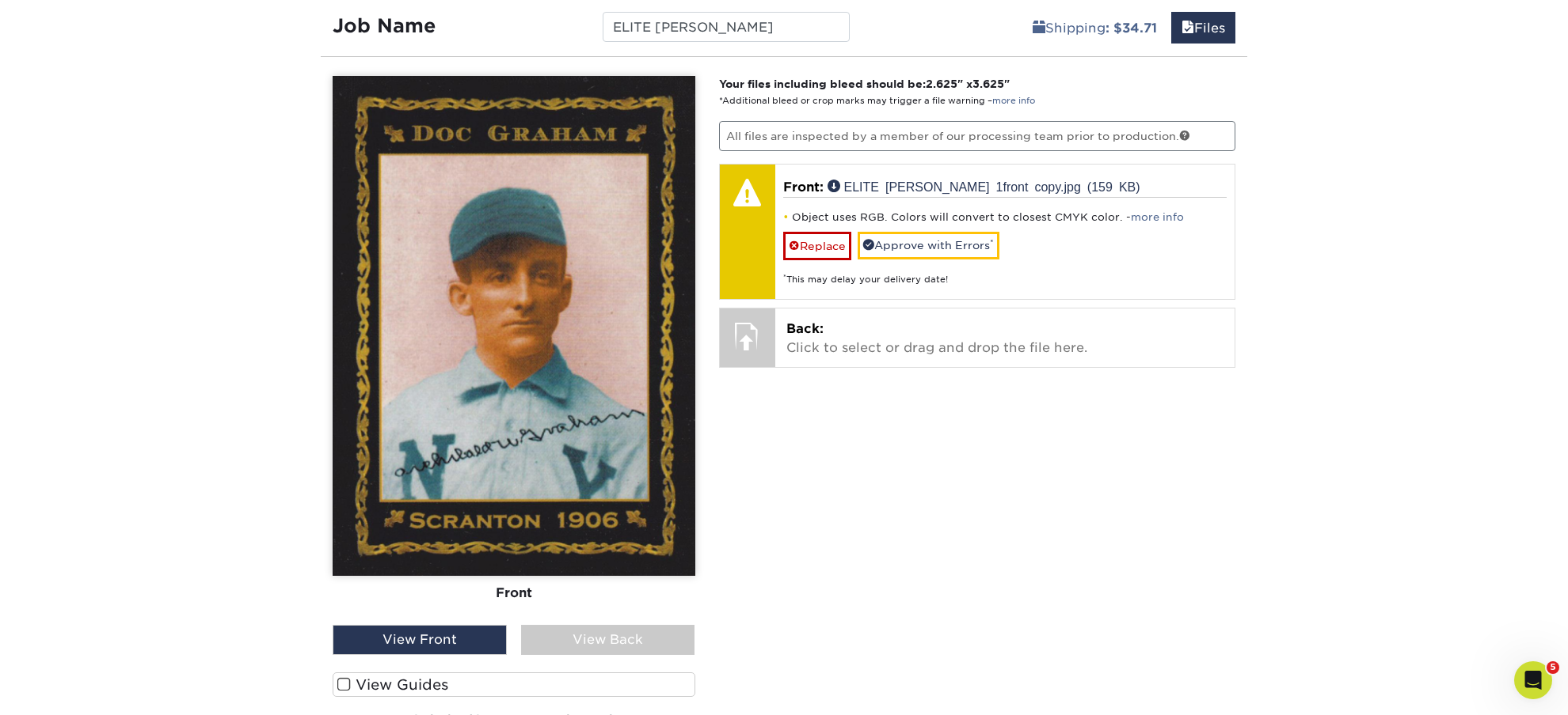
click at [343, 682] on span at bounding box center [344, 685] width 13 height 15
click at [0, 0] on input "View Guides" at bounding box center [0, 0] width 0 height 0
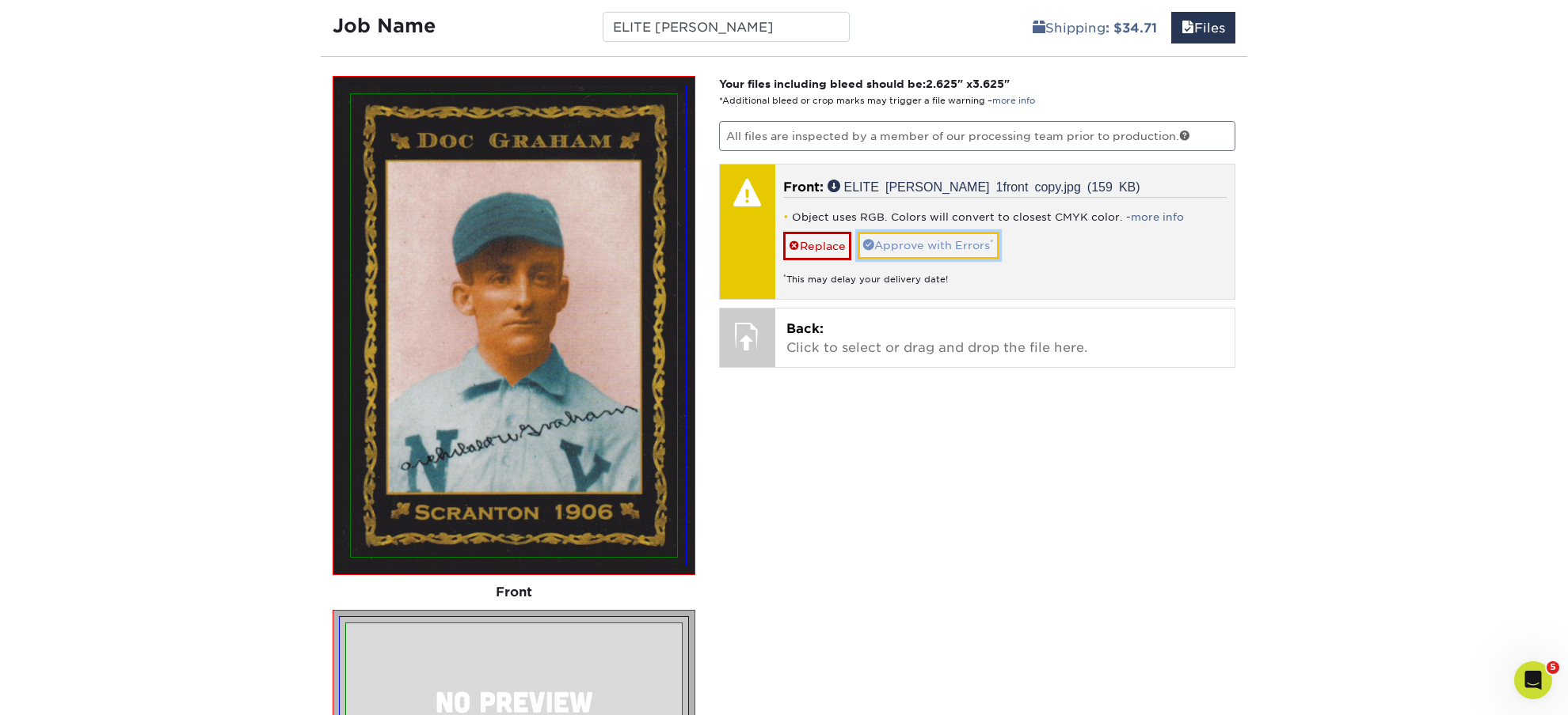
click at [926, 251] on link "Approve with Errors *" at bounding box center [929, 245] width 142 height 27
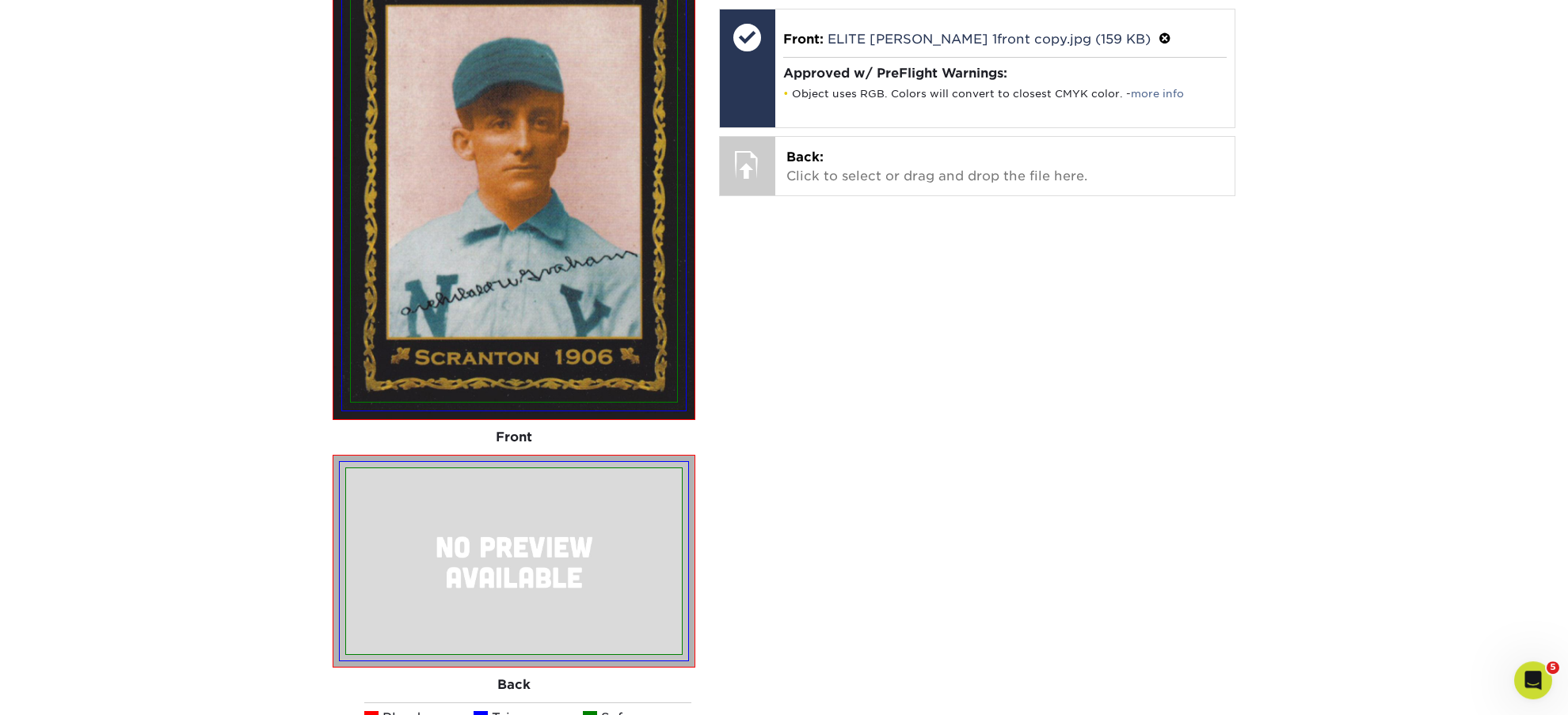
scroll to position [1122, 0]
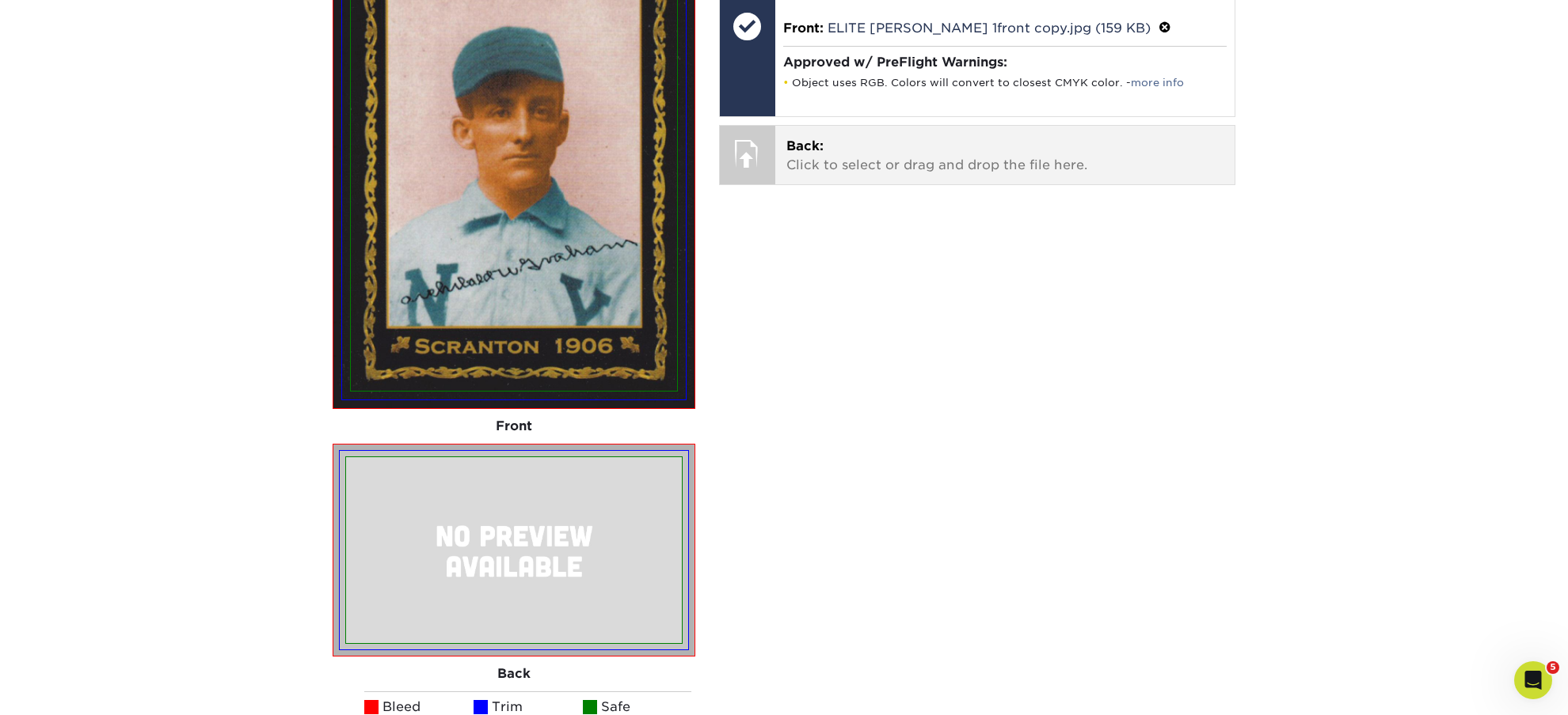
click at [862, 162] on p "Back: Click to select or drag and drop the file here." at bounding box center [1005, 156] width 438 height 38
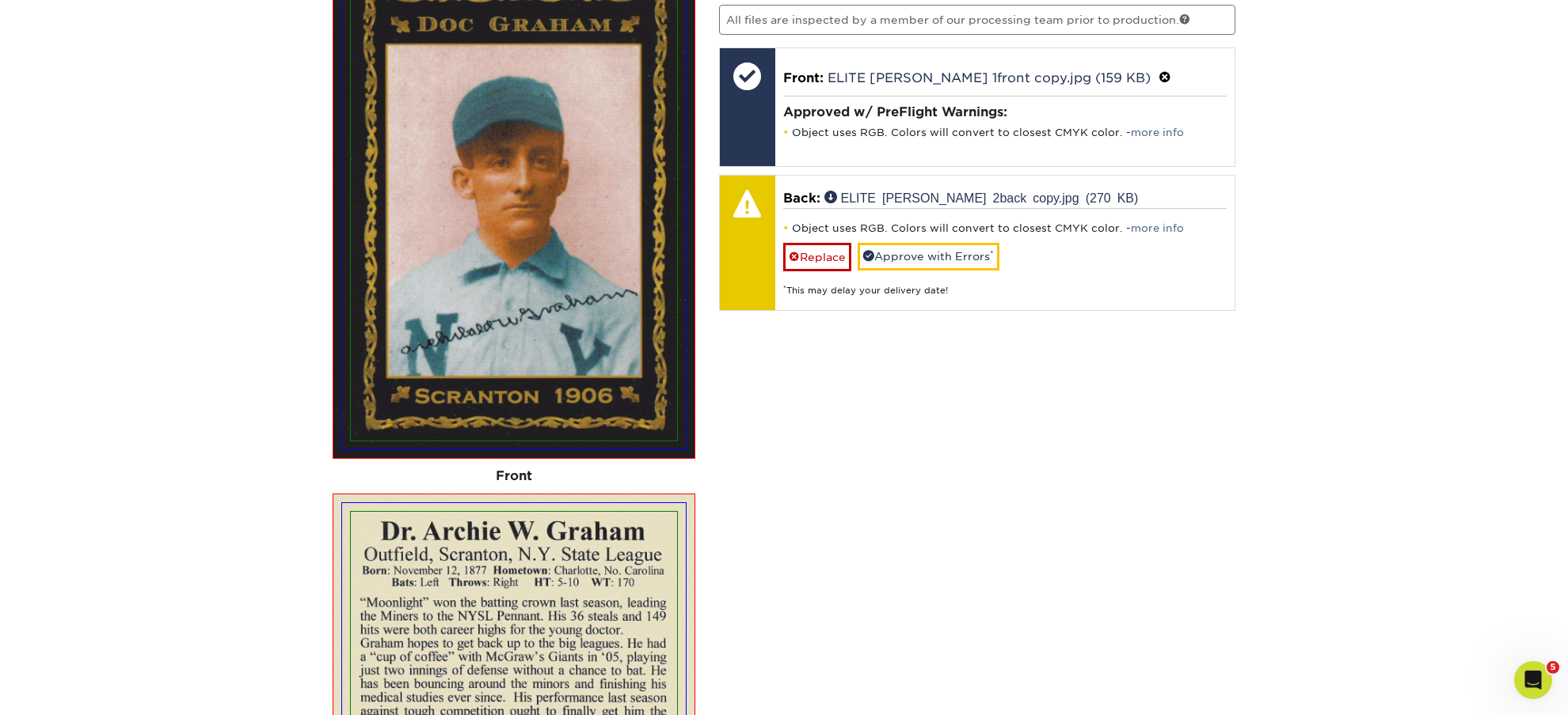
scroll to position [1039, 0]
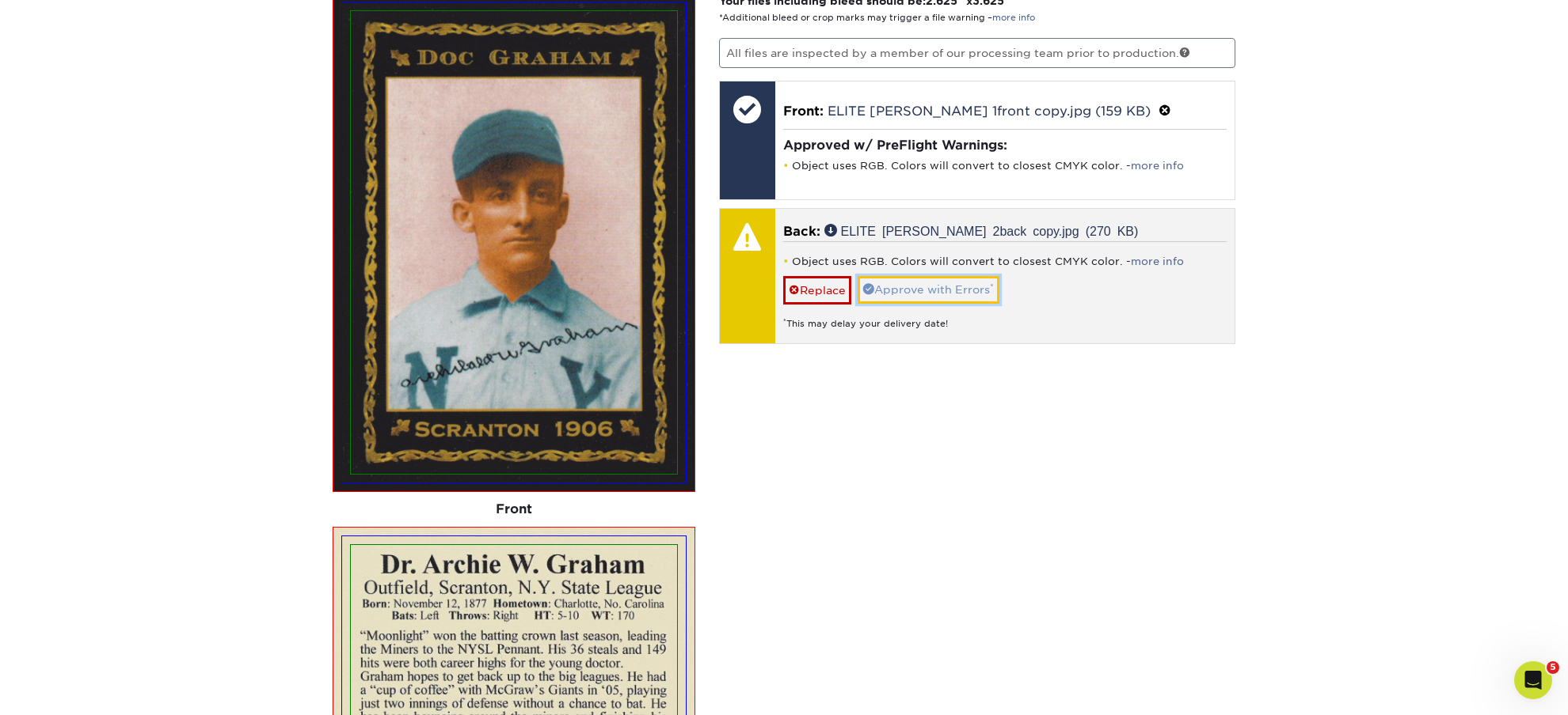
click at [890, 286] on link "Approve with Errors *" at bounding box center [929, 289] width 142 height 27
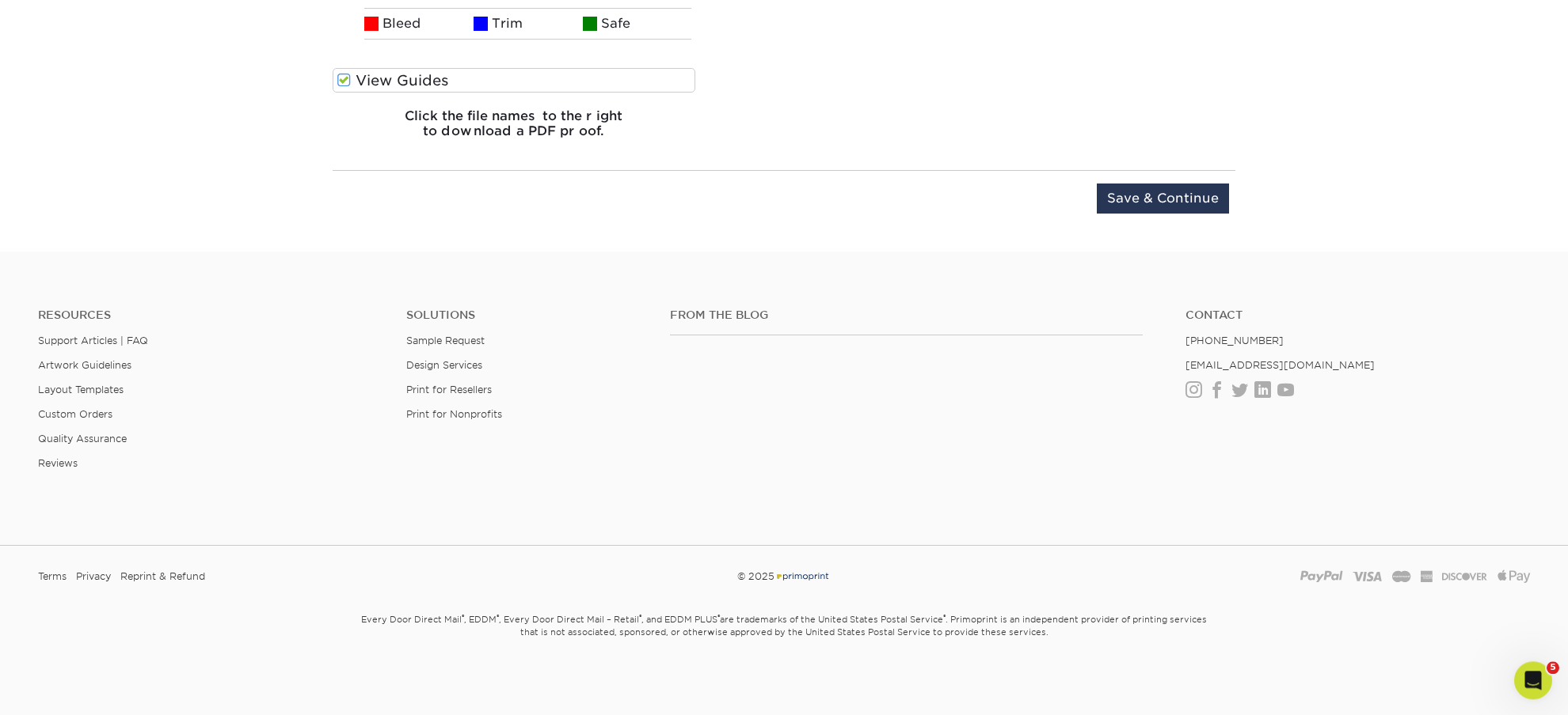
scroll to position [2094, 0]
click at [1143, 193] on input "Save & Continue" at bounding box center [1163, 198] width 132 height 30
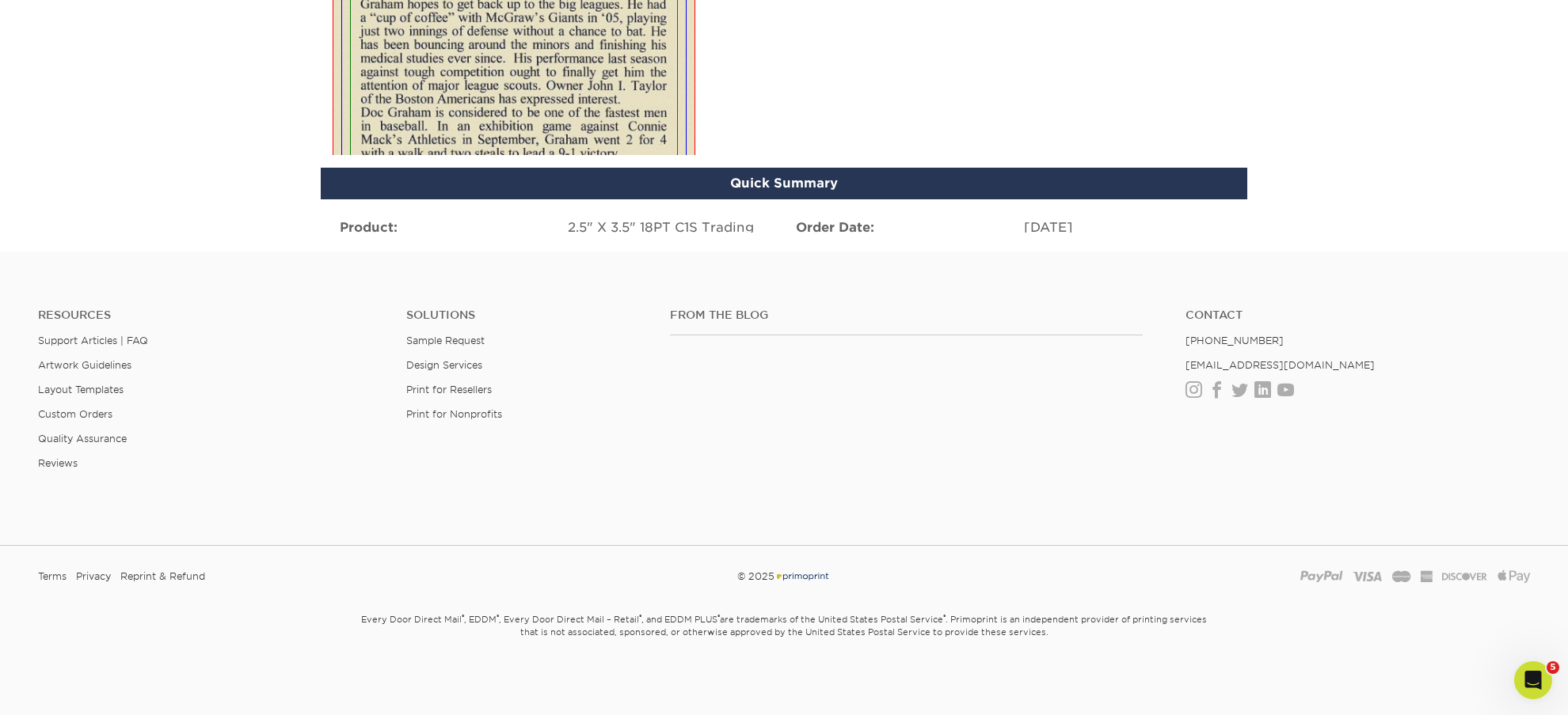
scroll to position [1052, 0]
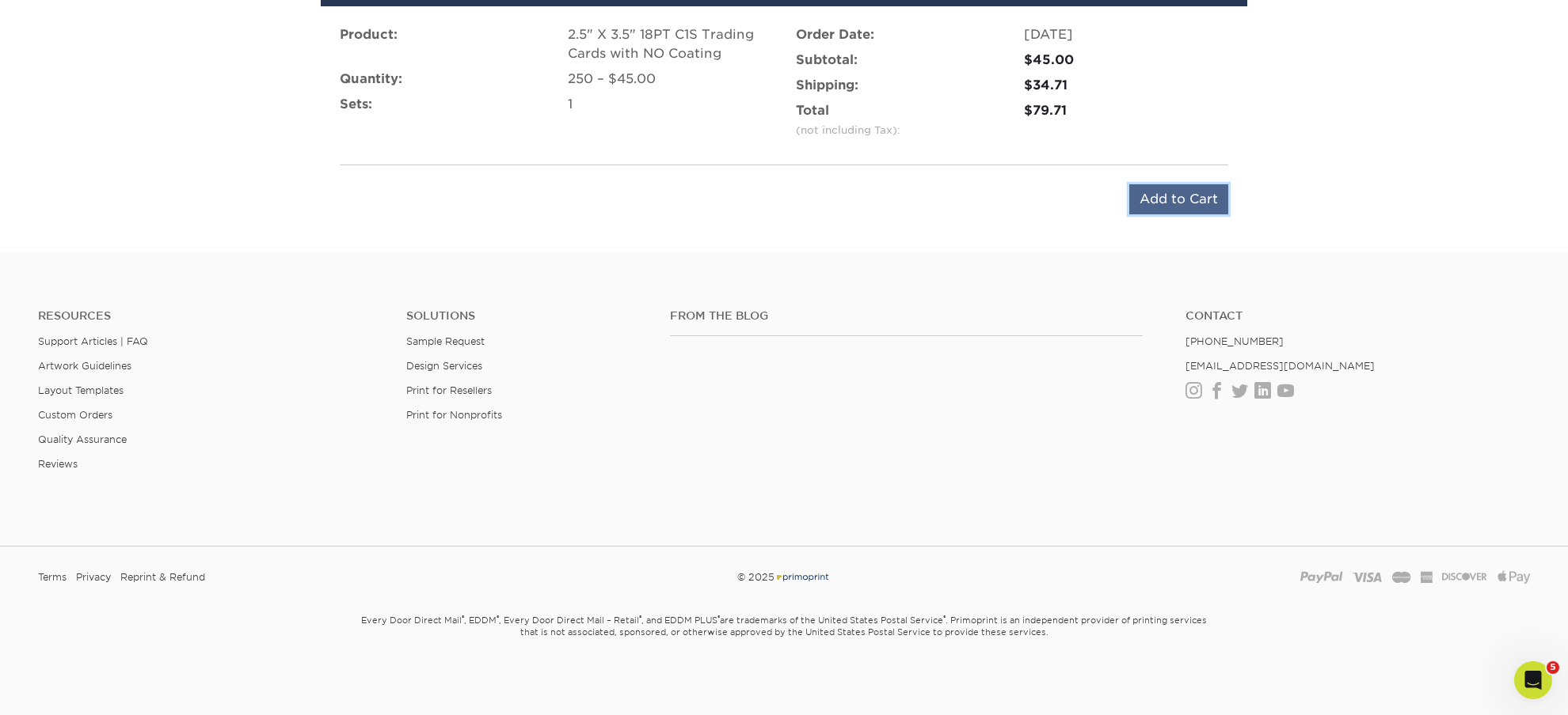
click at [1147, 190] on input "Add to Cart" at bounding box center [1178, 199] width 99 height 30
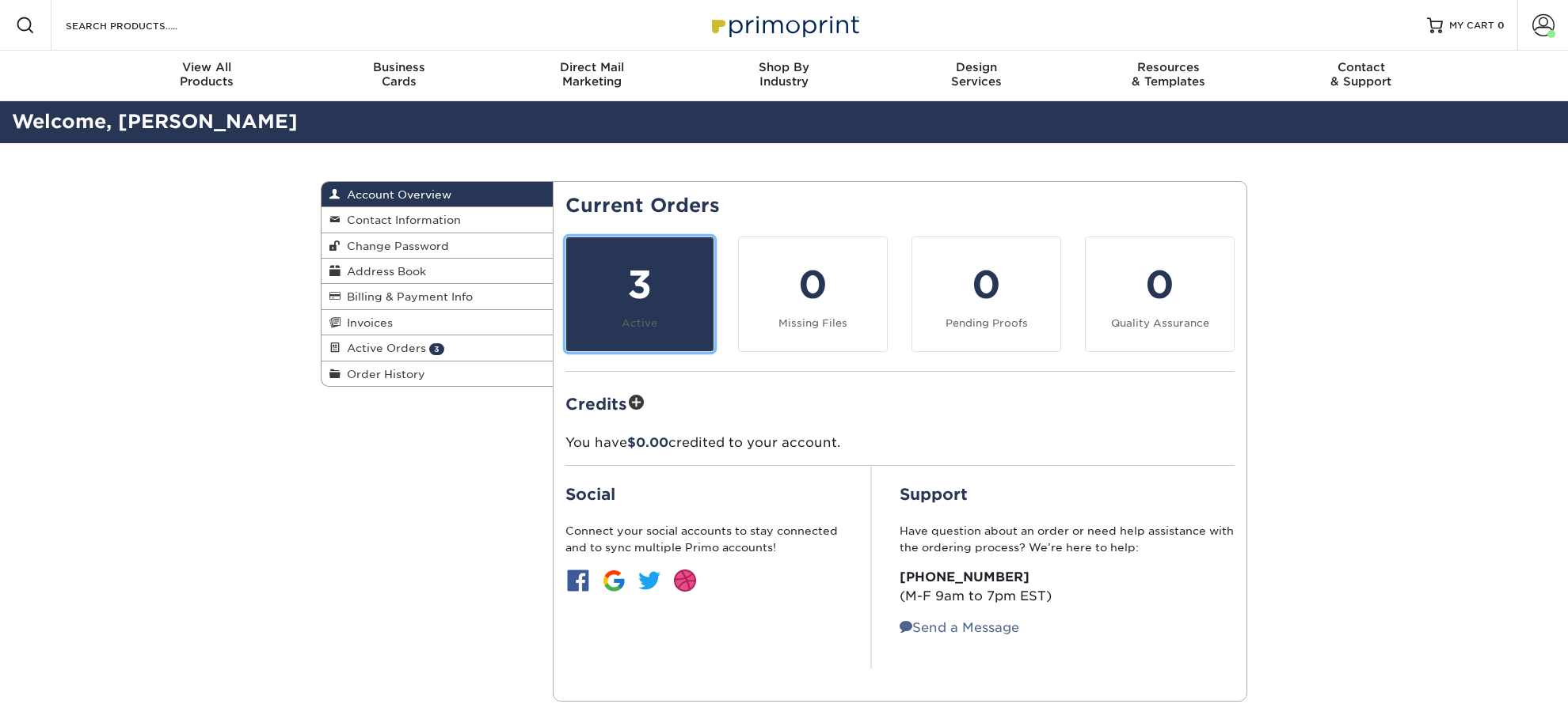
click at [634, 284] on div "3" at bounding box center [640, 285] width 129 height 57
click at [663, 307] on div "3" at bounding box center [640, 285] width 129 height 57
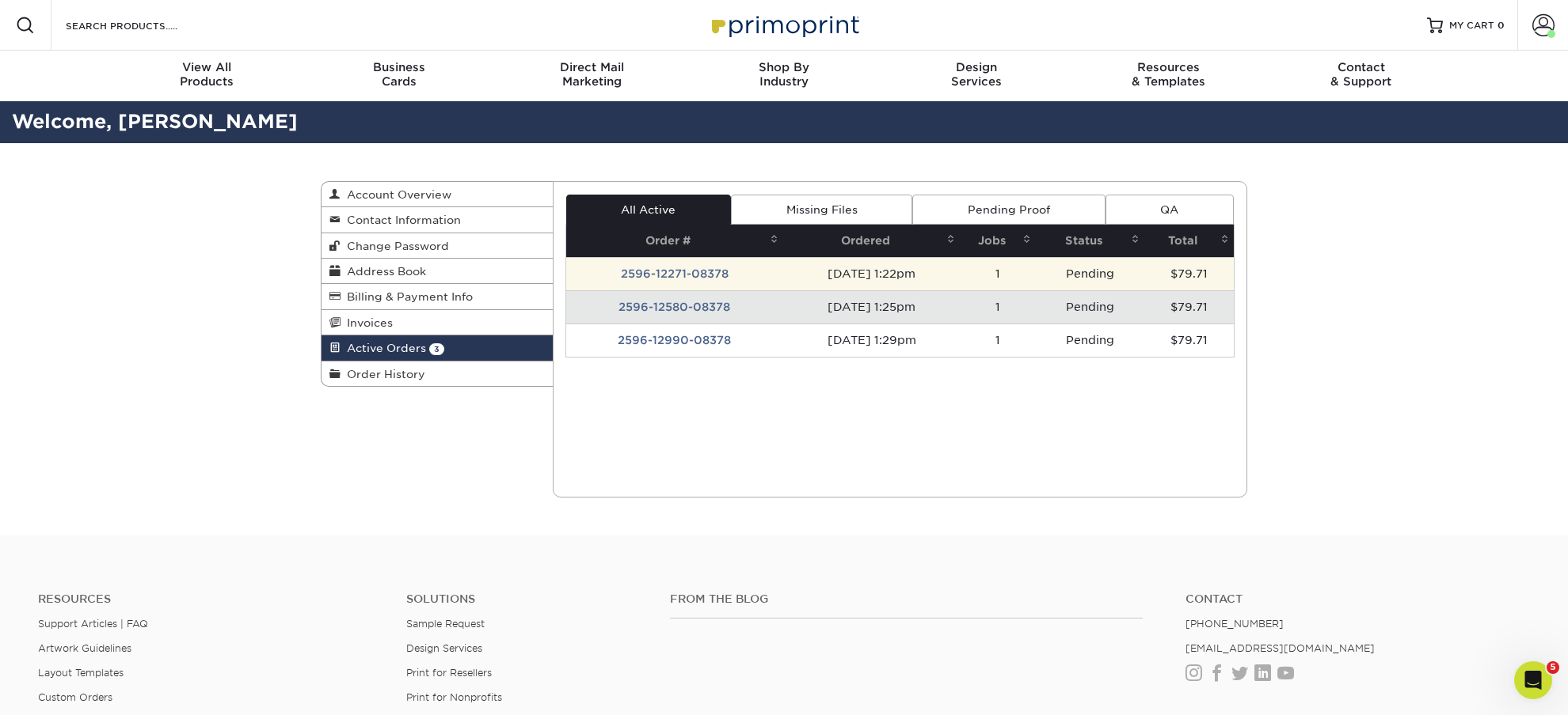
click at [697, 277] on td "2596-12271-08378" at bounding box center [675, 273] width 218 height 33
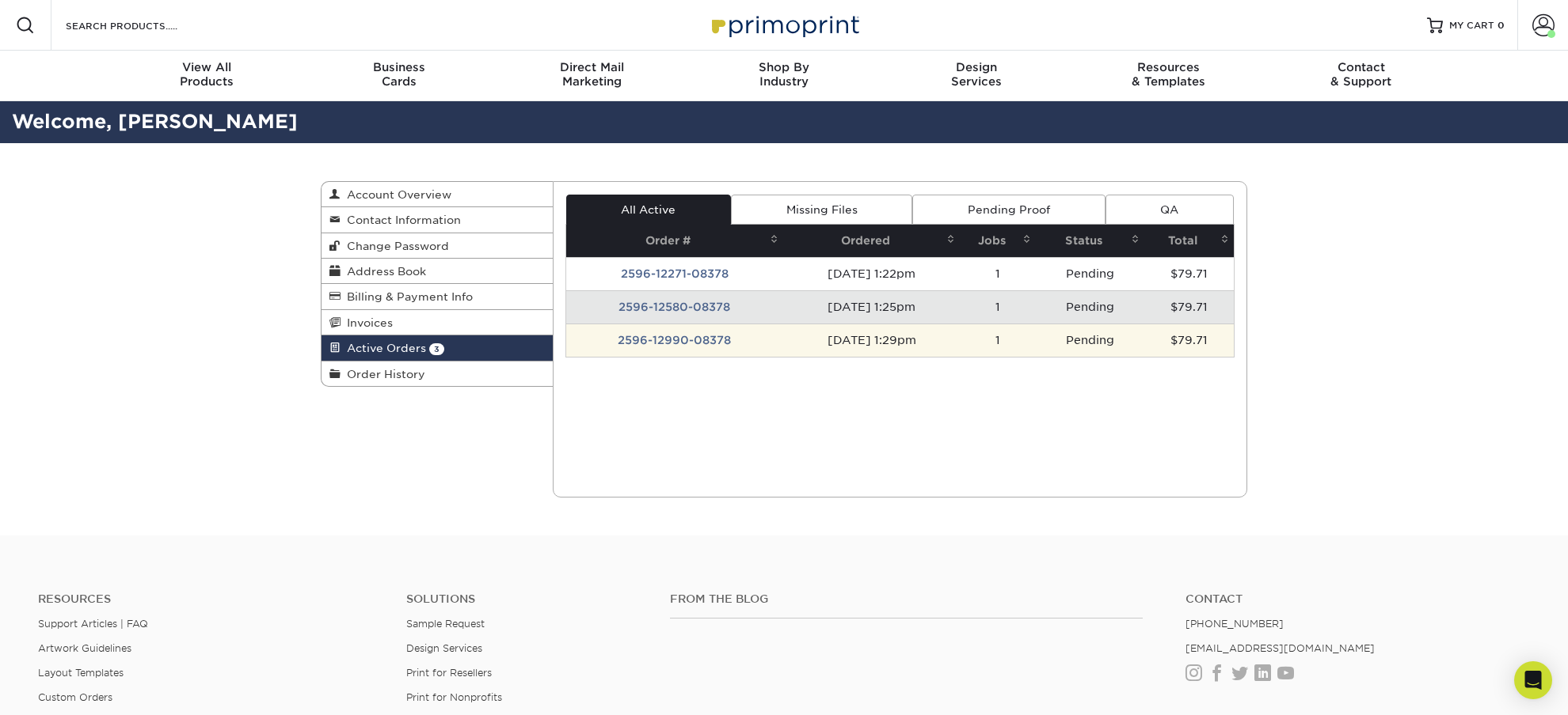
click at [670, 347] on td "2596-12990-08378" at bounding box center [675, 340] width 218 height 33
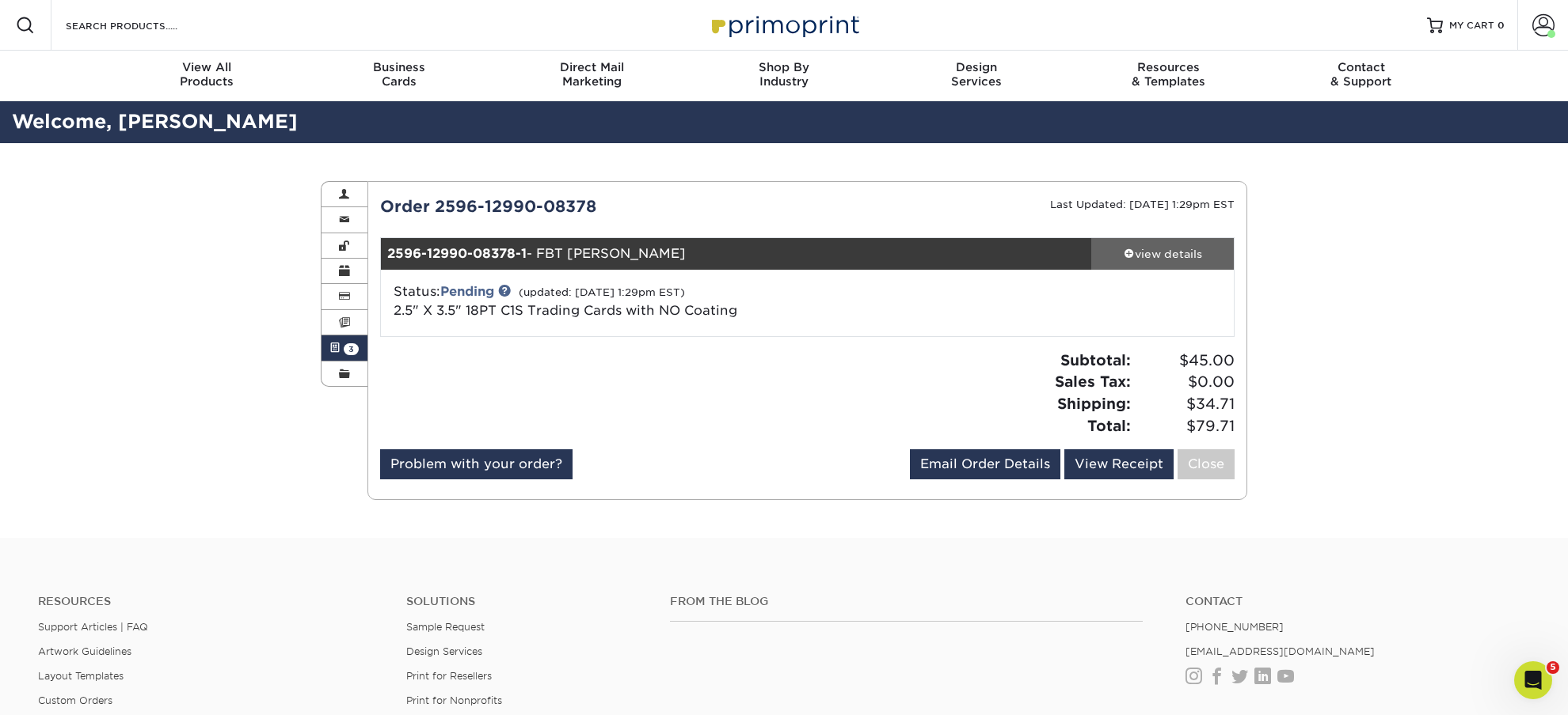
click at [1148, 261] on div "view details" at bounding box center [1162, 254] width 143 height 16
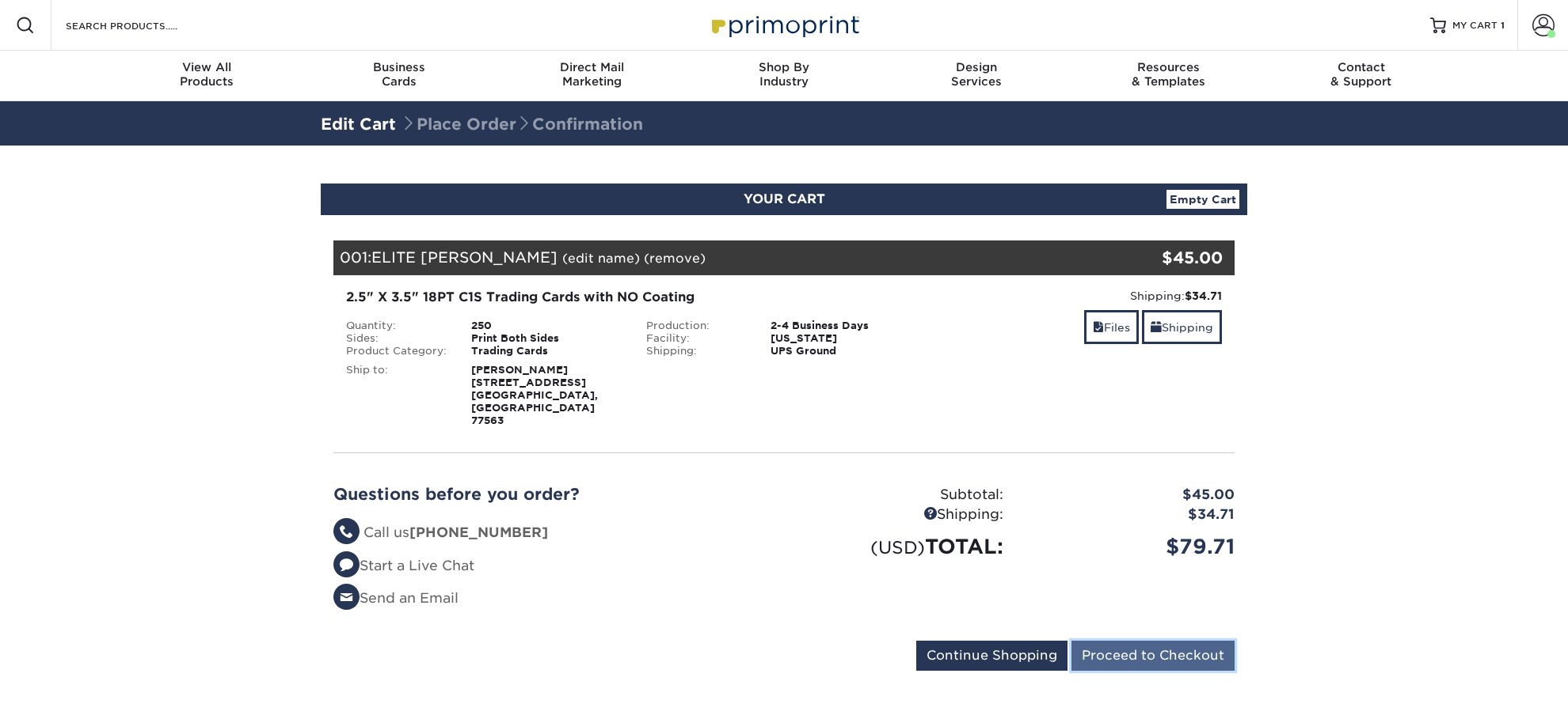
click at [1119, 641] on input "Proceed to Checkout" at bounding box center [1153, 655] width 163 height 30
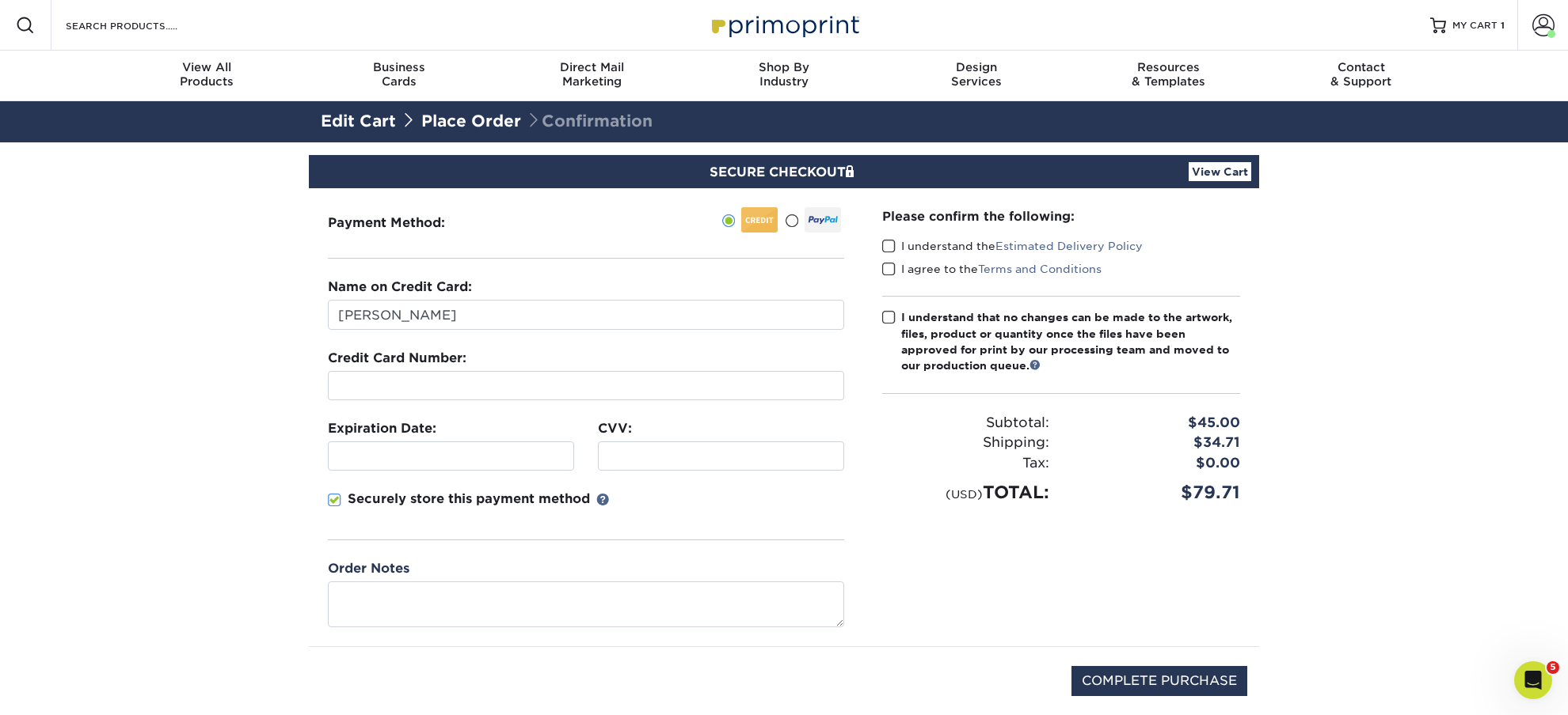
click at [794, 219] on span at bounding box center [791, 221] width 13 height 15
click at [0, 0] on input "radio" at bounding box center [0, 0] width 0 height 0
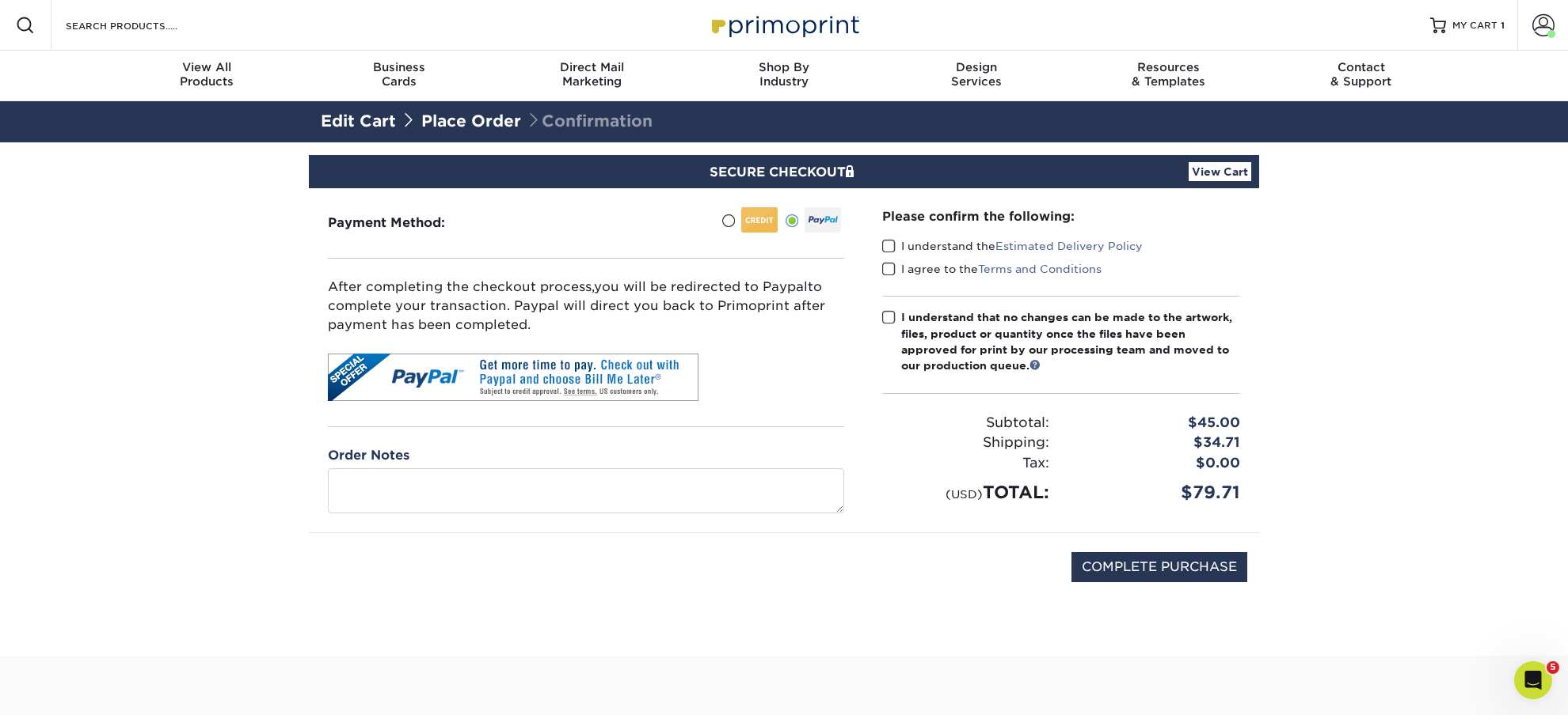
click at [885, 246] on span at bounding box center [889, 246] width 13 height 15
click at [0, 0] on input "I understand the Estimated Delivery Policy" at bounding box center [0, 0] width 0 height 0
click at [887, 270] on span at bounding box center [889, 269] width 13 height 15
click at [0, 0] on input "I agree to the Terms and Conditions" at bounding box center [0, 0] width 0 height 0
click at [887, 312] on span at bounding box center [889, 318] width 13 height 15
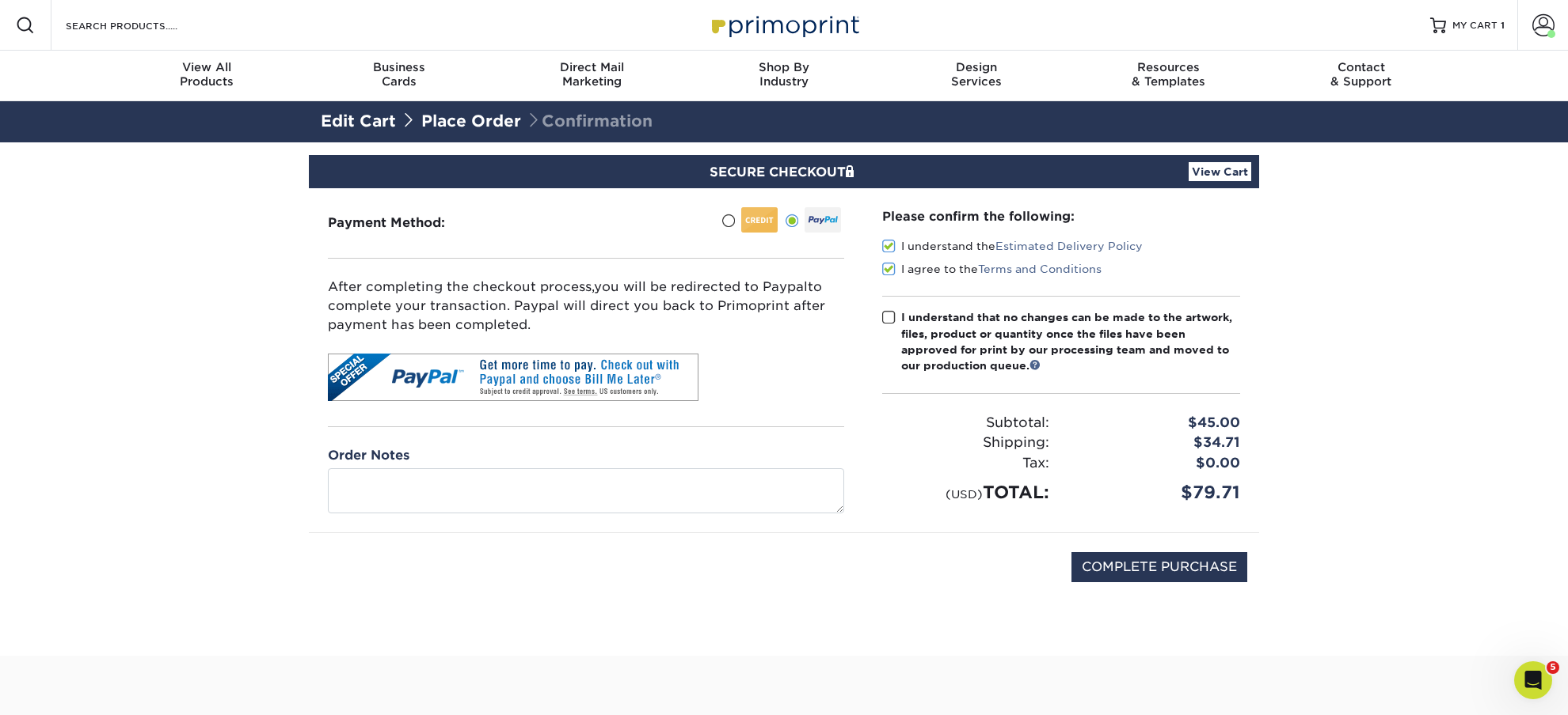
click at [0, 0] on input "I understand that no changes can be made to the artwork, files, product or quan…" at bounding box center [0, 0] width 0 height 0
click at [1102, 576] on input "COMPLETE PURCHASE" at bounding box center [1159, 567] width 176 height 30
type input "PROCESSING, PLEASE WAIT..."
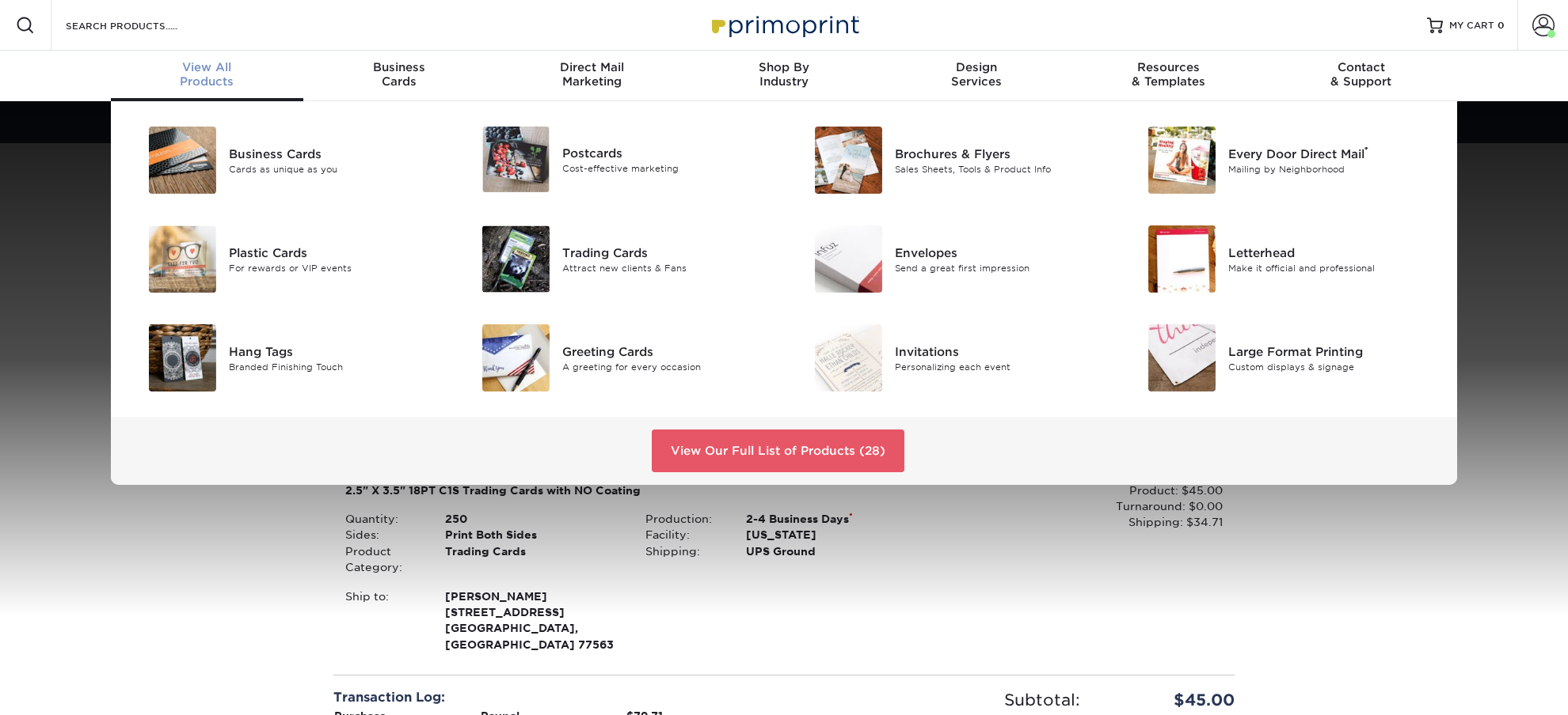
click at [206, 68] on span "View All" at bounding box center [207, 67] width 193 height 14
click at [244, 151] on div "Business Cards" at bounding box center [333, 153] width 210 height 17
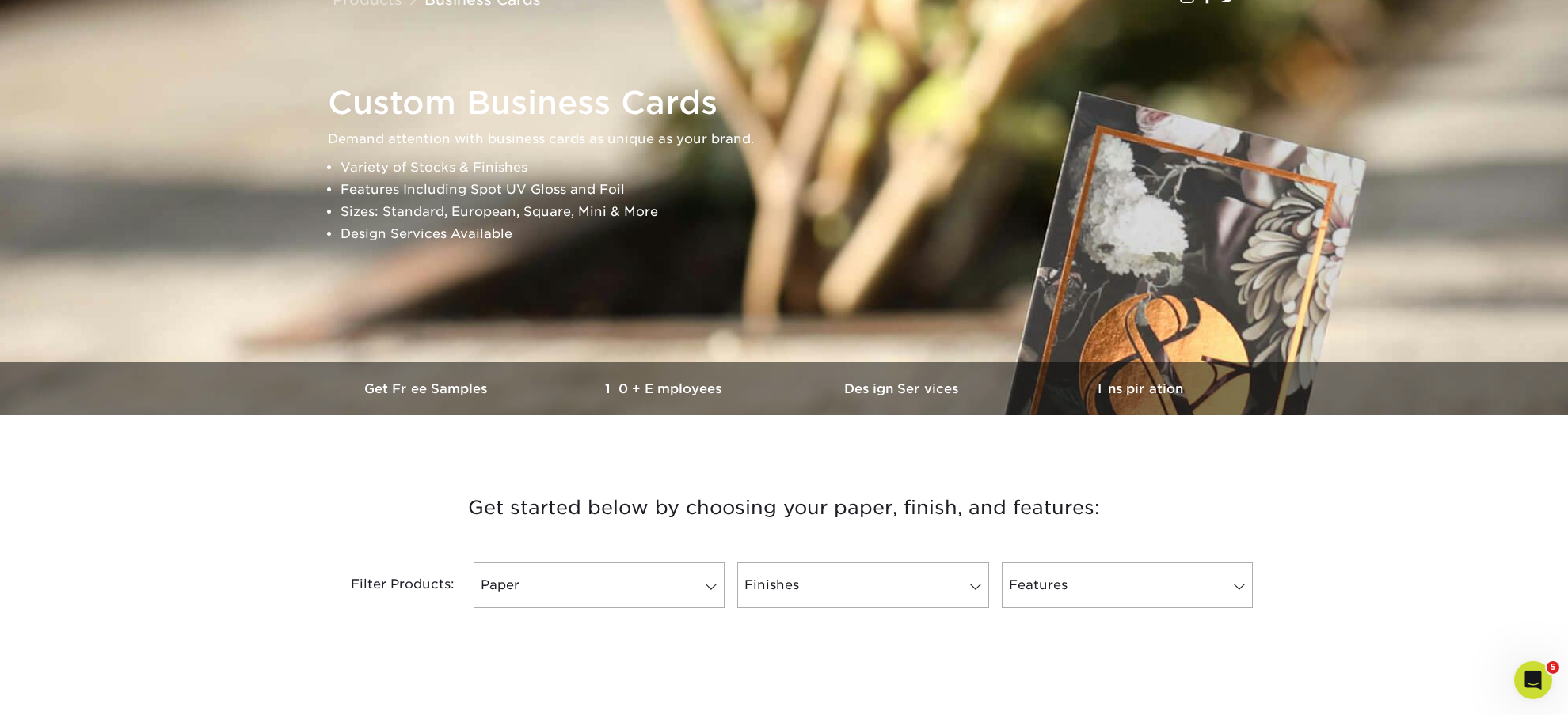
scroll to position [249, 0]
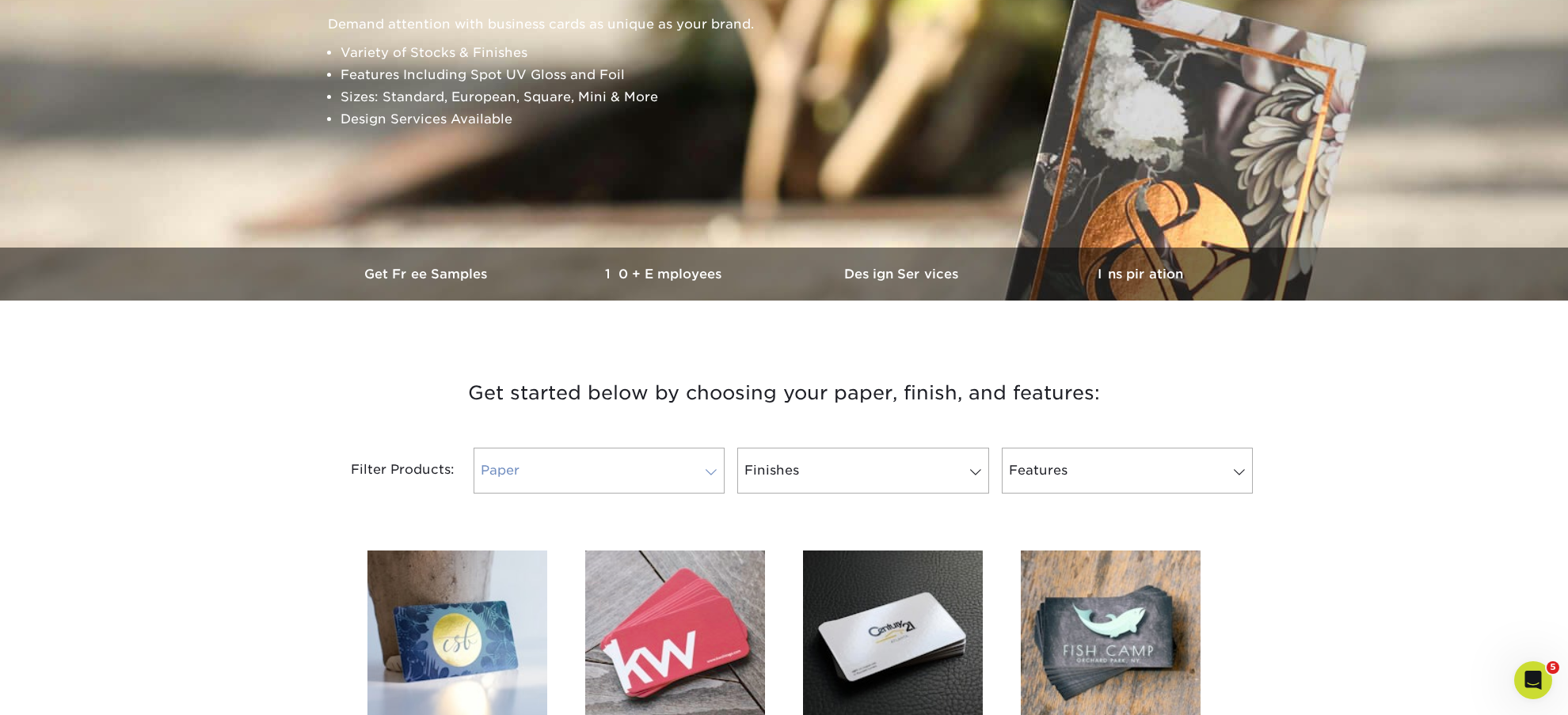
click at [712, 472] on span at bounding box center [710, 473] width 22 height 13
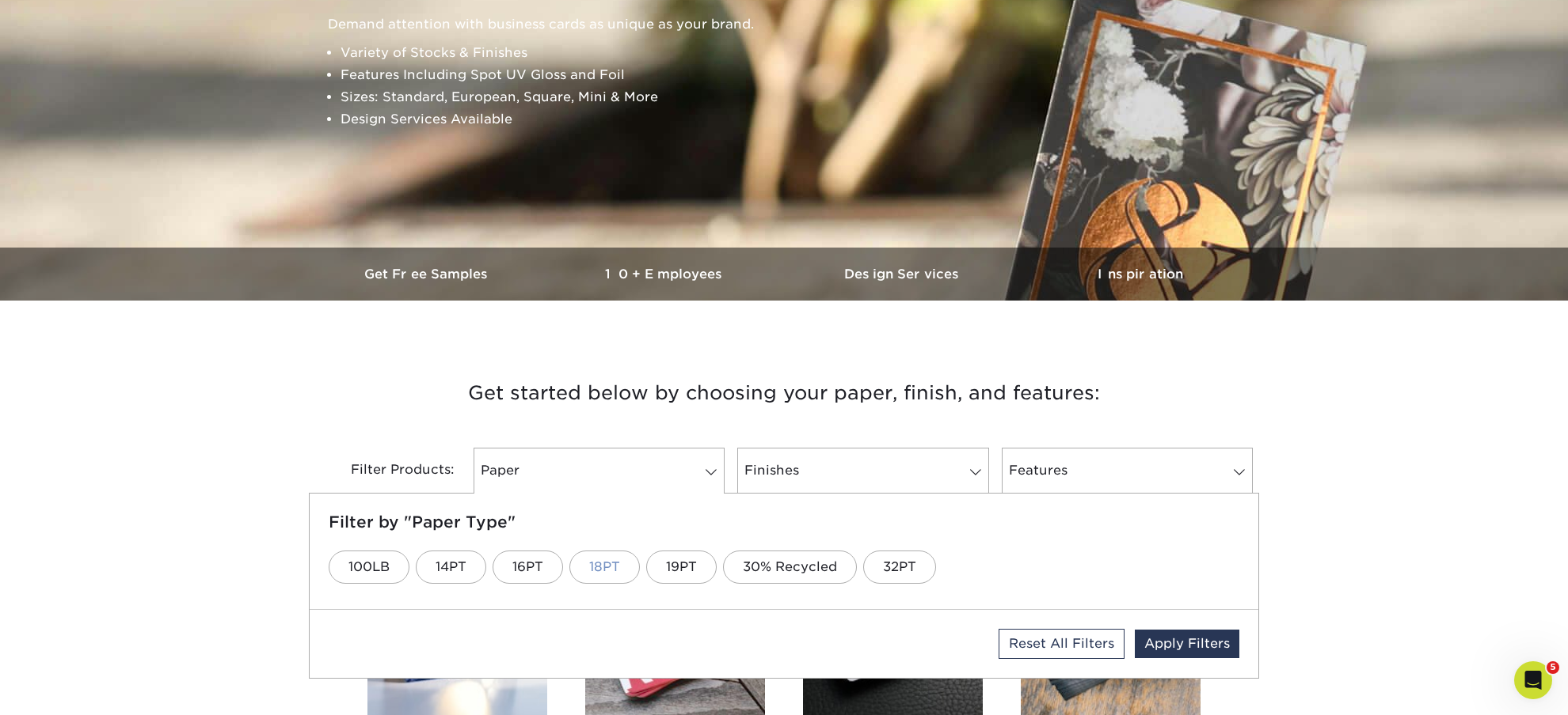
click at [601, 575] on link "18PT" at bounding box center [604, 567] width 70 height 33
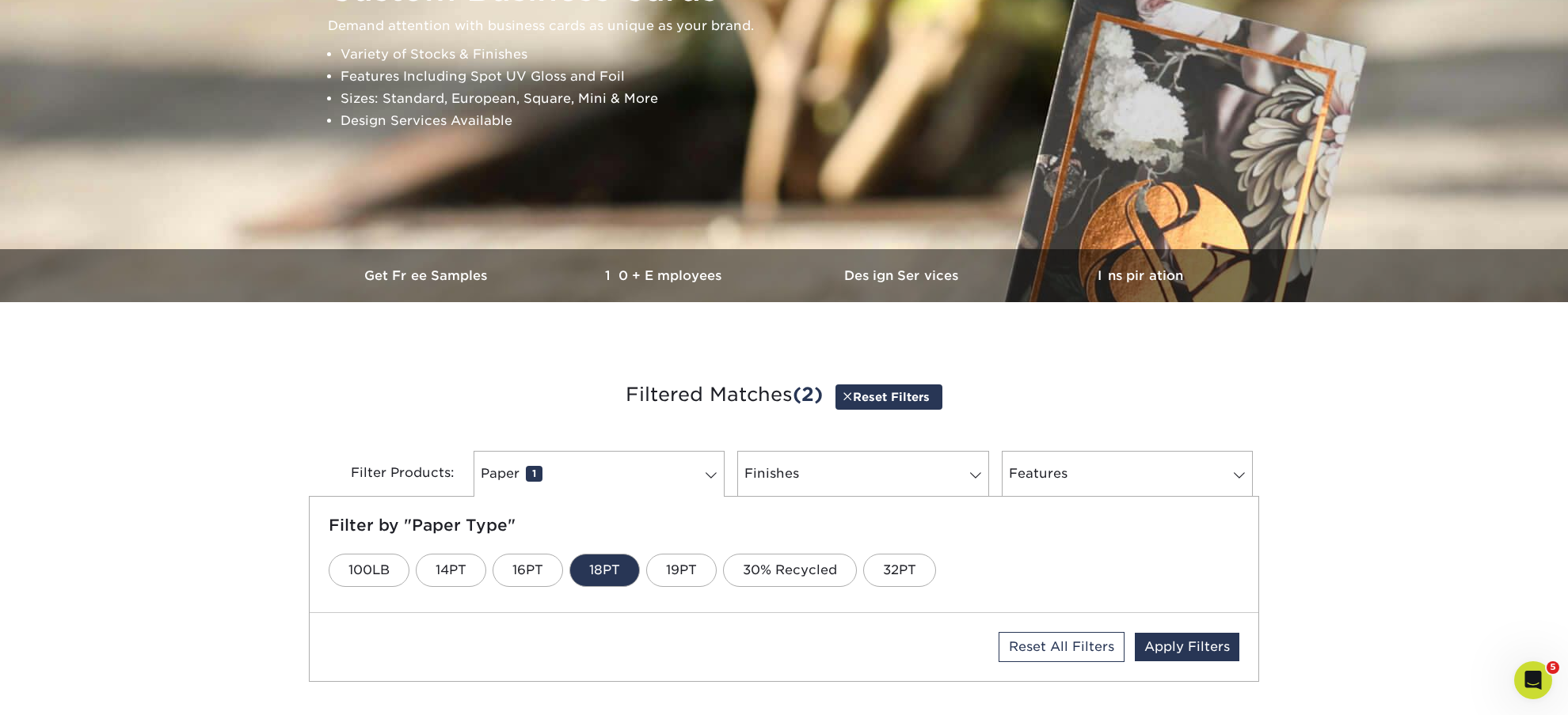
scroll to position [247, 0]
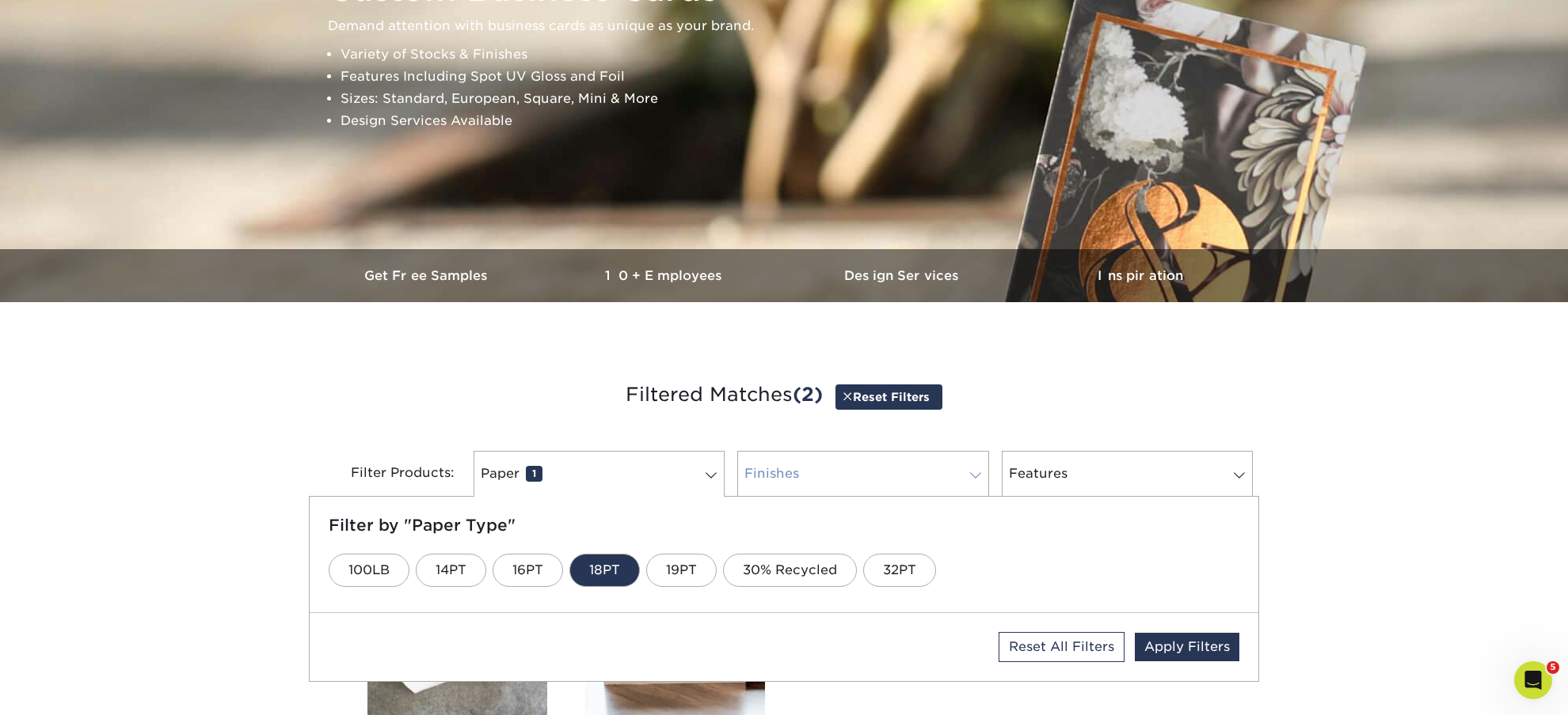
click at [934, 476] on link "Finishes 0" at bounding box center [862, 474] width 251 height 46
click at [1097, 577] on link "Uncoated" at bounding box center [1082, 571] width 105 height 33
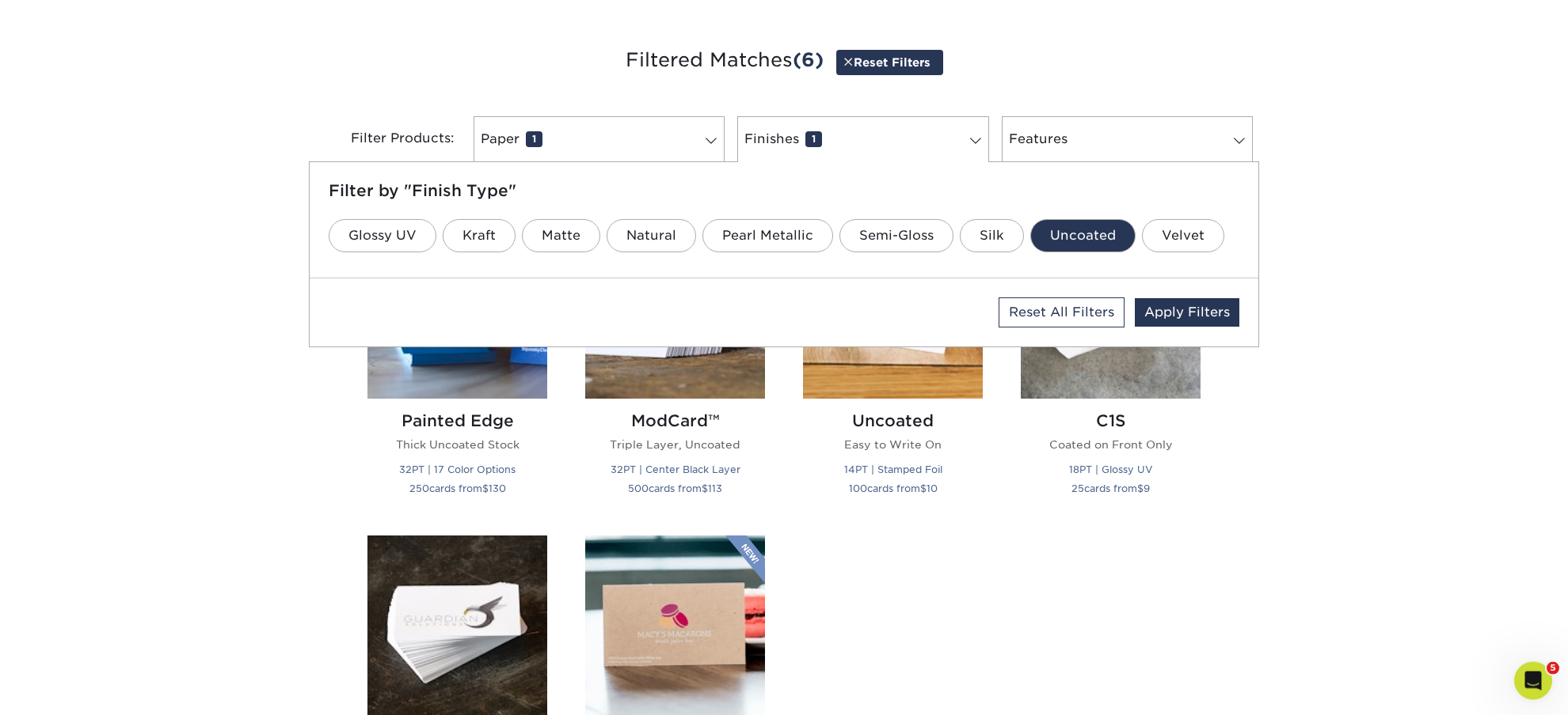
scroll to position [580, 0]
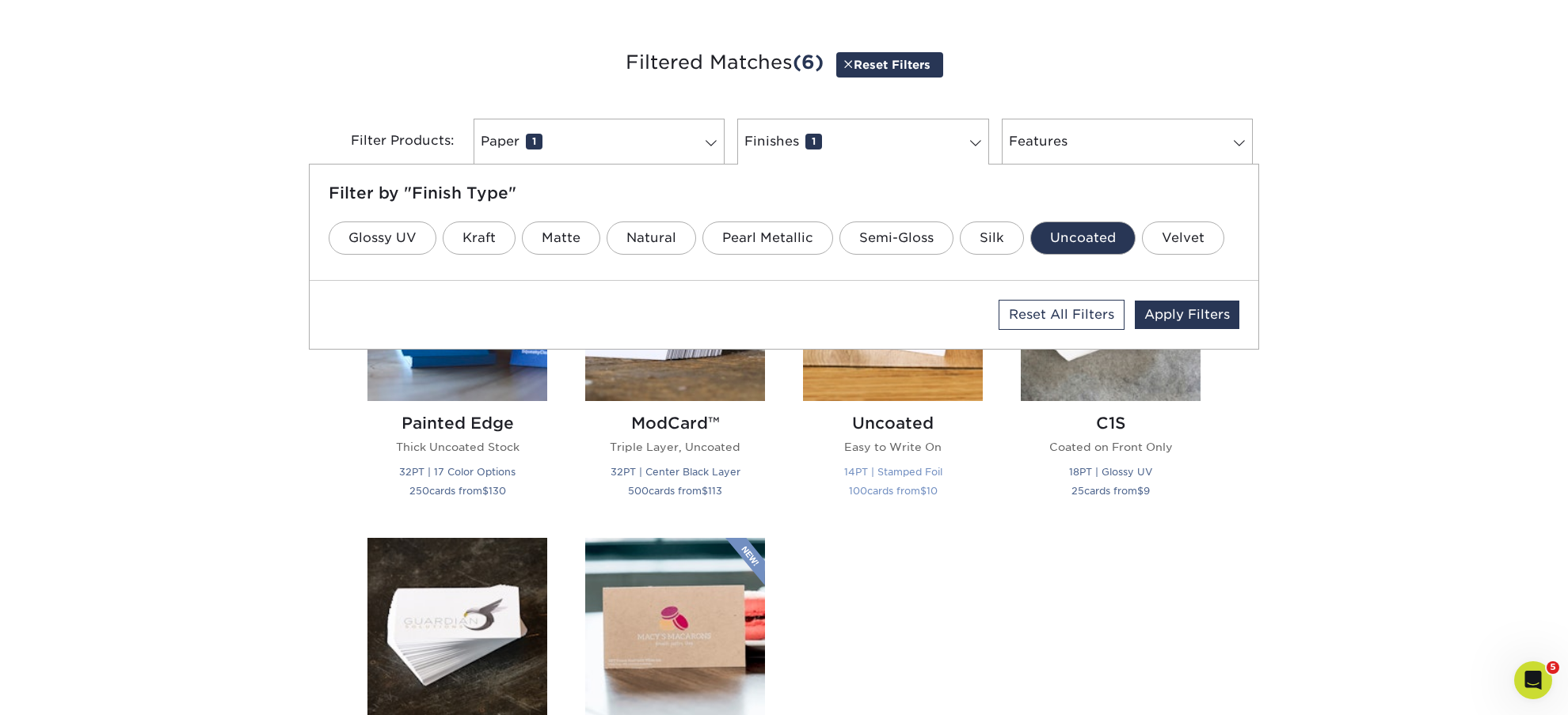
click at [873, 383] on img at bounding box center [893, 311] width 180 height 180
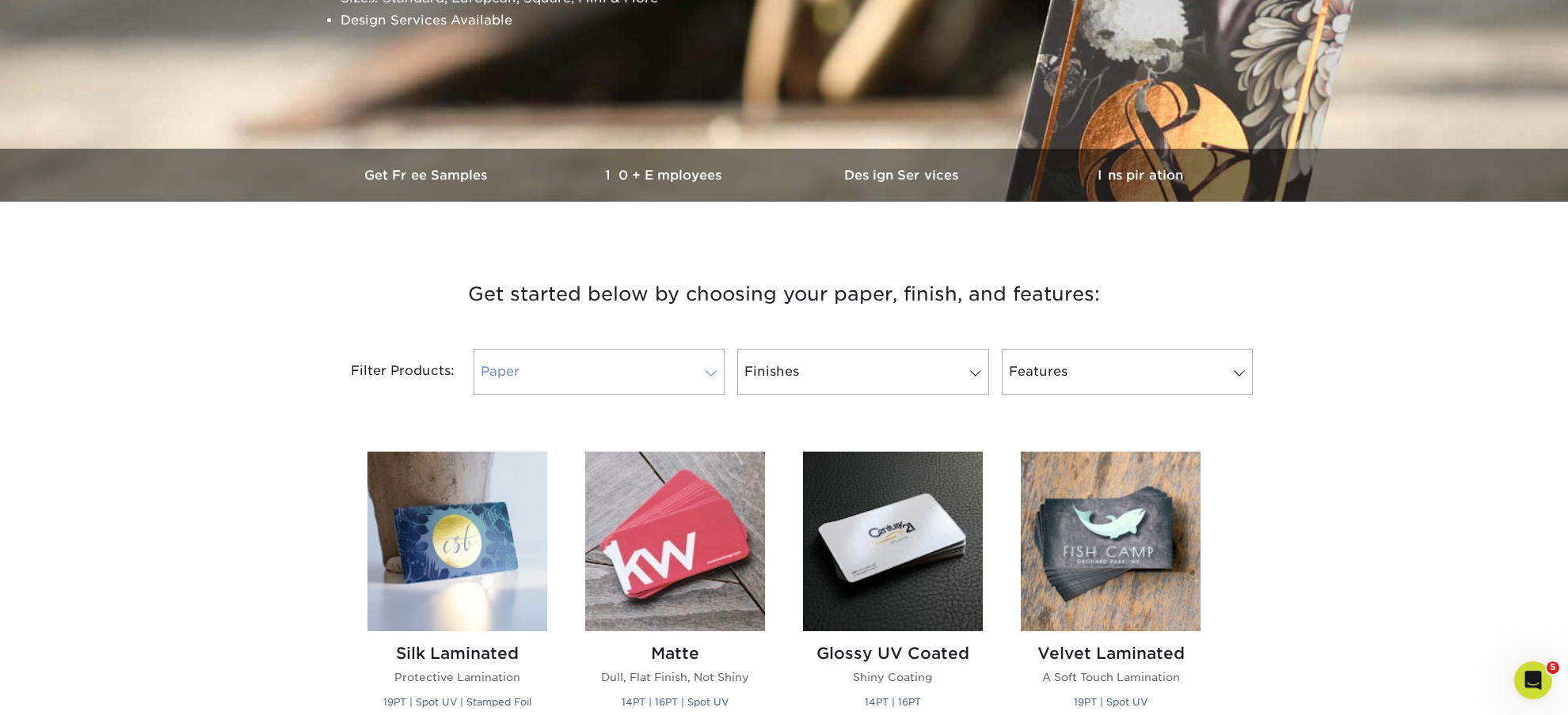
click at [712, 376] on span at bounding box center [710, 374] width 22 height 13
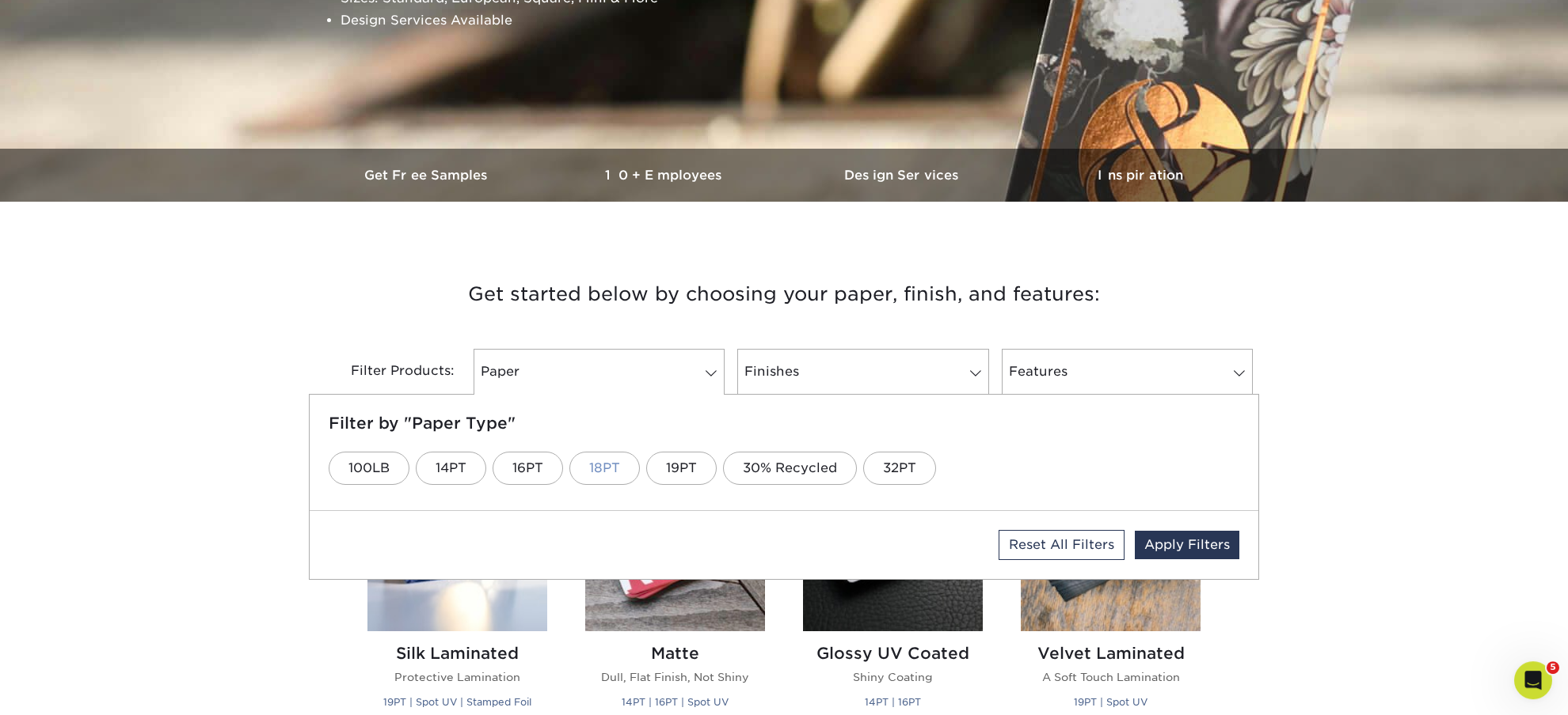
click at [610, 475] on link "18PT" at bounding box center [604, 469] width 70 height 33
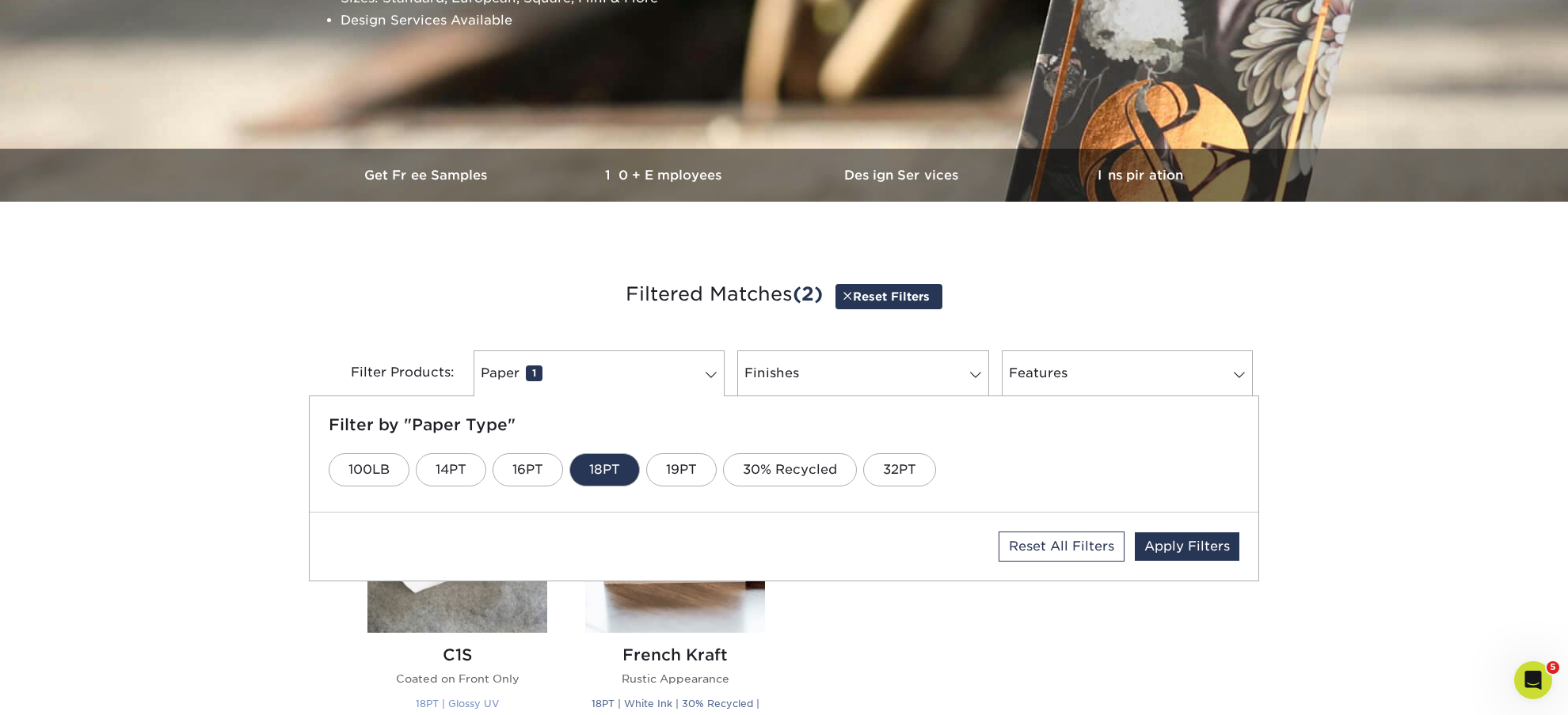
click at [475, 602] on img at bounding box center [457, 544] width 180 height 180
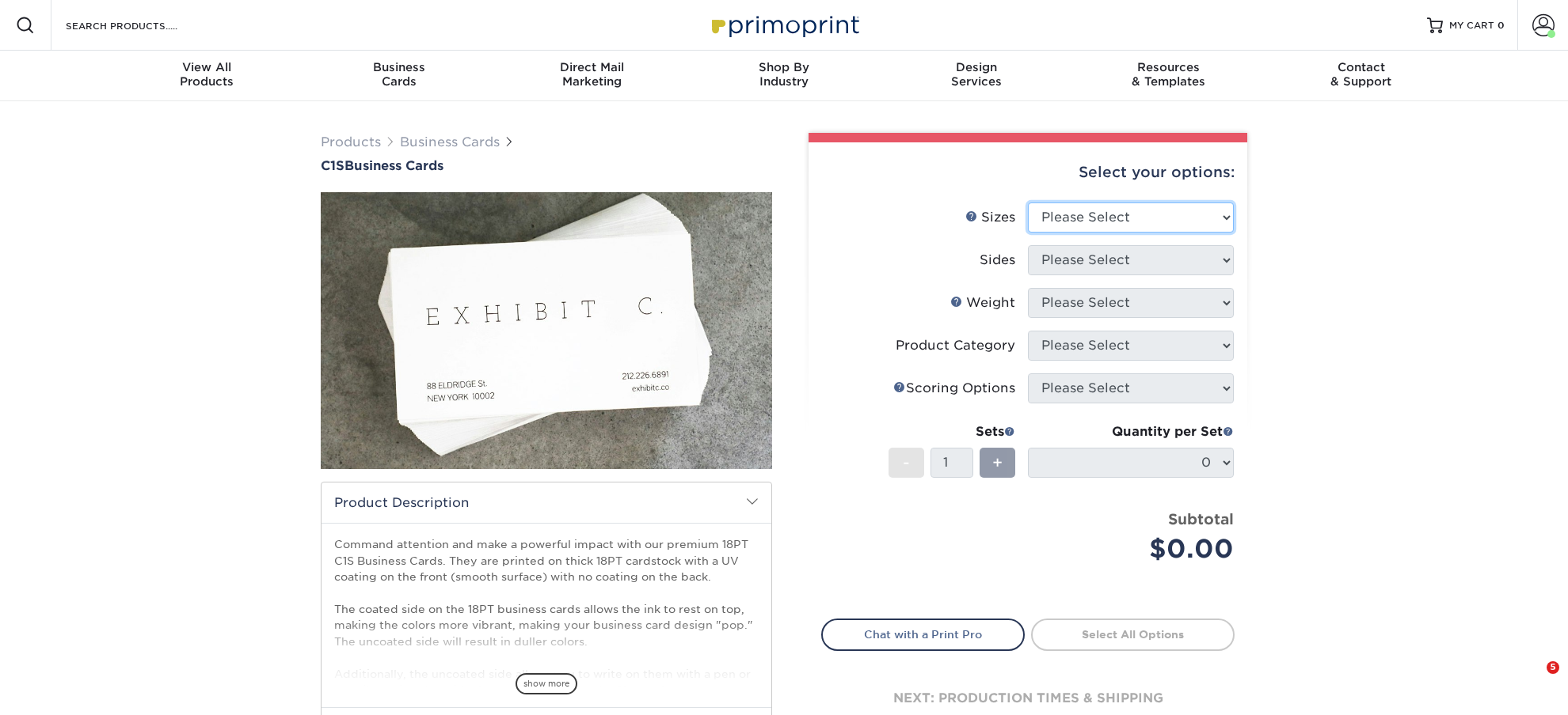
click at [1027, 202] on select "Please Select 2" x 3.5" - Standard 2.125" x 3.375" - European 2.5" x 2.5" - Squ…" at bounding box center [1130, 217] width 206 height 30
select select "2.00x3.50"
click option "2" x 3.5" - Standard" at bounding box center [0, 0] width 0 height 0
click at [1027, 246] on select "Please Select Print Both Sides Print Front Only" at bounding box center [1130, 260] width 206 height 30
select select "13abbda7-1d64-4f25-8bb2-c179b224825d"
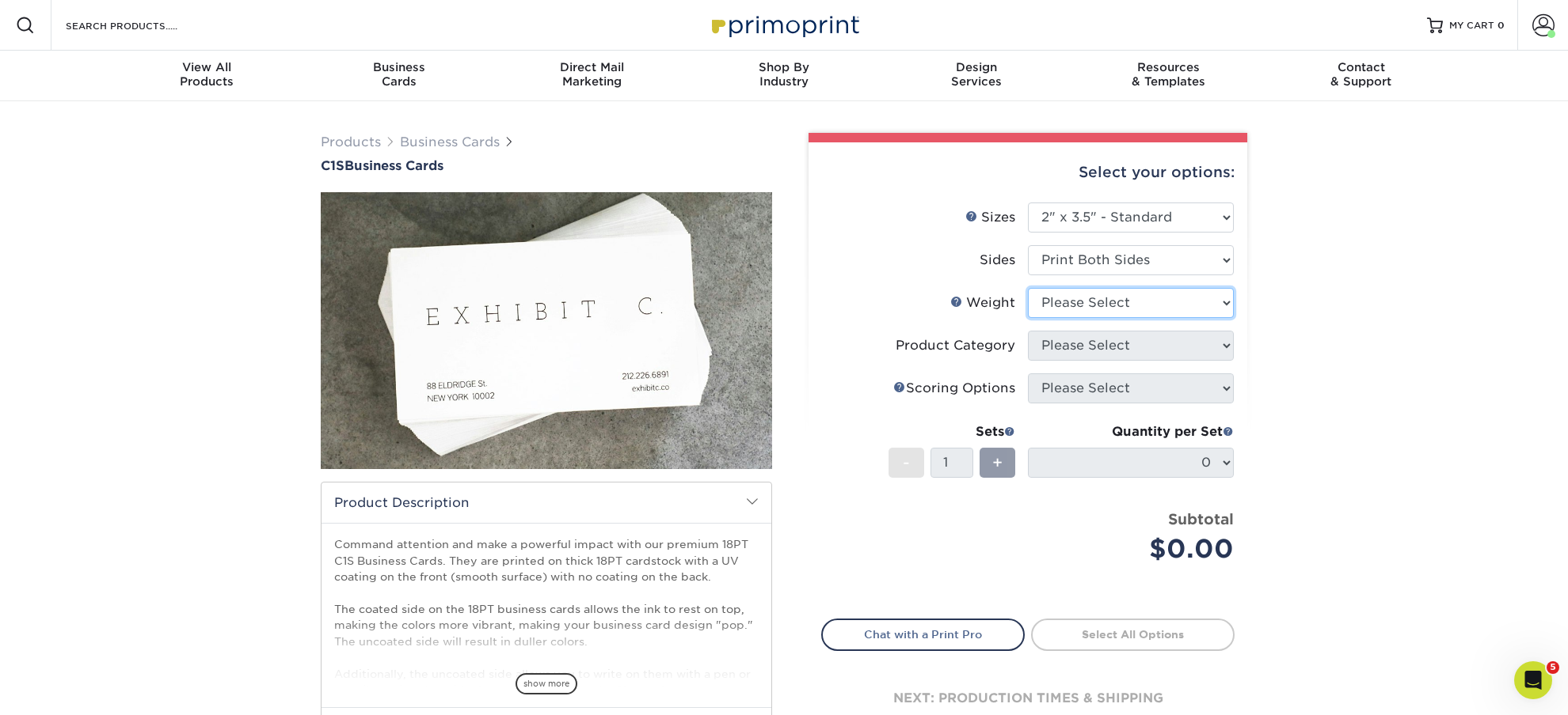
click at [1027, 288] on select "Please Select 18PT C1S" at bounding box center [1130, 303] width 206 height 30
select select "18PTC1S"
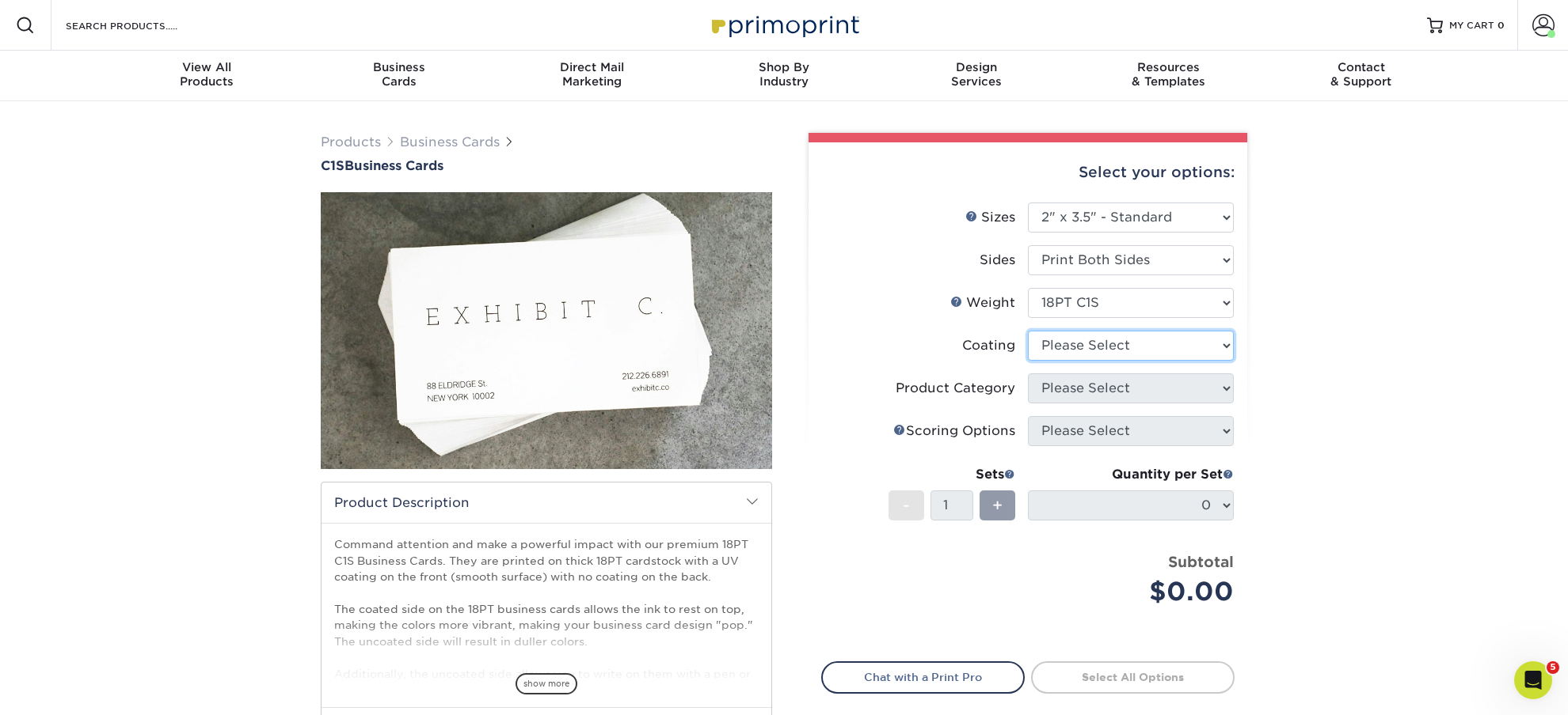
click at [1027, 331] on select at bounding box center [1130, 345] width 206 height 30
select select "3e7618de-abca-4bda-9f97-8b9129e913d8"
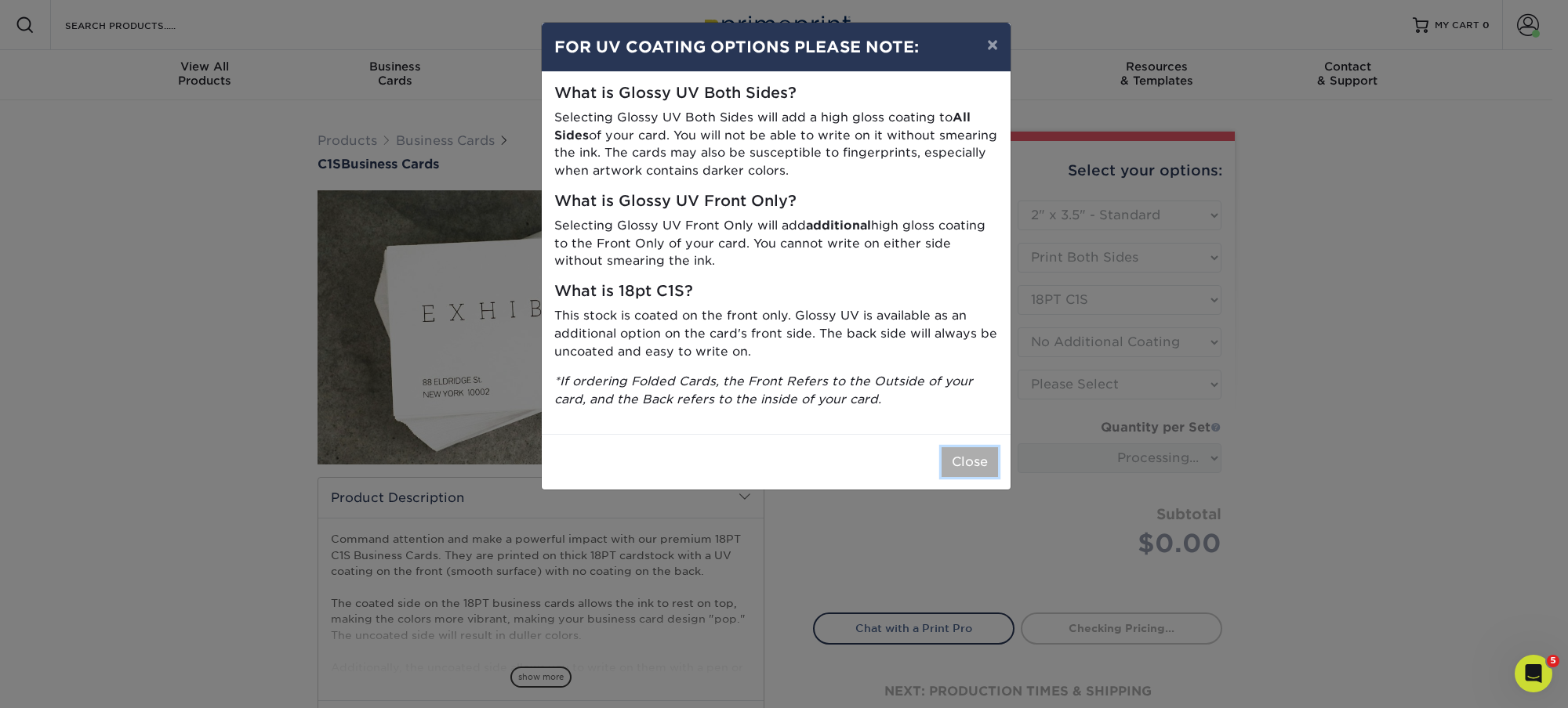
click at [965, 459] on button "Close" at bounding box center [970, 462] width 57 height 30
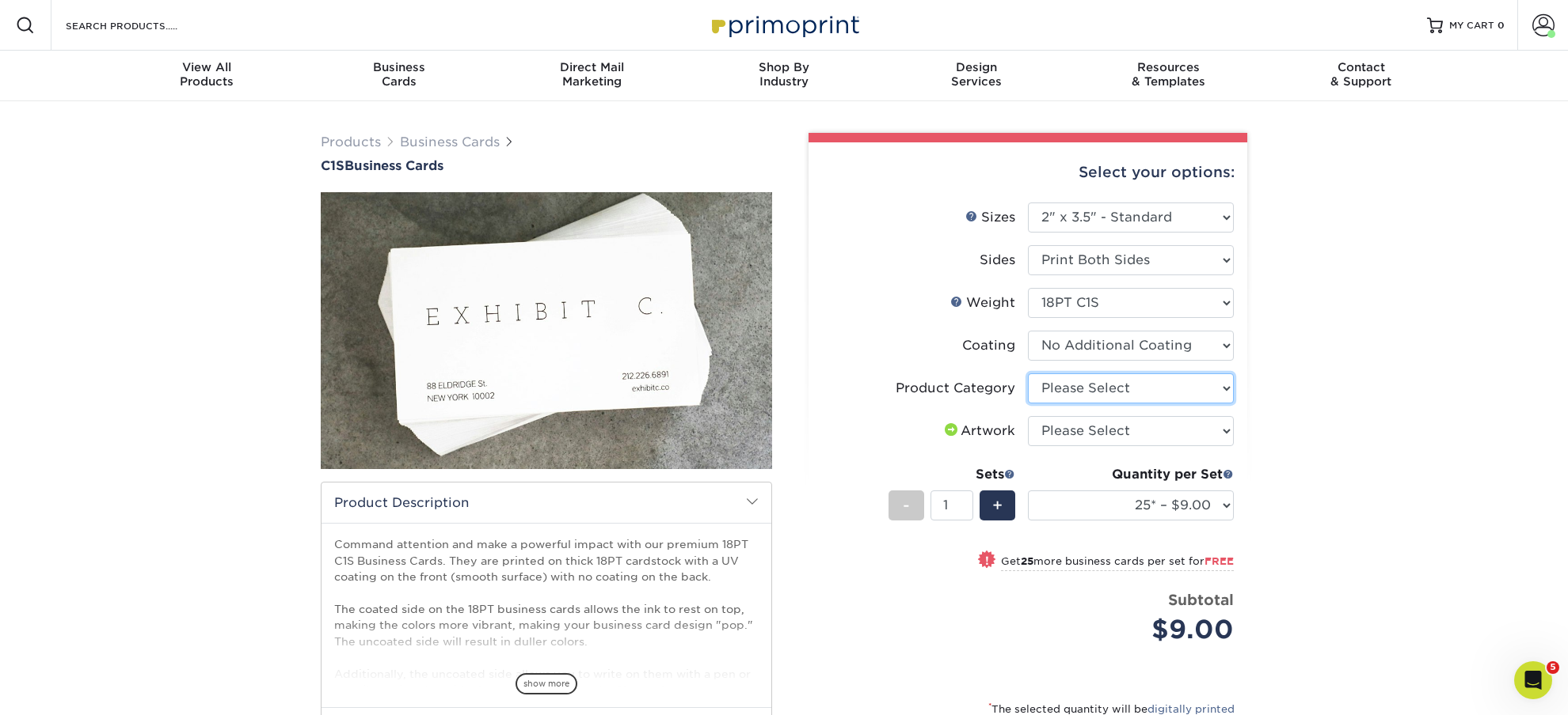
click at [1027, 374] on select "Please Select Business Cards" at bounding box center [1130, 389] width 206 height 30
select select "3b5148f1-0588-4f88-a218-97bcfdce65c1"
click option "Business Cards" at bounding box center [0, 0] width 0 height 0
click at [1027, 416] on select "Please Select I will upload files I need a design - $100" at bounding box center [1130, 431] width 206 height 30
select select "upload"
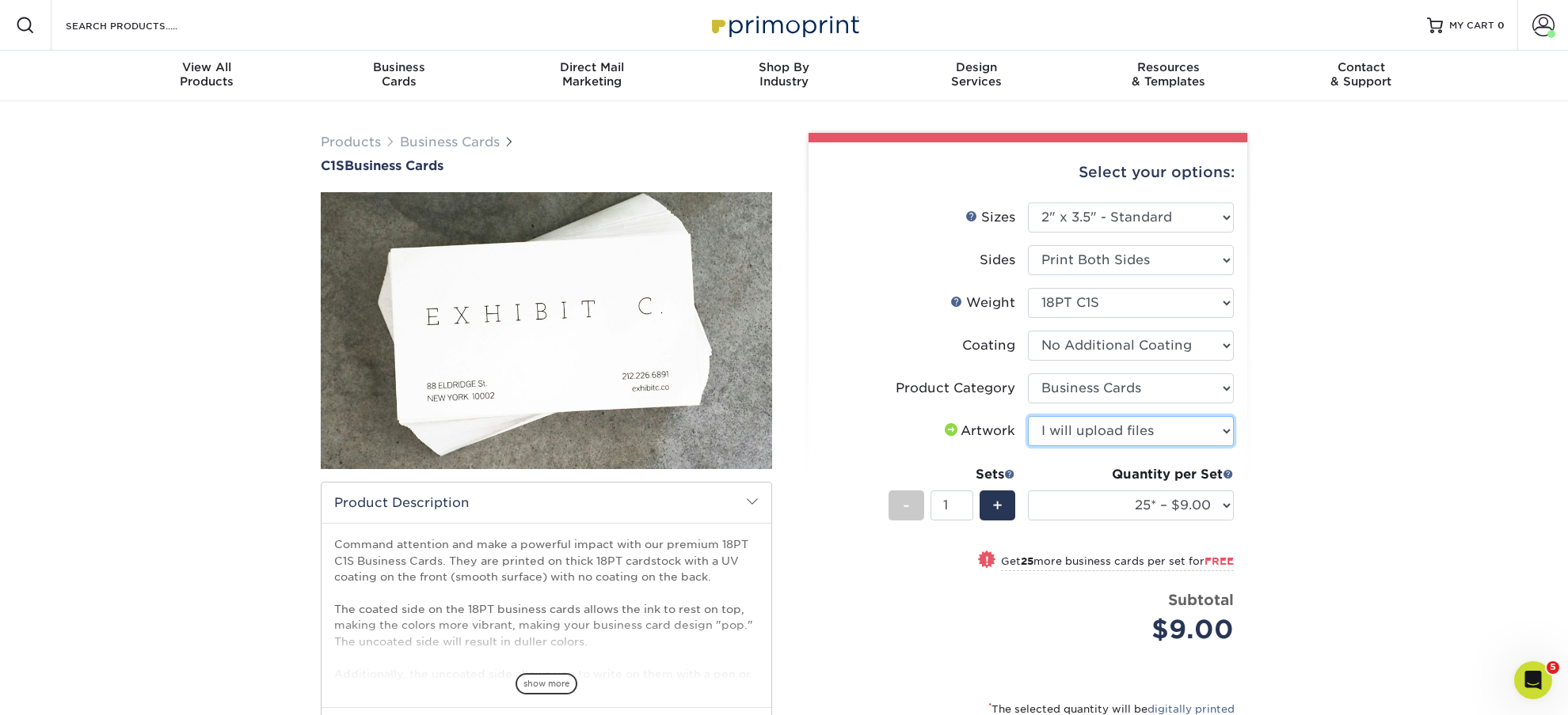
click option "I will upload files" at bounding box center [0, 0] width 0 height 0
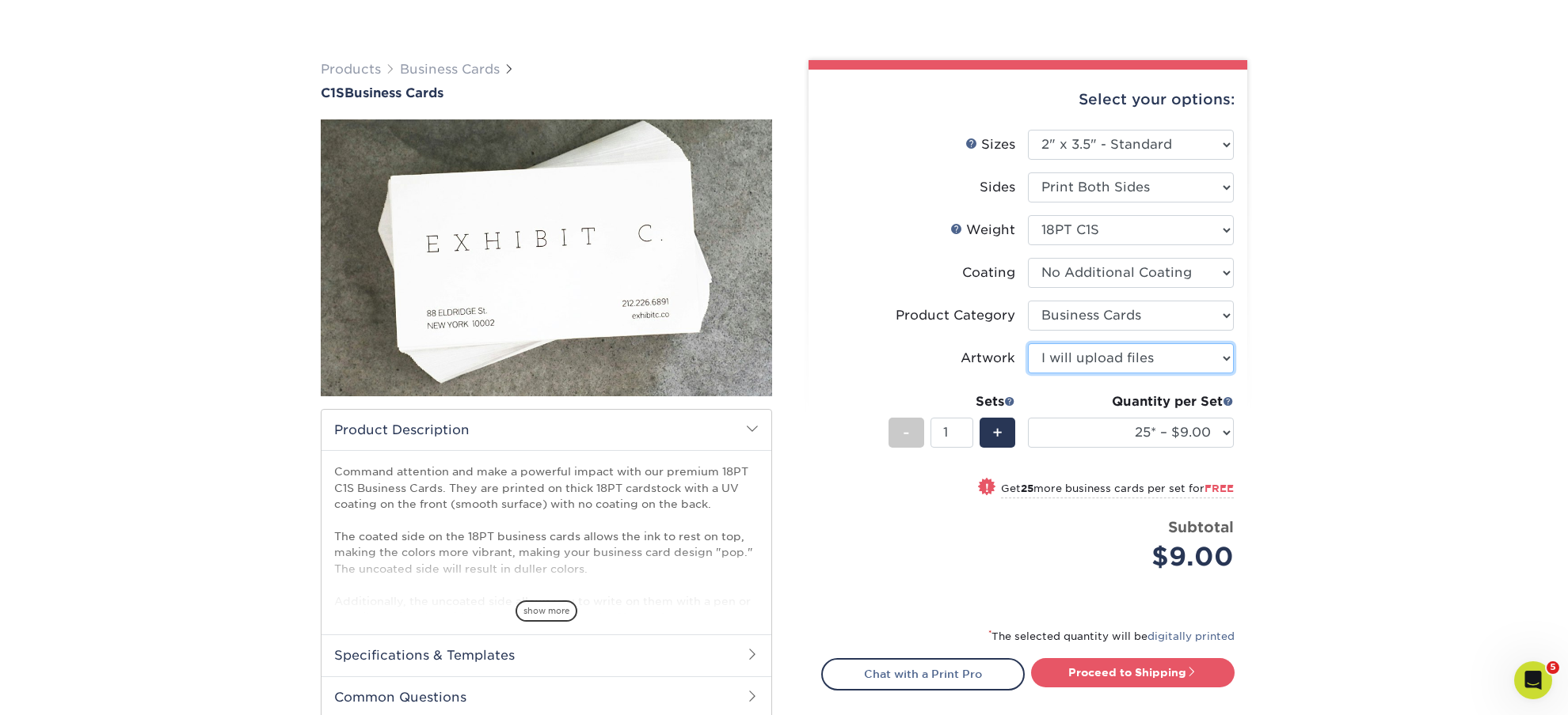
scroll to position [167, 0]
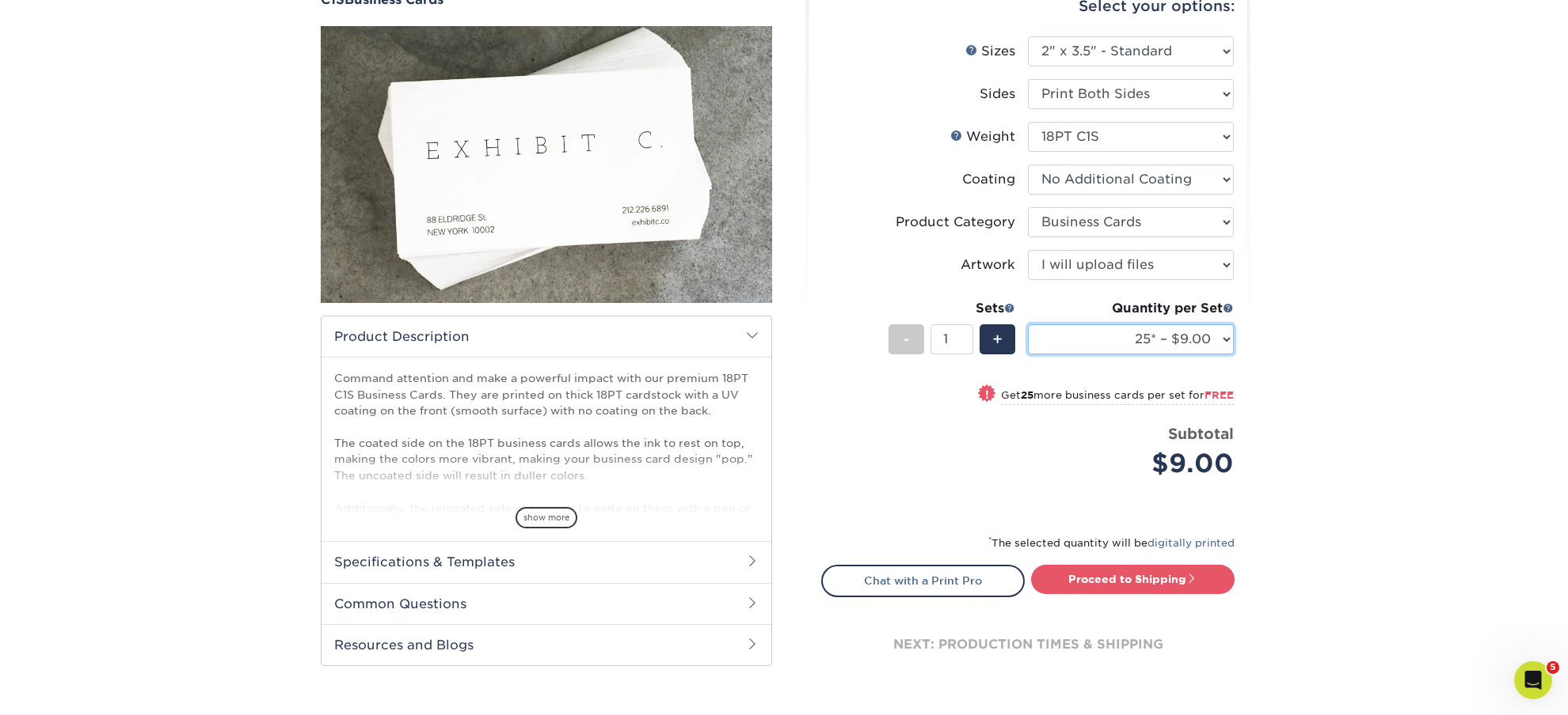
click at [1027, 324] on select "25* – $9.00 50* – $9.00 75* – $9.00 100* – $9.00 250* – $19.00 500 – $37.00 100…" at bounding box center [1130, 339] width 206 height 30
select select "250* – $19.00"
click option "250* – $19.00" at bounding box center [0, 0] width 0 height 0
click at [1382, 396] on div "Products Business Cards C1S Business Cards" at bounding box center [784, 343] width 1568 height 815
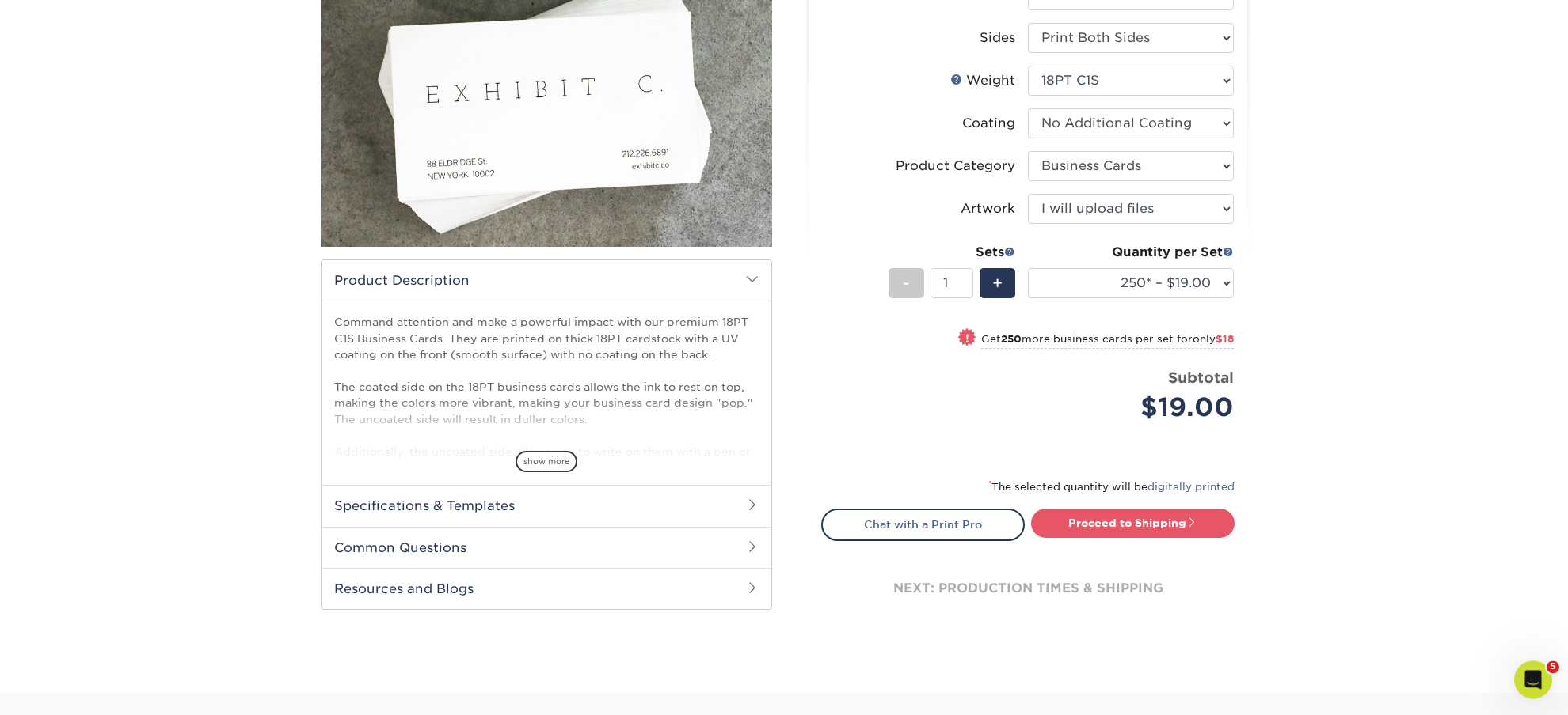
scroll to position [332, 0]
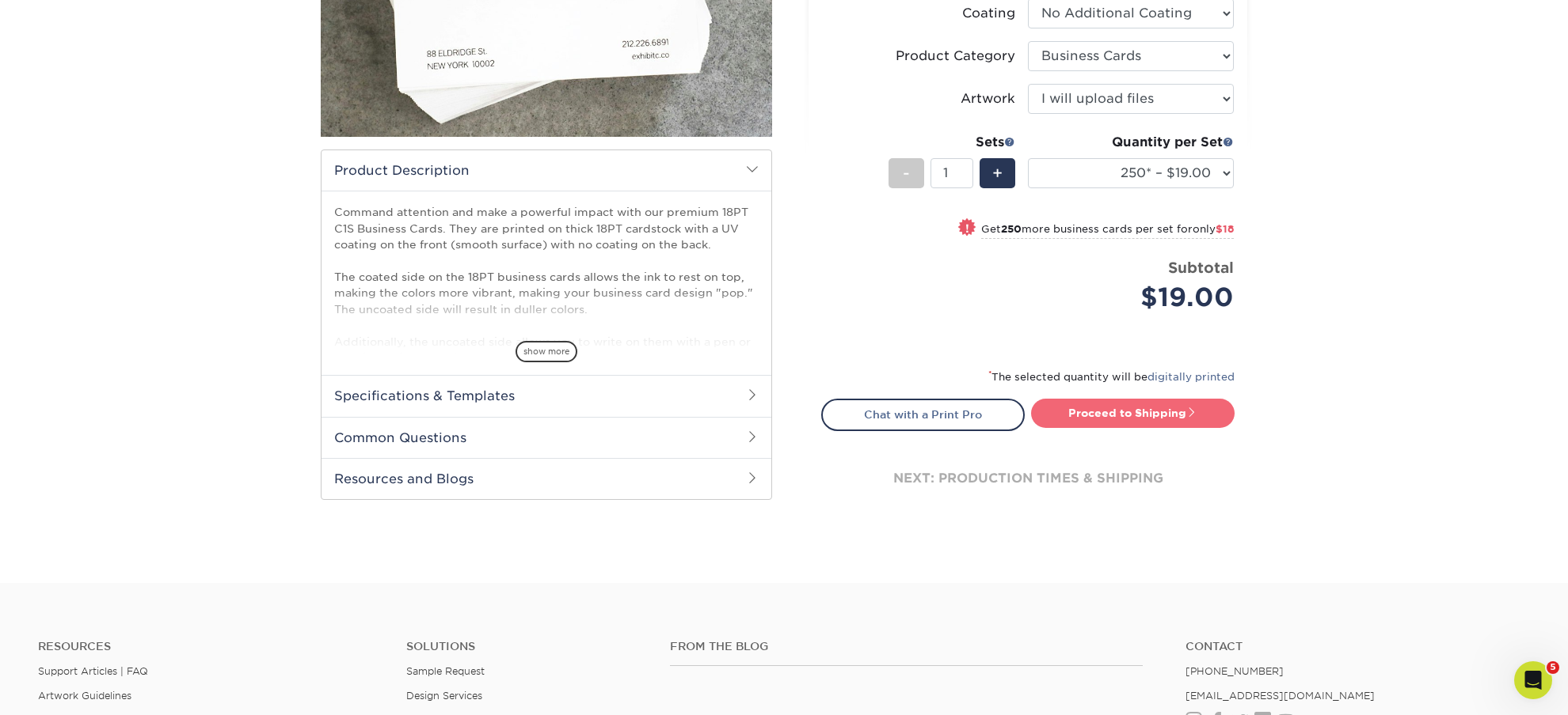
click at [1119, 408] on link "Proceed to Shipping" at bounding box center [1132, 413] width 203 height 29
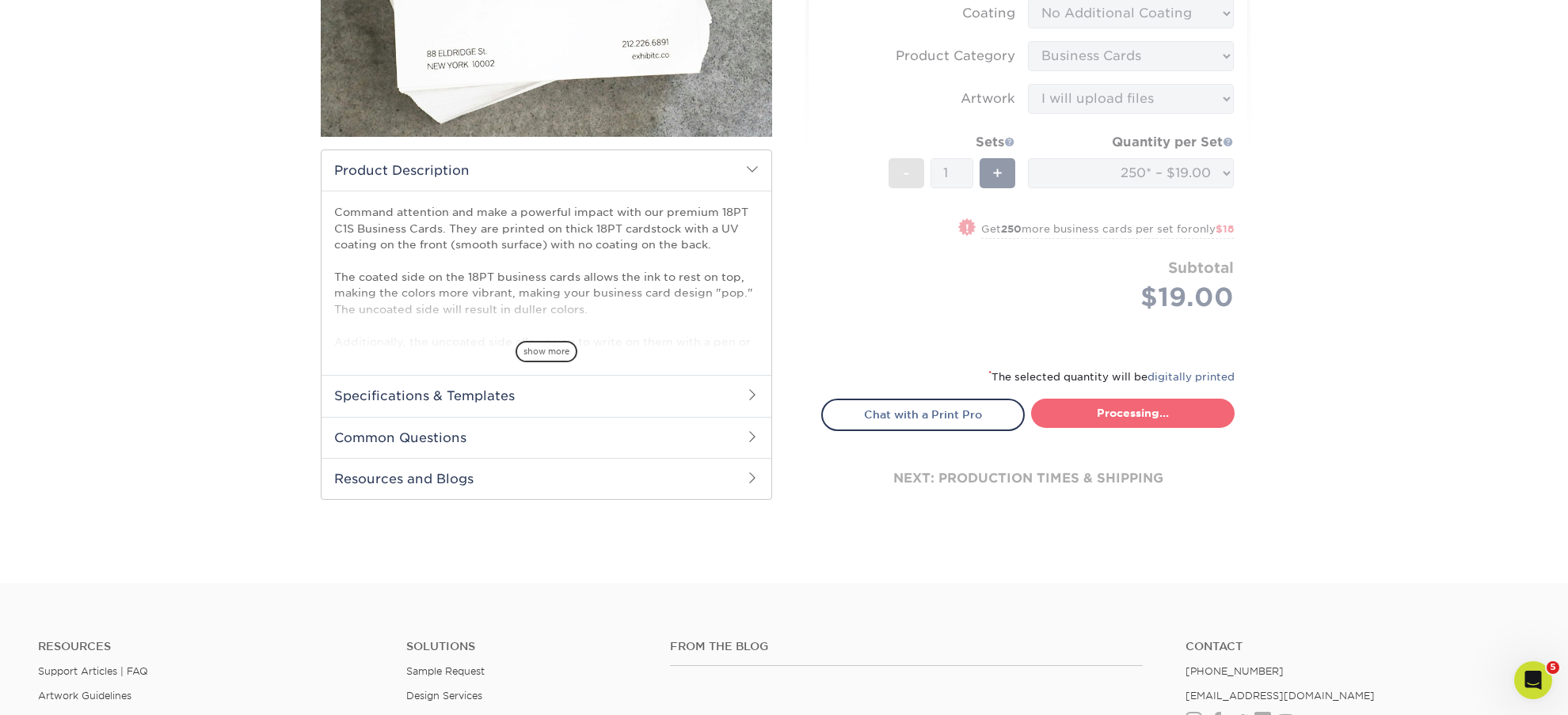
type input "Set 1"
select select "cc08775f-debf-40bc-9b30-7fea9f8246ae"
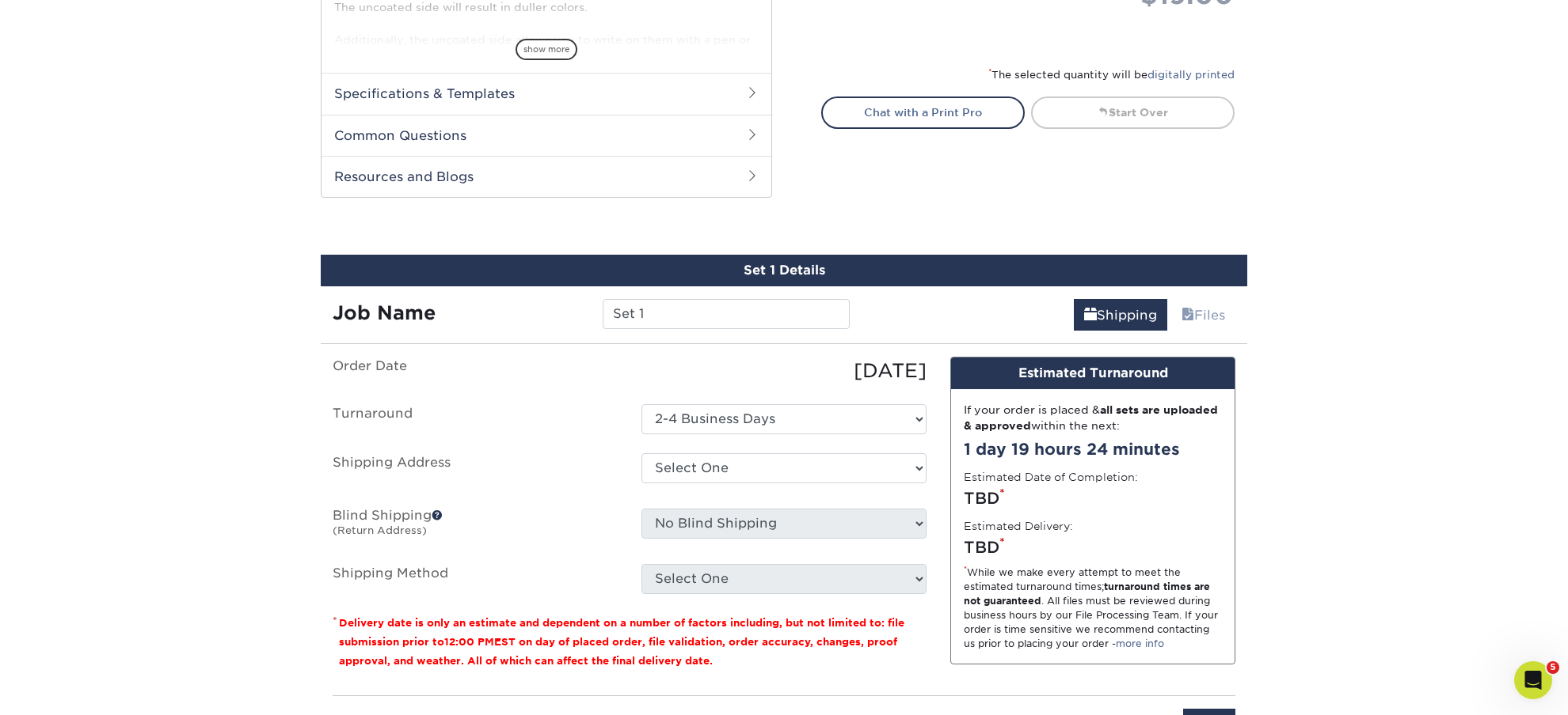
scroll to position [771, 0]
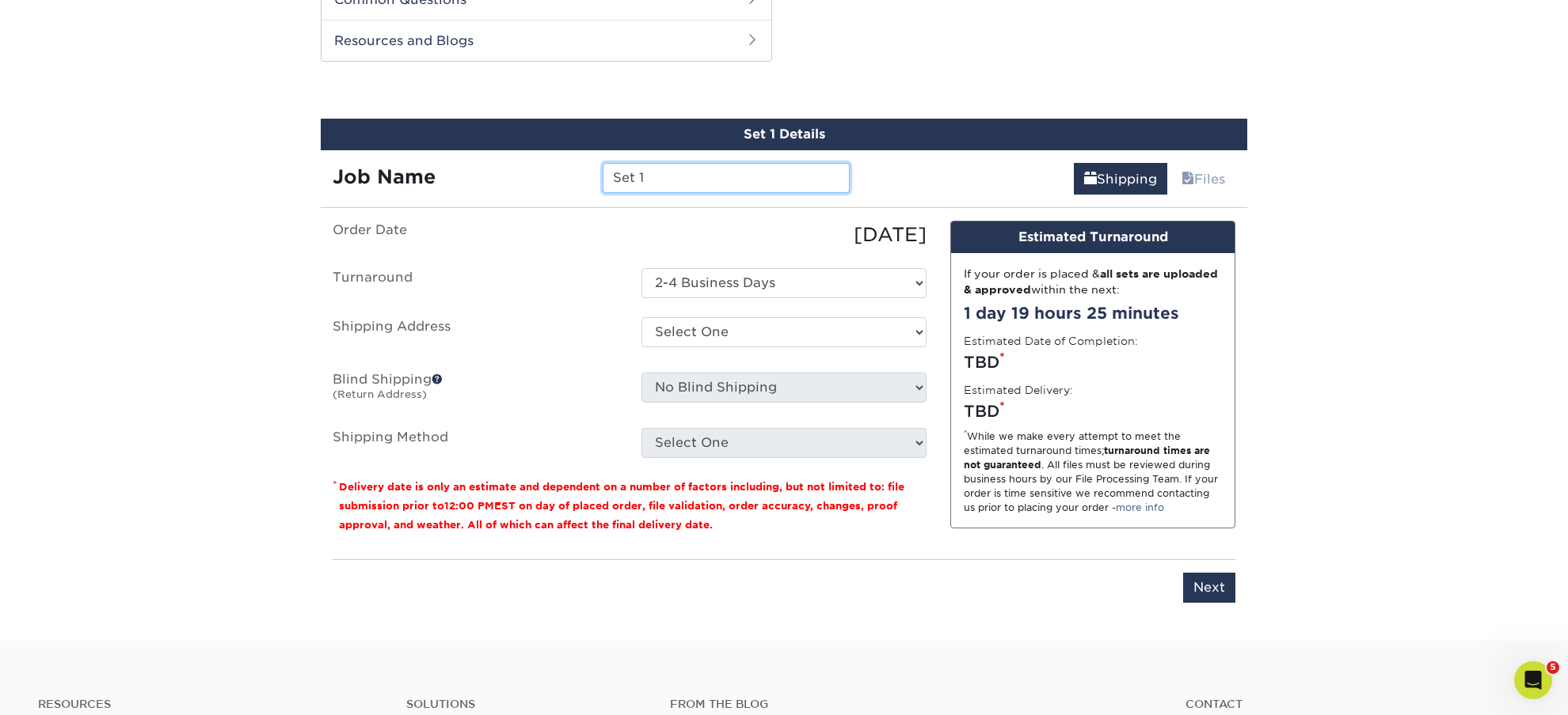
drag, startPoint x: 674, startPoint y: 177, endPoint x: 312, endPoint y: 177, distance: 362.0
click at [603, 177] on input "Set 1" at bounding box center [726, 178] width 247 height 30
paste input "[PERSON_NAME]"
type input "[PERSON_NAME]"
click at [641, 318] on select "Select One 1up + Add New Address" at bounding box center [783, 332] width 285 height 30
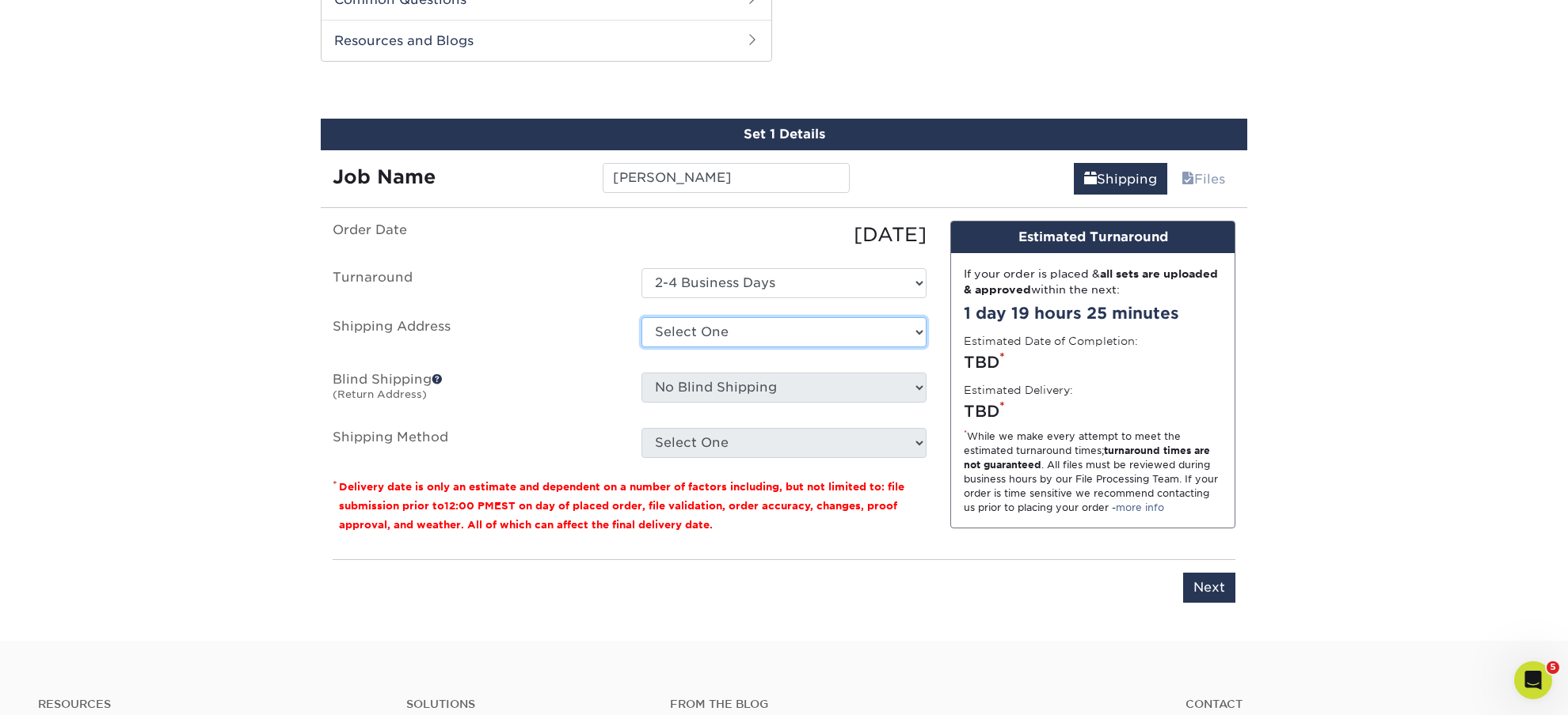
select select "278312"
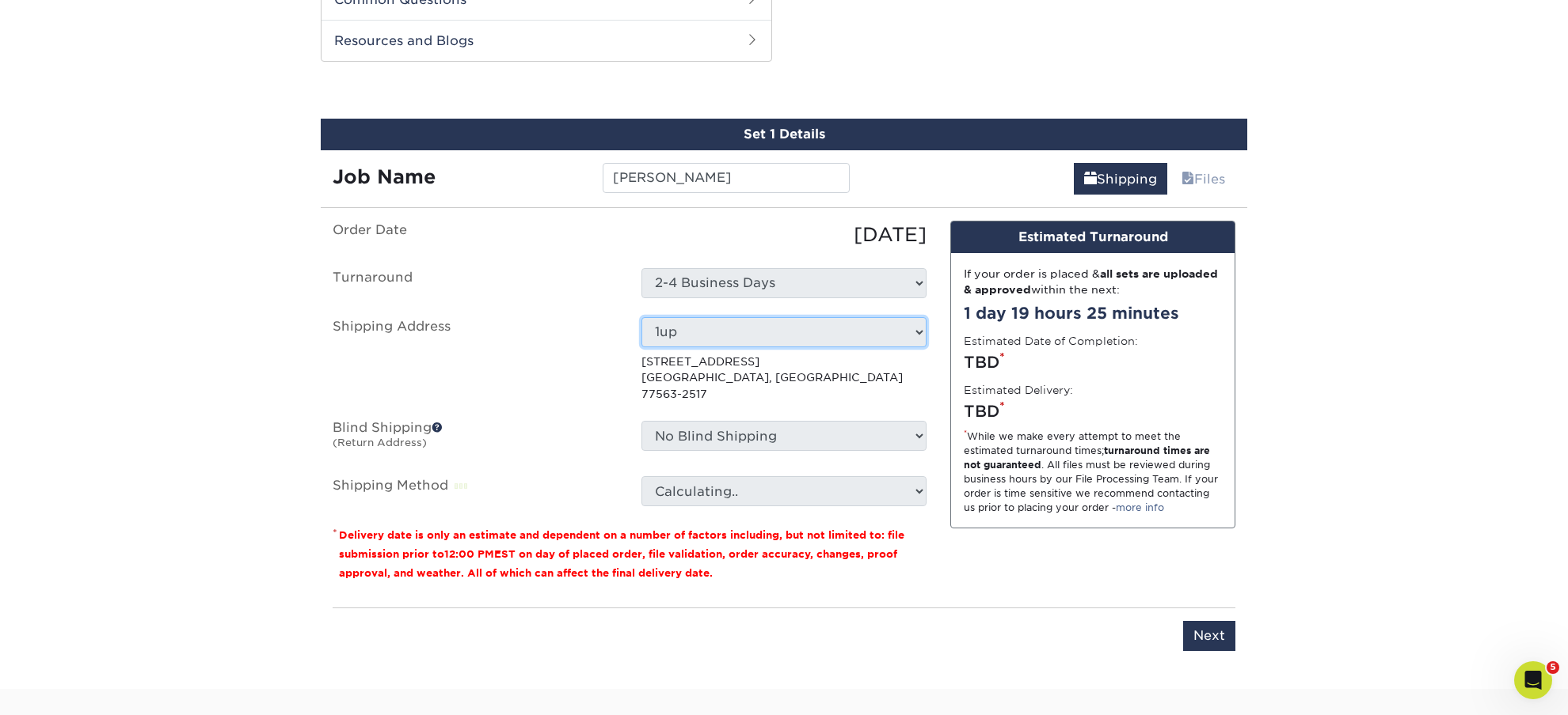
click at [538, 451] on ul "Order Date 09/06/2025 Turnaround Select One 2-4 Business Days Shipping Address …" at bounding box center [629, 363] width 594 height 286
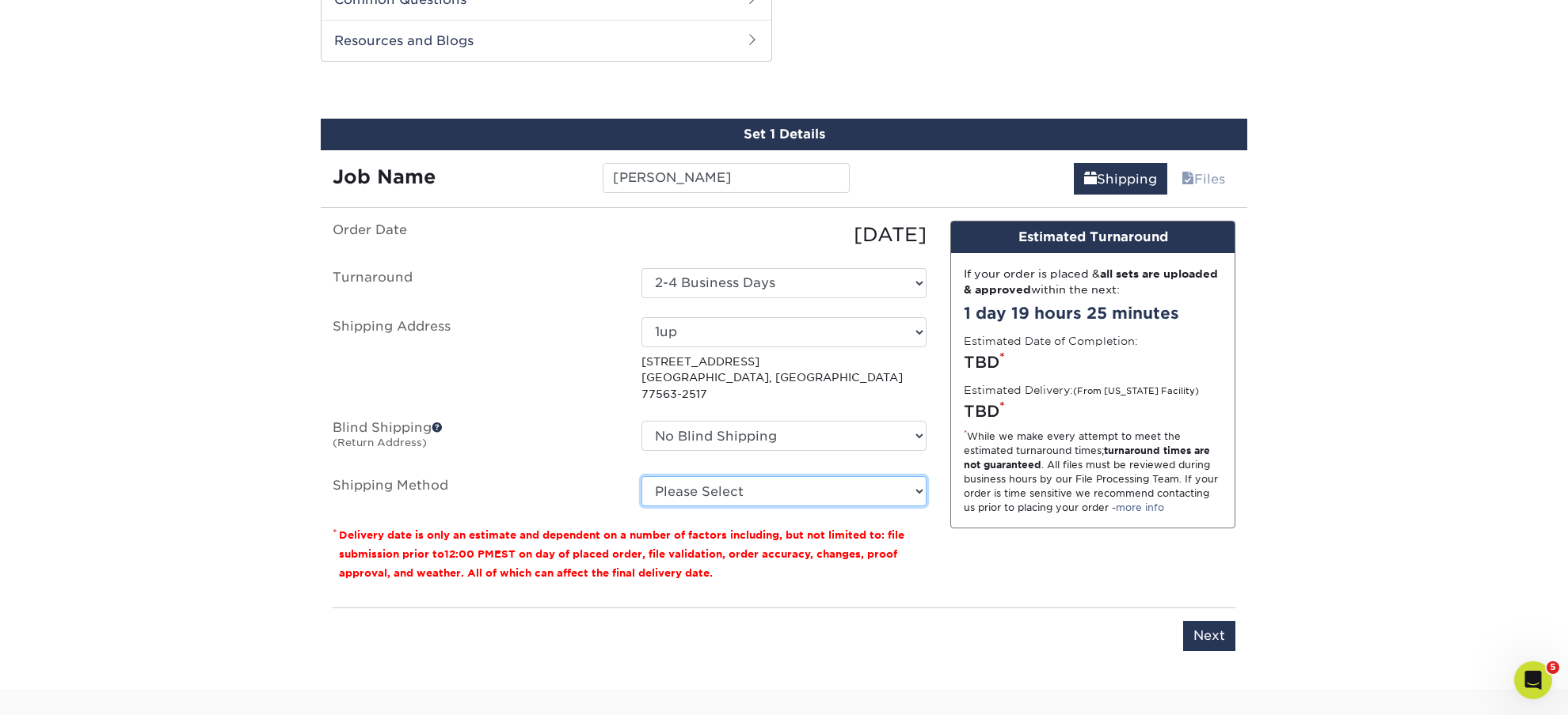
click at [641, 477] on select "Please Select Ground Shipping (+$7.84) 3 Day Shipping Service (+$24.92) 2 Day A…" at bounding box center [783, 491] width 285 height 30
select select "03"
click option "Ground Shipping (+$7.84)" at bounding box center [0, 0] width 0 height 0
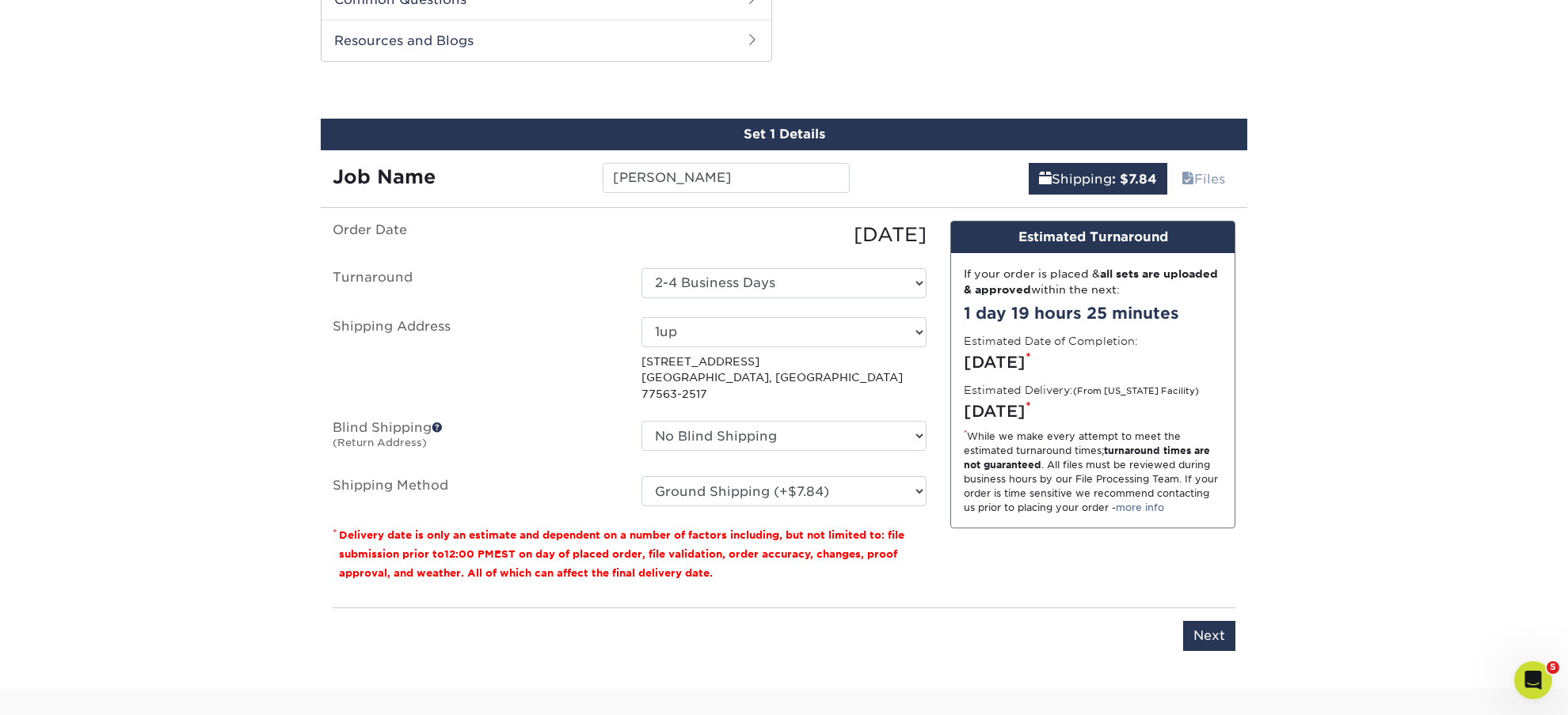
click at [1312, 555] on div "Products Business Cards C1S Business Cards" at bounding box center [784, 10] width 1568 height 1359
click at [1199, 626] on input "Next" at bounding box center [1209, 636] width 52 height 30
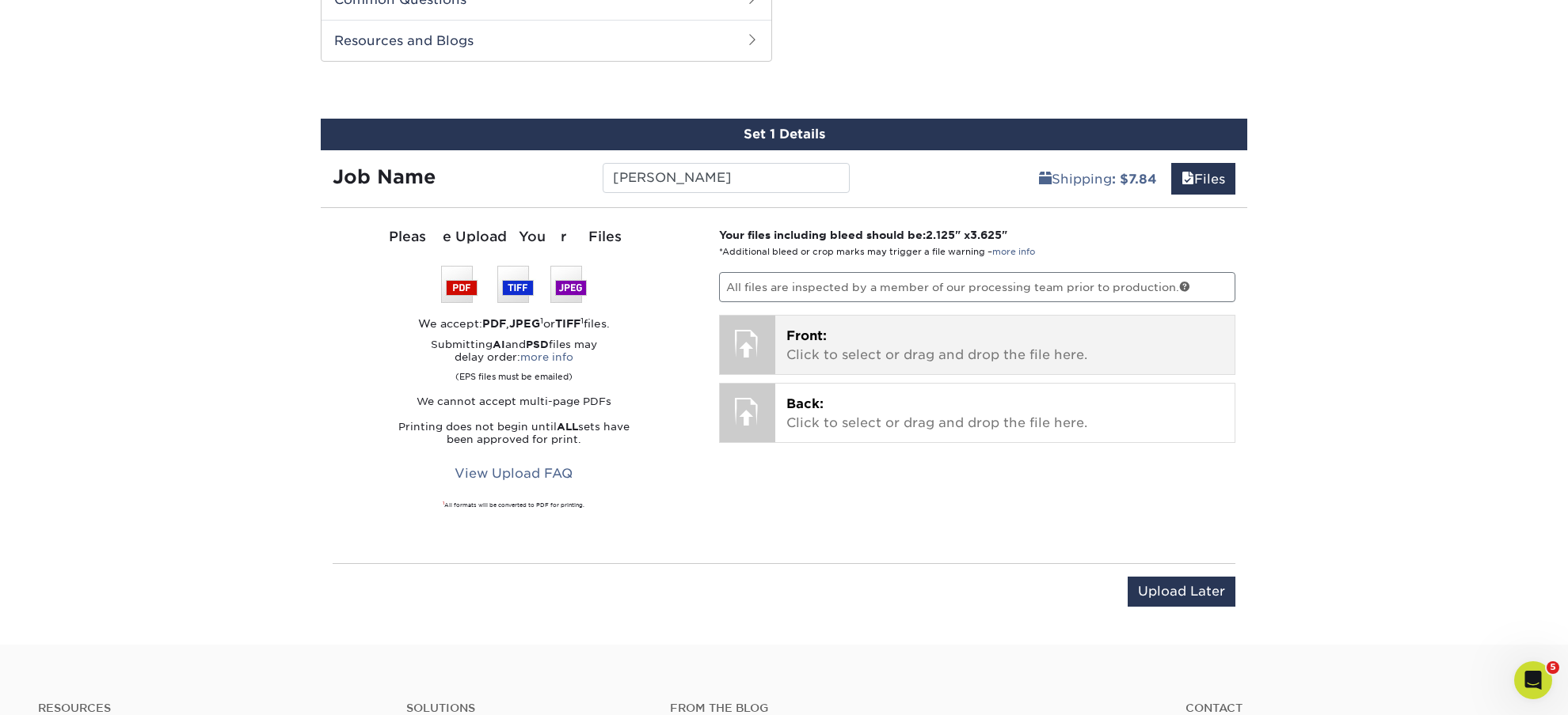
click at [862, 340] on p "Front: Click to select or drag and drop the file here." at bounding box center [1005, 345] width 438 height 38
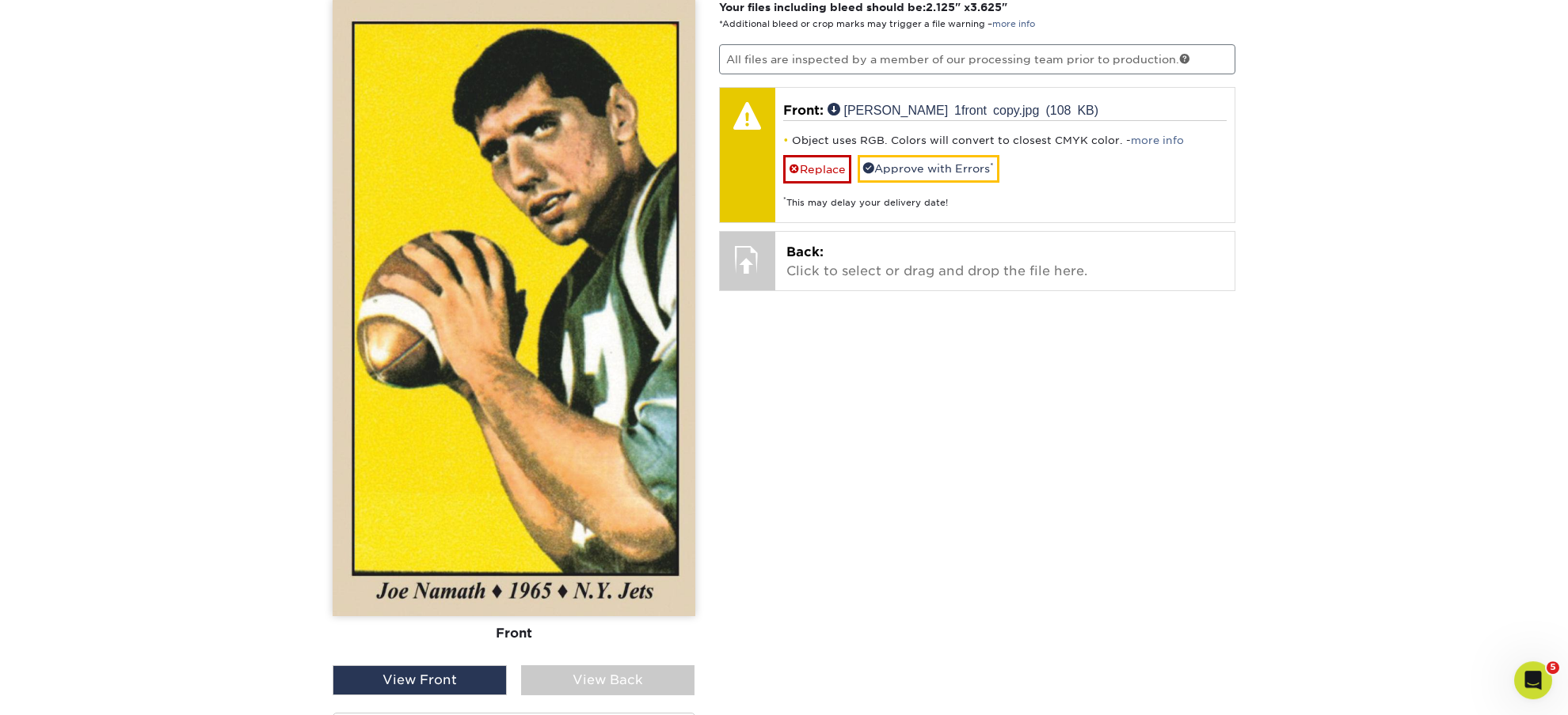
scroll to position [1020, 0]
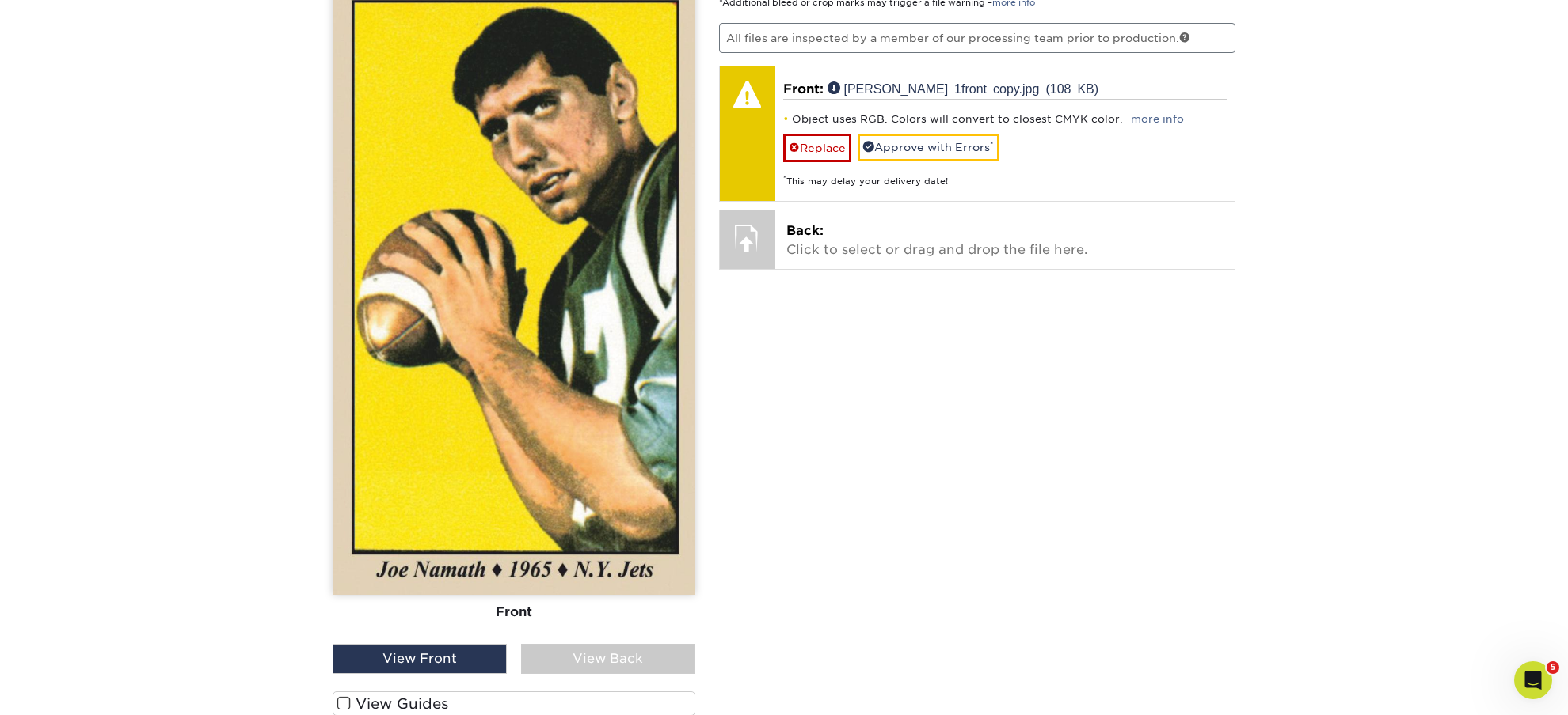
click at [341, 704] on span at bounding box center [344, 704] width 13 height 15
click at [0, 0] on input "View Guides" at bounding box center [0, 0] width 0 height 0
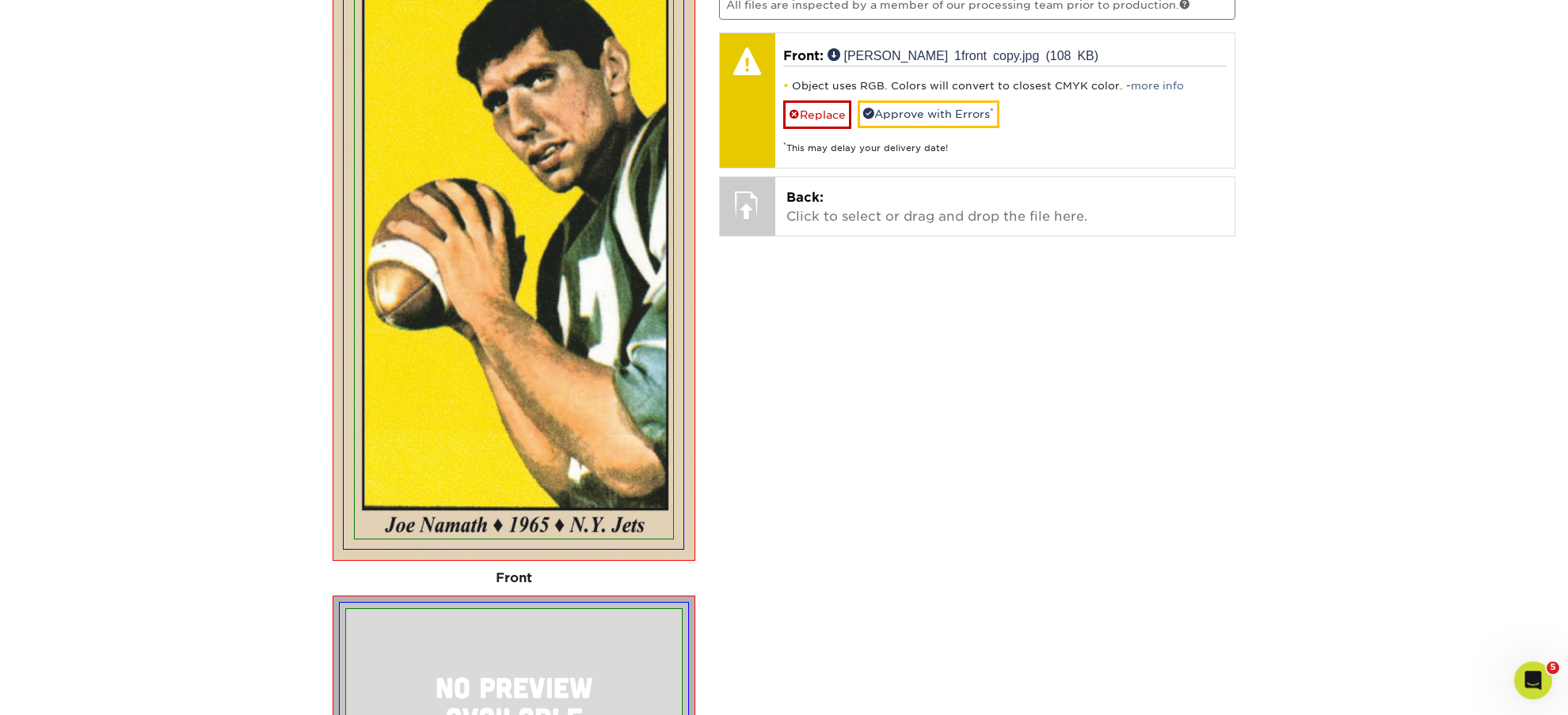
scroll to position [1015, 0]
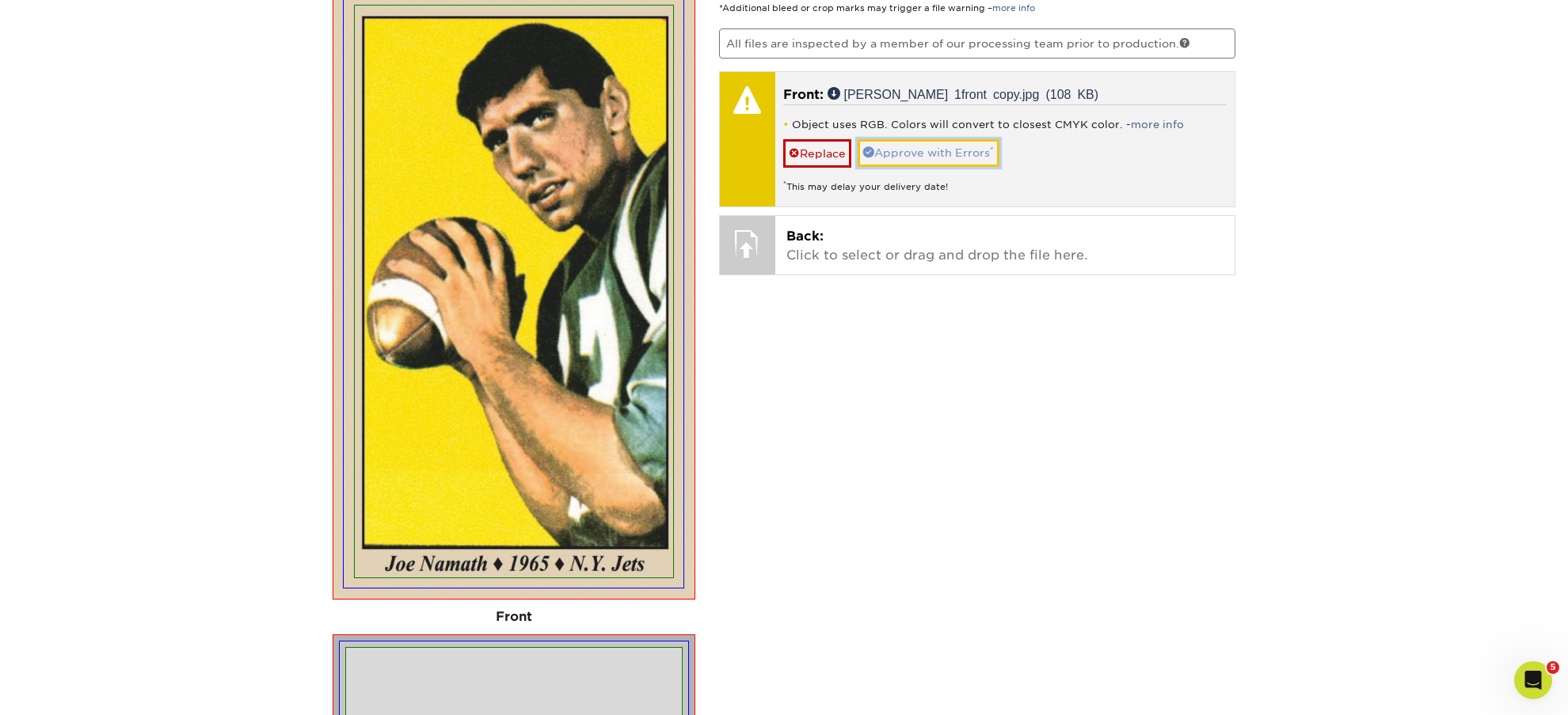
click at [915, 157] on link "Approve with Errors *" at bounding box center [929, 153] width 142 height 27
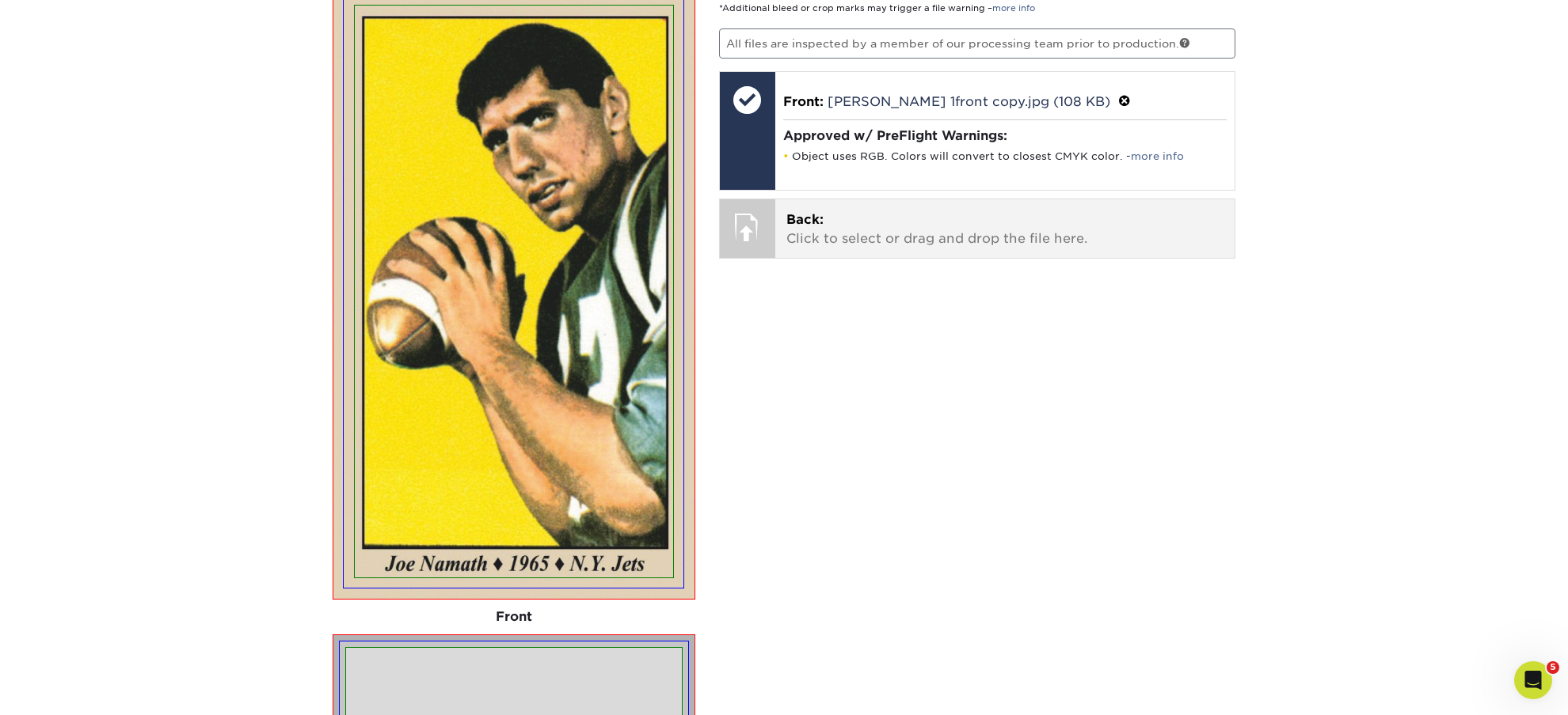
click at [846, 232] on p "Back: Click to select or drag and drop the file here." at bounding box center [1005, 229] width 438 height 38
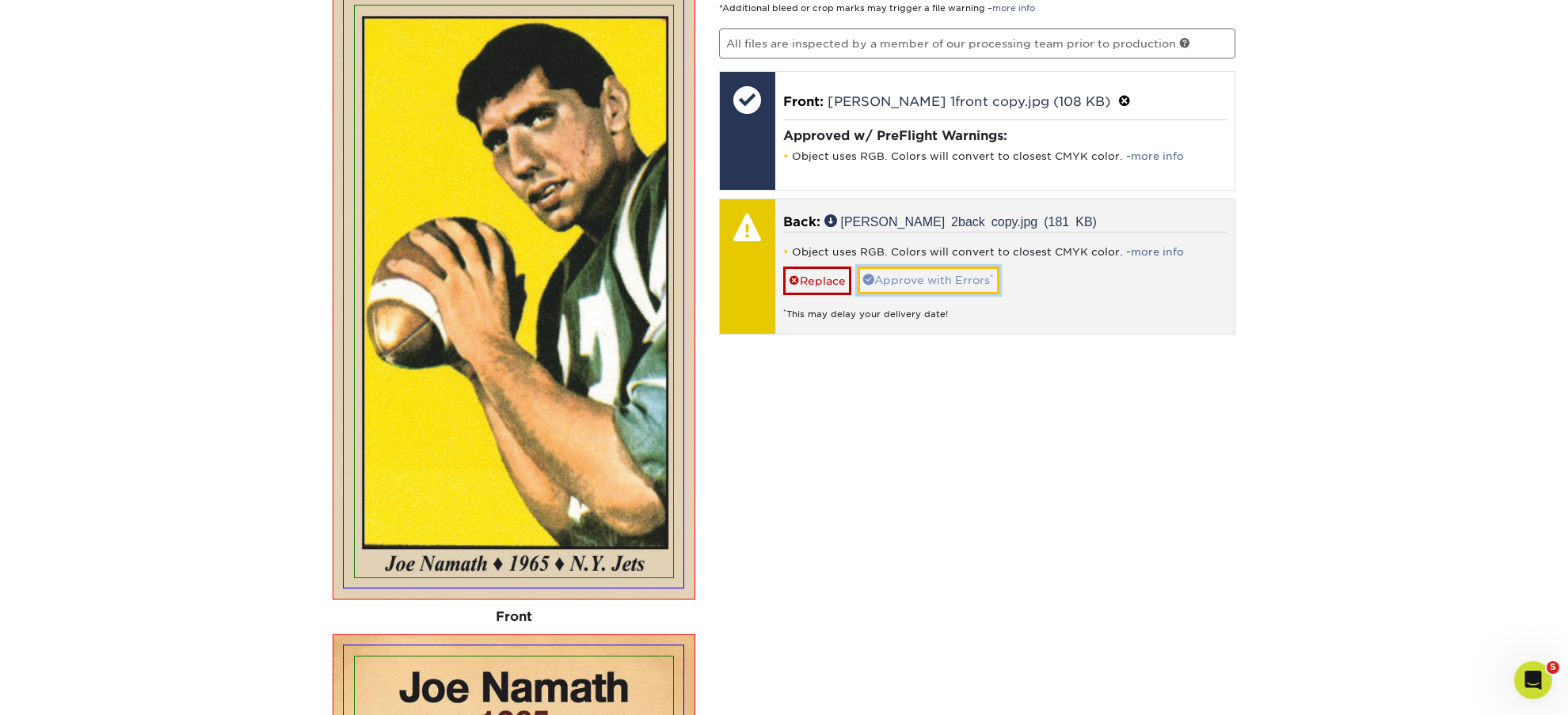
click at [942, 285] on link "Approve with Errors *" at bounding box center [929, 280] width 142 height 27
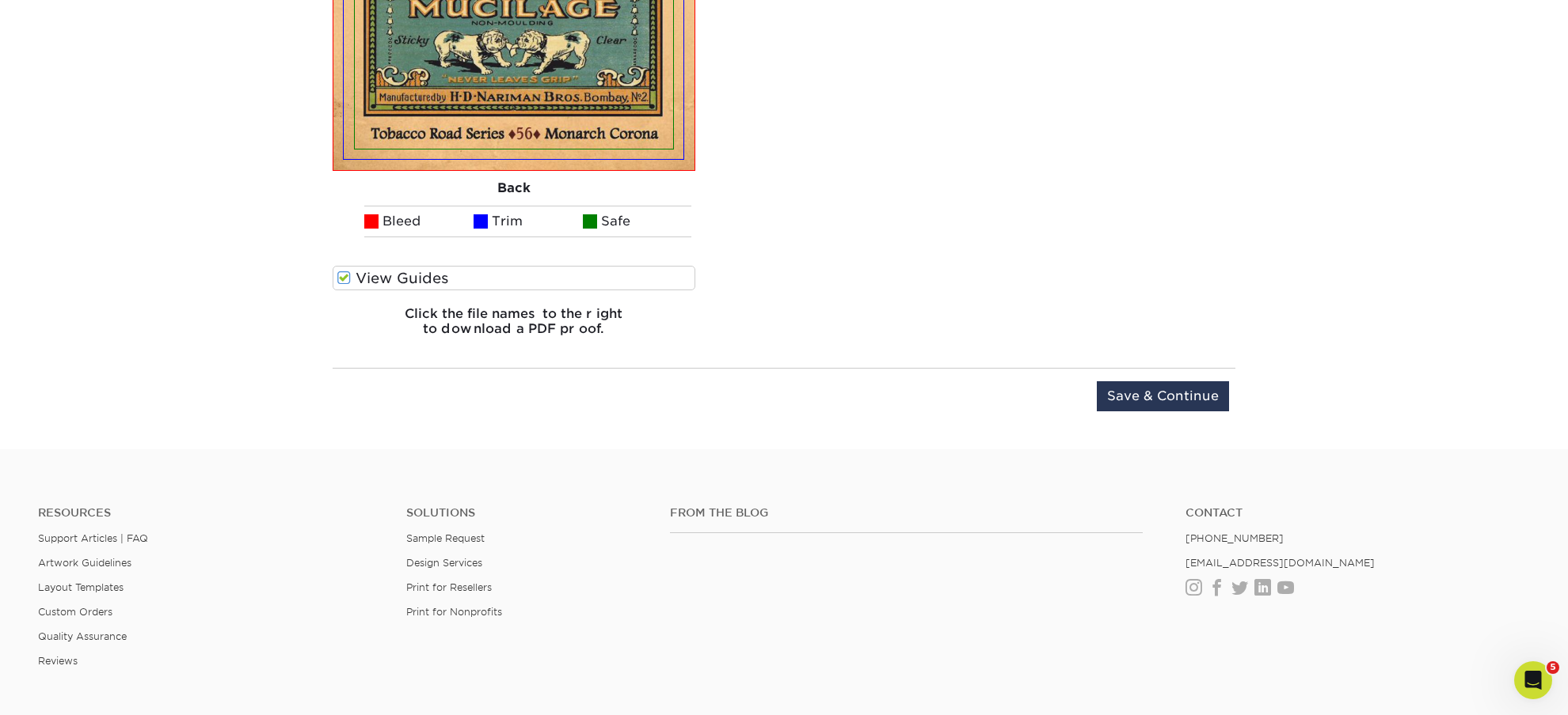
scroll to position [2294, 0]
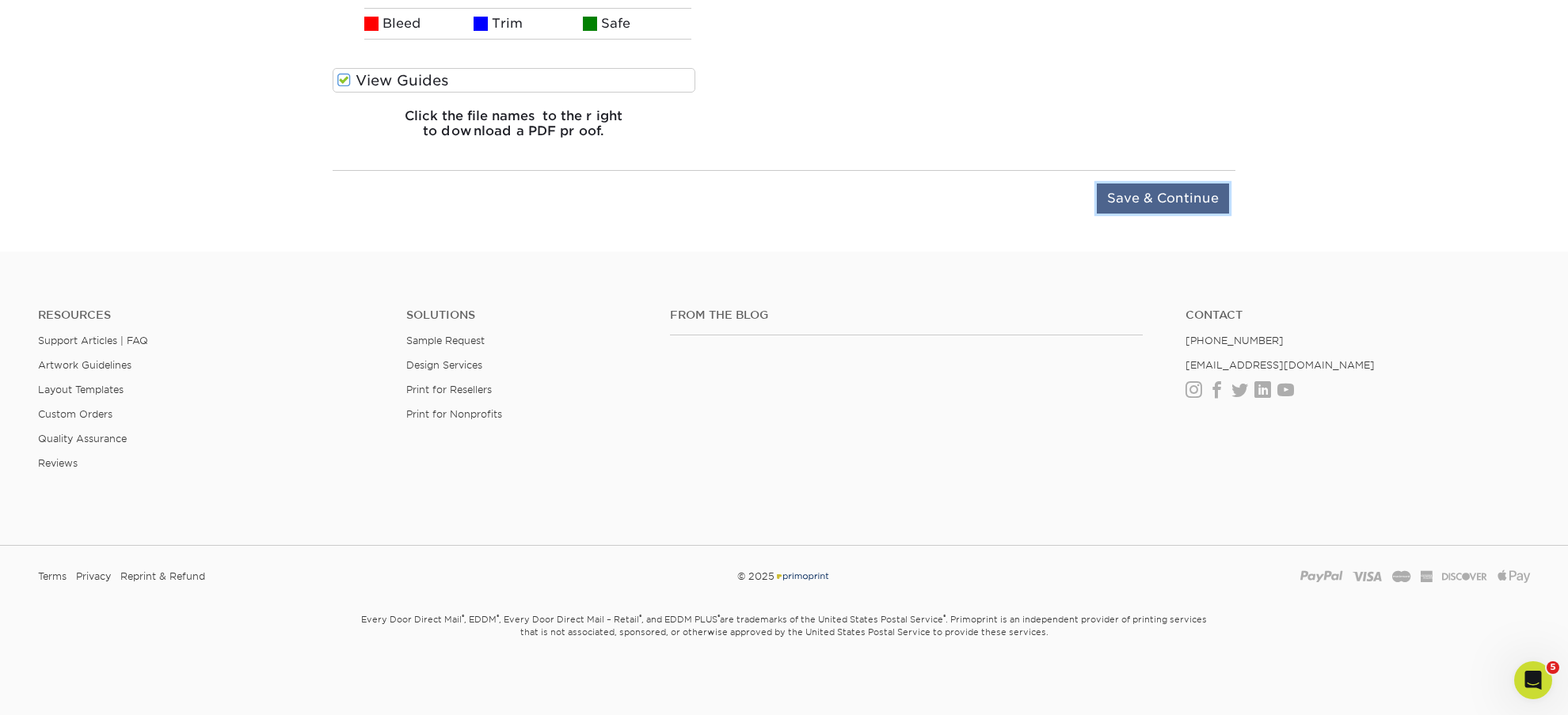
click at [1139, 198] on input "Save & Continue" at bounding box center [1163, 198] width 132 height 30
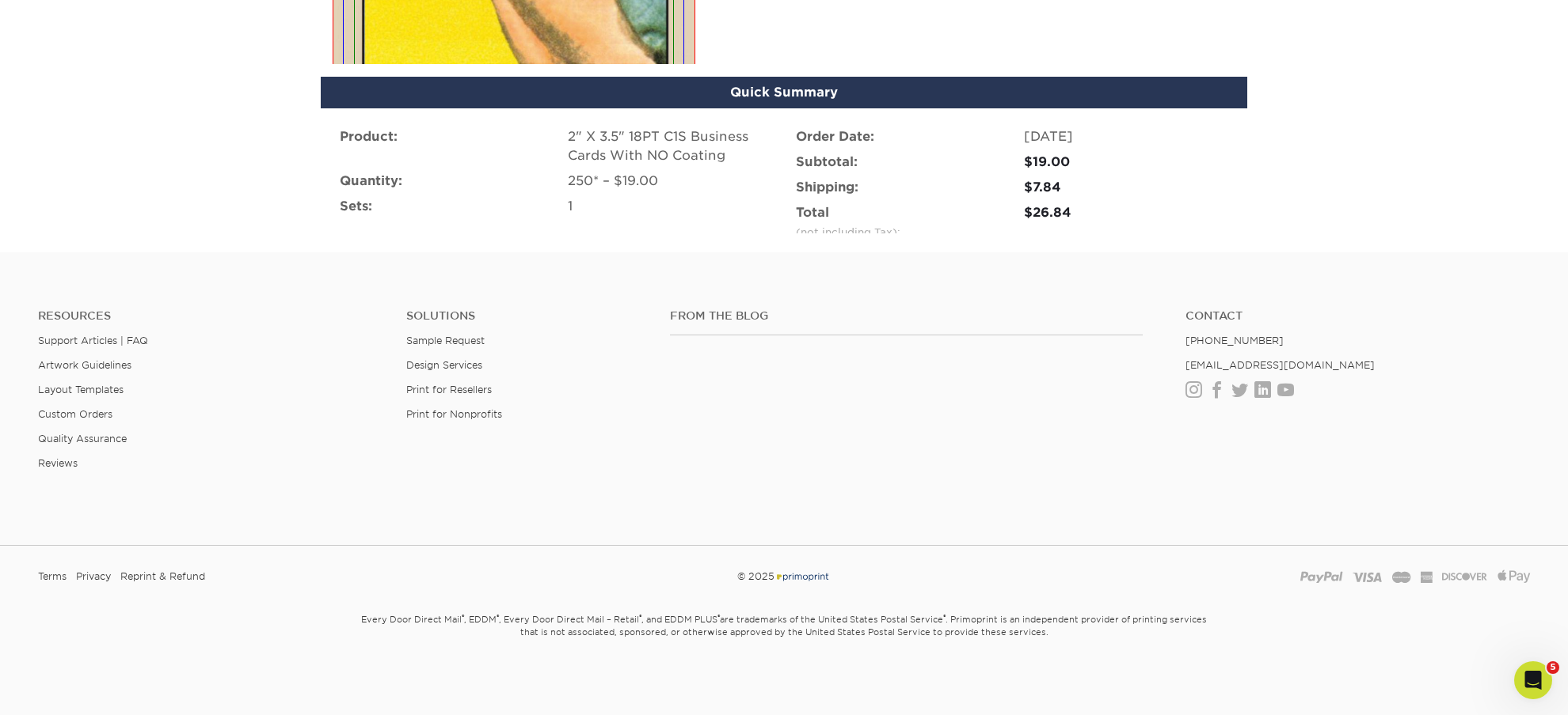
scroll to position [1019, 0]
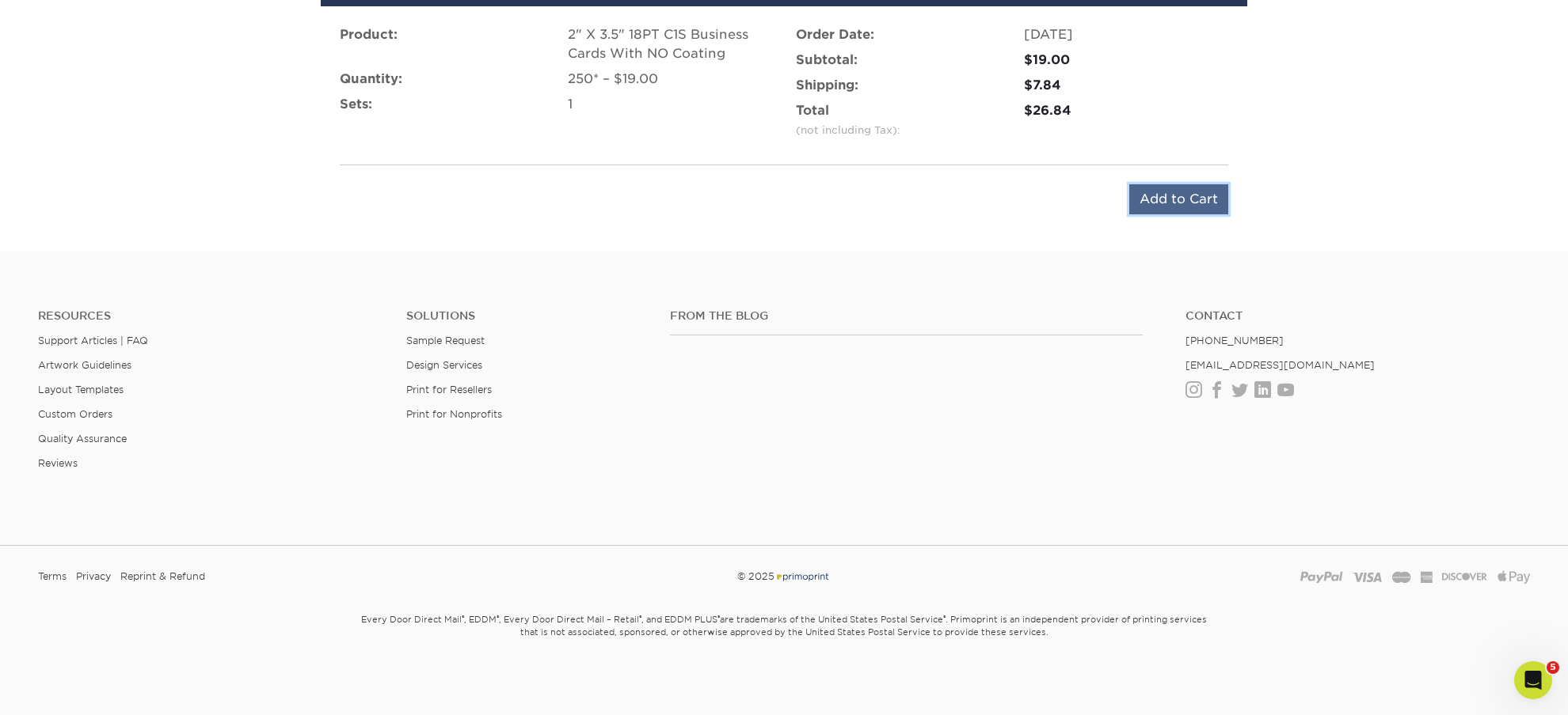
click at [1140, 196] on input "Add to Cart" at bounding box center [1178, 199] width 99 height 30
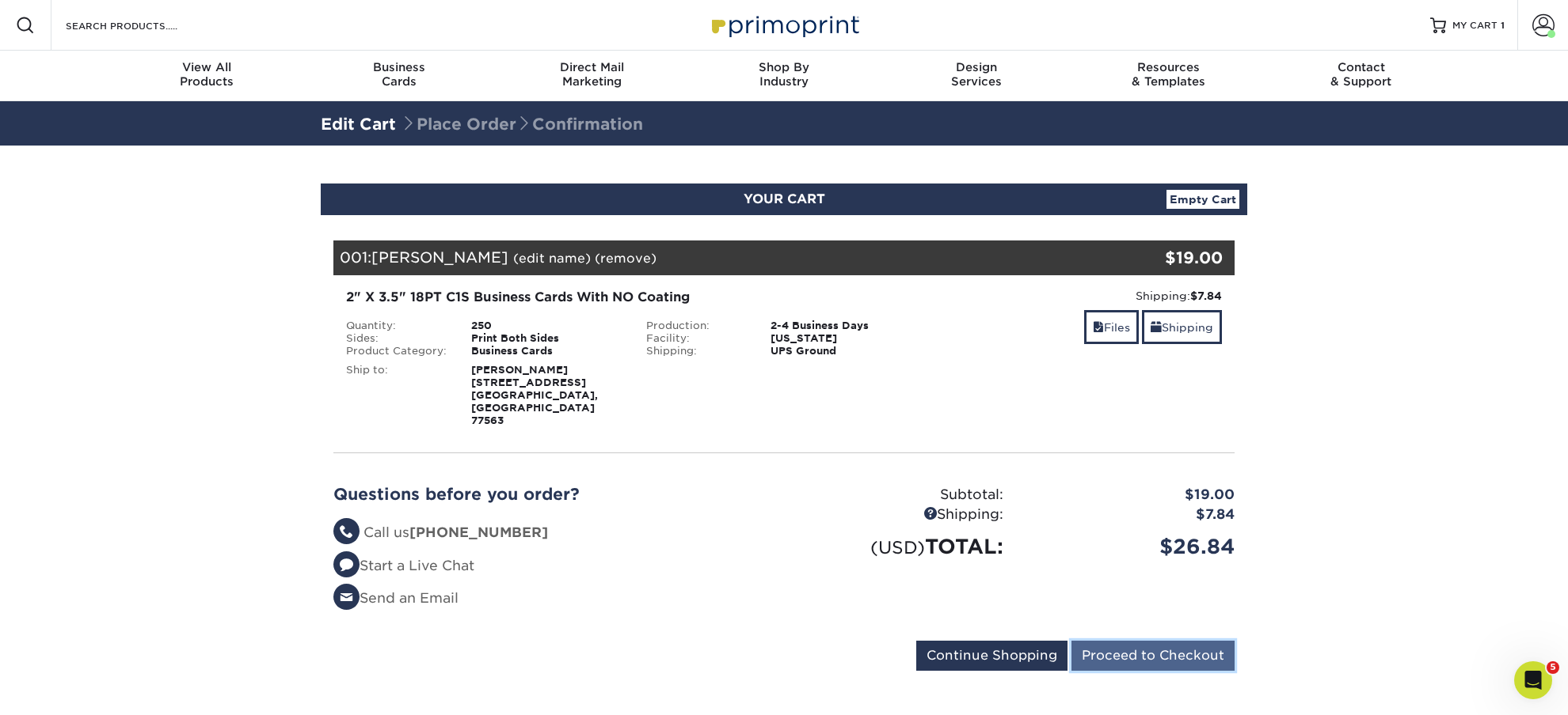
click at [1124, 641] on input "Proceed to Checkout" at bounding box center [1153, 655] width 163 height 30
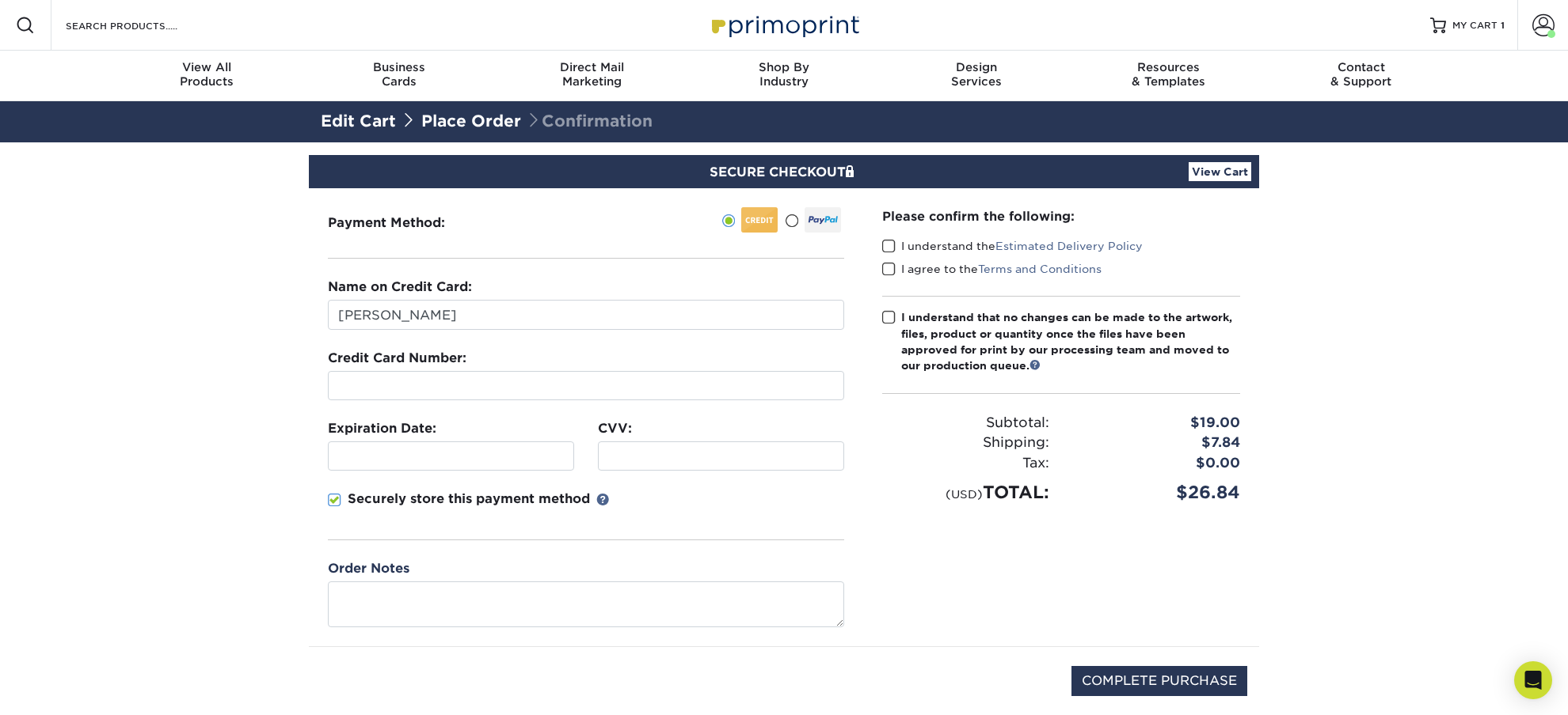
drag, startPoint x: 791, startPoint y: 220, endPoint x: 806, endPoint y: 225, distance: 15.8
click at [791, 222] on span at bounding box center [791, 221] width 13 height 15
click at [0, 0] on input "radio" at bounding box center [0, 0] width 0 height 0
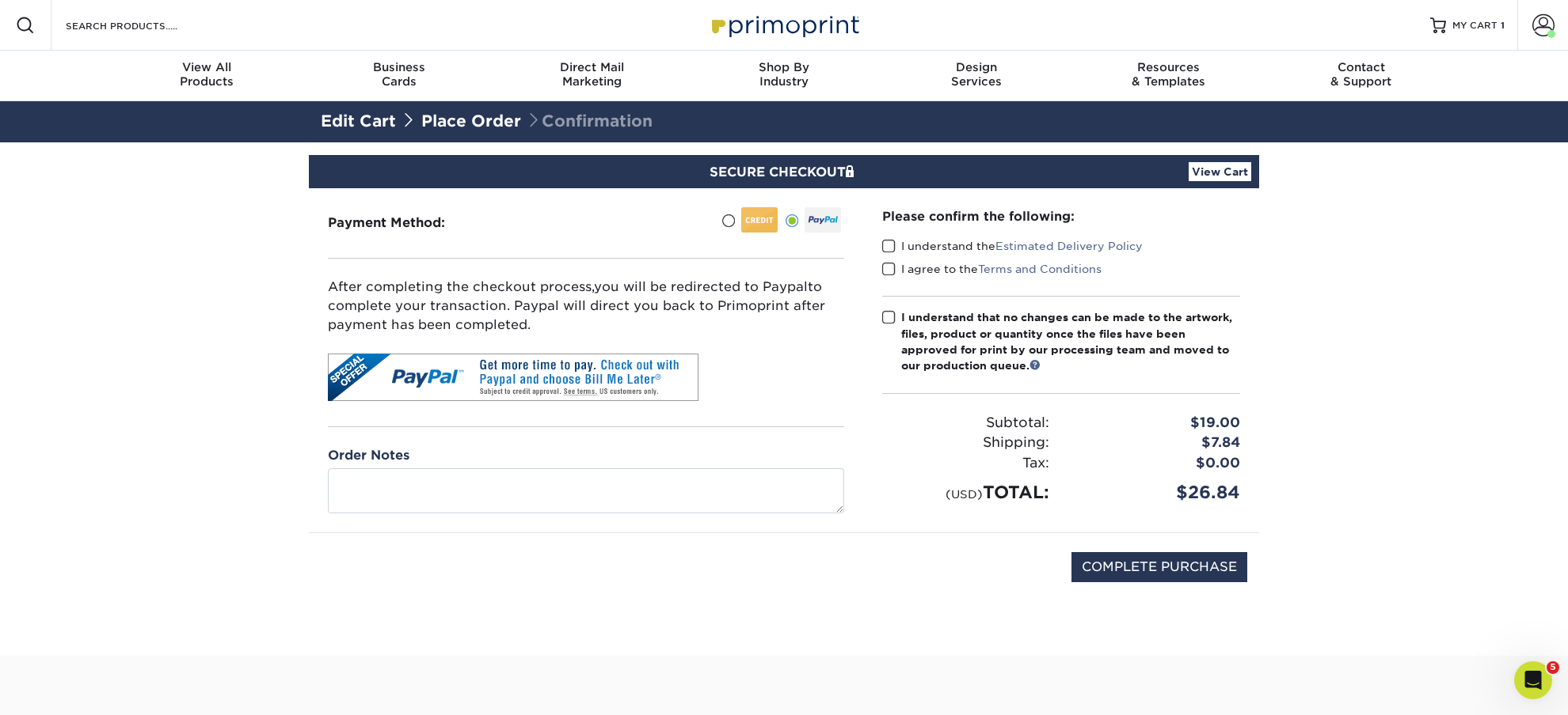
click at [889, 246] on span at bounding box center [889, 246] width 13 height 15
click at [0, 0] on input "I understand the Estimated Delivery Policy" at bounding box center [0, 0] width 0 height 0
click at [885, 269] on span at bounding box center [889, 269] width 13 height 15
click at [0, 0] on input "I agree to the Terms and Conditions" at bounding box center [0, 0] width 0 height 0
click at [889, 315] on span at bounding box center [889, 318] width 13 height 15
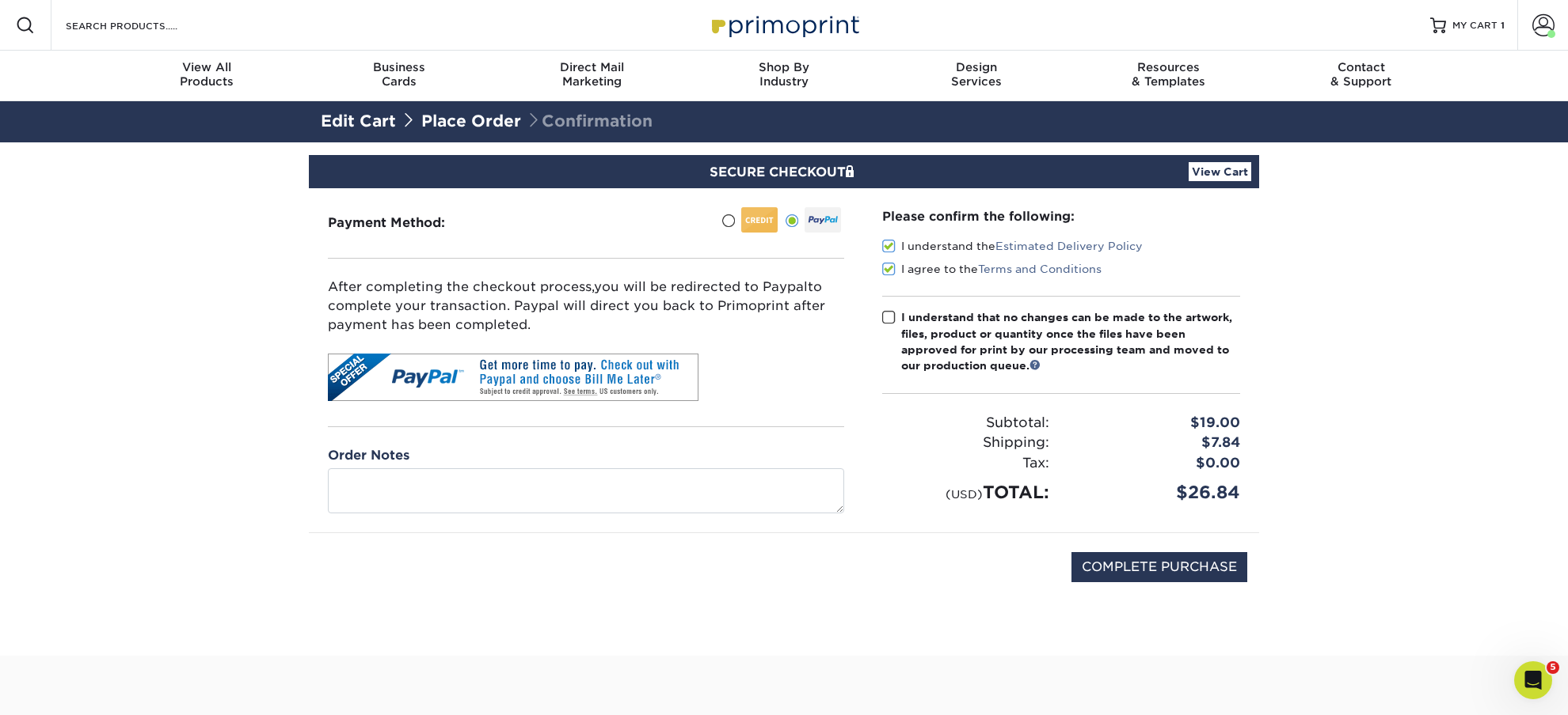
click at [0, 0] on input "I understand that no changes can be made to the artwork, files, product or quan…" at bounding box center [0, 0] width 0 height 0
click at [1103, 582] on input "COMPLETE PURCHASE" at bounding box center [1159, 567] width 176 height 30
type input "PROCESSING, PLEASE WAIT..."
